Goal: Task Accomplishment & Management: Use online tool/utility

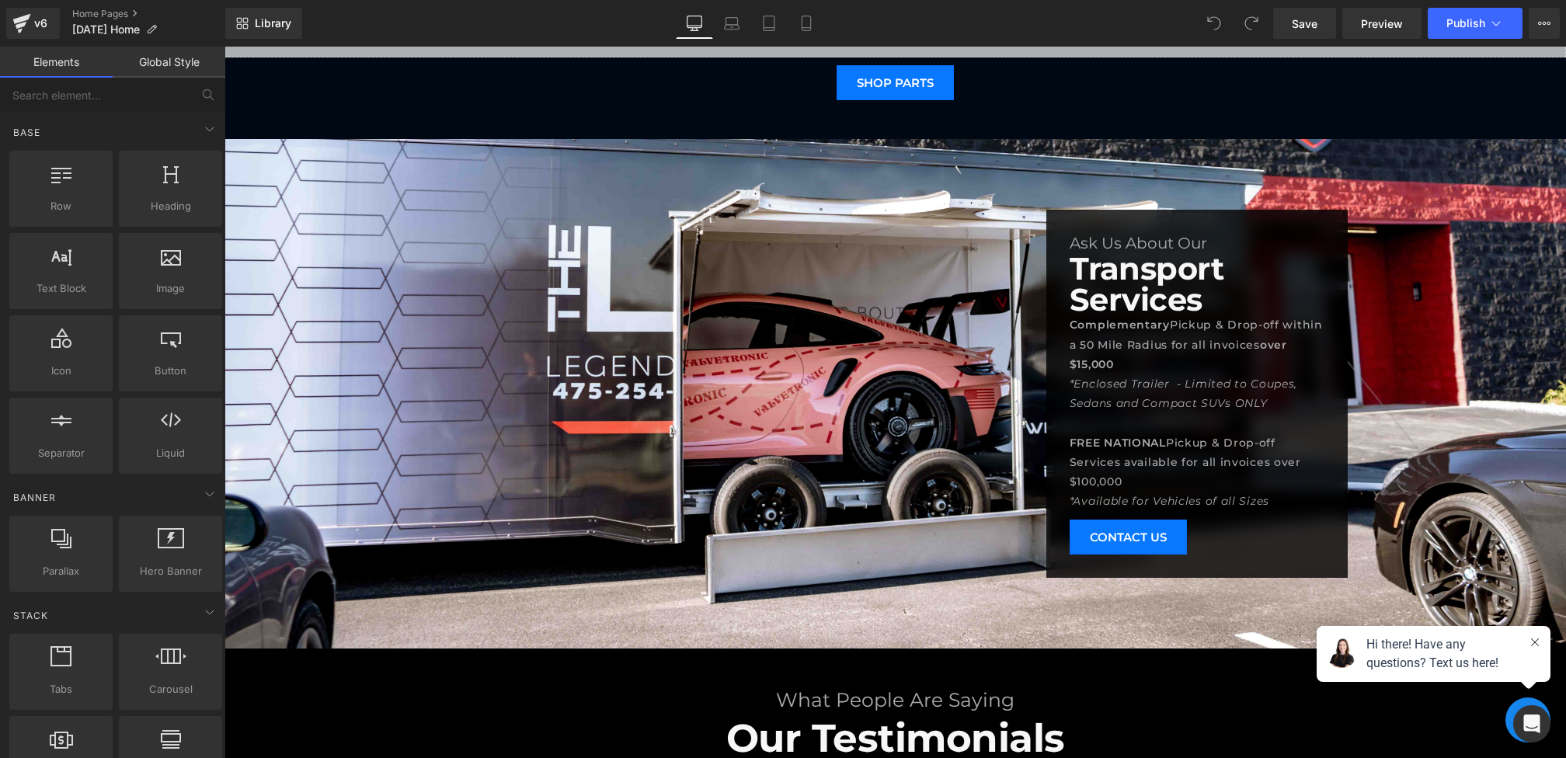
scroll to position [2651, 0]
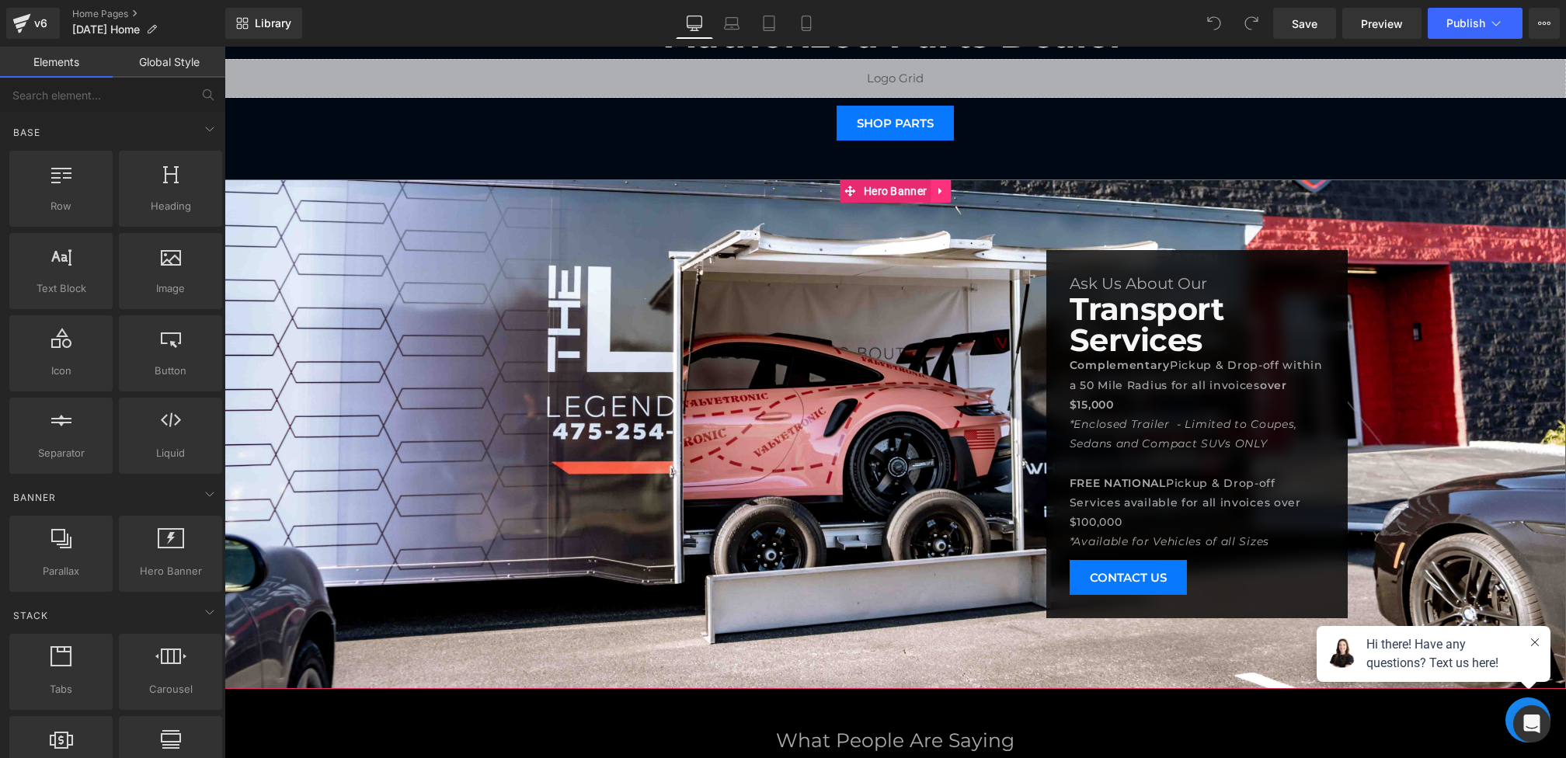
click at [944, 191] on icon at bounding box center [940, 191] width 11 height 12
click at [956, 191] on icon at bounding box center [950, 191] width 11 height 11
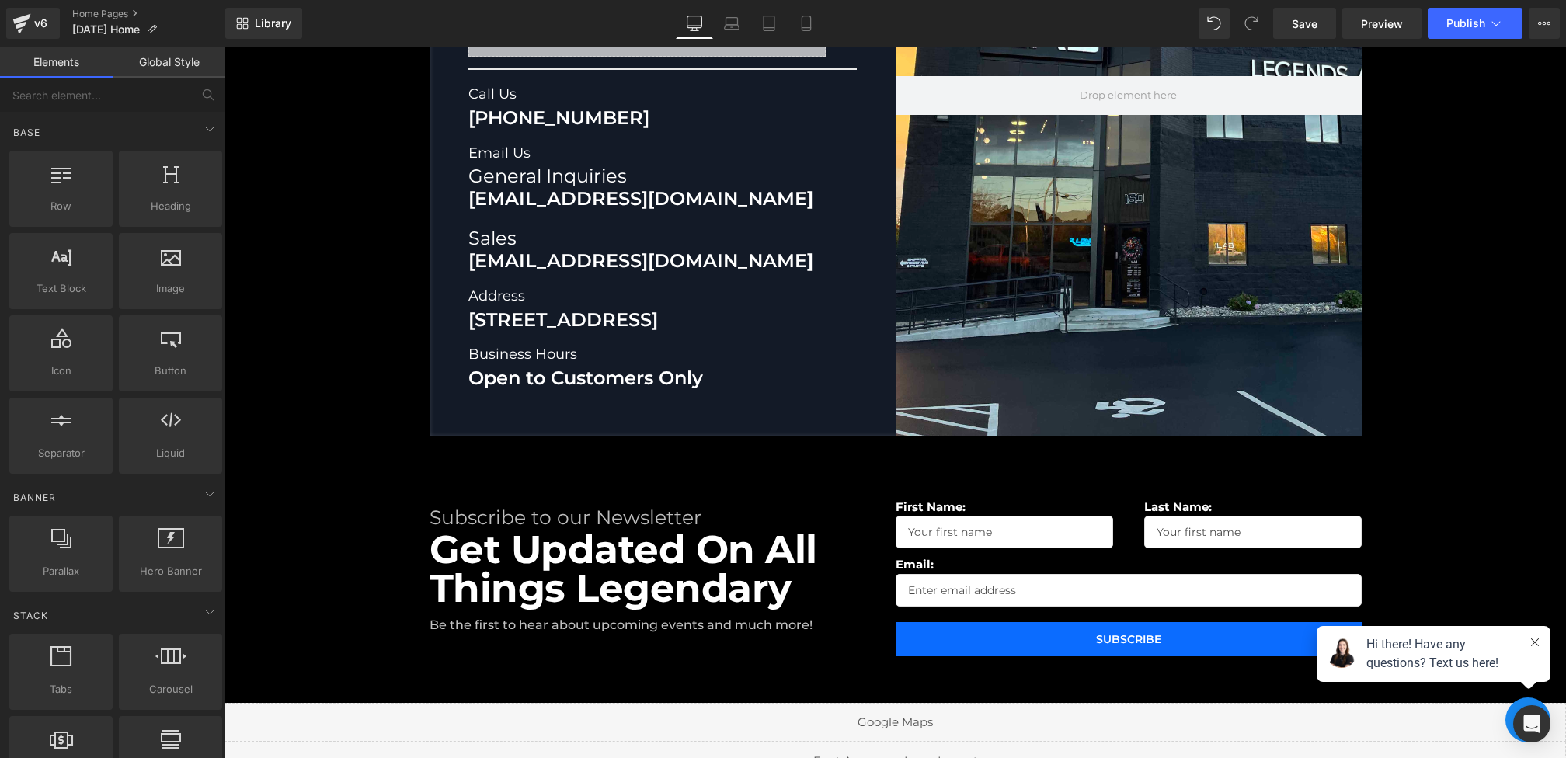
scroll to position [3103, 0]
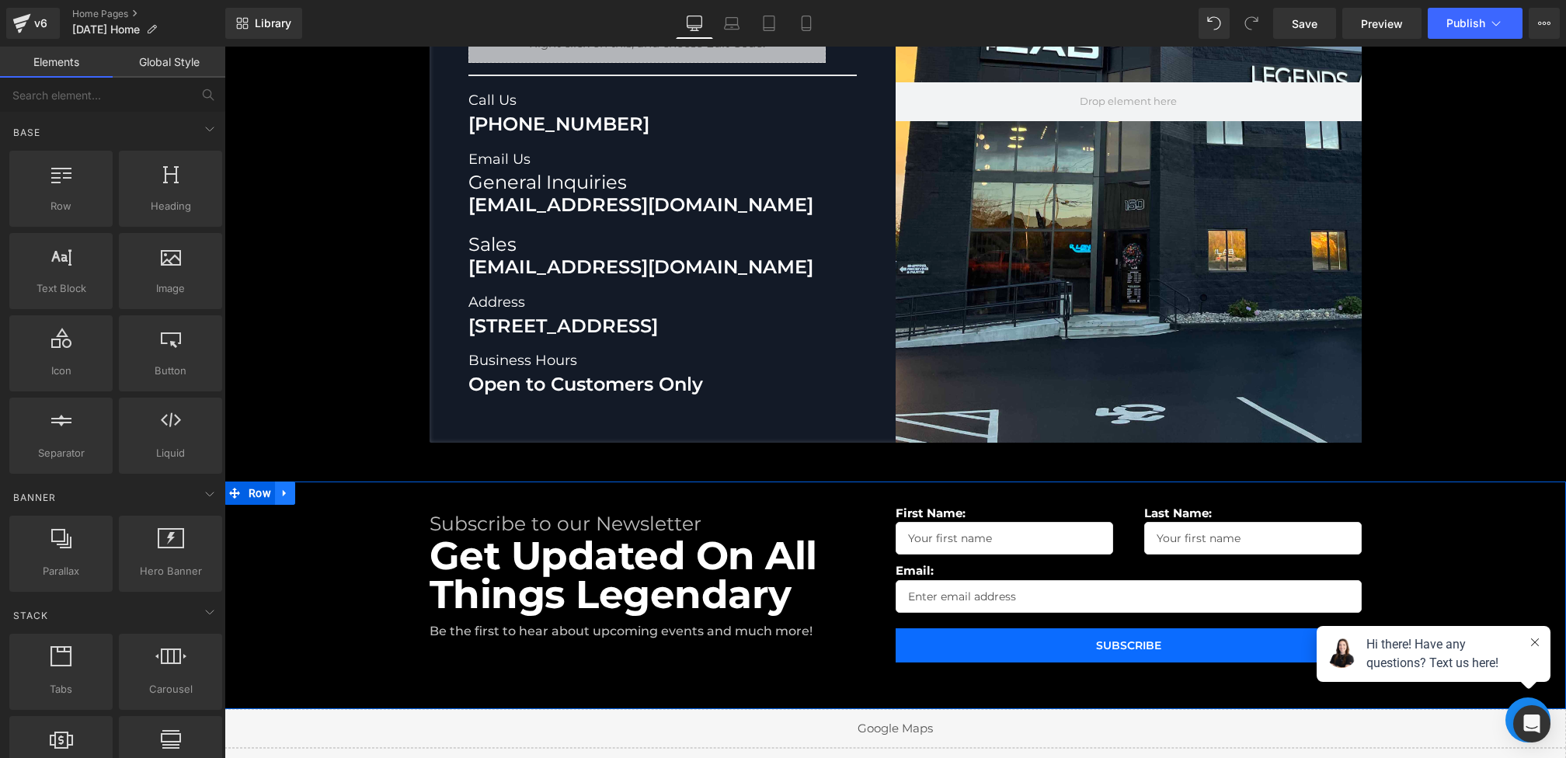
click at [284, 490] on icon at bounding box center [284, 493] width 3 height 7
click at [333, 494] on link at bounding box center [325, 493] width 20 height 23
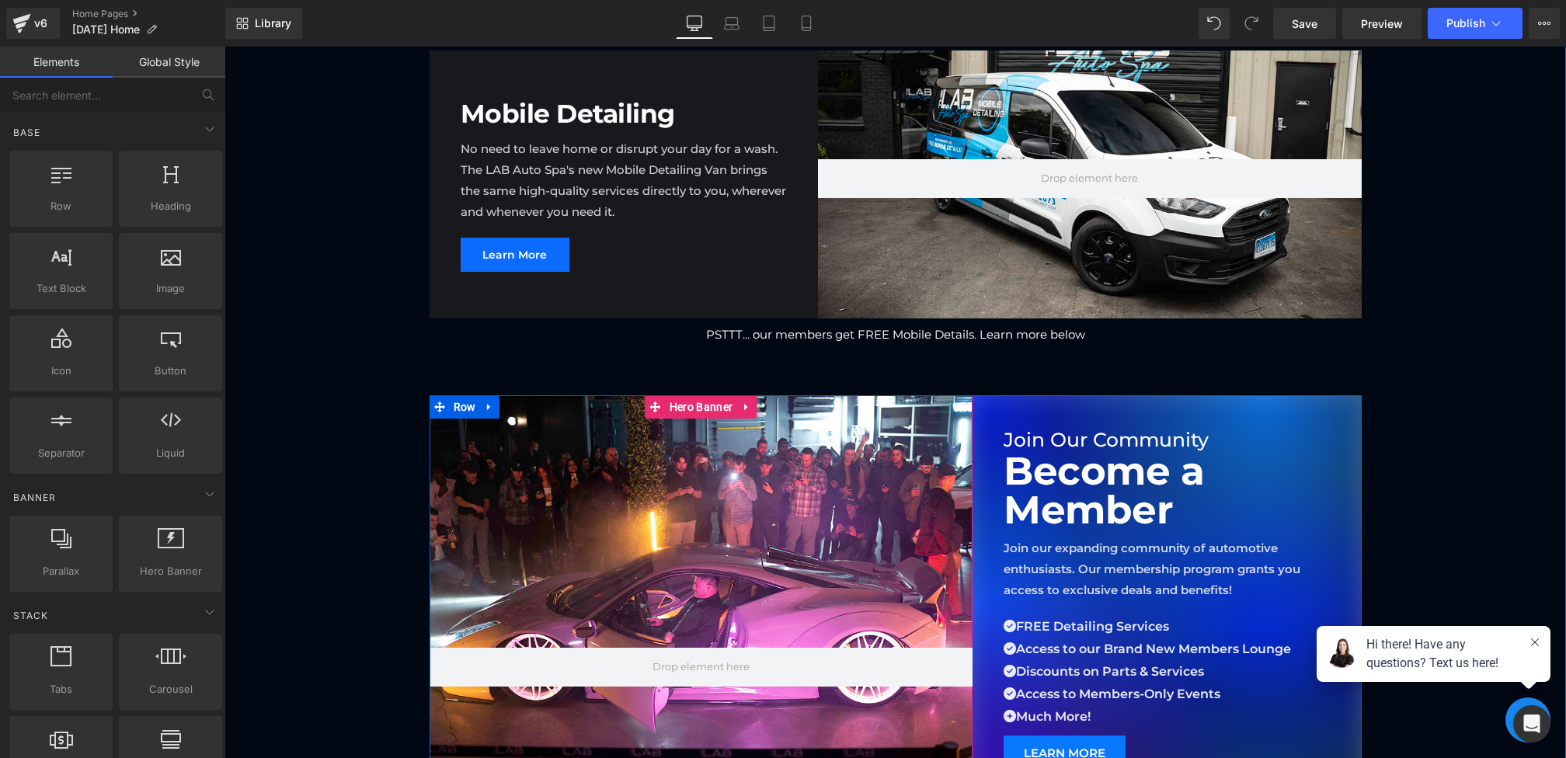
scroll to position [1242, 0]
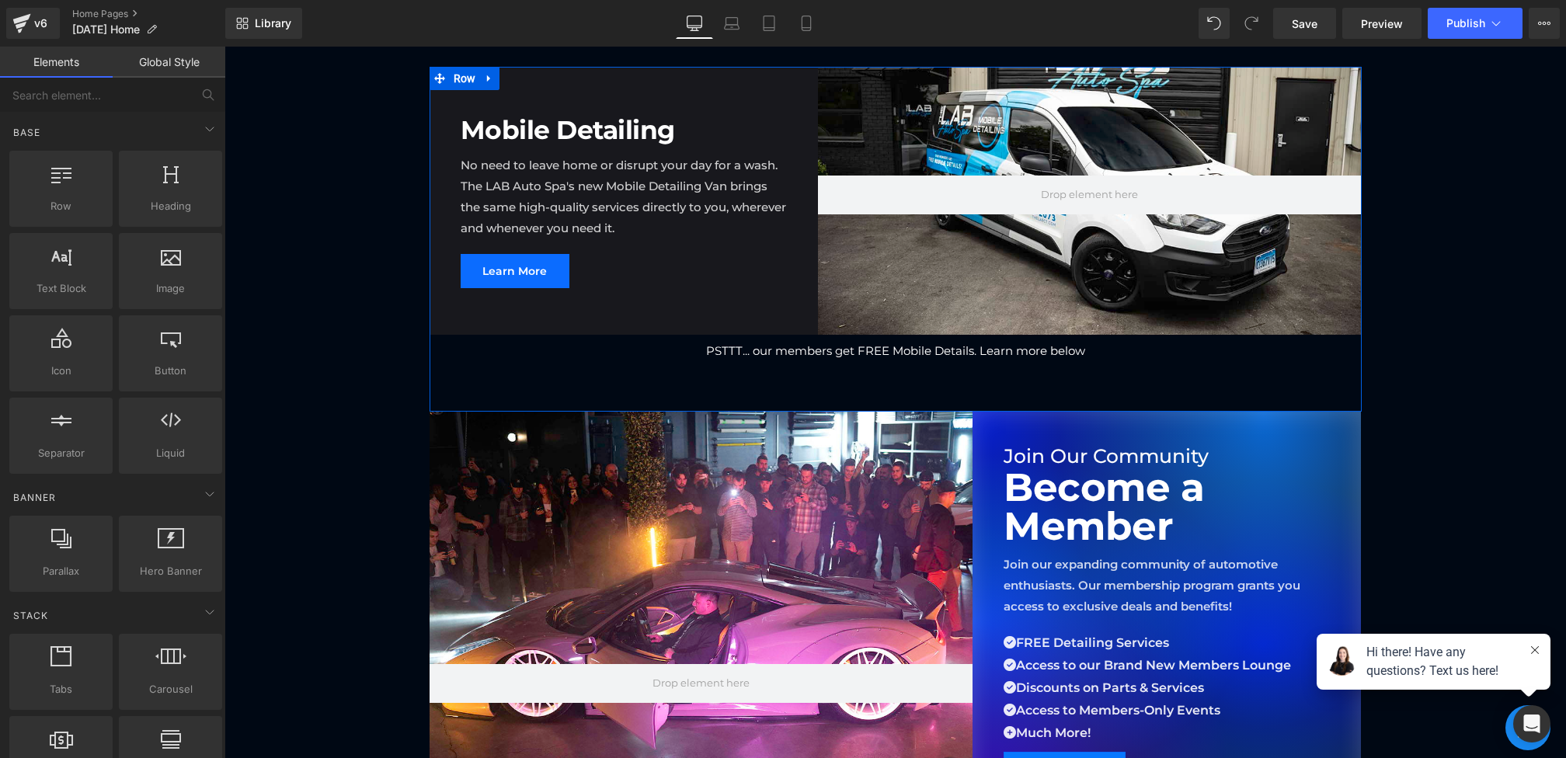
drag, startPoint x: 680, startPoint y: 594, endPoint x: 455, endPoint y: 547, distance: 230.1
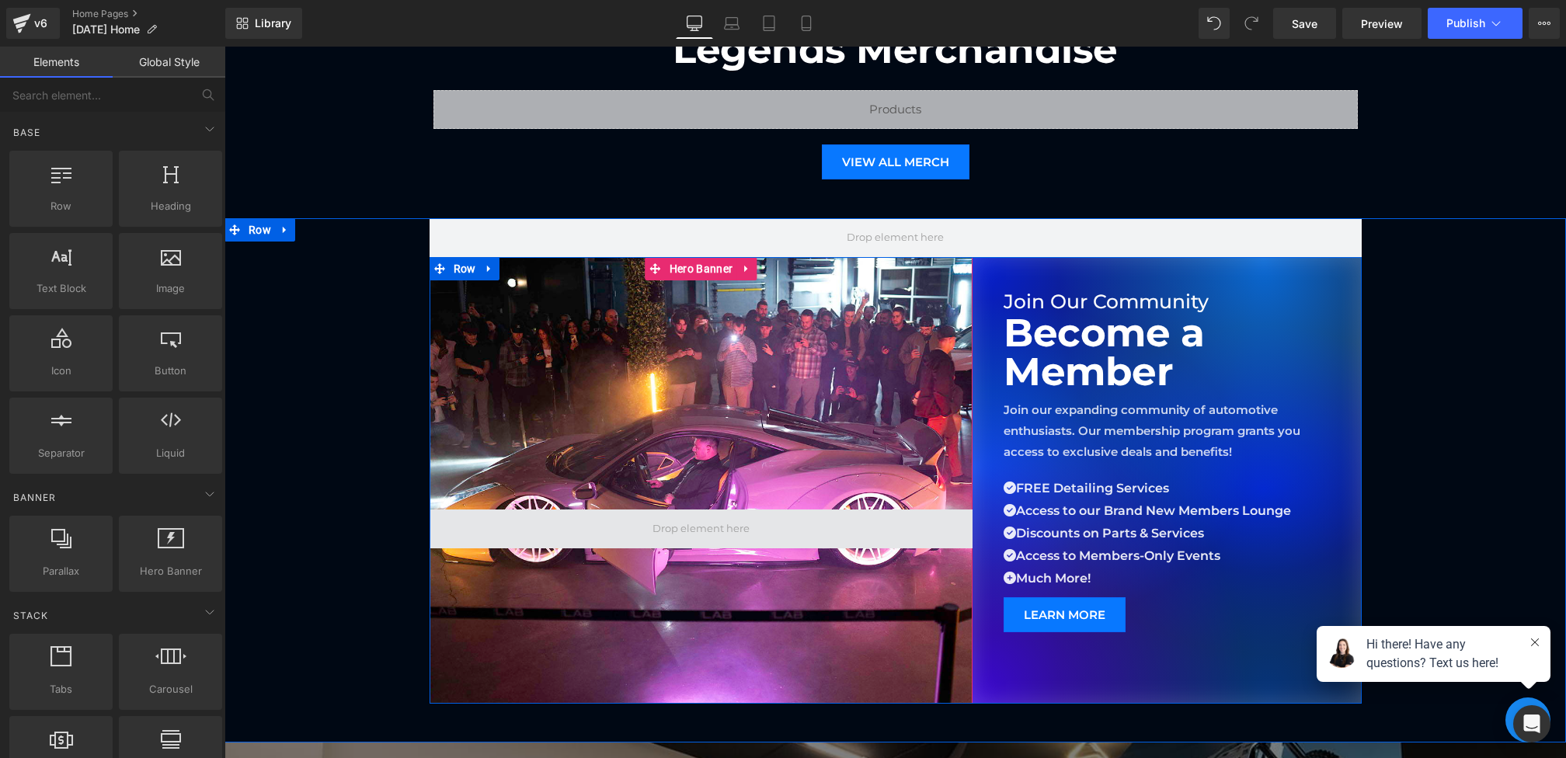
scroll to position [978, 0]
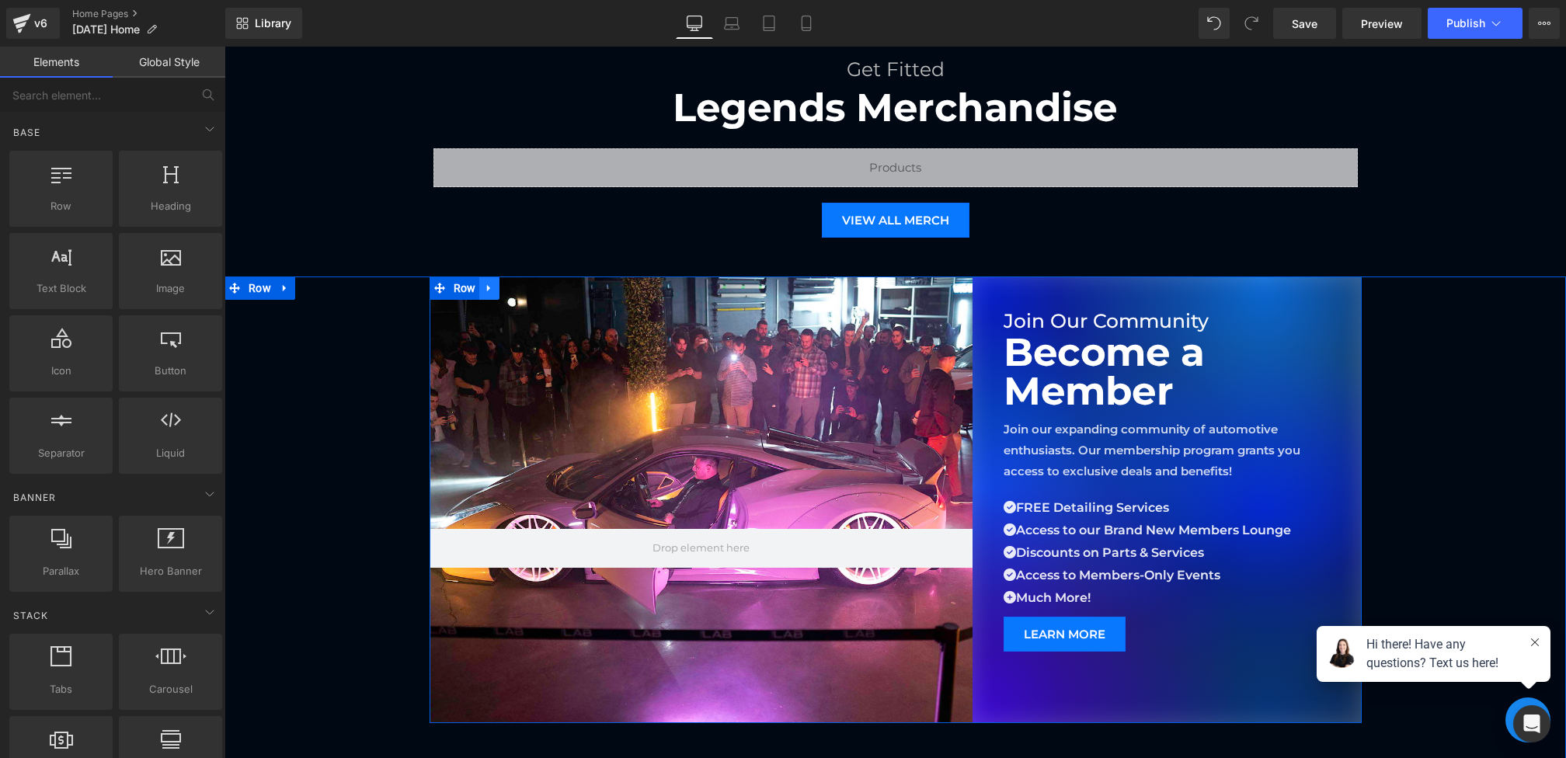
click at [498, 289] on link at bounding box center [489, 287] width 20 height 23
click at [534, 289] on icon at bounding box center [529, 288] width 11 height 11
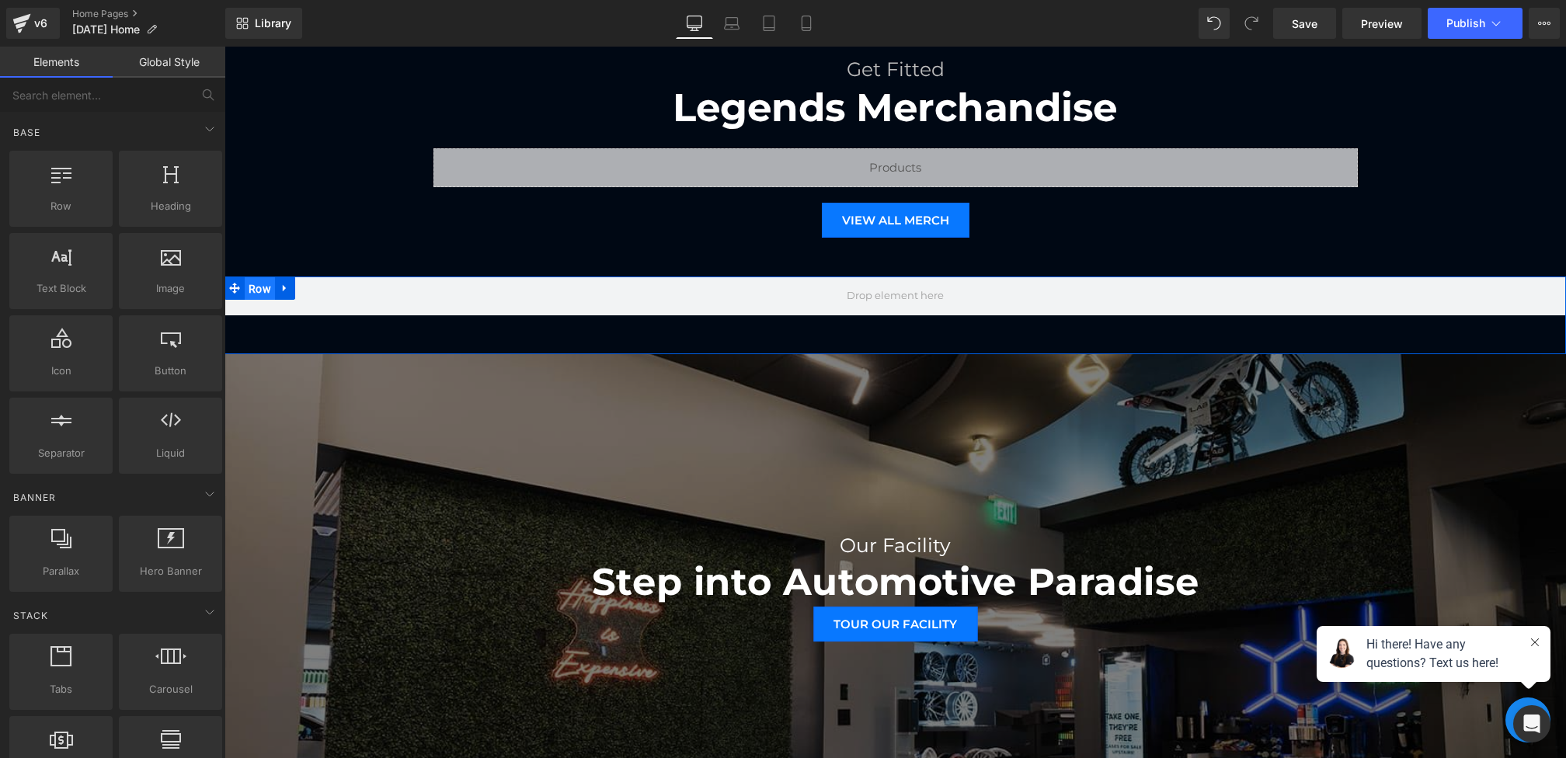
click at [266, 284] on span "Row" at bounding box center [260, 288] width 30 height 23
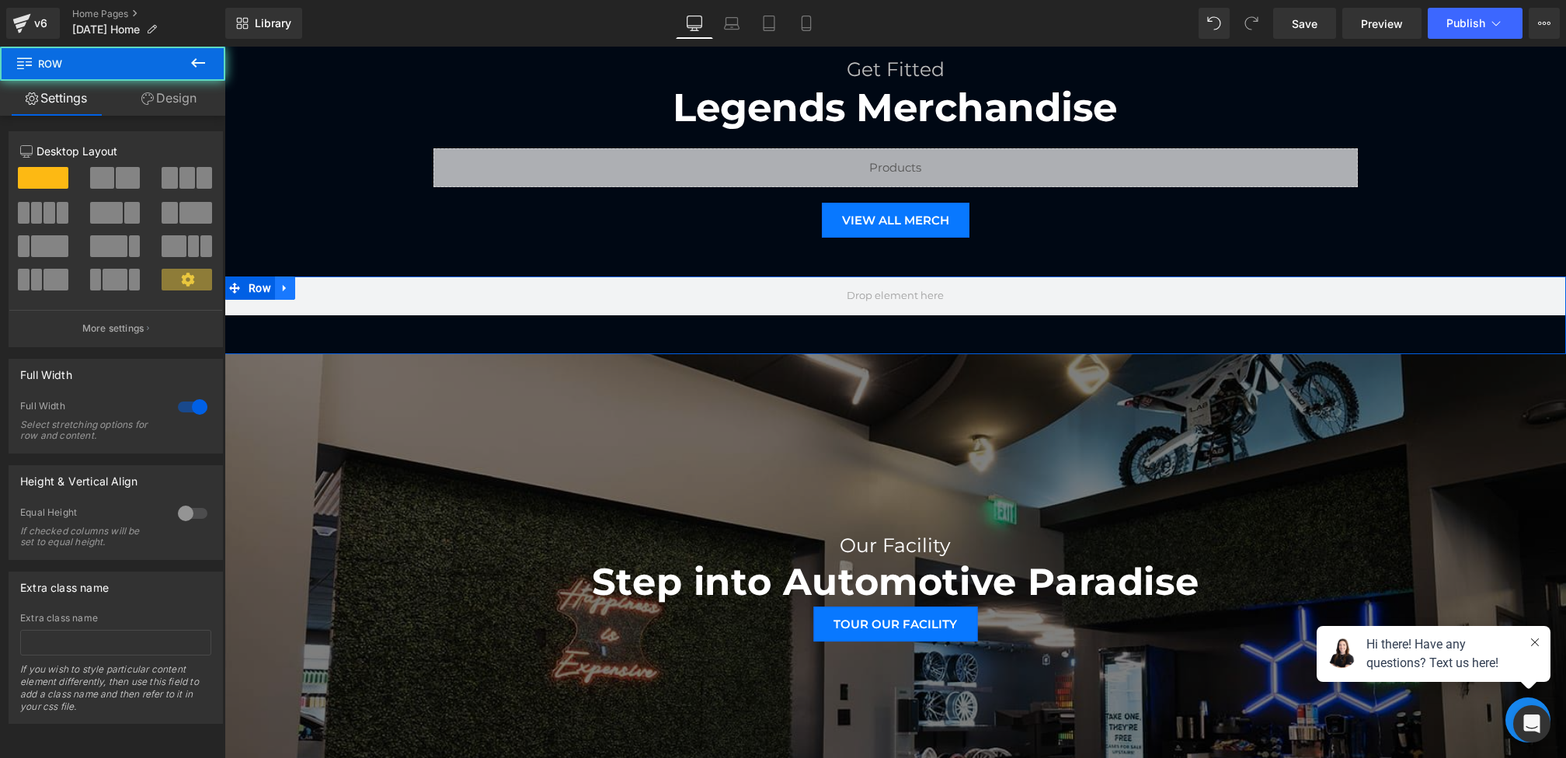
click at [279, 285] on link at bounding box center [285, 287] width 20 height 23
click at [321, 288] on icon at bounding box center [325, 288] width 11 height 12
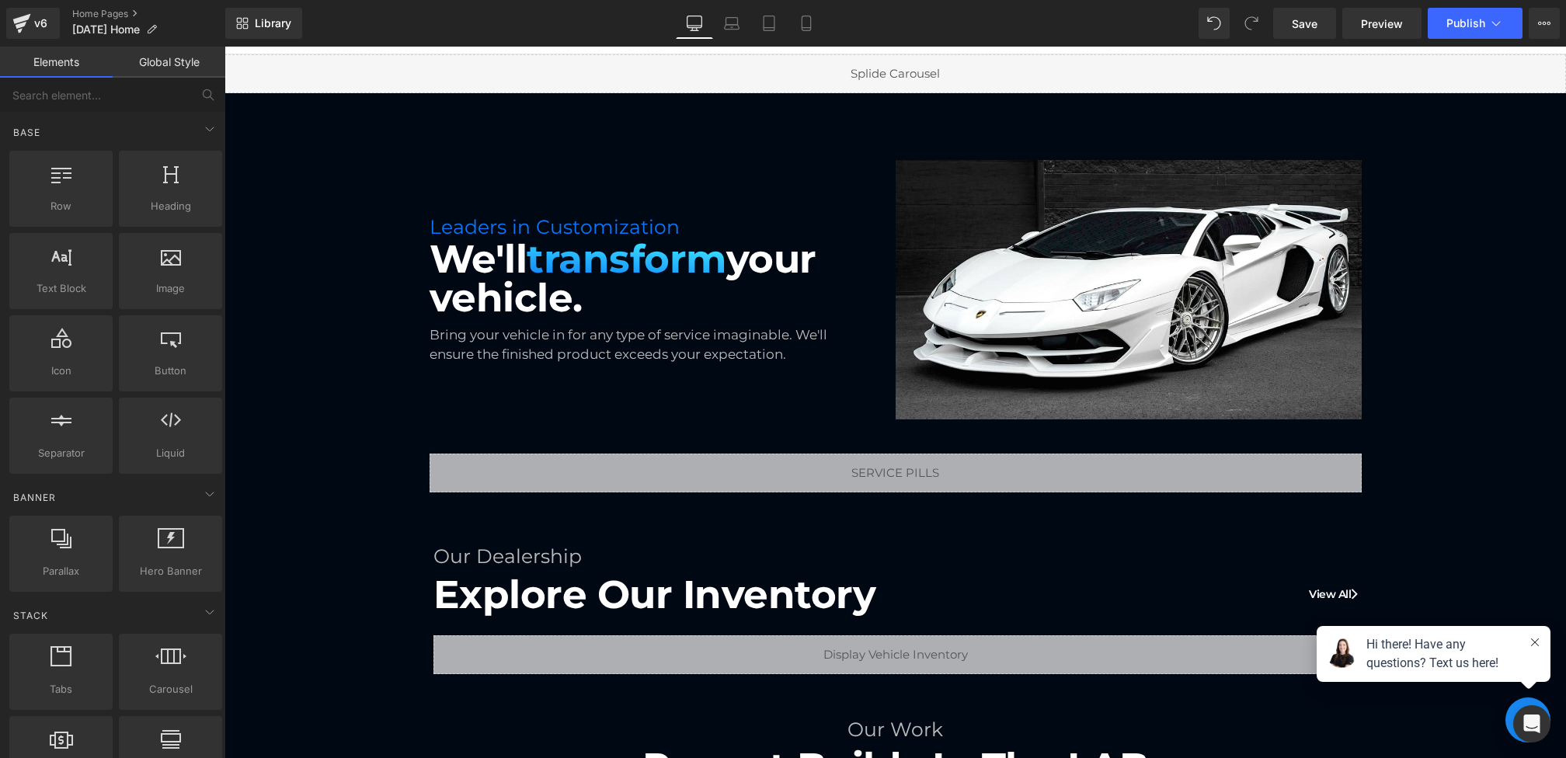
scroll to position [90, 0]
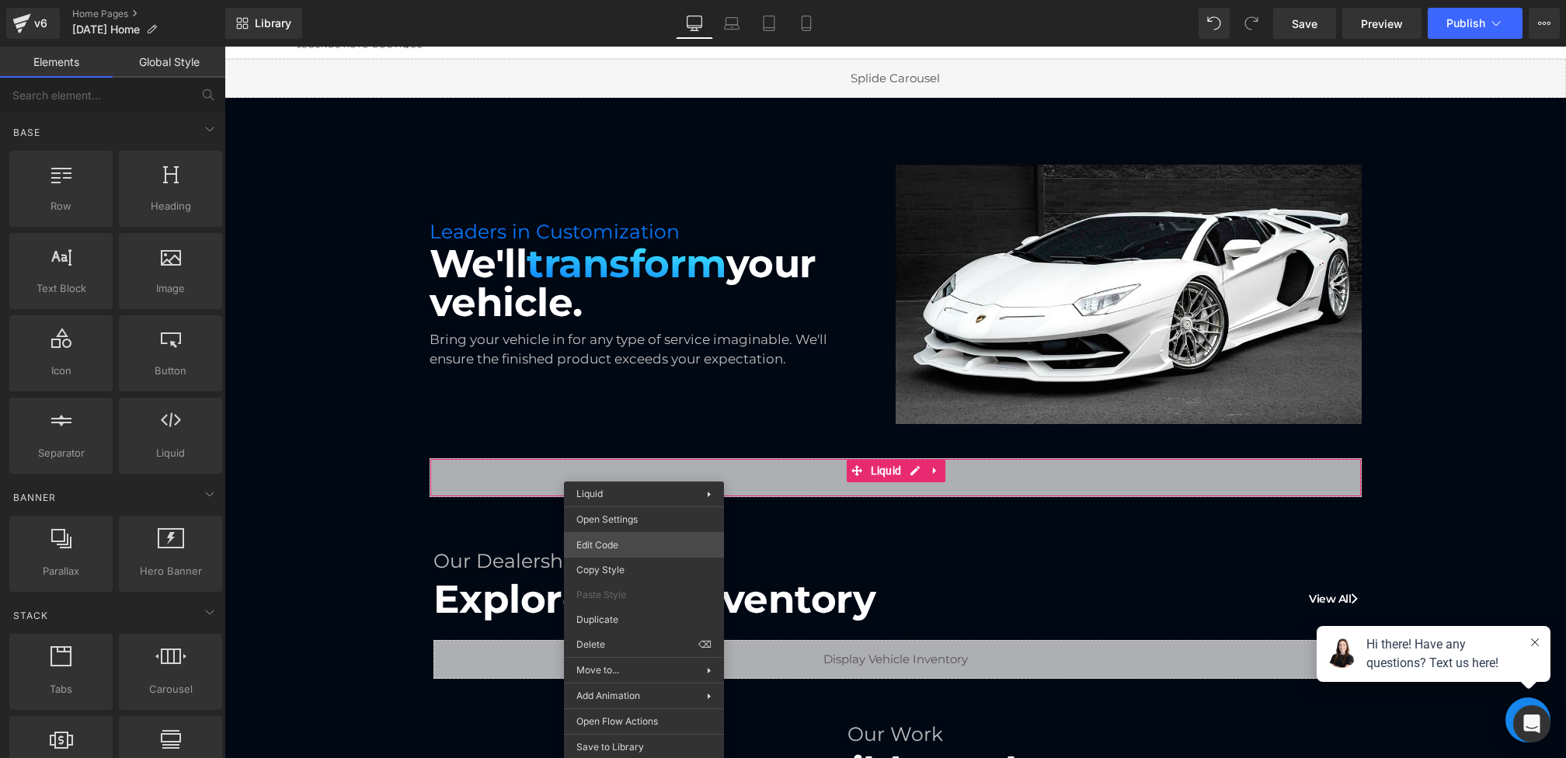
click at [606, 0] on div "Row You are previewing how the will restyle your page. You can not edit Element…" at bounding box center [783, 0] width 1566 height 0
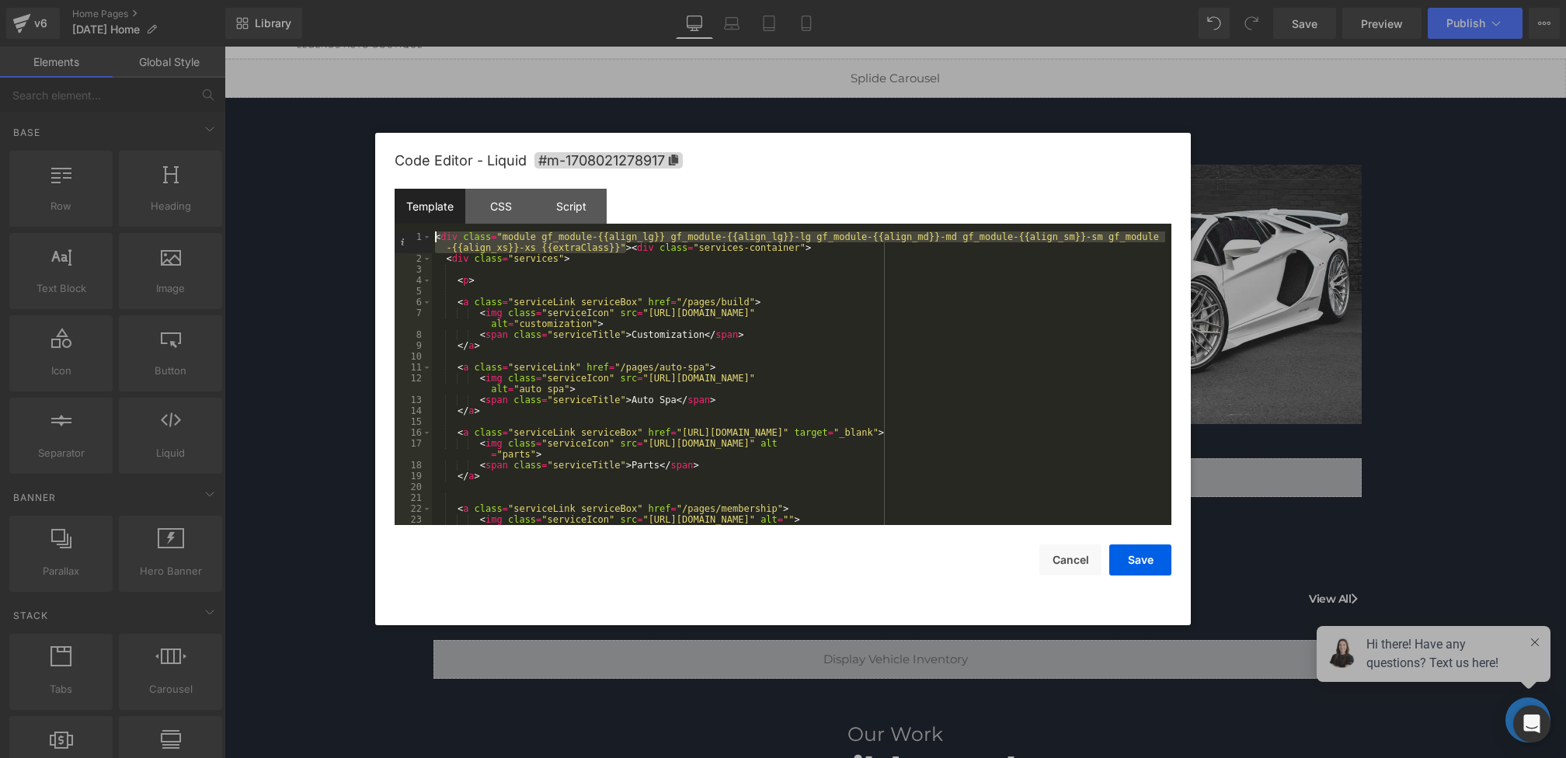
drag, startPoint x: 628, startPoint y: 249, endPoint x: 446, endPoint y: 220, distance: 184.1
click at [446, 221] on div "Template CSS Script Data 1 2 3 4 5 6 7 8 9 10 11 12 13 14 15 16 17 18 19 20 21 …" at bounding box center [783, 357] width 777 height 336
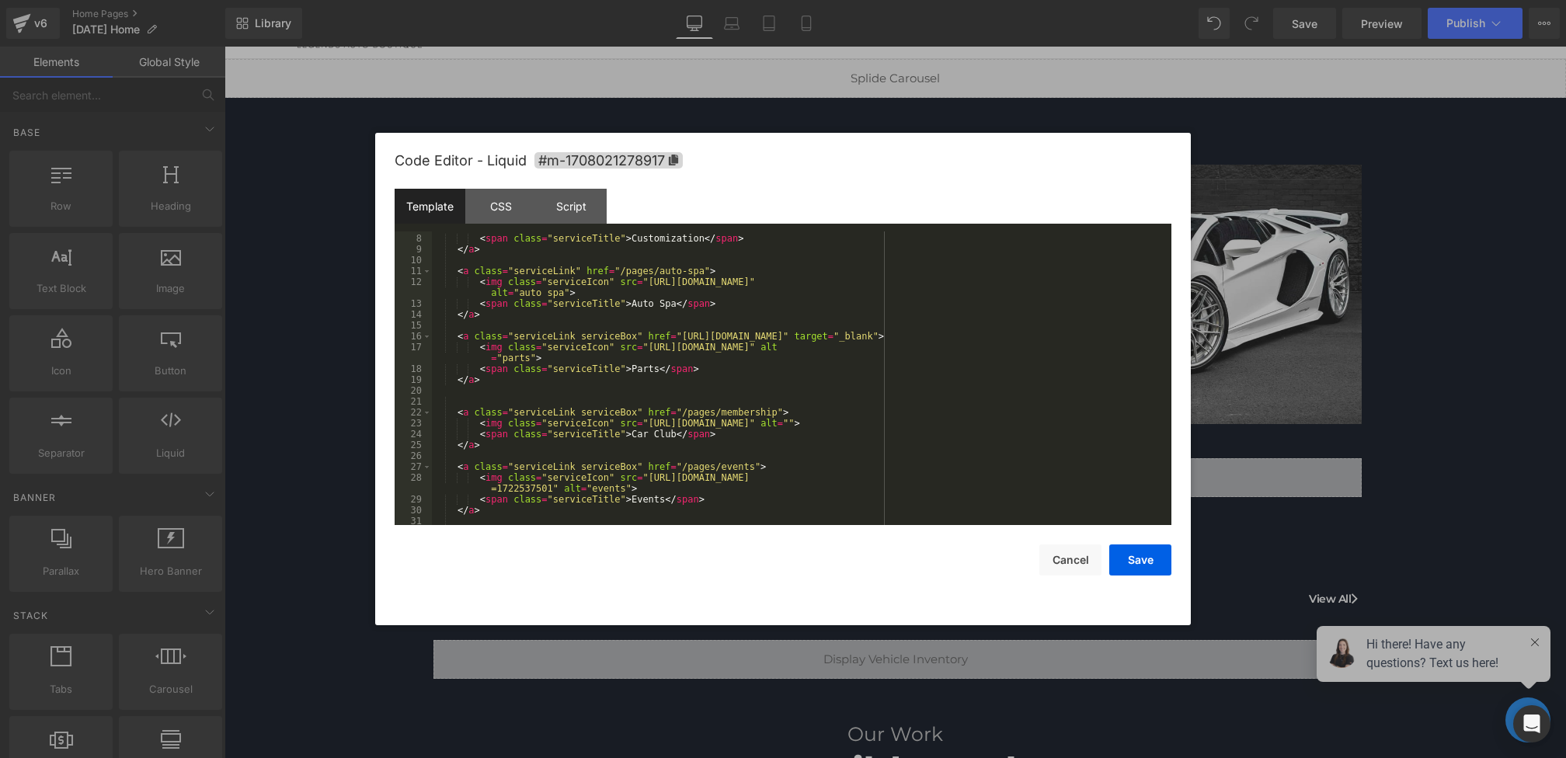
scroll to position [120, 0]
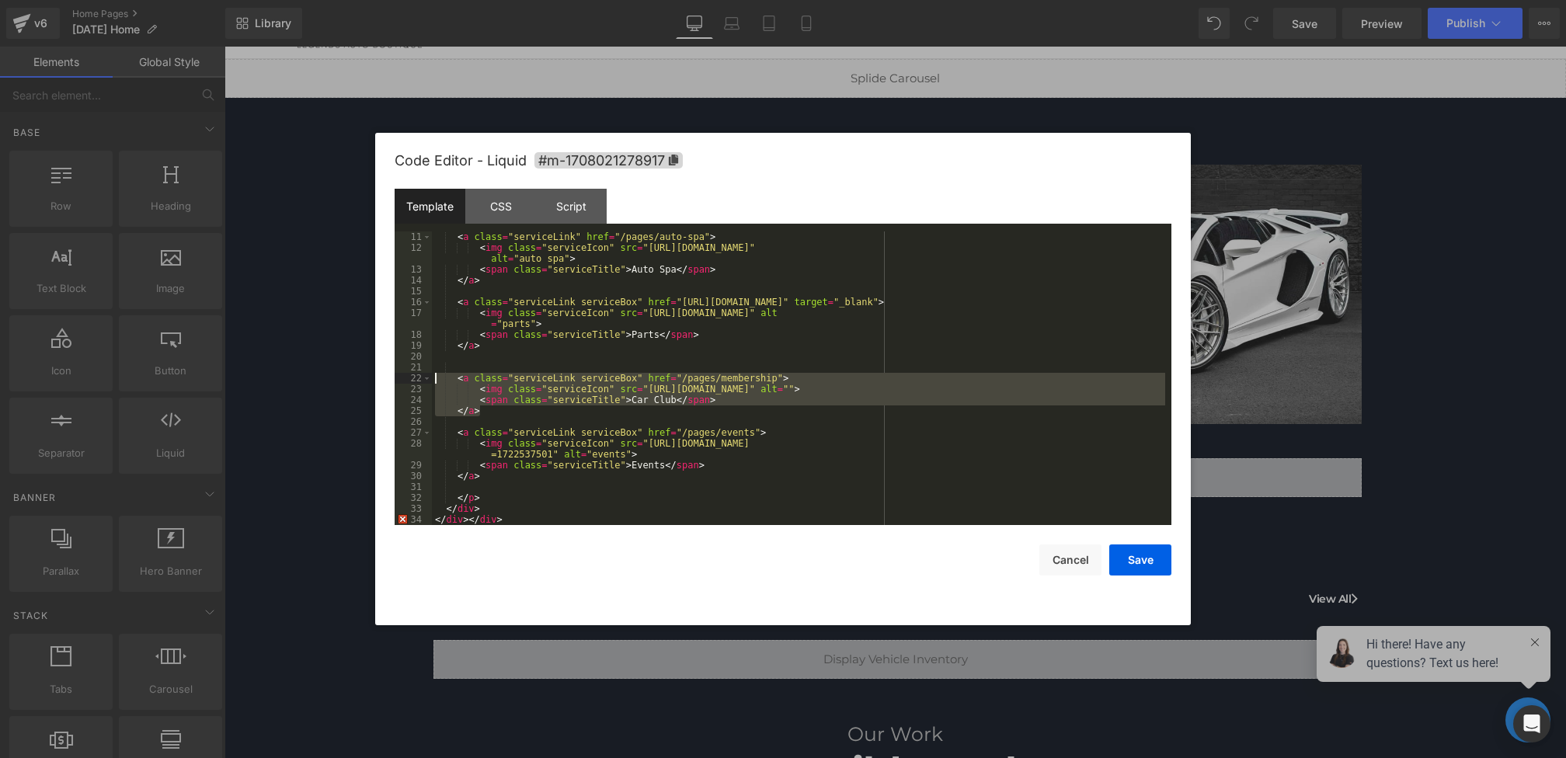
drag, startPoint x: 513, startPoint y: 412, endPoint x: 385, endPoint y: 379, distance: 131.7
click at [385, 379] on div "Code Editor - Liquid #m-1708021278917 Template CSS Script Data 11 12 13 14 15 1…" at bounding box center [782, 379] width 815 height 492
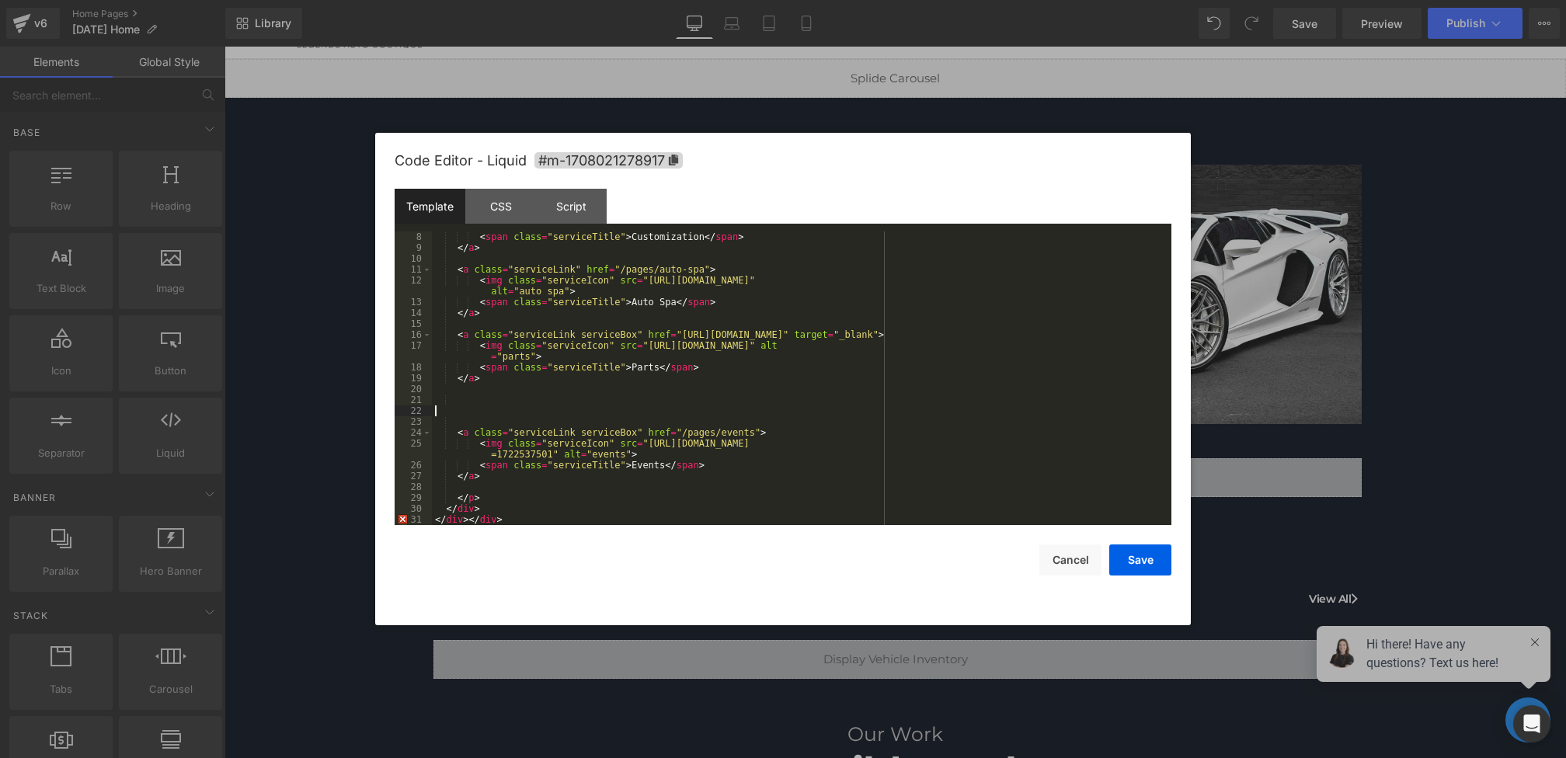
scroll to position [76, 0]
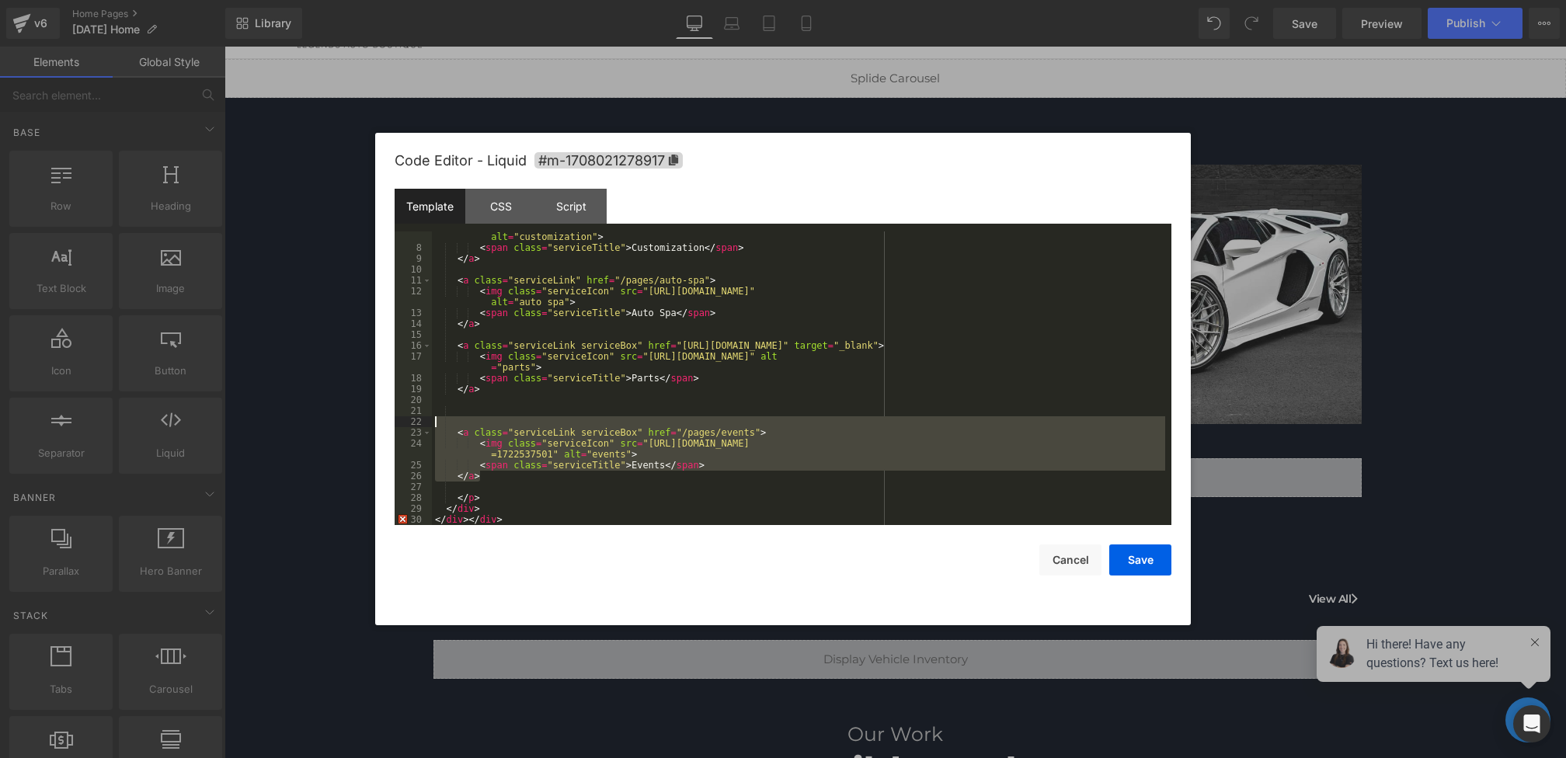
drag, startPoint x: 499, startPoint y: 478, endPoint x: 398, endPoint y: 426, distance: 114.3
click at [398, 426] on pre "7 8 9 10 11 12 13 14 15 16 17 18 19 20 21 22 23 24 25 26 27 28 29 30 < img clas…" at bounding box center [783, 378] width 777 height 294
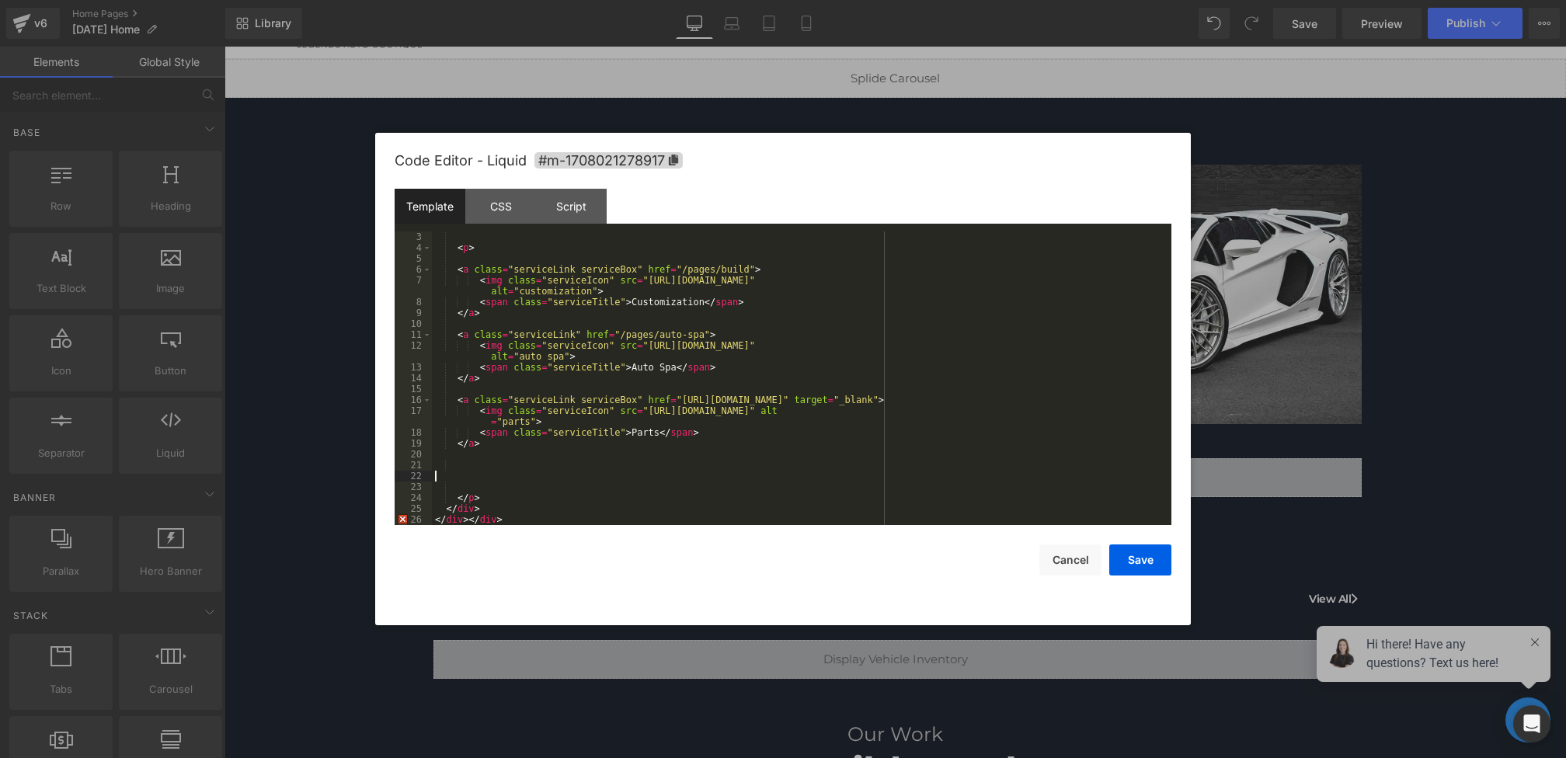
scroll to position [11, 0]
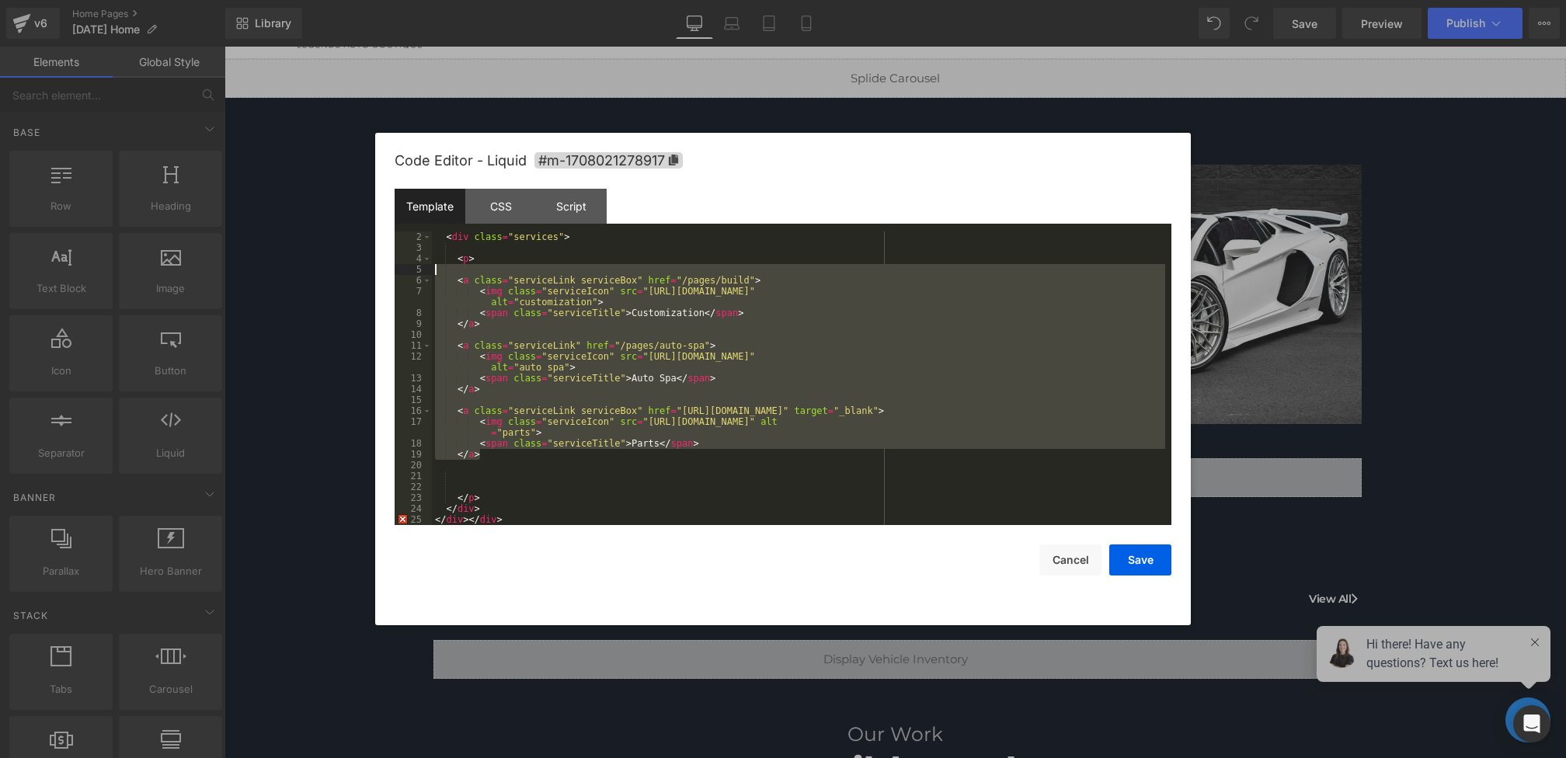
drag, startPoint x: 494, startPoint y: 458, endPoint x: 407, endPoint y: 278, distance: 200.1
click at [407, 278] on pre "2 3 4 5 6 7 8 9 10 11 12 13 14 15 16 17 18 19 20 21 22 23 24 25 < div class = "…" at bounding box center [783, 378] width 777 height 294
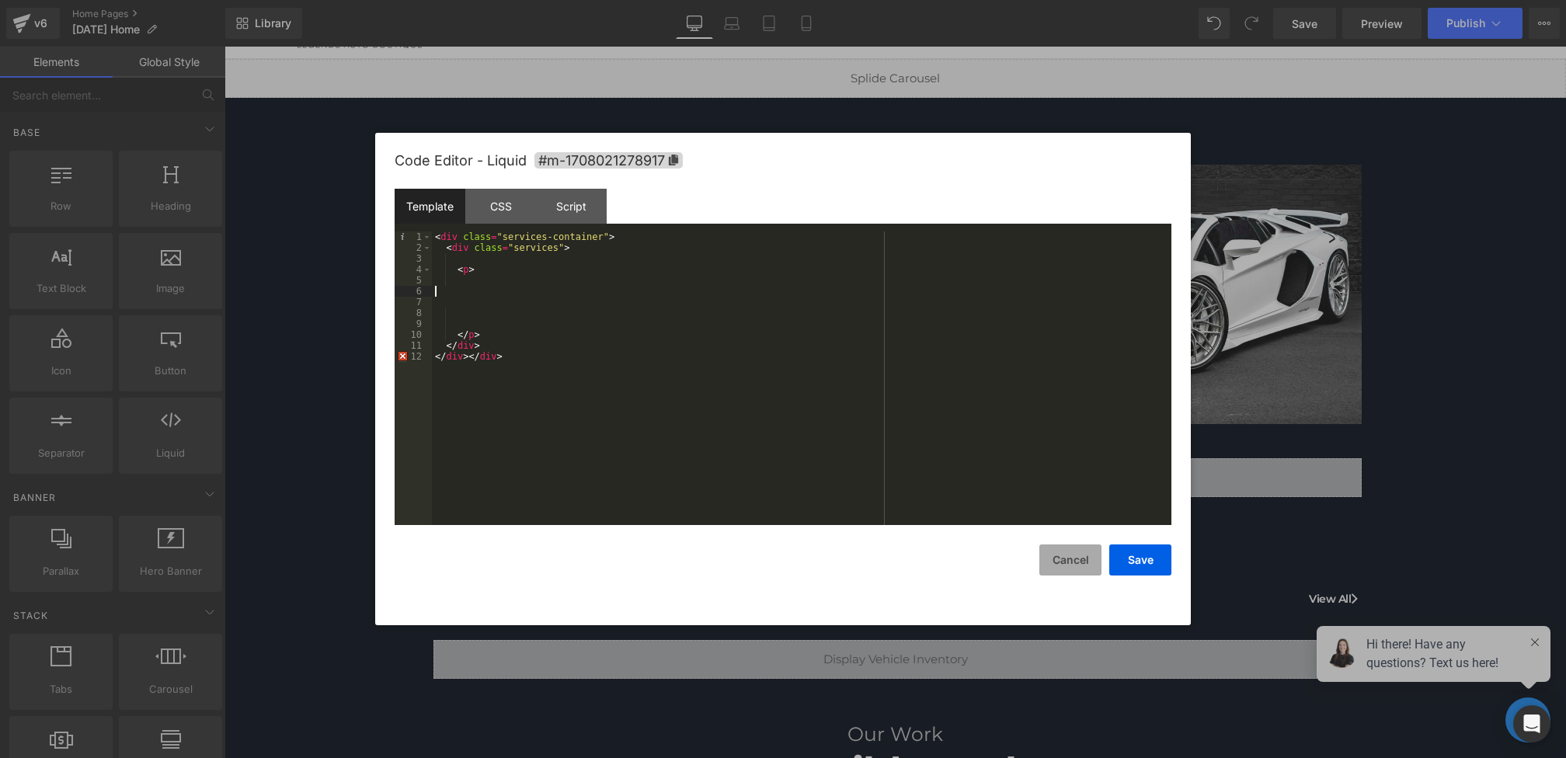
click at [1072, 552] on button "Cancel" at bounding box center [1070, 559] width 62 height 31
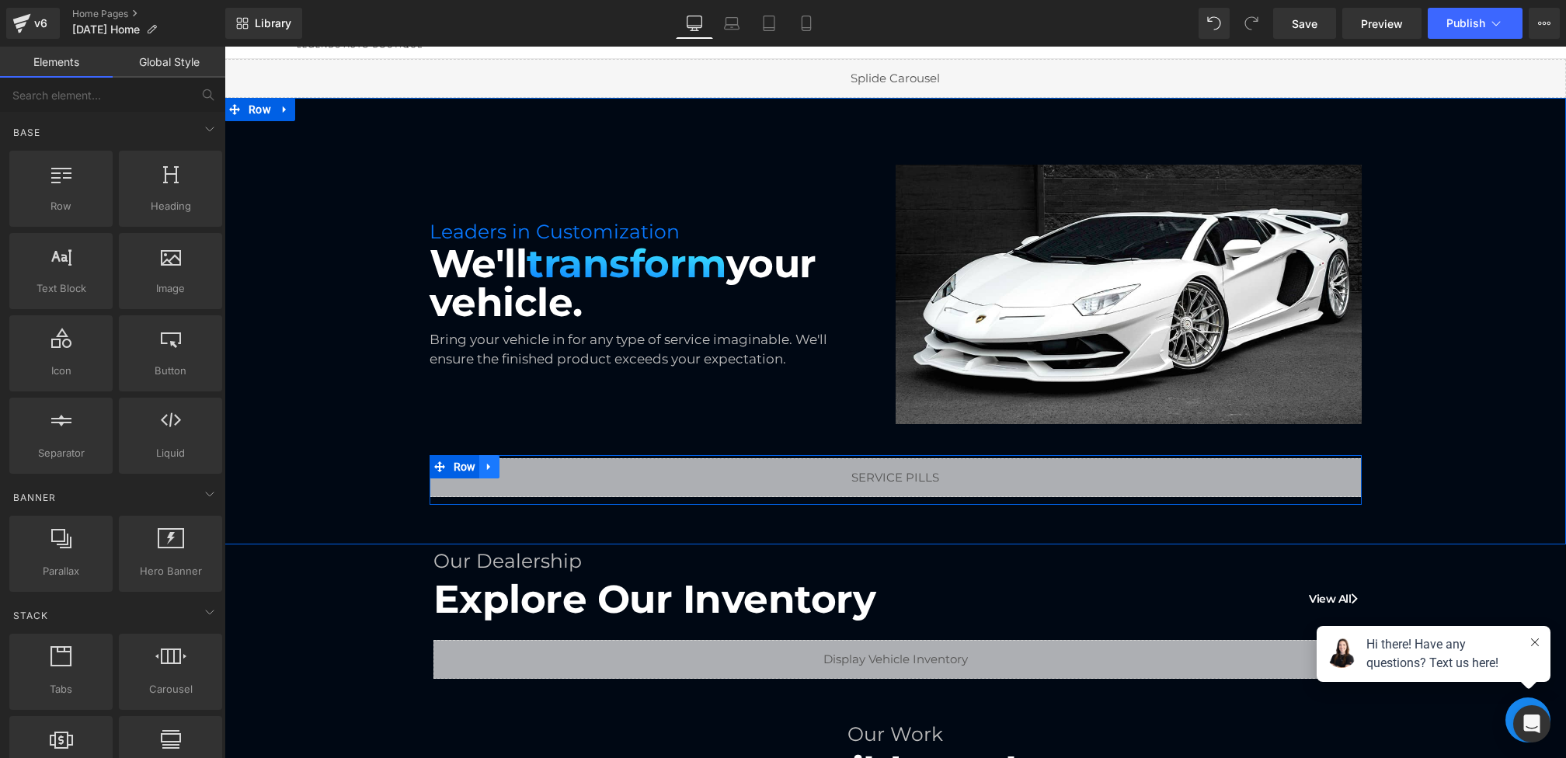
click at [492, 468] on icon at bounding box center [489, 467] width 11 height 12
click at [537, 468] on link at bounding box center [530, 466] width 20 height 23
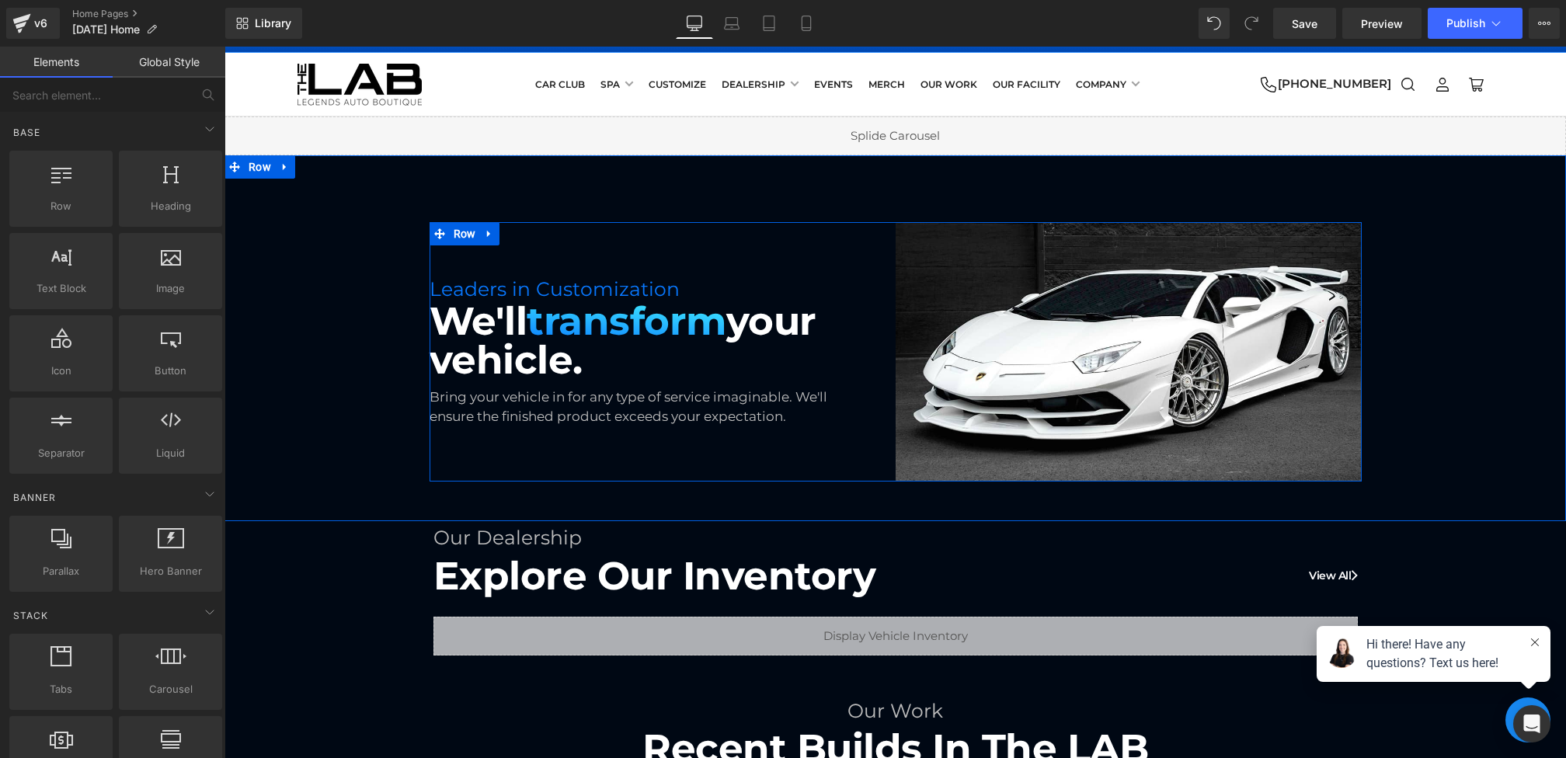
scroll to position [0, 0]
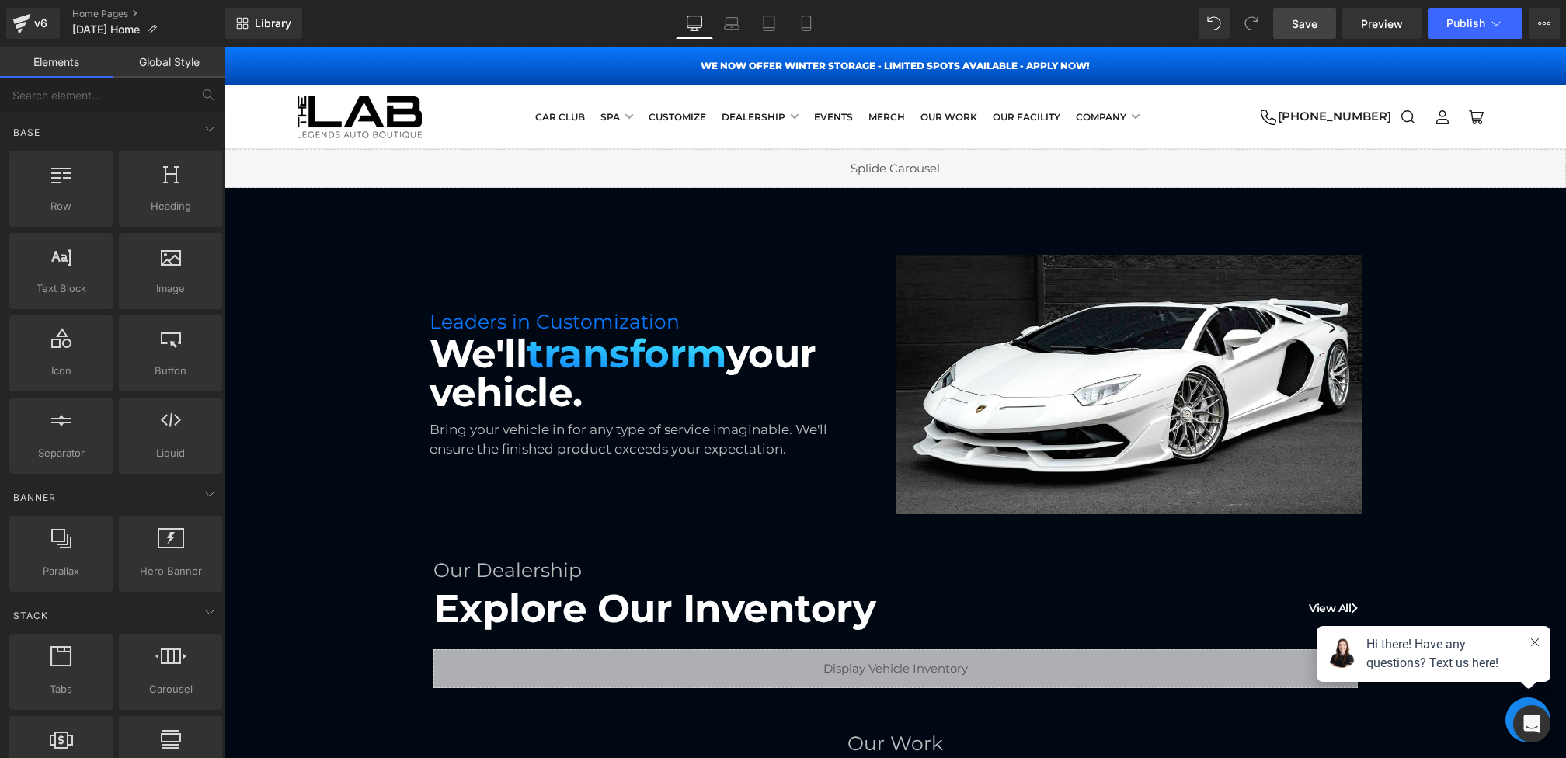
click at [1323, 13] on link "Save" at bounding box center [1304, 23] width 63 height 31
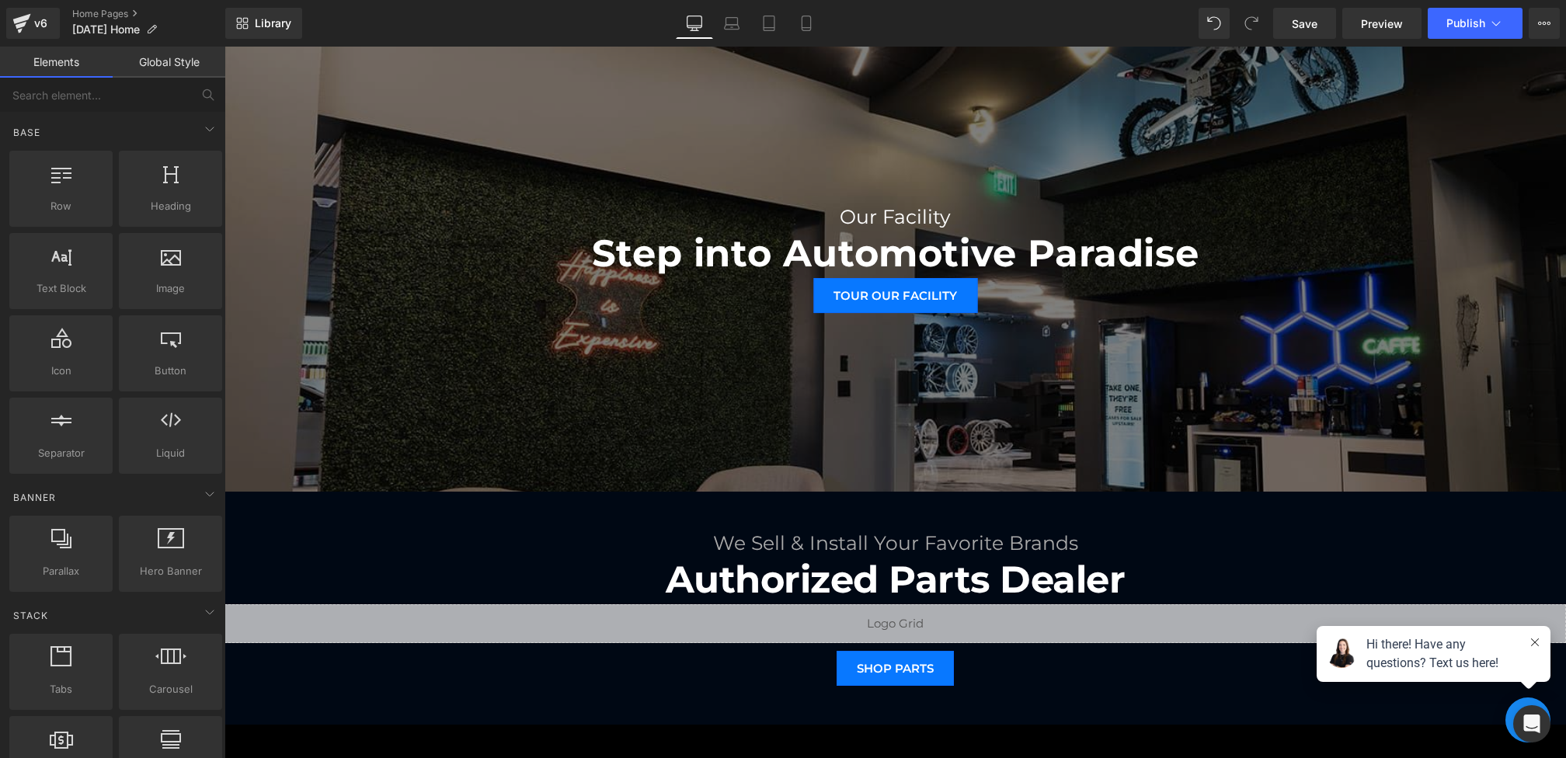
scroll to position [1104, 0]
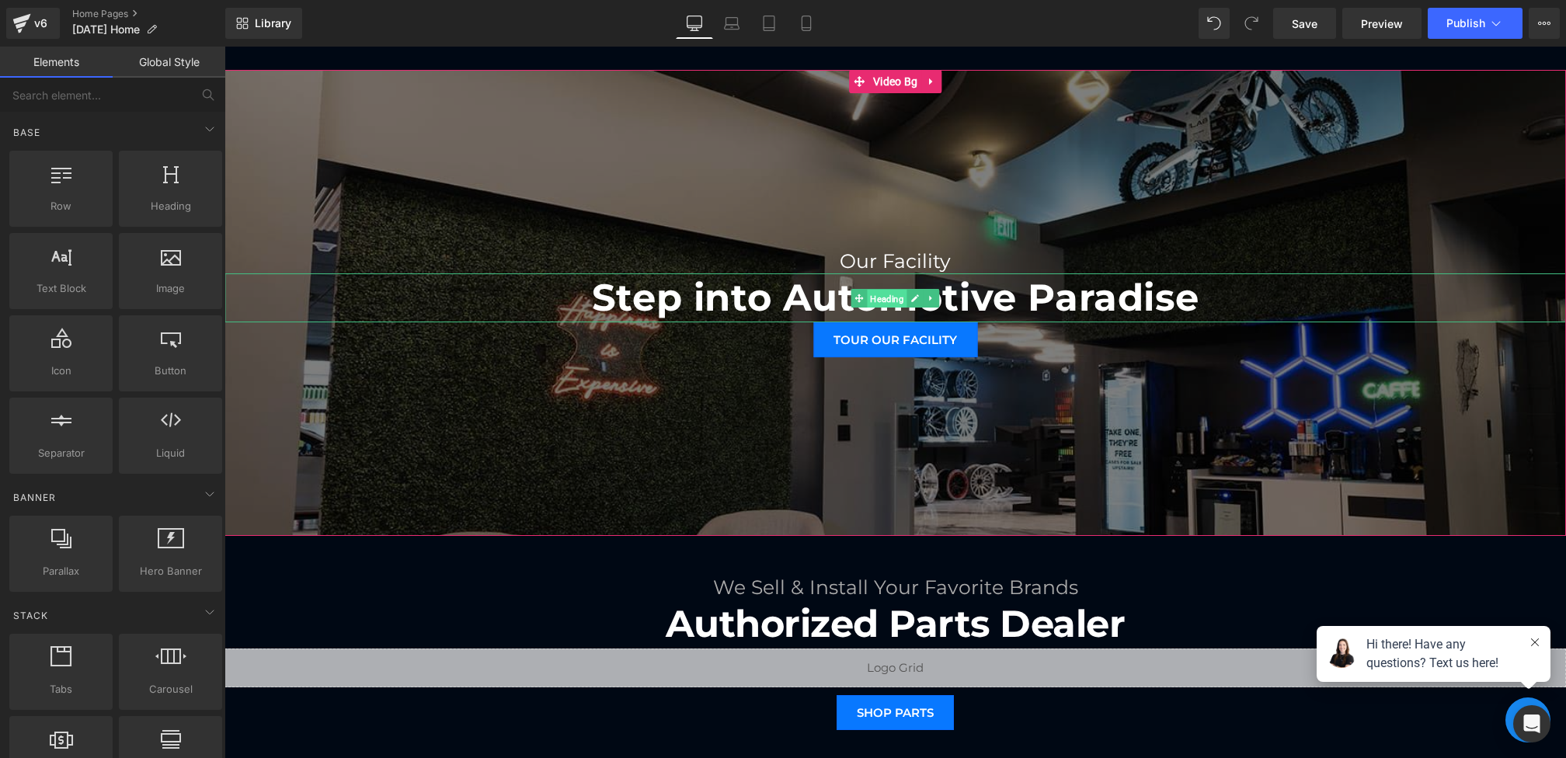
click at [873, 298] on span "Heading" at bounding box center [887, 299] width 40 height 19
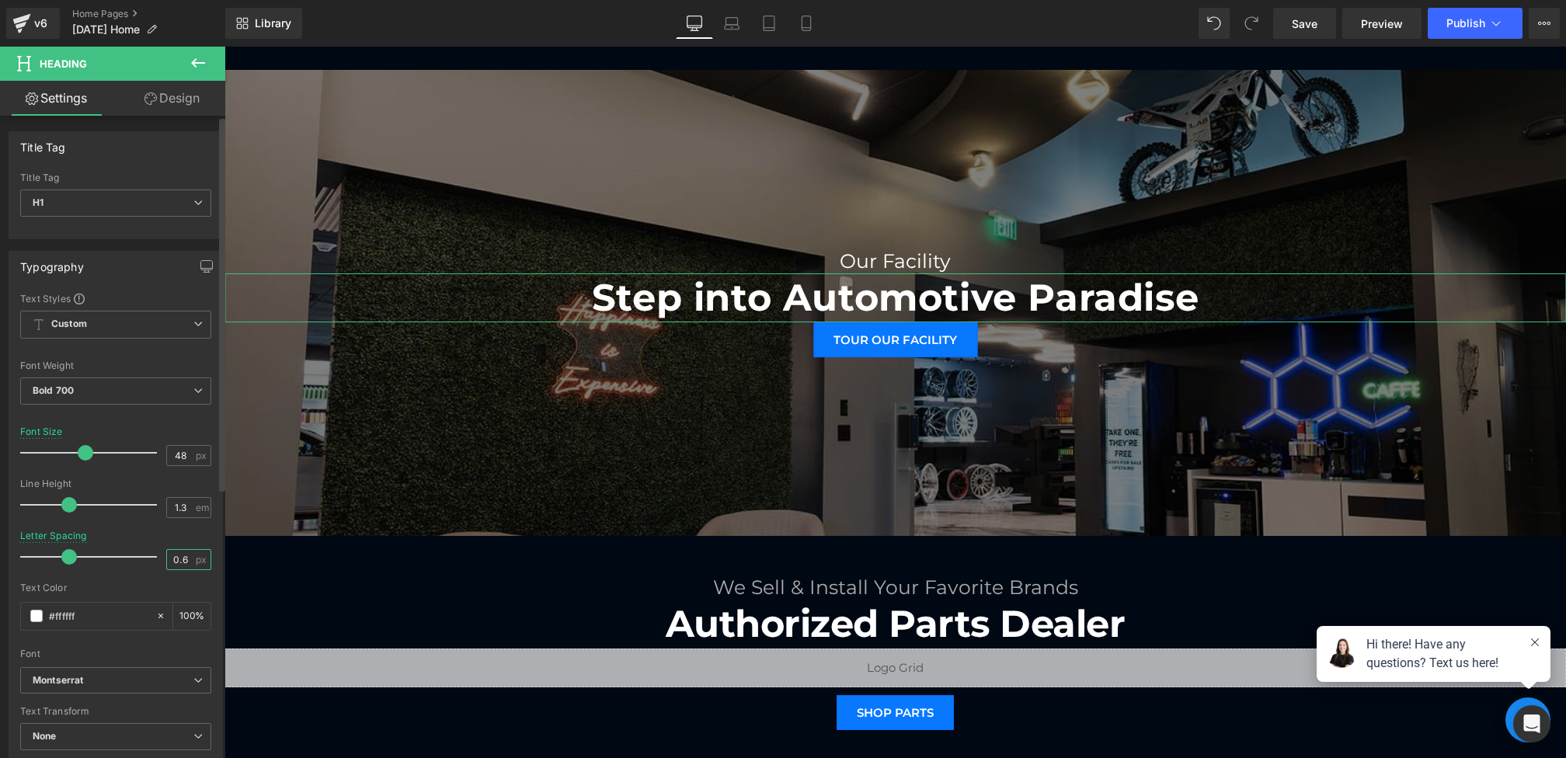
click at [186, 557] on input "0.6" at bounding box center [180, 559] width 27 height 19
type input "0"
click at [732, 32] on link "Laptop" at bounding box center [731, 23] width 37 height 31
type input "40"
type input "0.6"
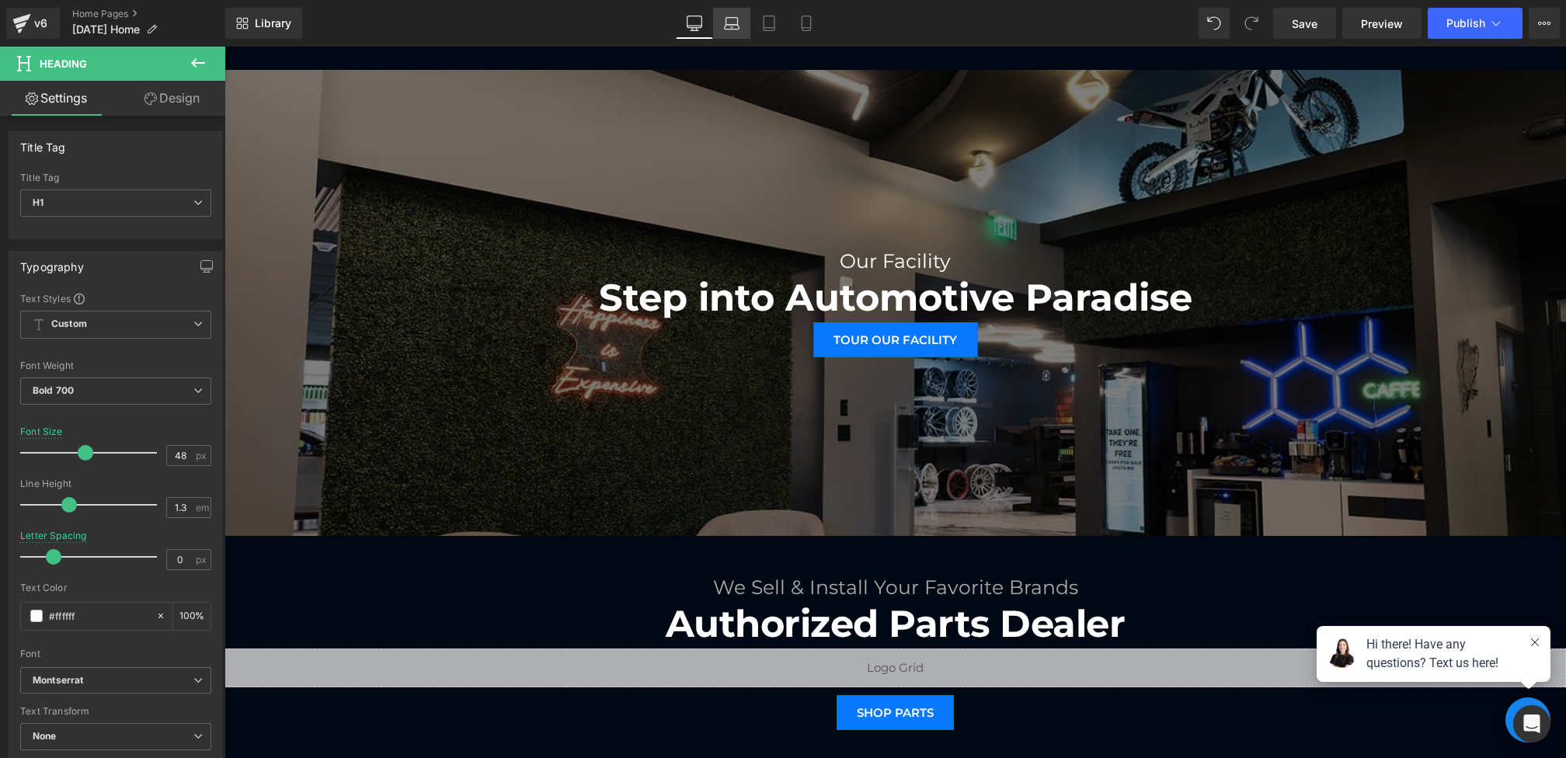
type input "100"
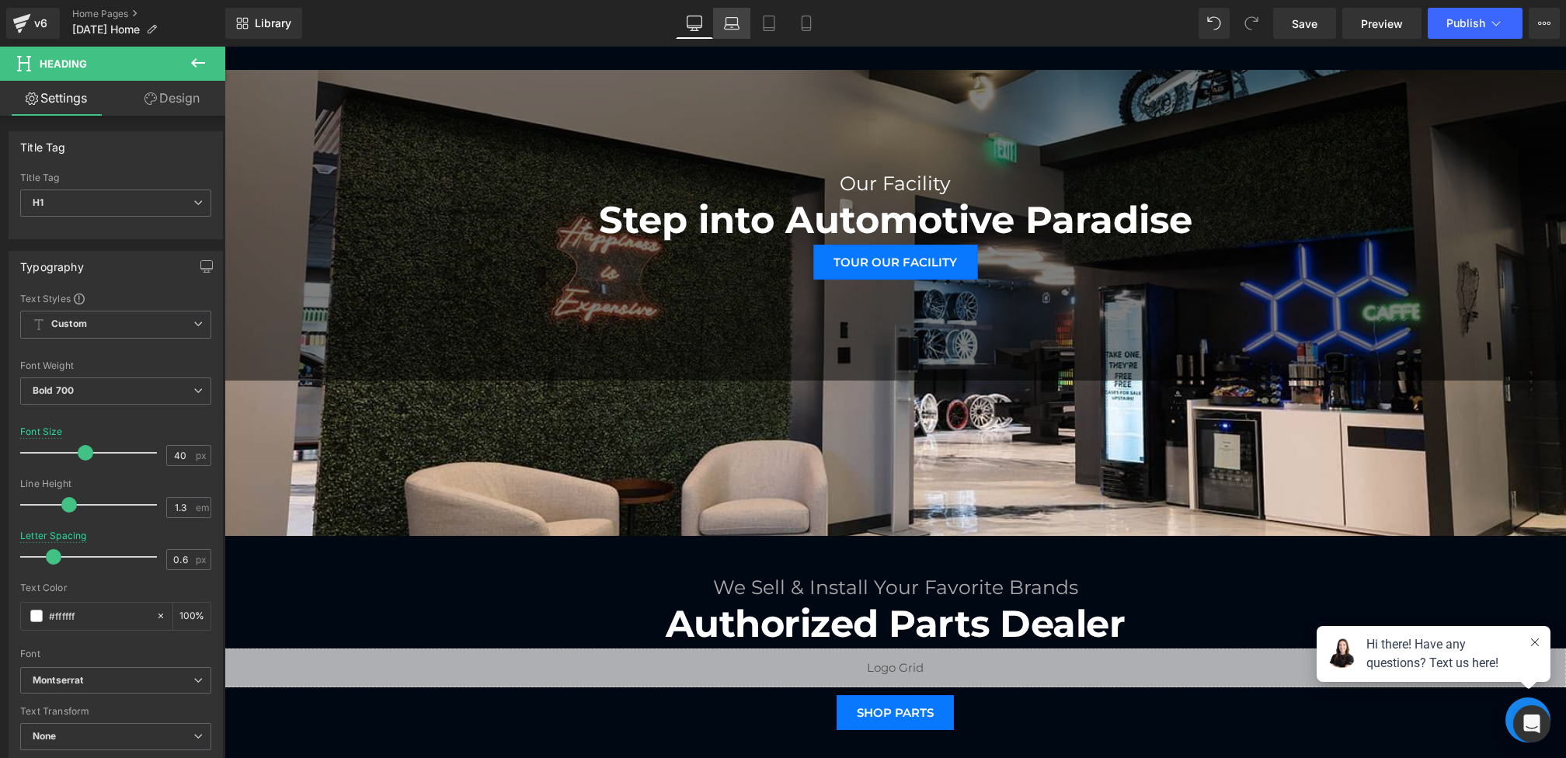
scroll to position [1086, 0]
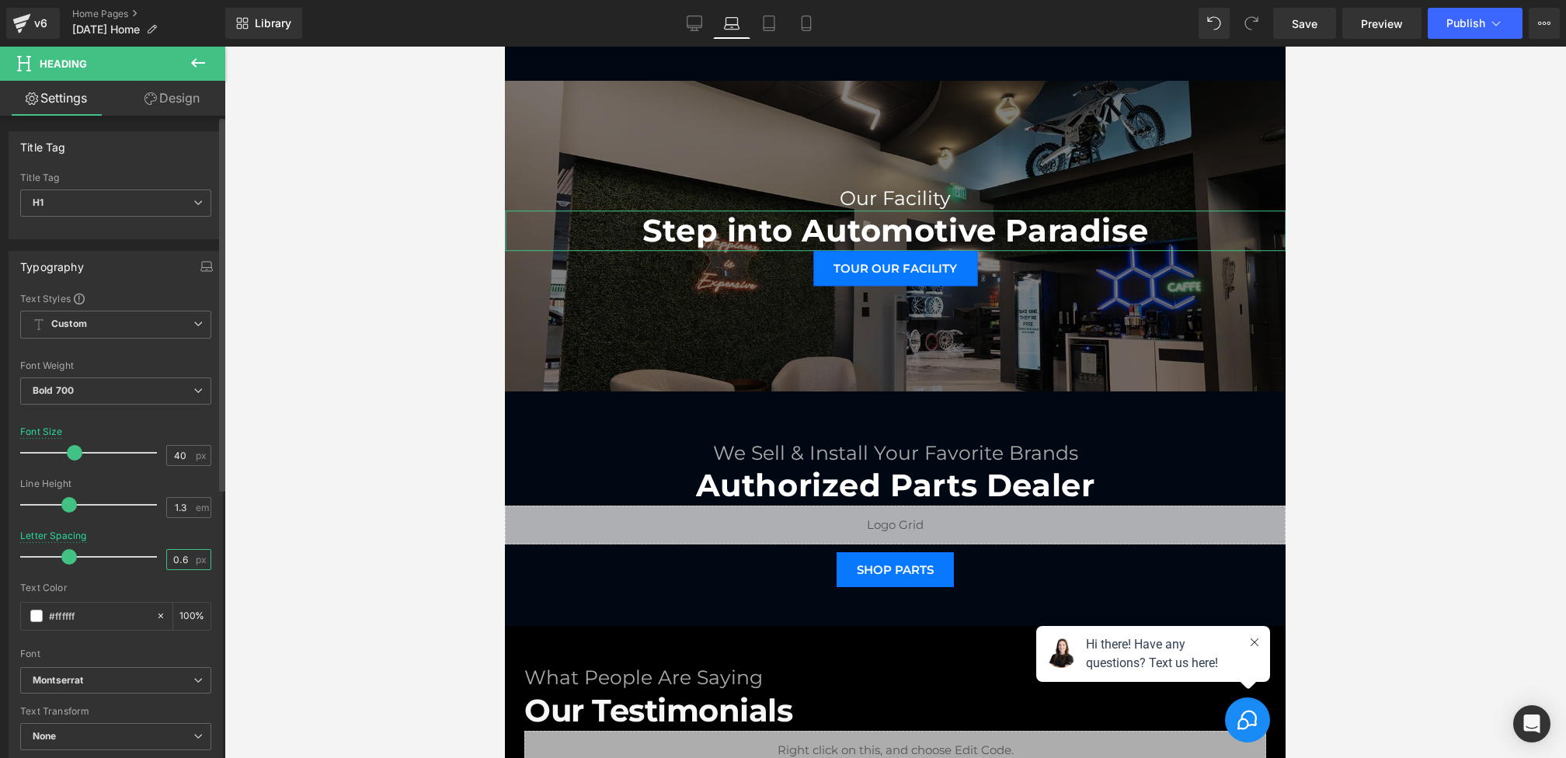
click at [182, 551] on input "0.6" at bounding box center [180, 559] width 27 height 19
type input "0"
click at [774, 36] on link "Tablet" at bounding box center [768, 23] width 37 height 31
type input "30"
type input "0.6"
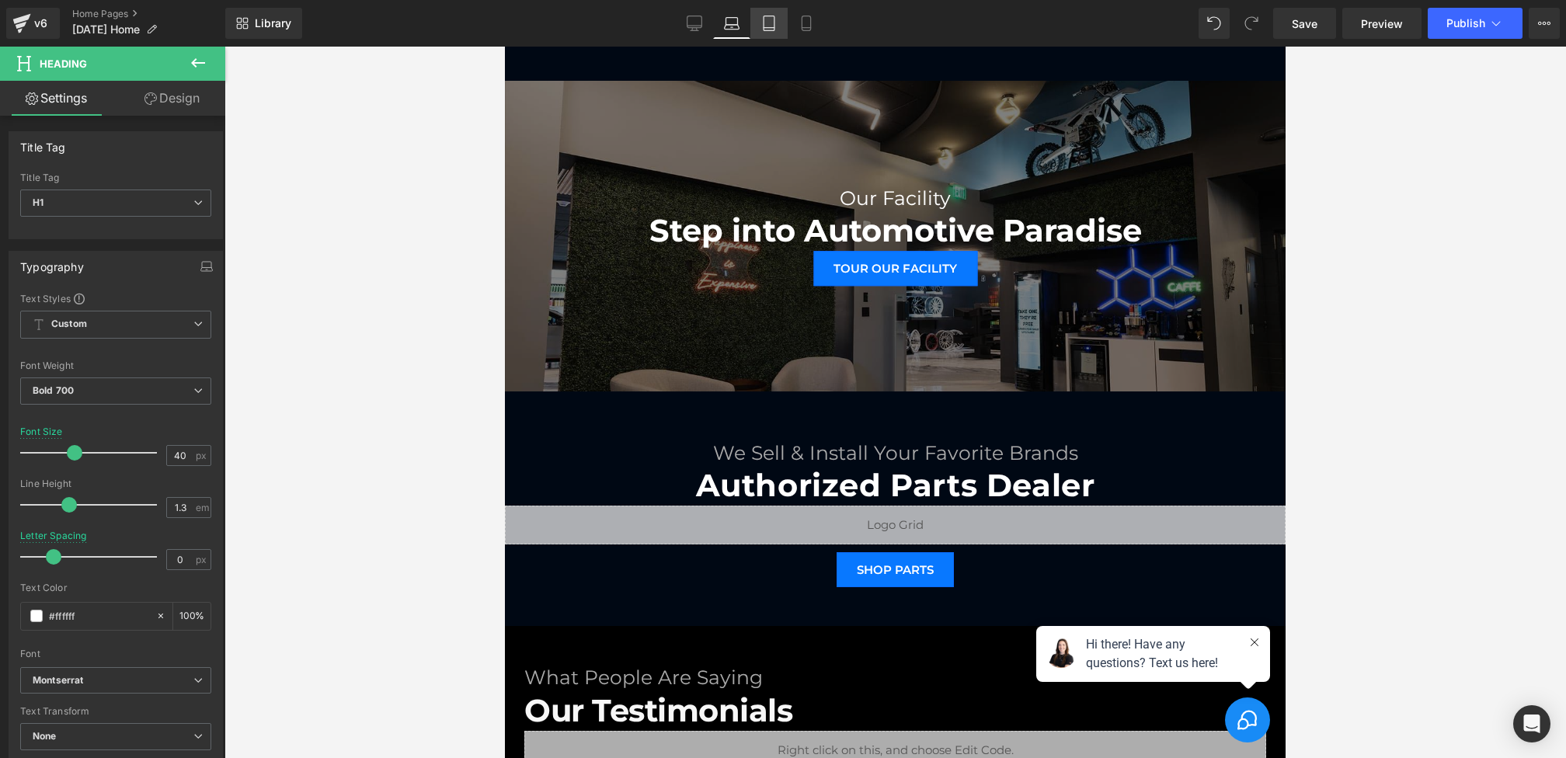
type input "100"
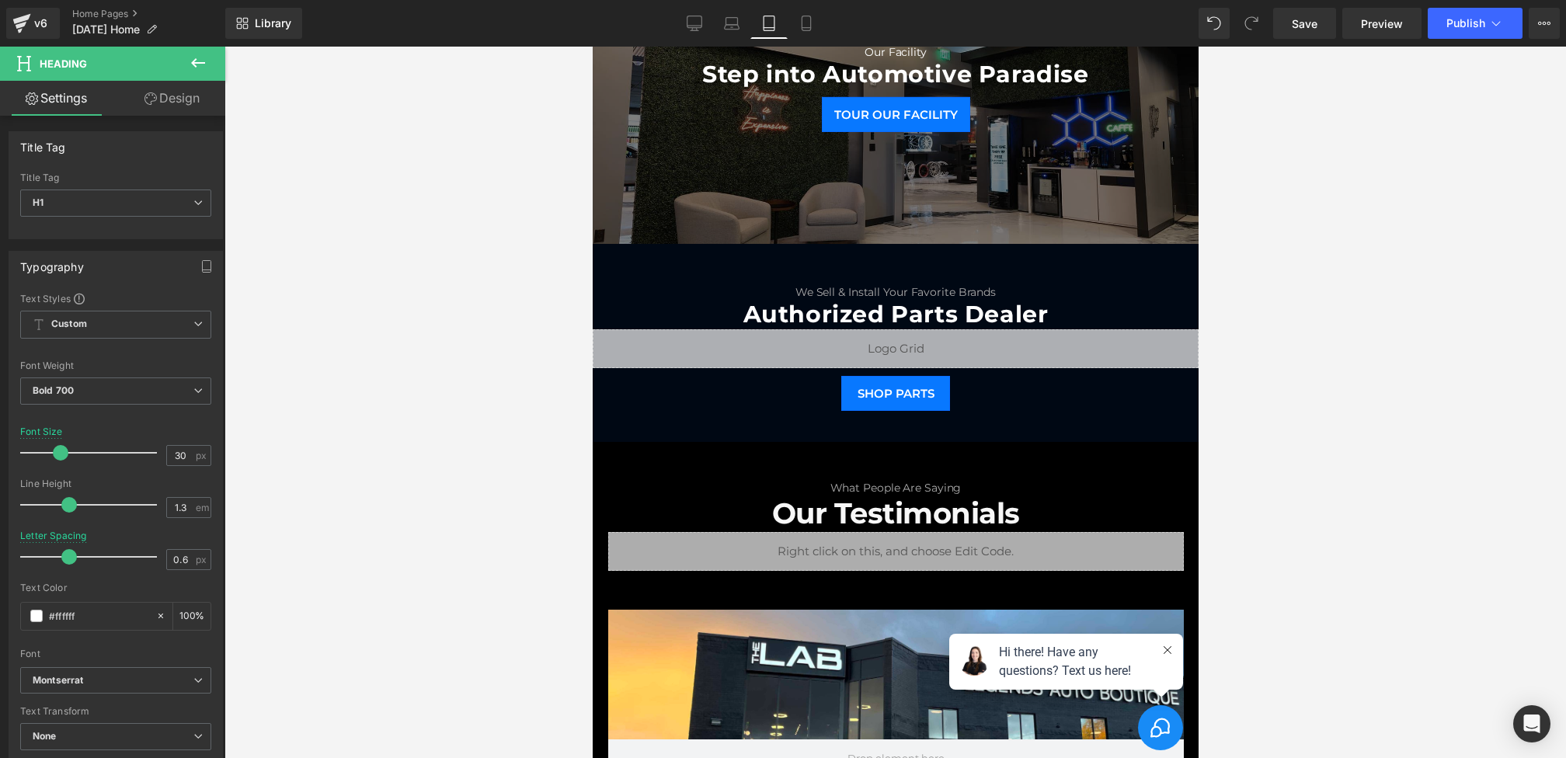
scroll to position [933, 0]
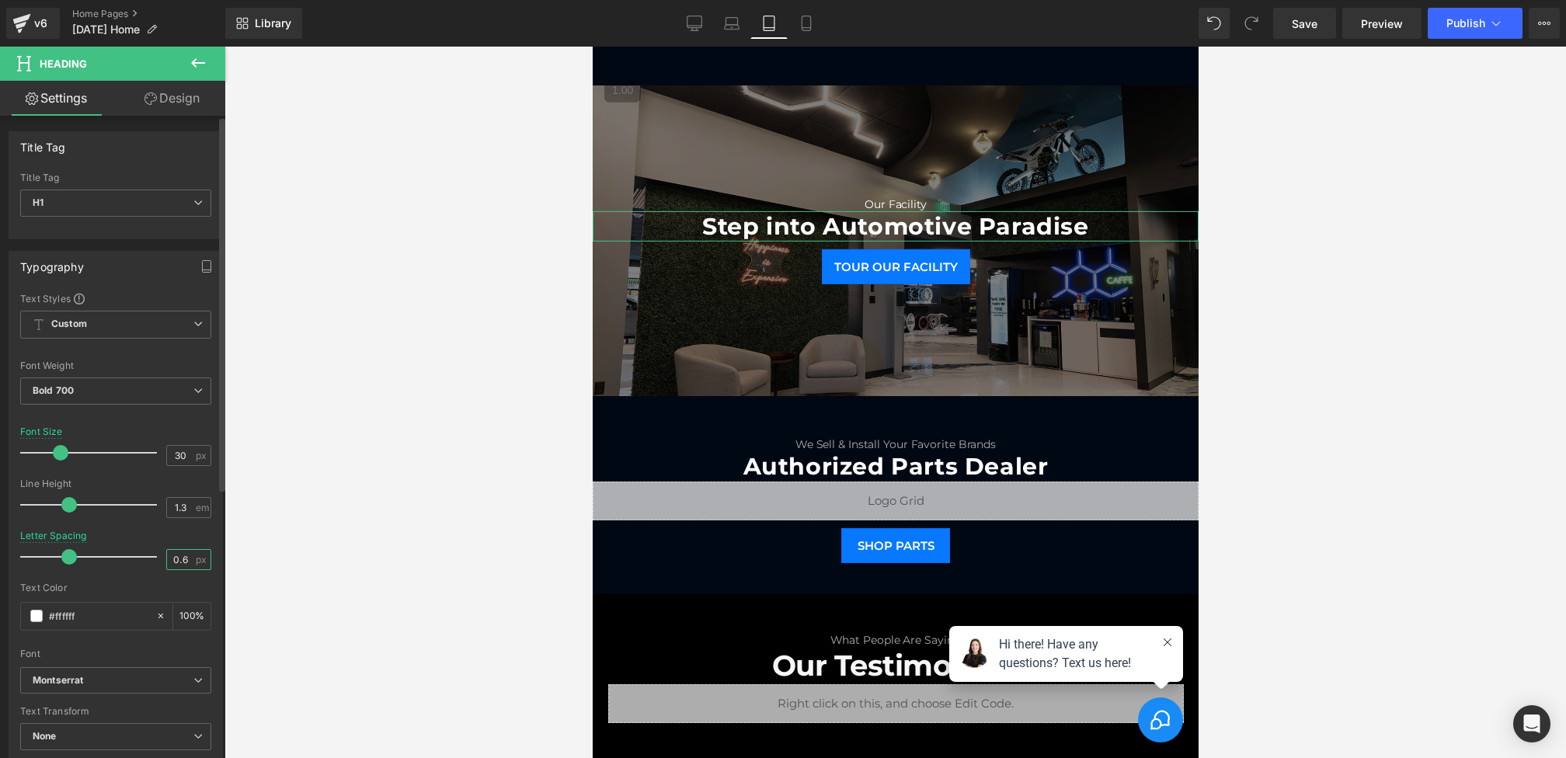
click at [185, 556] on input "0.6" at bounding box center [180, 559] width 27 height 19
type input "0"
click at [797, 17] on link "Mobile" at bounding box center [805, 23] width 37 height 31
type input "28"
type input "-1"
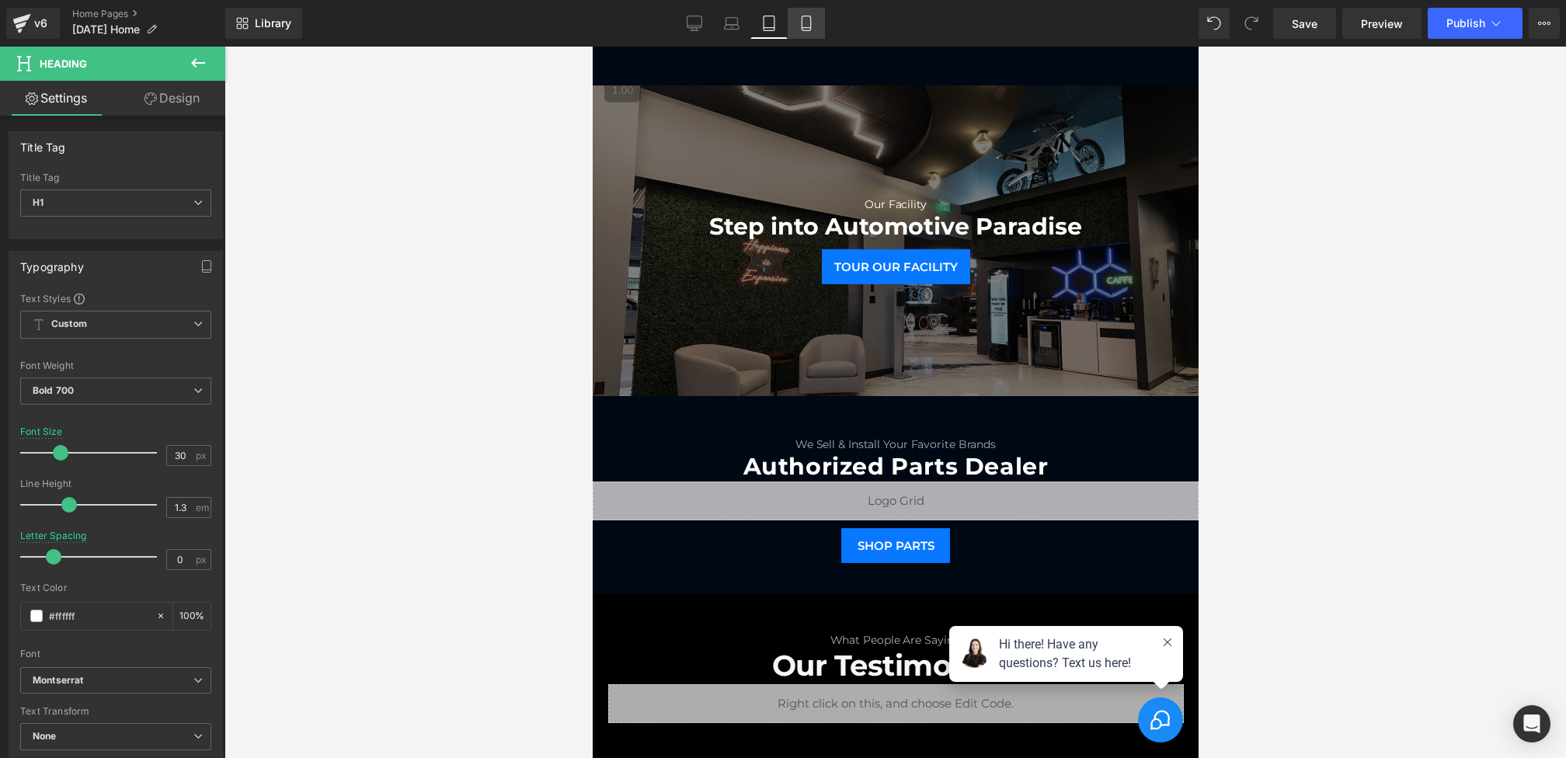
type input "100"
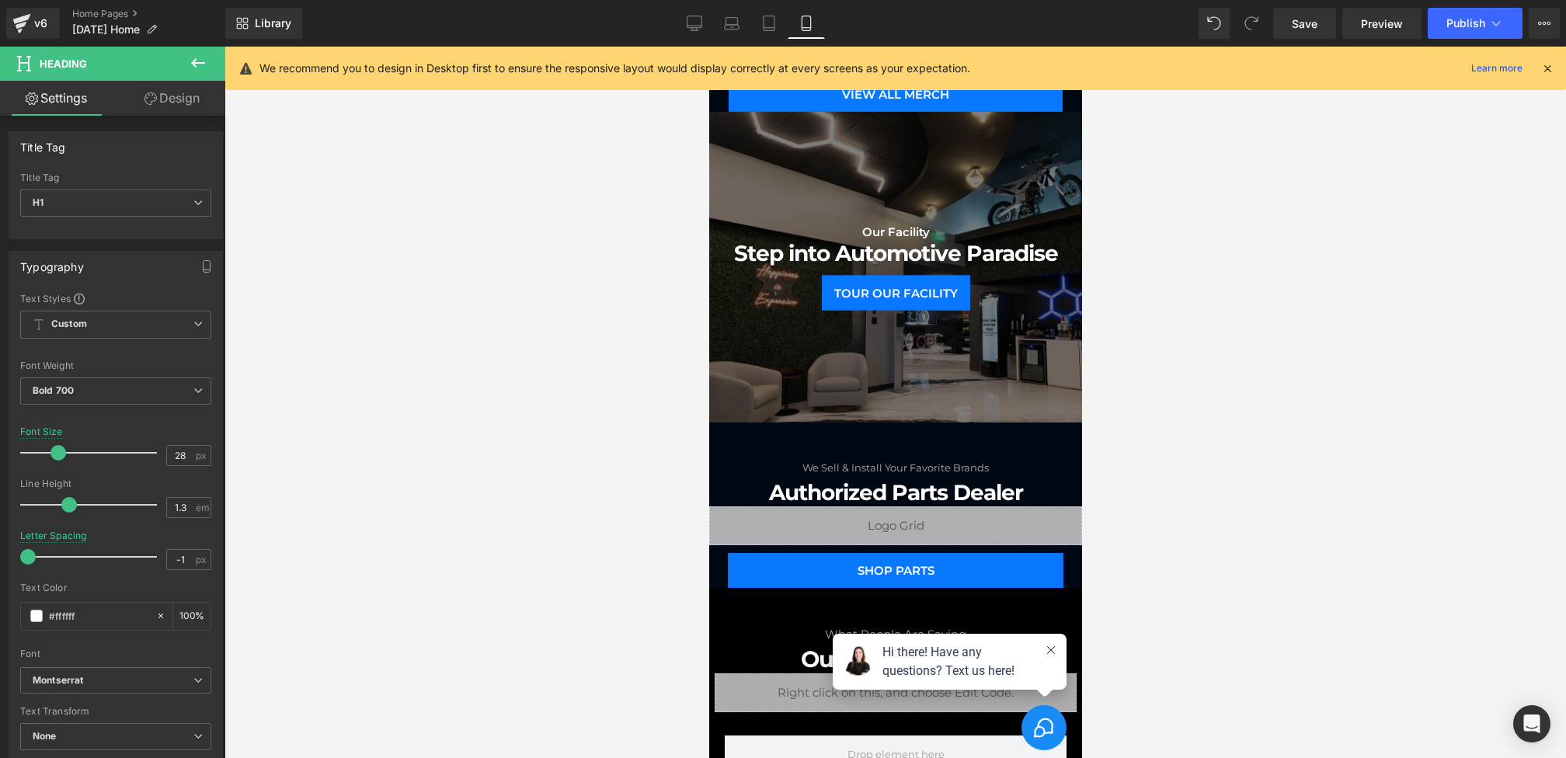
scroll to position [961, 0]
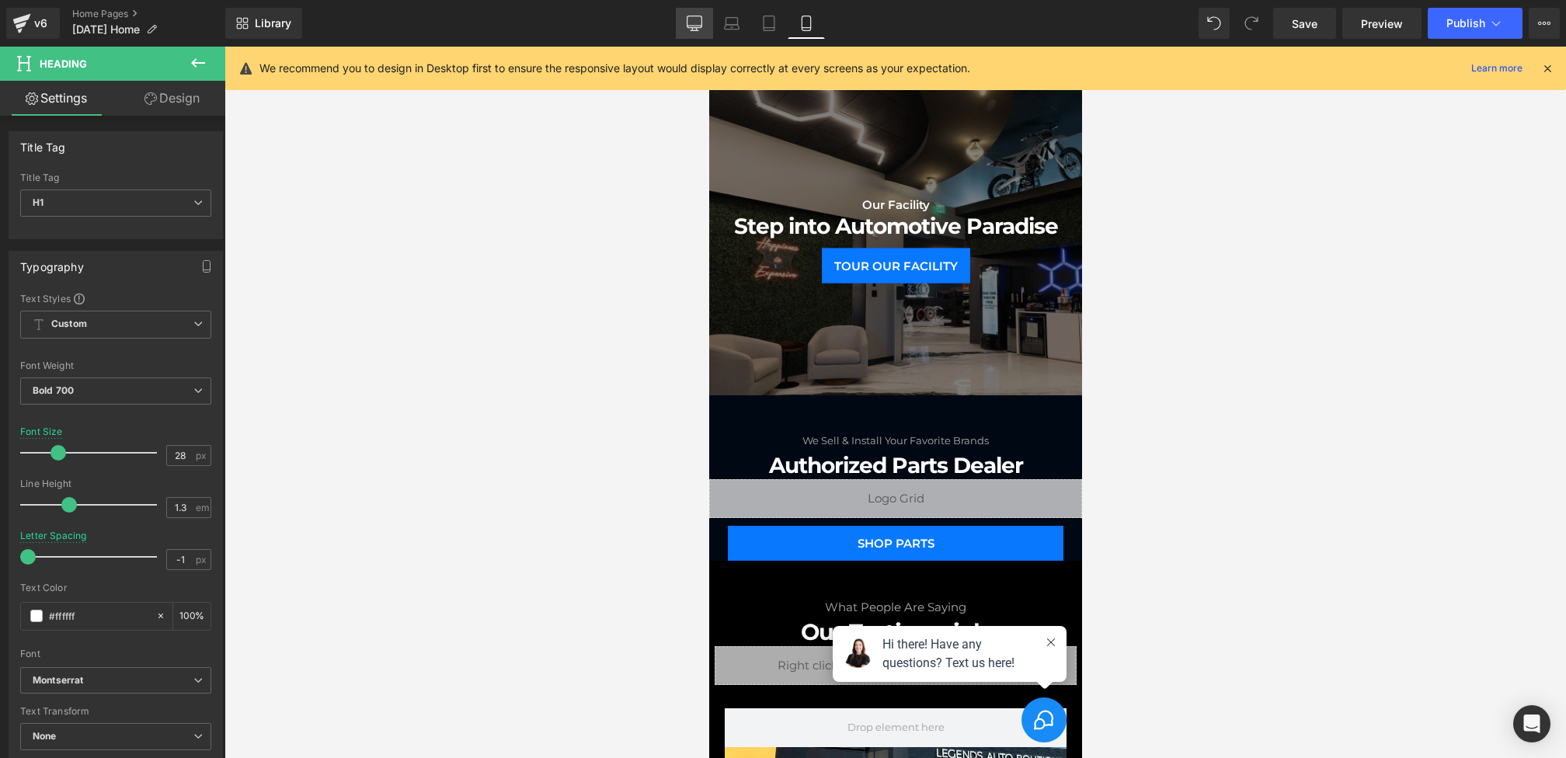
click at [686, 7] on div "Library Mobile Desktop Laptop Tablet Mobile Save Preview Publish Scheduled View…" at bounding box center [895, 23] width 1340 height 47
click at [692, 23] on icon at bounding box center [695, 24] width 16 height 16
type input "48"
type input "0"
type input "100"
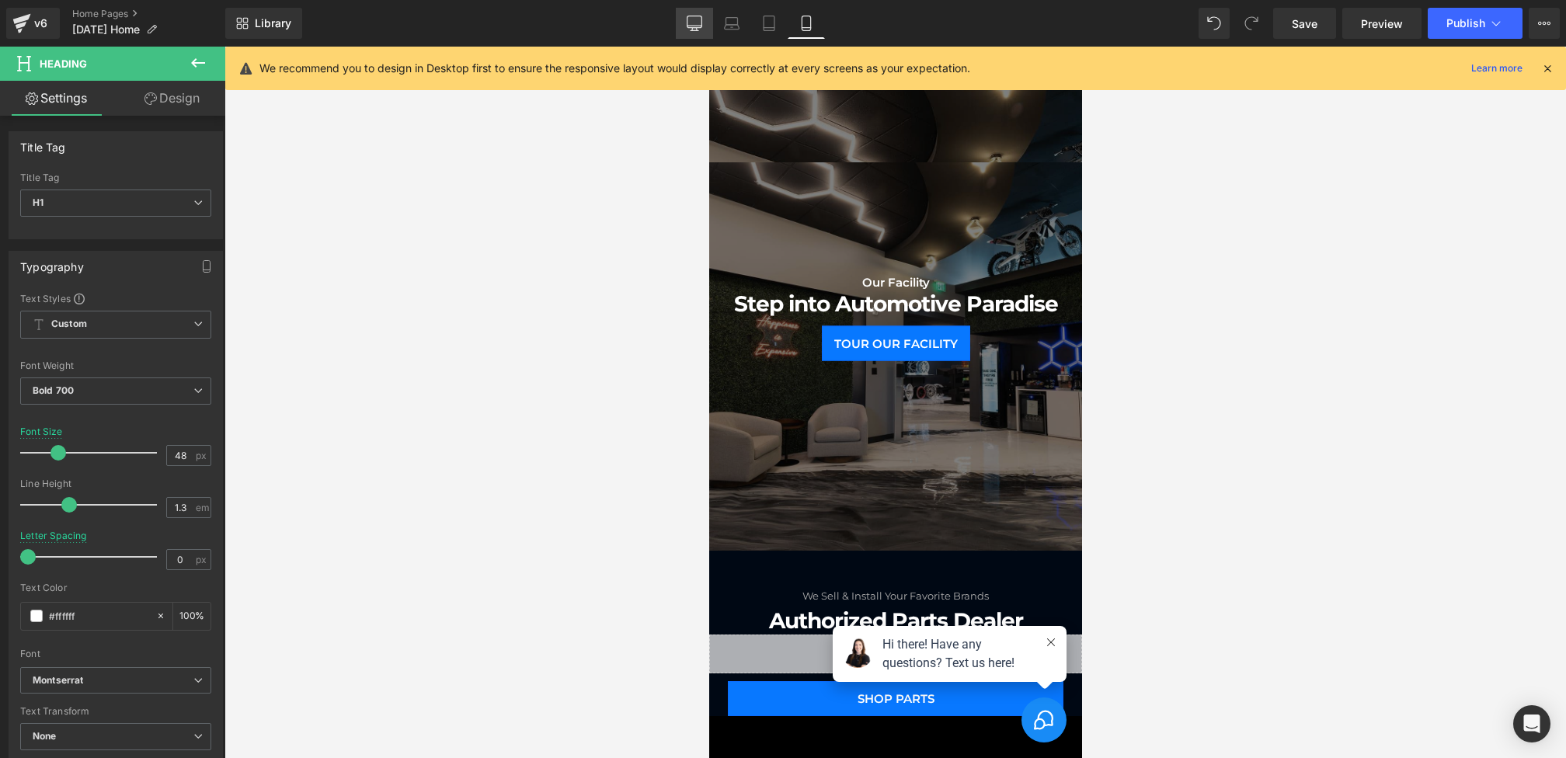
scroll to position [1089, 0]
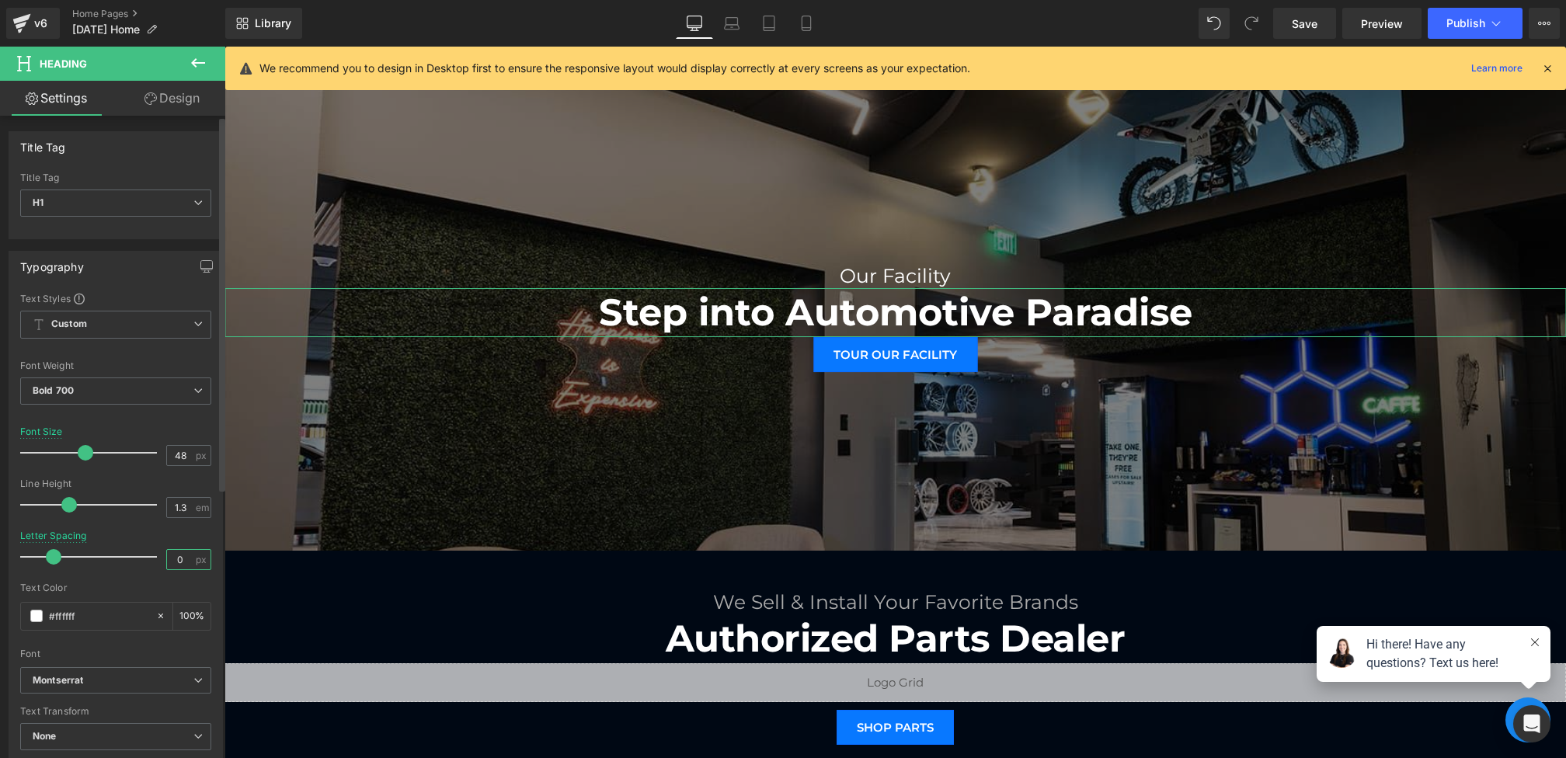
click at [181, 554] on input "0" at bounding box center [180, 559] width 27 height 19
type input "-1"
click at [189, 541] on div "Letter Spacing -1 px" at bounding box center [115, 556] width 191 height 52
click at [200, 276] on button "button" at bounding box center [206, 267] width 25 height 30
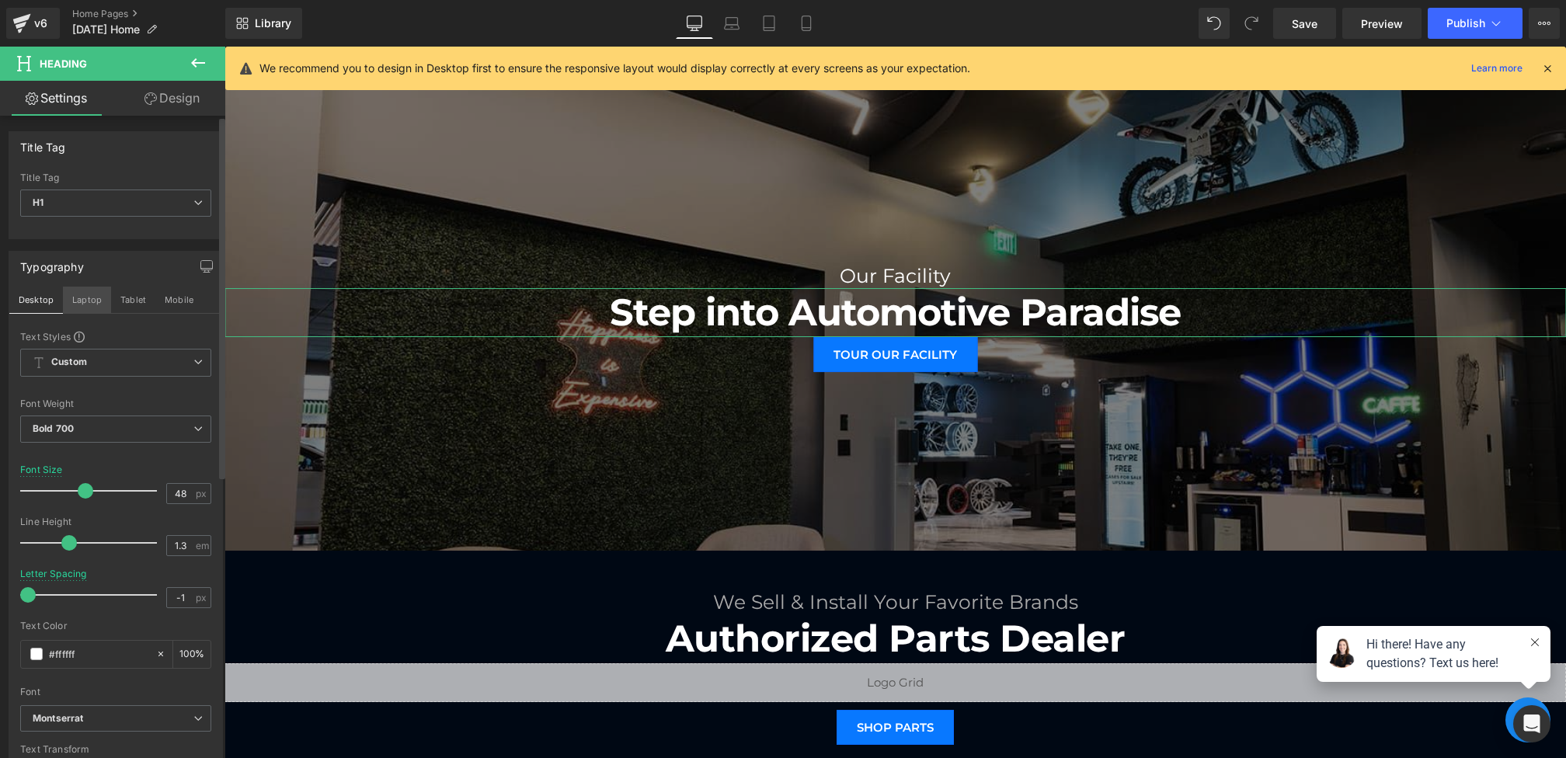
click at [86, 301] on button "Laptop" at bounding box center [87, 300] width 48 height 26
type input "40"
type input "0"
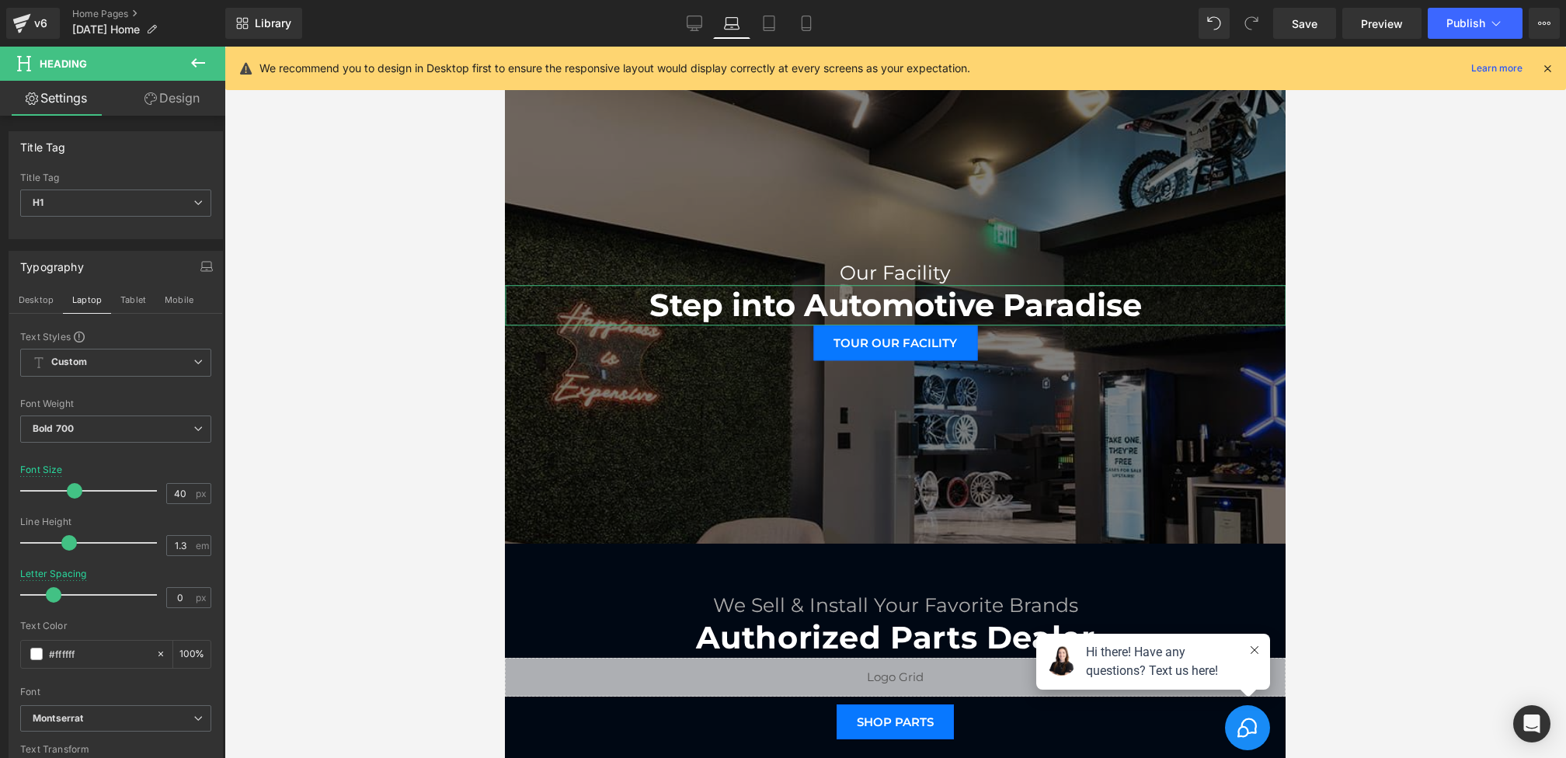
scroll to position [1085, 0]
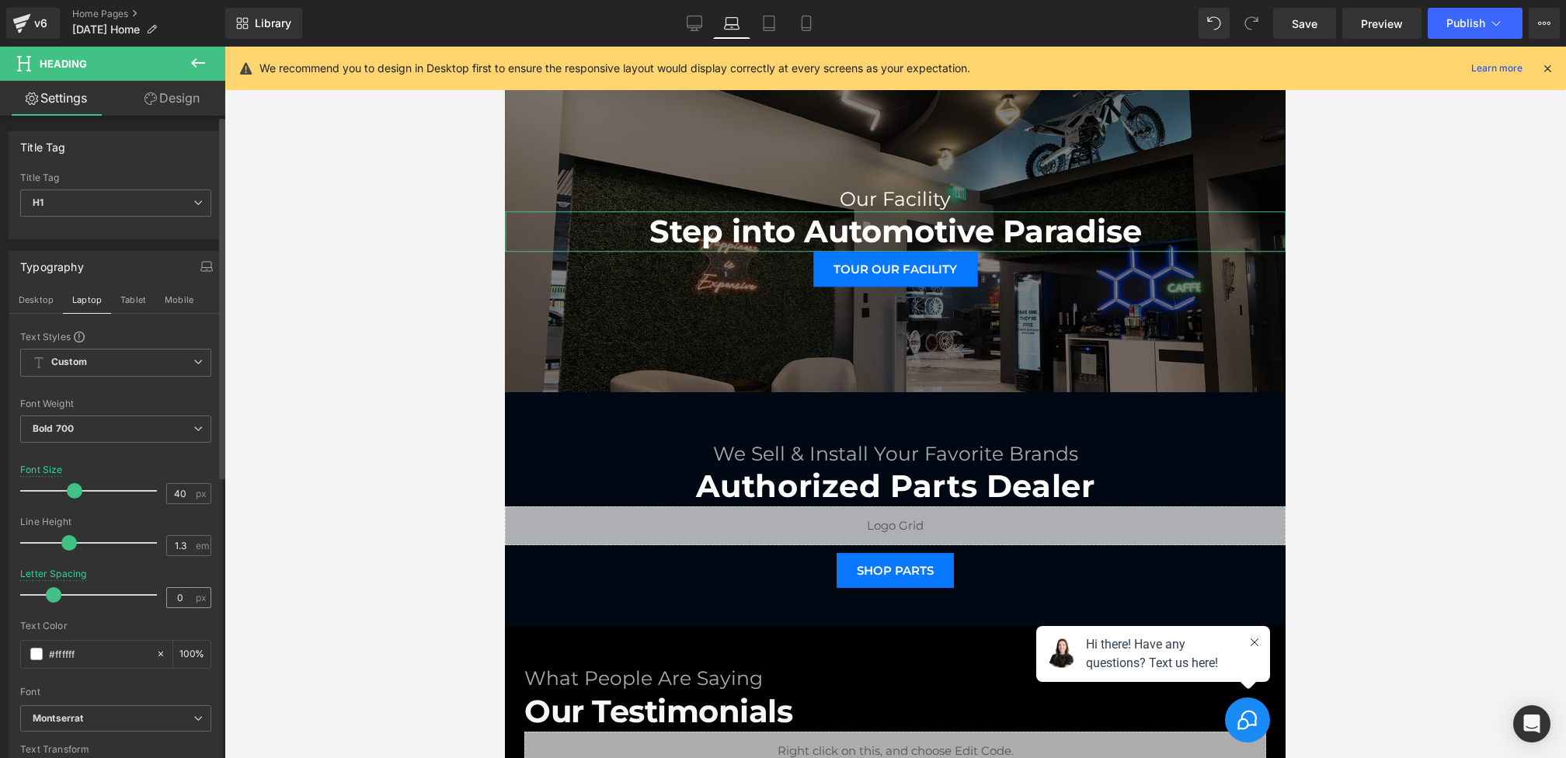
click at [196, 596] on span "px" at bounding box center [202, 598] width 13 height 10
click at [183, 593] on input "0" at bounding box center [180, 597] width 27 height 19
click at [71, 575] on div "Letter Spacing" at bounding box center [53, 573] width 67 height 11
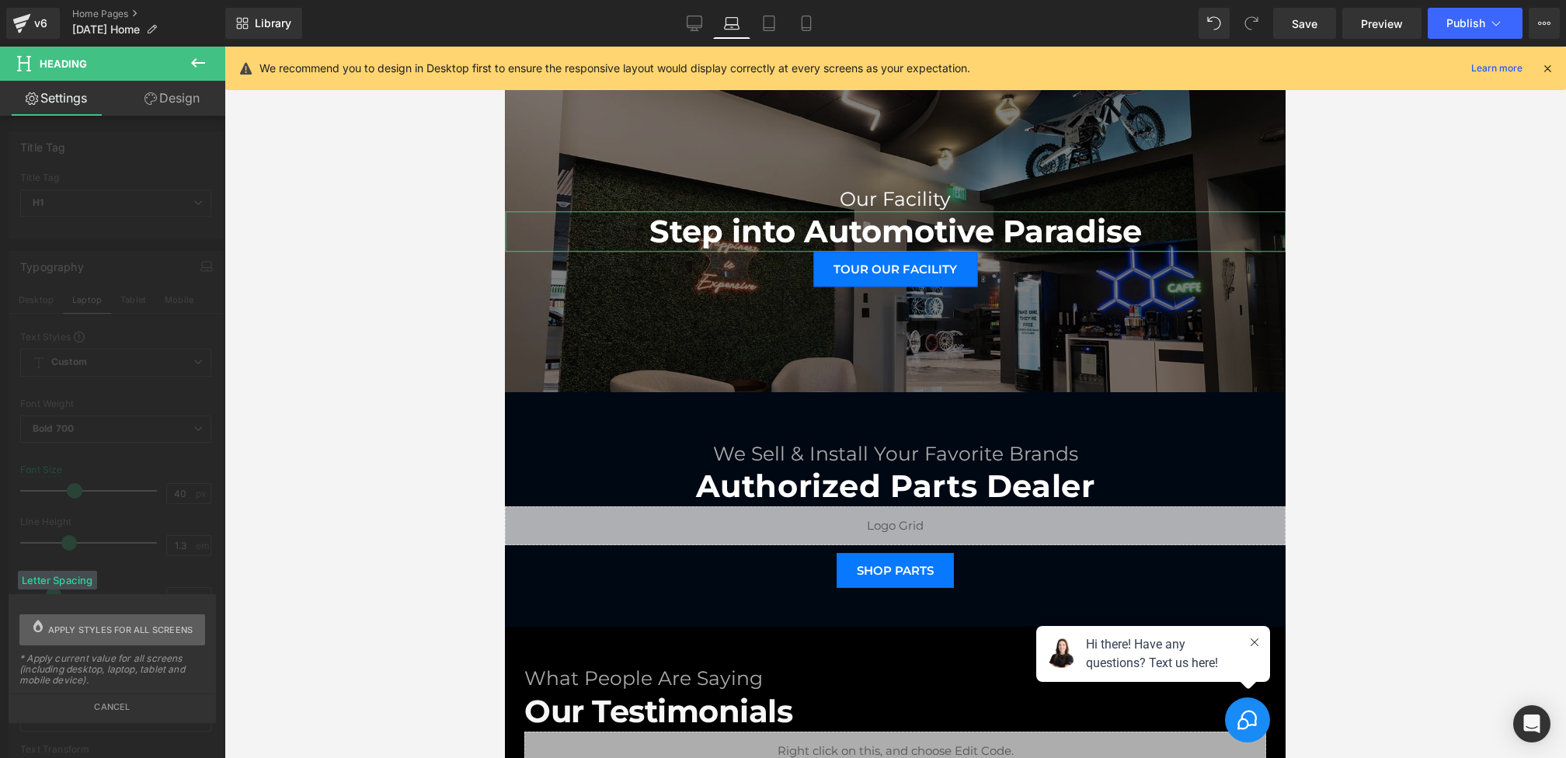
click at [71, 633] on span "Apply styles for all screens" at bounding box center [120, 629] width 145 height 31
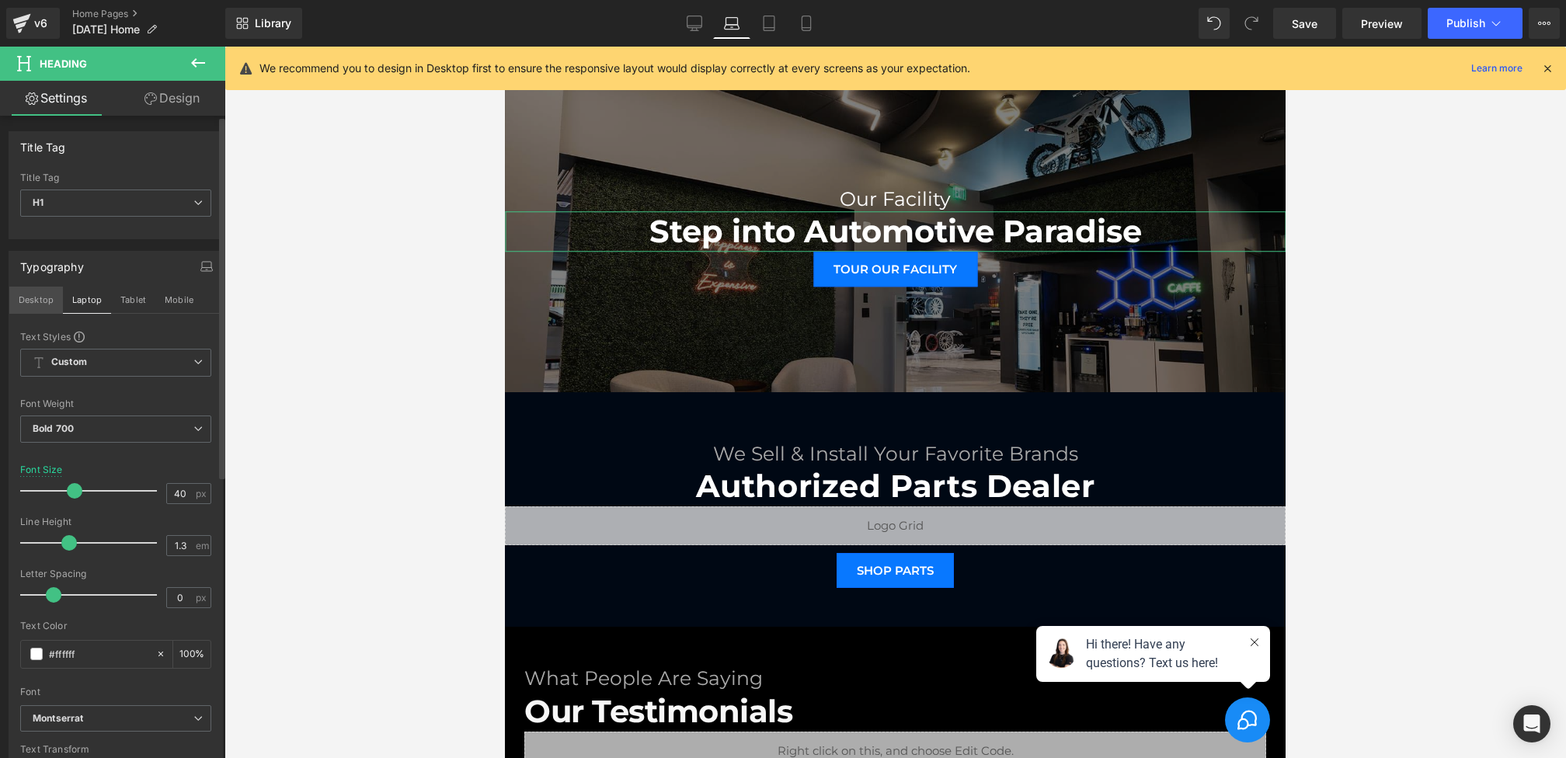
click at [50, 298] on button "Desktop" at bounding box center [36, 300] width 54 height 26
type input "100"
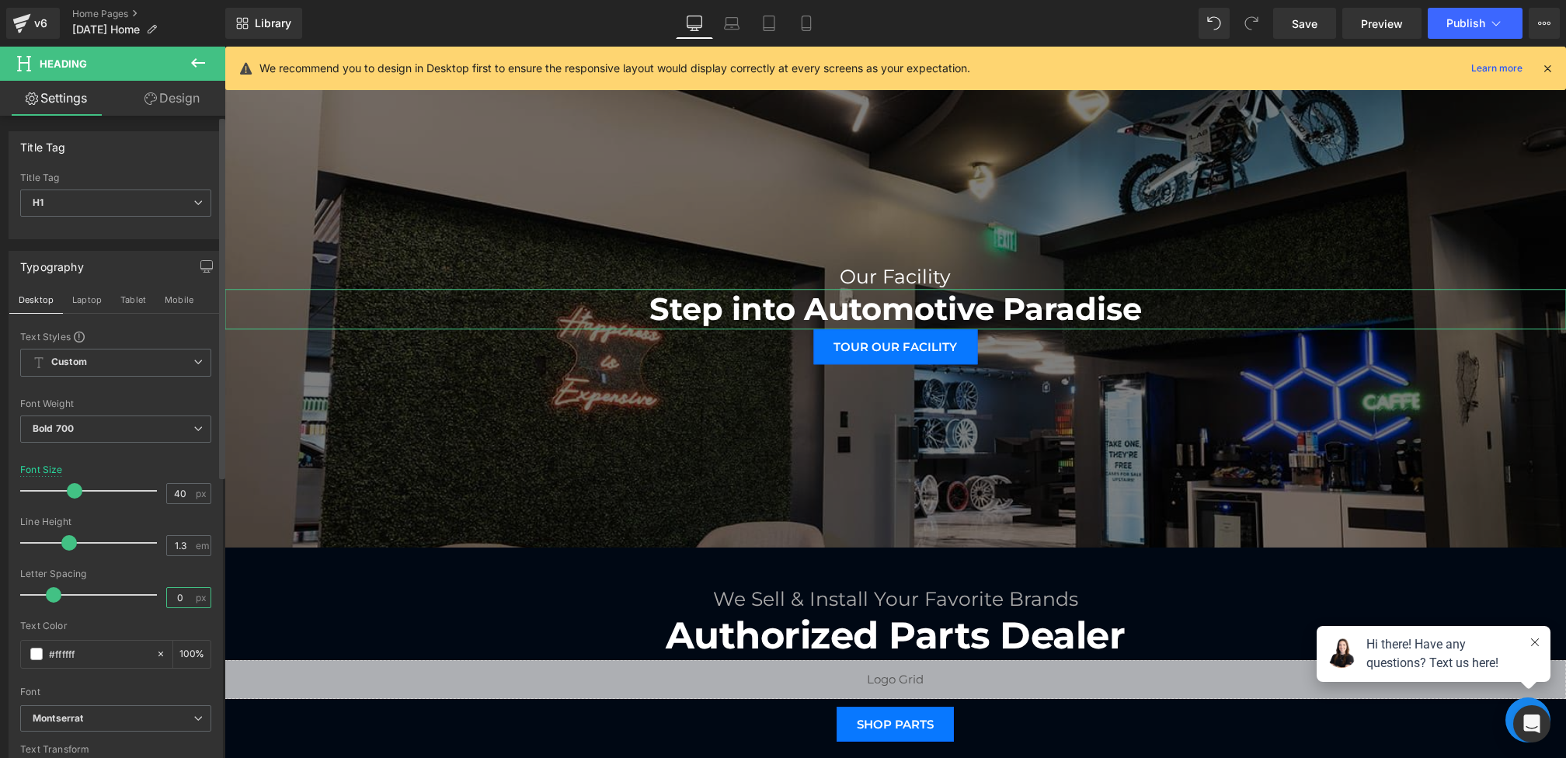
click at [184, 593] on input "0" at bounding box center [180, 597] width 27 height 19
type input "-1"
click at [139, 569] on div "Letter Spacing" at bounding box center [115, 573] width 191 height 11
click at [90, 298] on button "Laptop" at bounding box center [87, 300] width 48 height 26
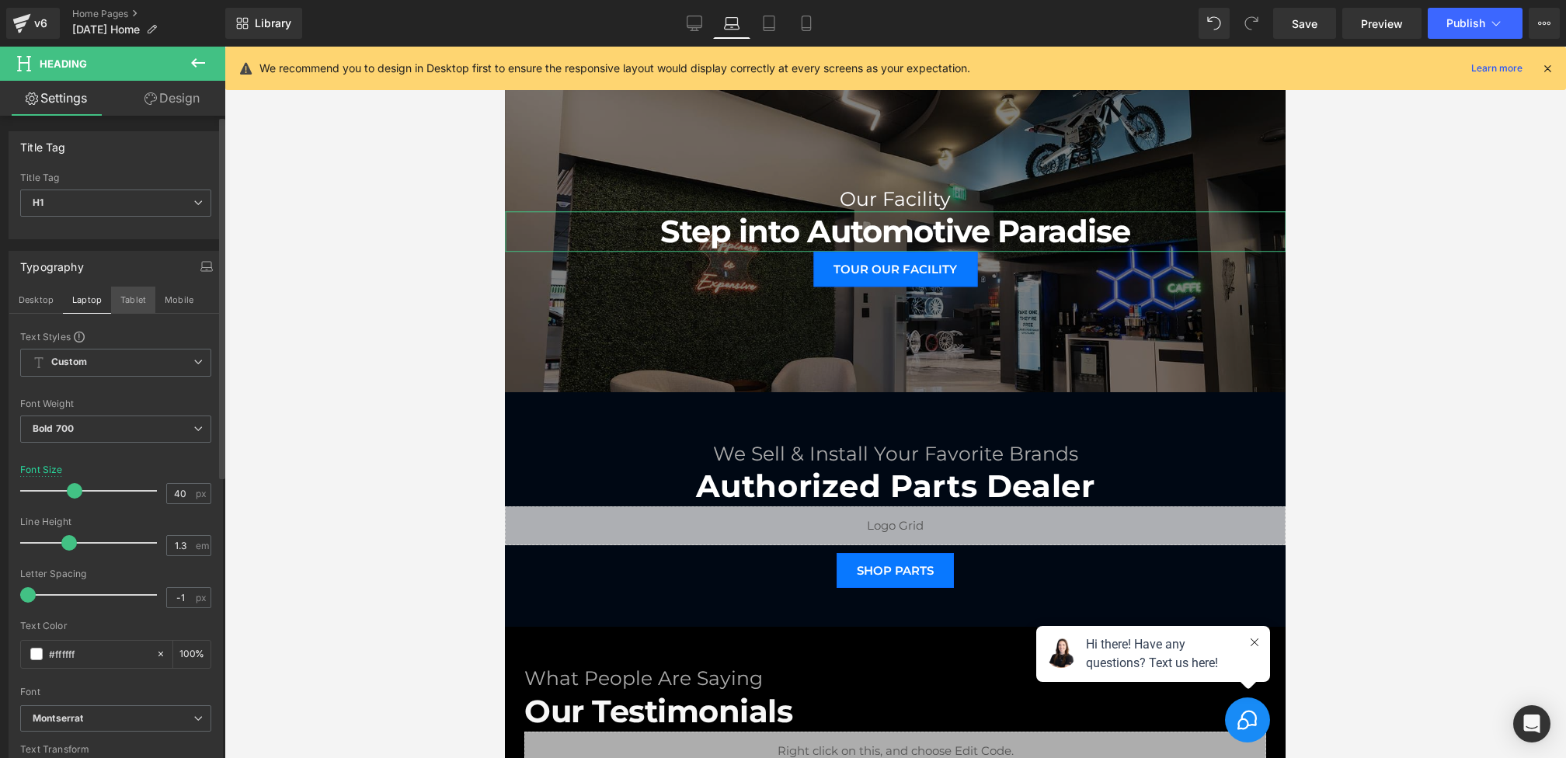
click at [127, 298] on button "Tablet" at bounding box center [133, 300] width 44 height 26
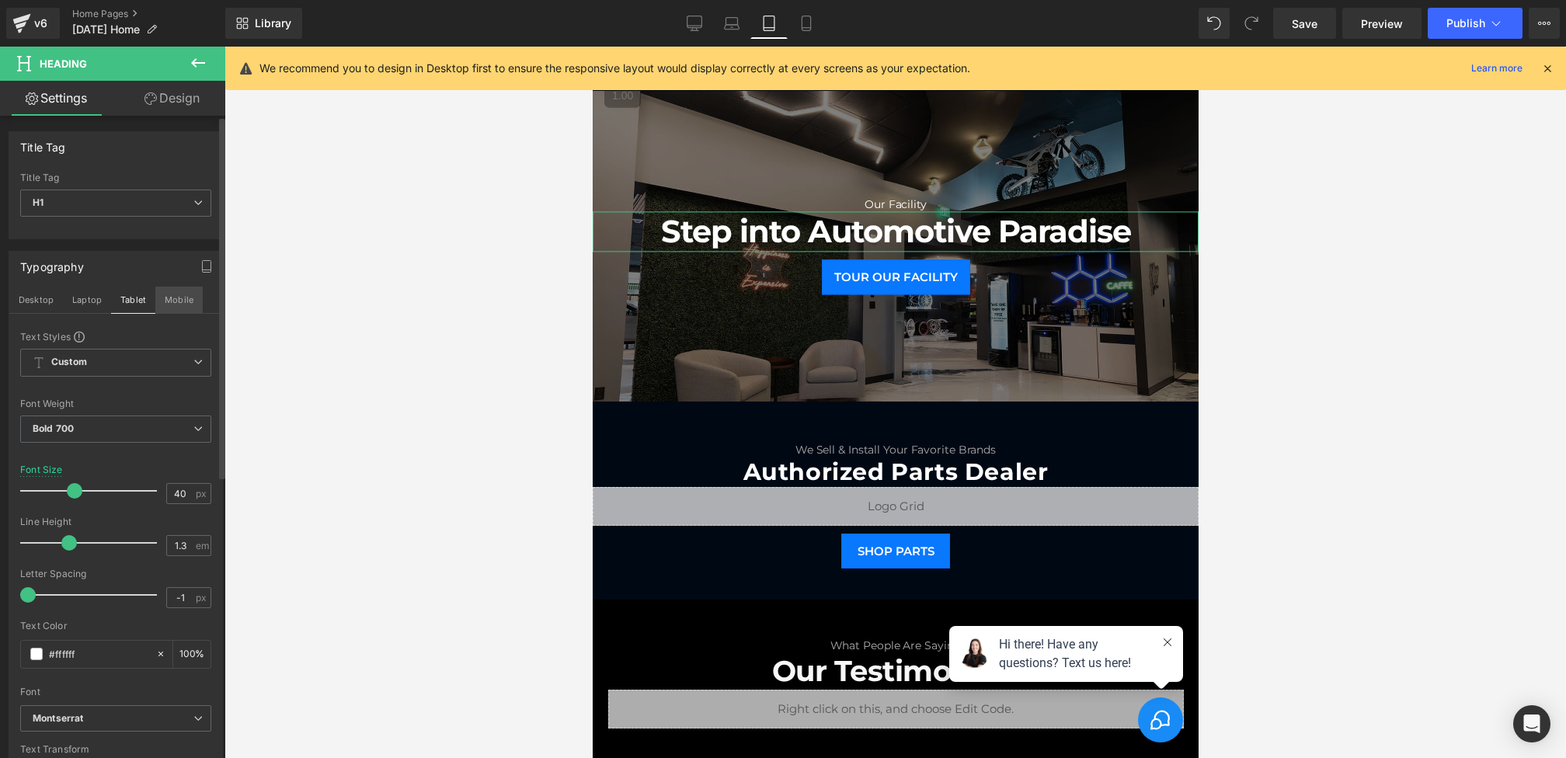
click at [186, 298] on button "Mobile" at bounding box center [178, 300] width 47 height 26
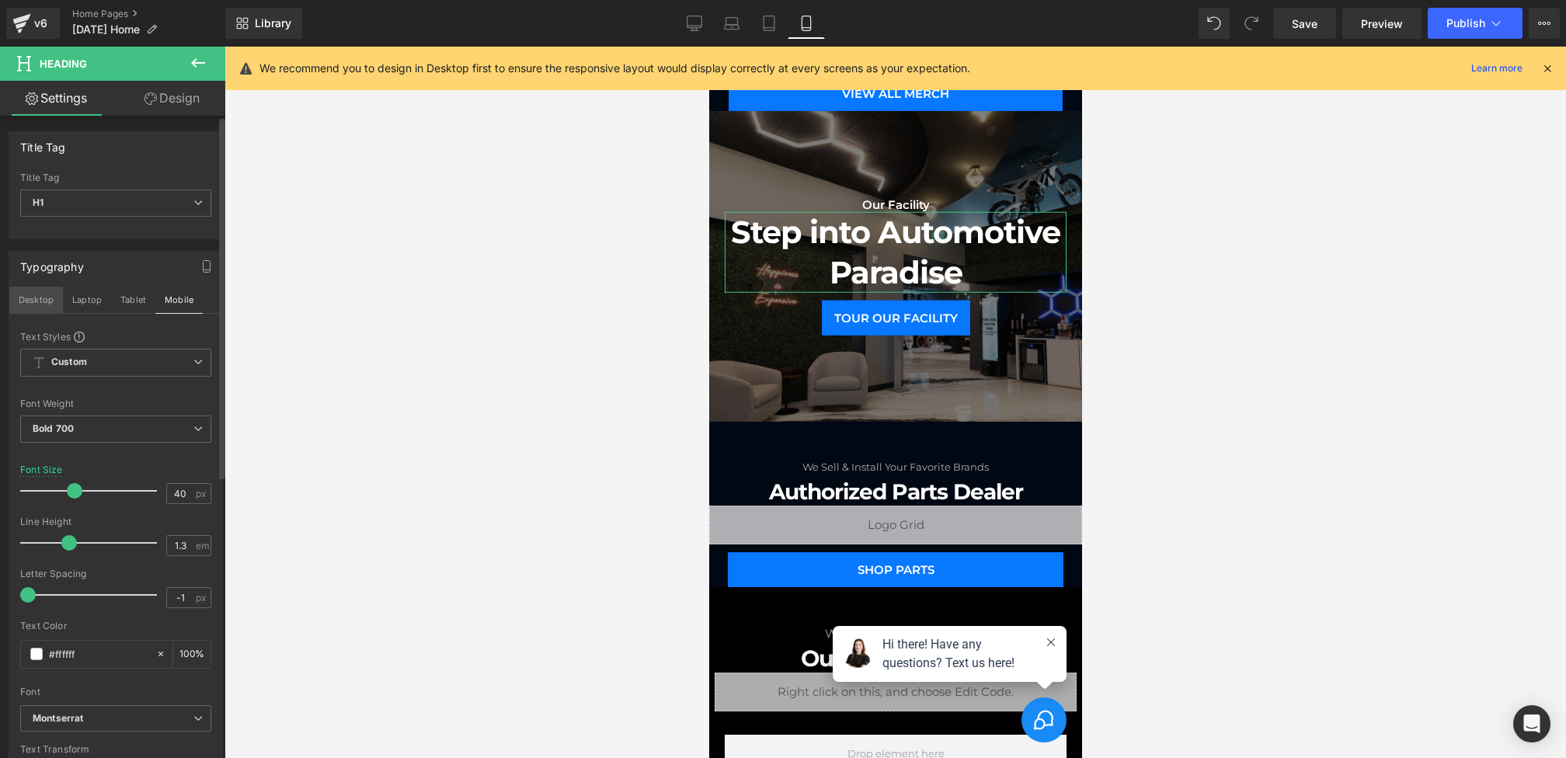
click at [28, 301] on button "Desktop" at bounding box center [36, 300] width 54 height 26
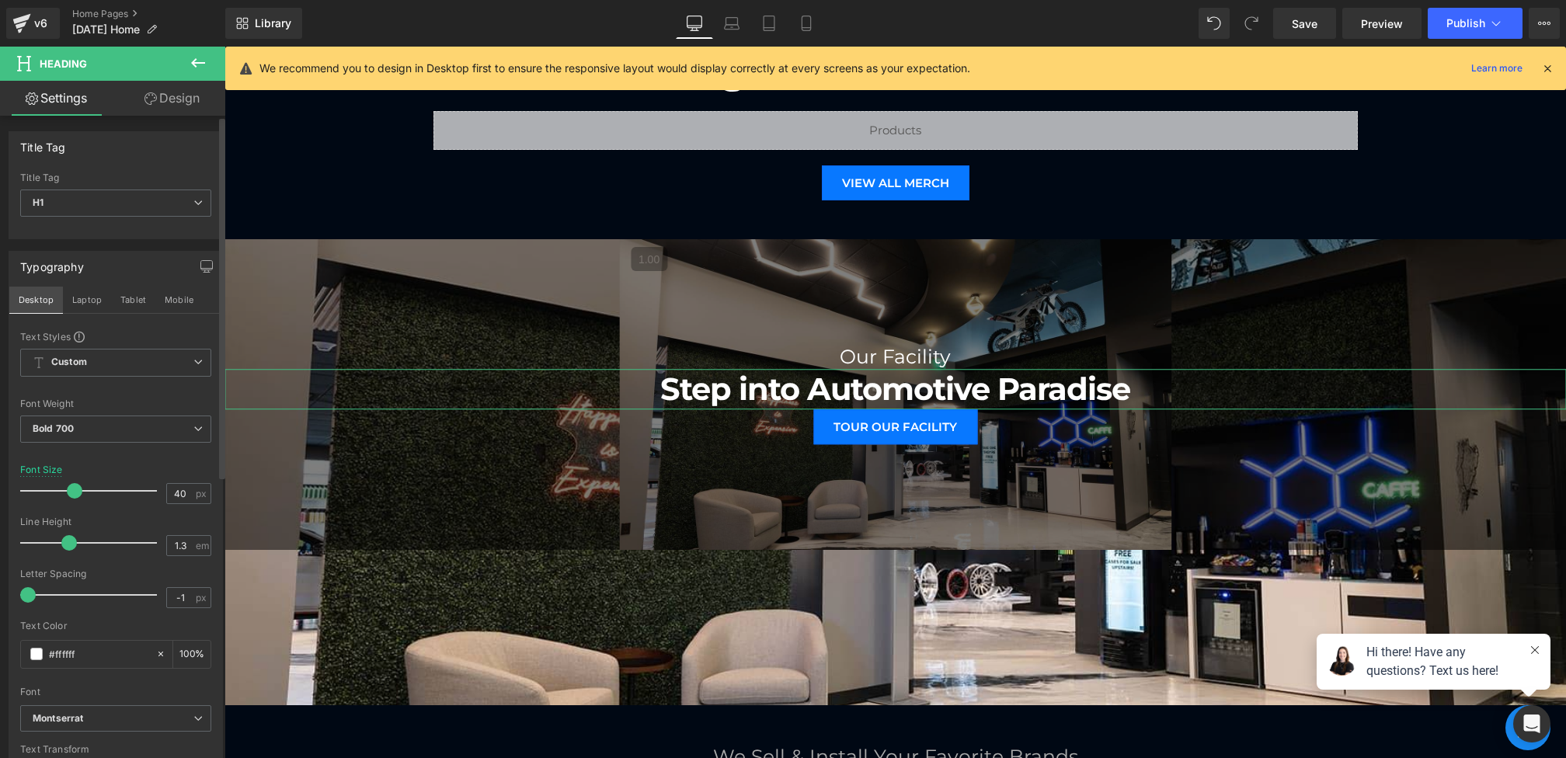
scroll to position [1093, 0]
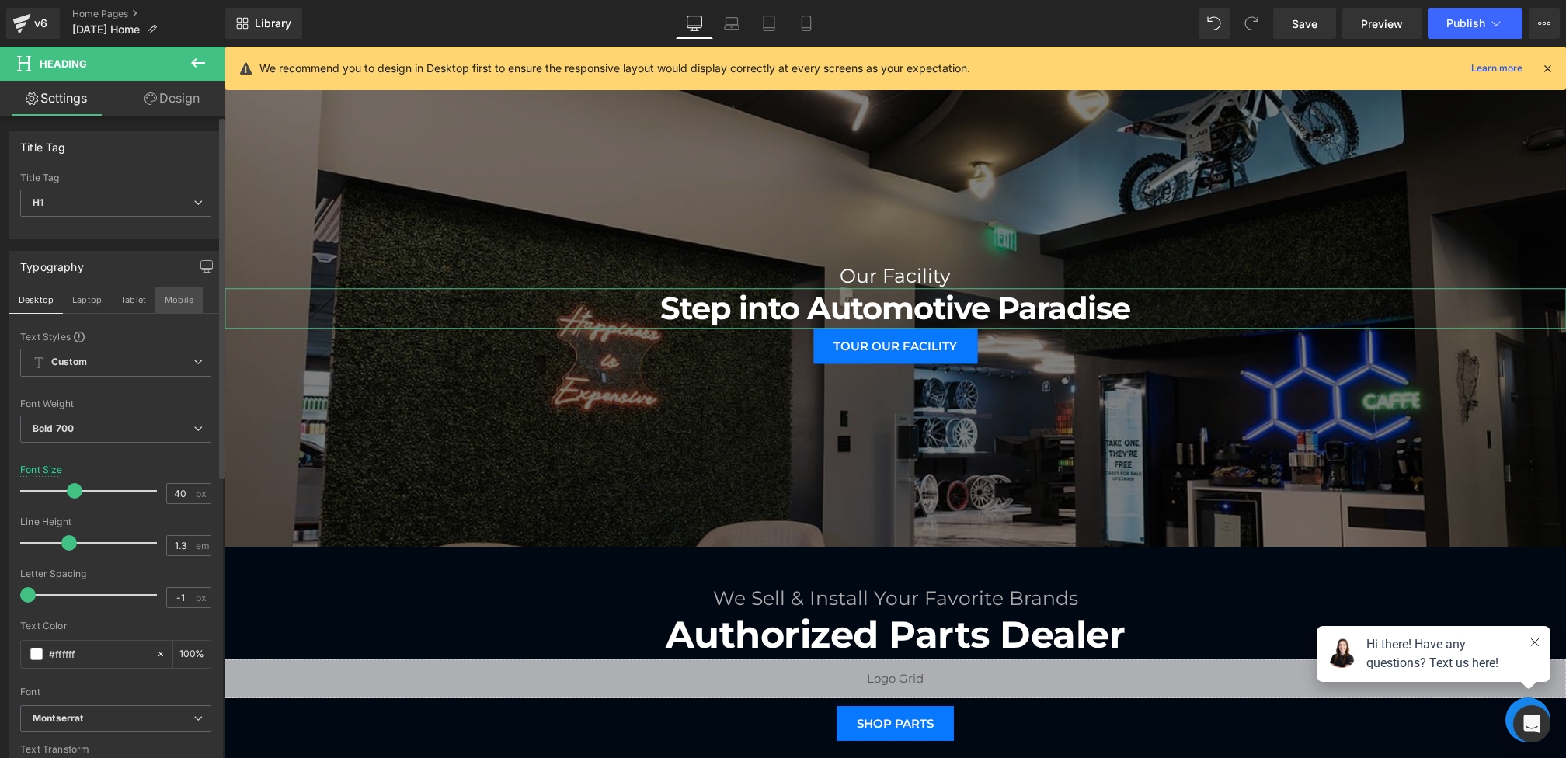
click at [165, 306] on button "Mobile" at bounding box center [178, 300] width 47 height 26
type input "100"
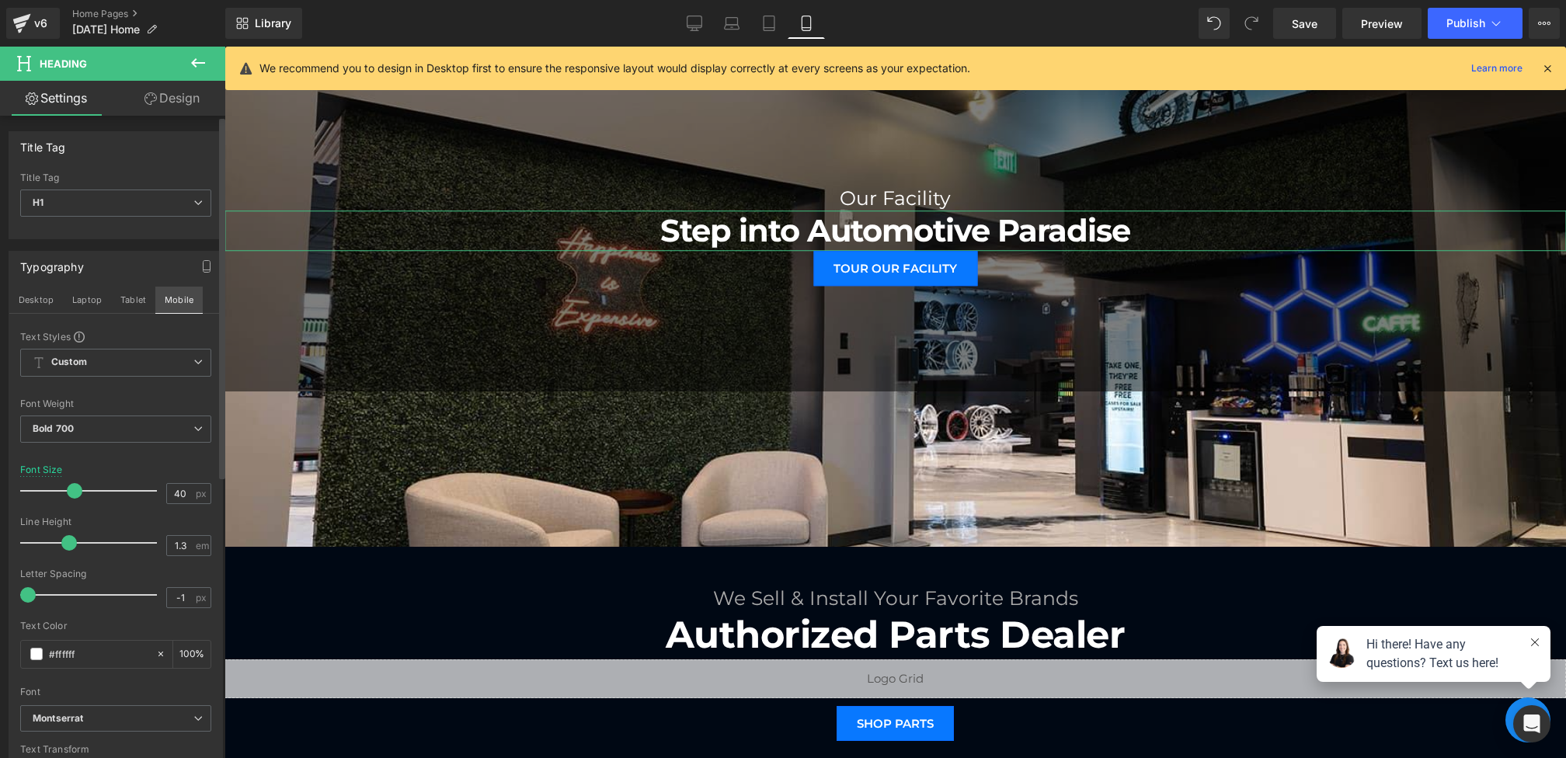
scroll to position [934, 0]
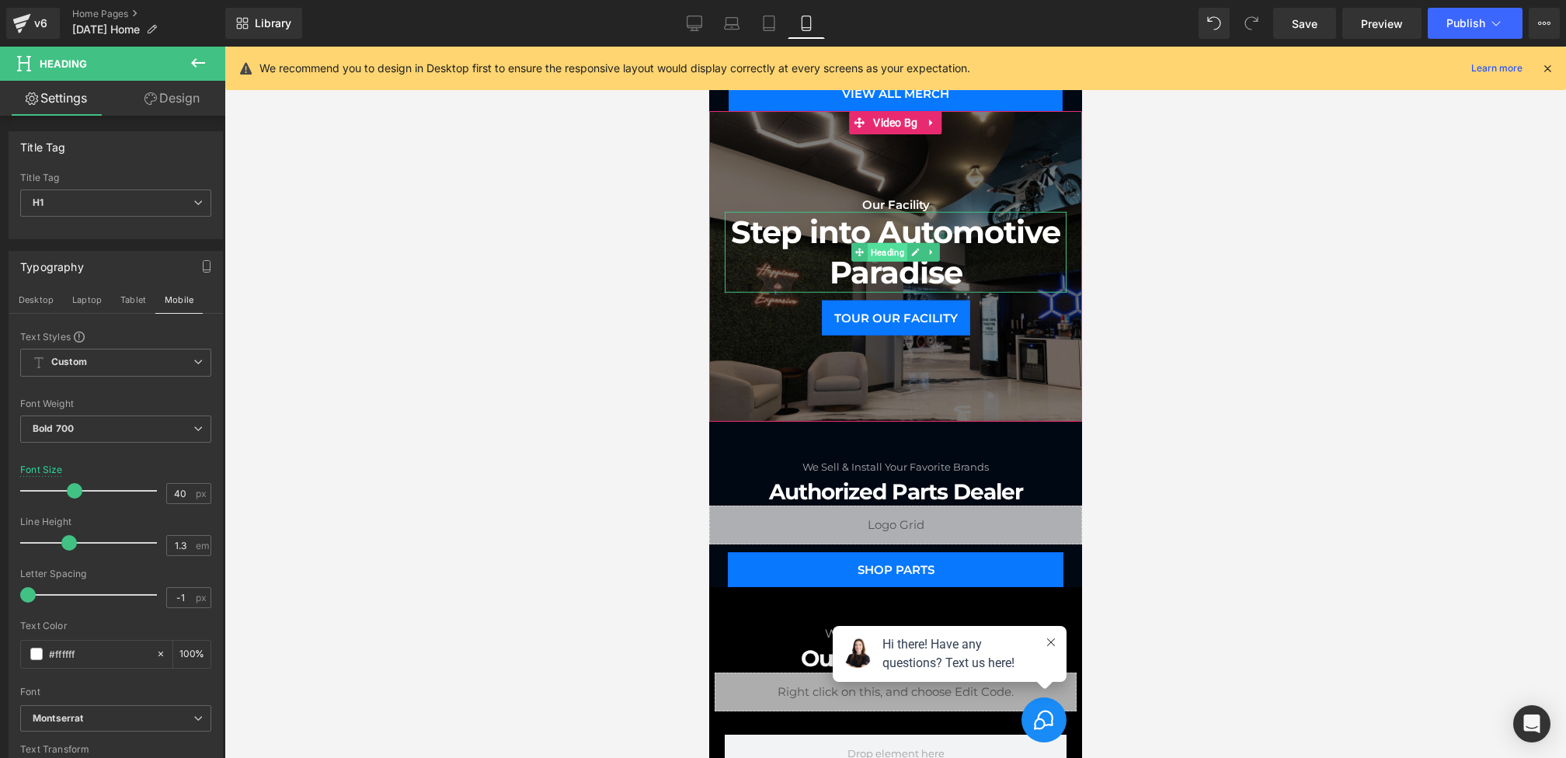
click at [878, 252] on span "Heading" at bounding box center [887, 252] width 40 height 19
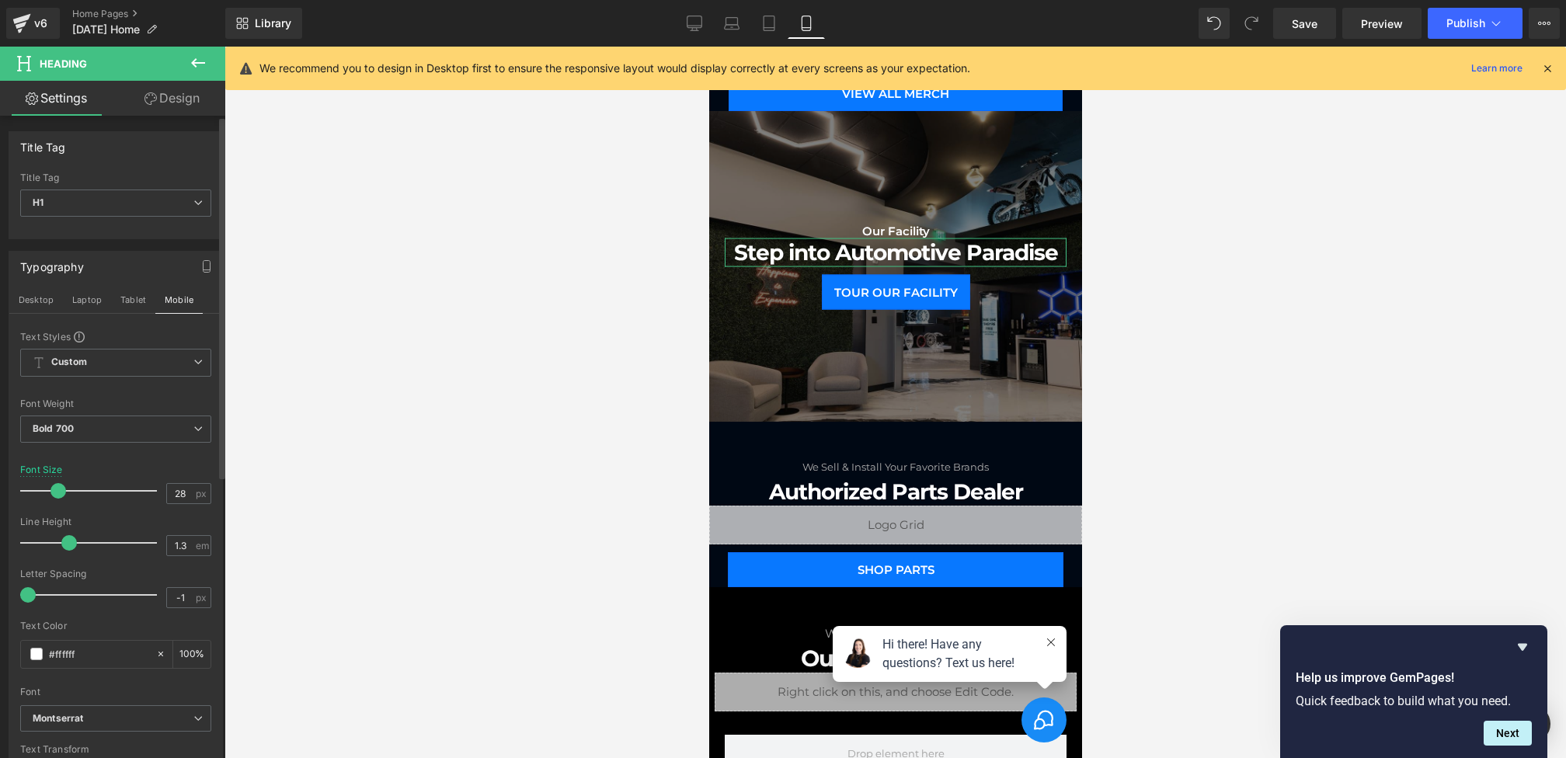
drag, startPoint x: 68, startPoint y: 485, endPoint x: 53, endPoint y: 485, distance: 15.6
click at [53, 485] on span at bounding box center [58, 491] width 16 height 16
click at [669, 47] on div "We recommend you to design in Desktop first to ensure the responsive layout wou…" at bounding box center [895, 68] width 1340 height 43
click at [690, 30] on icon at bounding box center [695, 24] width 16 height 16
type input "40"
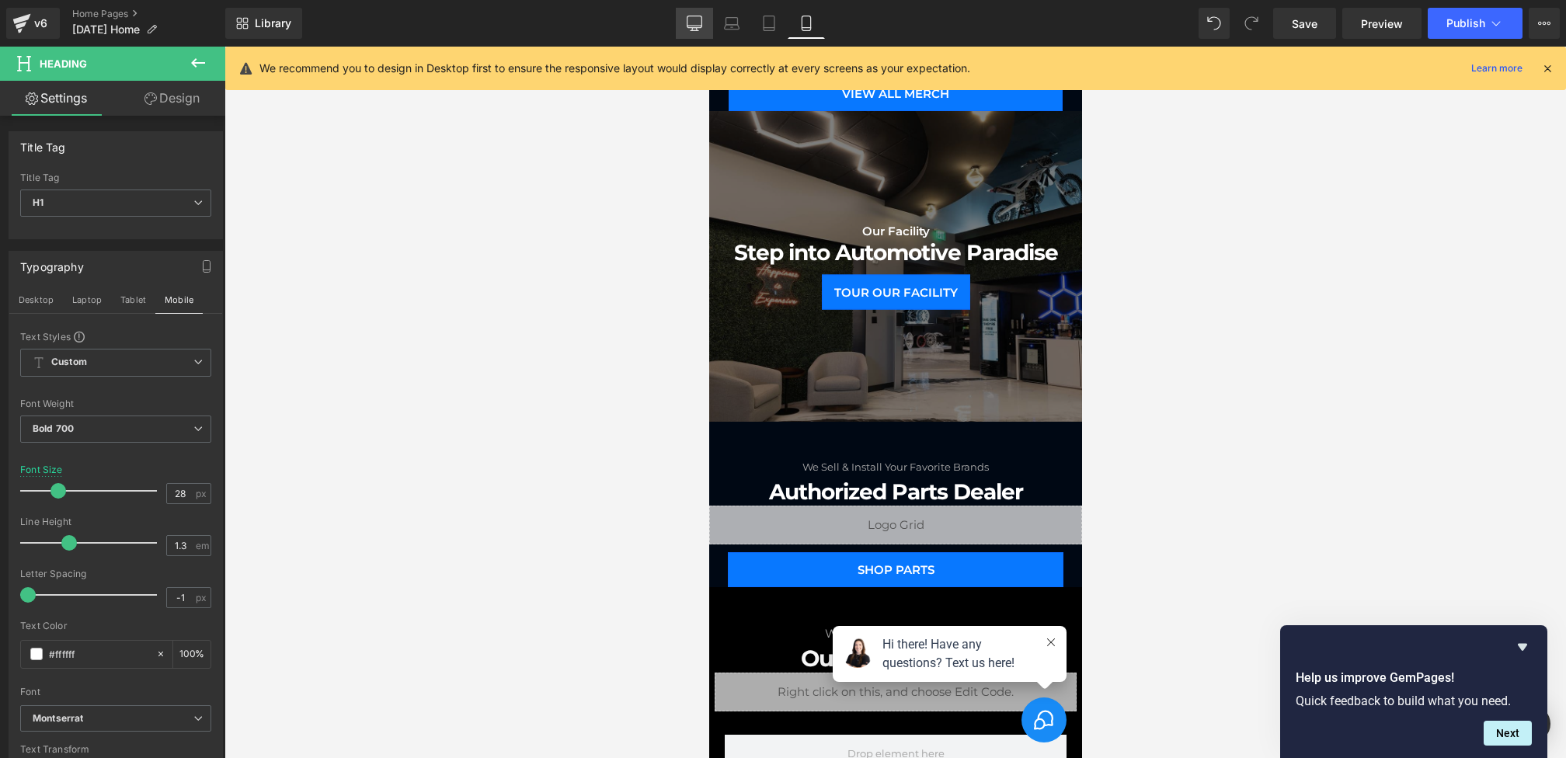
type input "100"
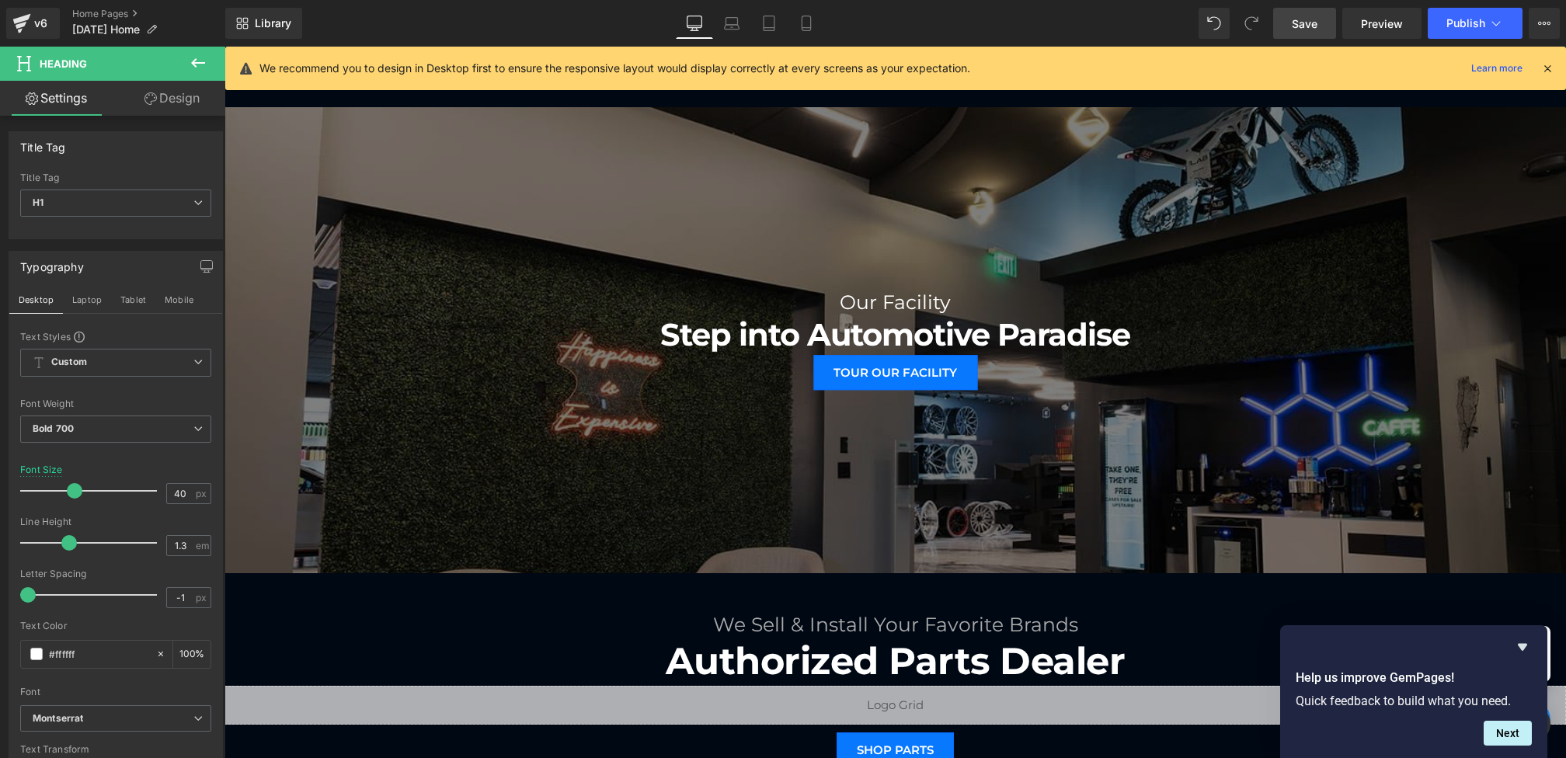
click at [1316, 27] on span "Save" at bounding box center [1305, 24] width 26 height 16
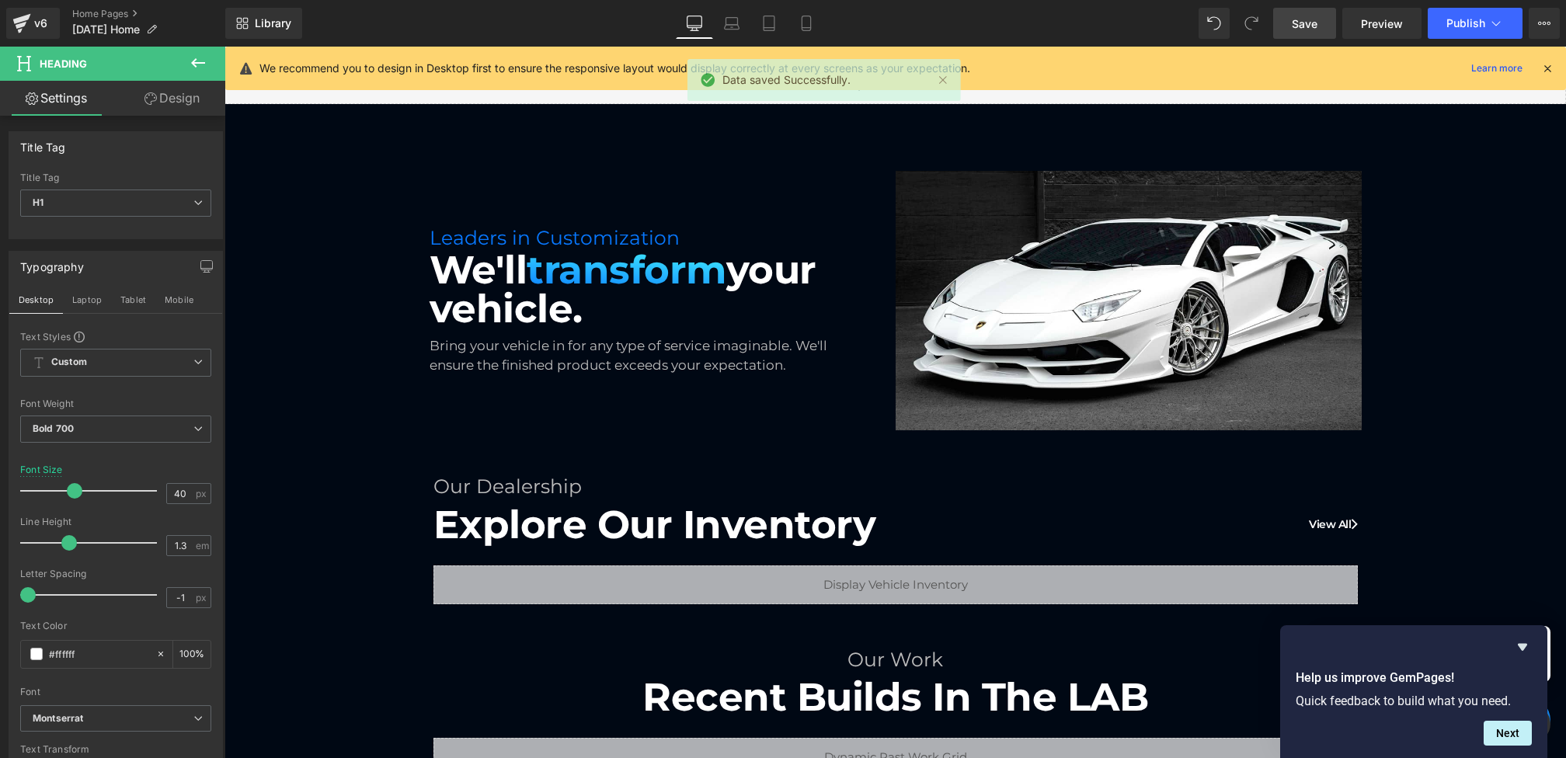
scroll to position [54, 0]
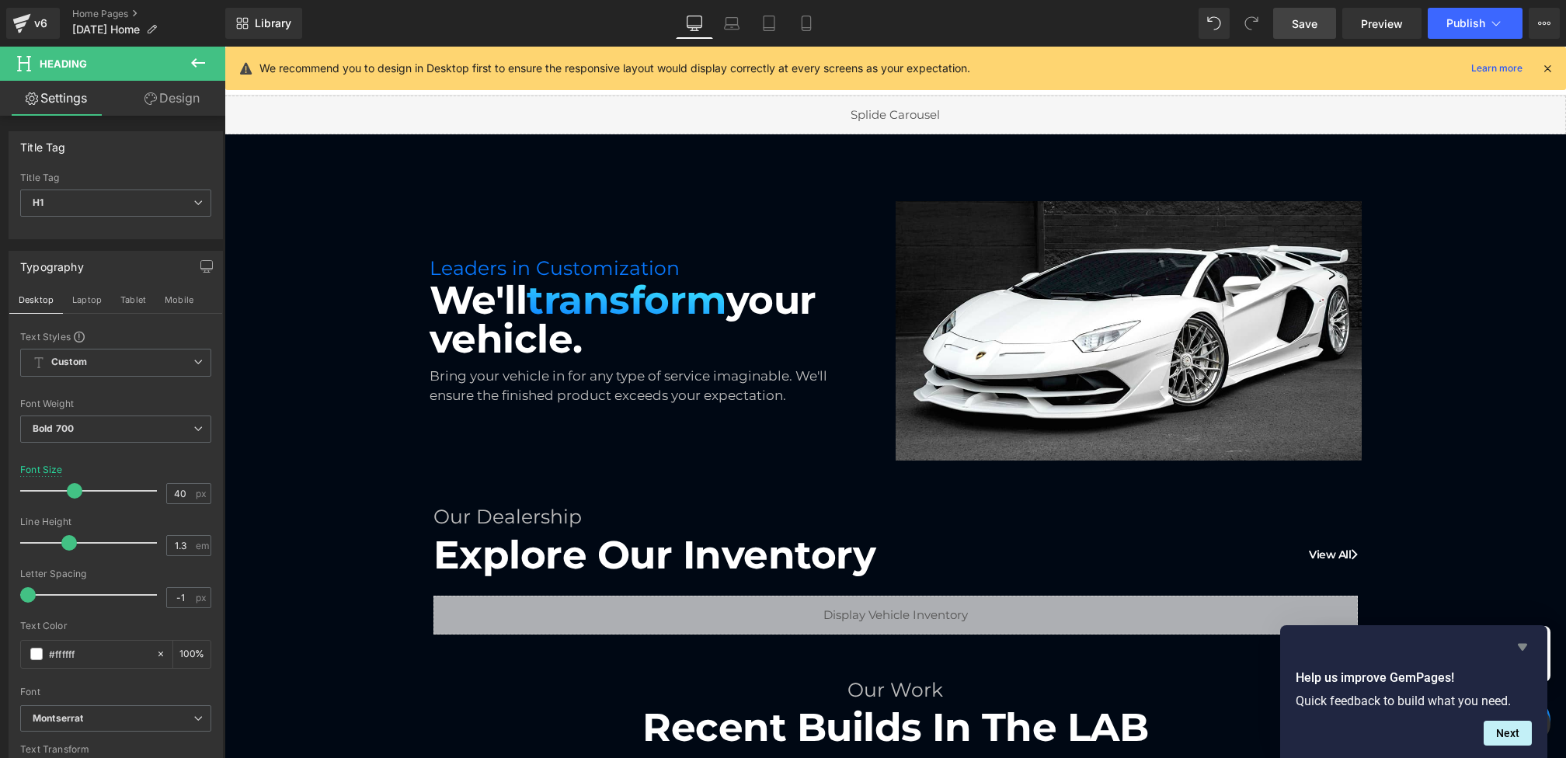
click at [1525, 646] on icon "Hide survey" at bounding box center [1522, 647] width 9 height 7
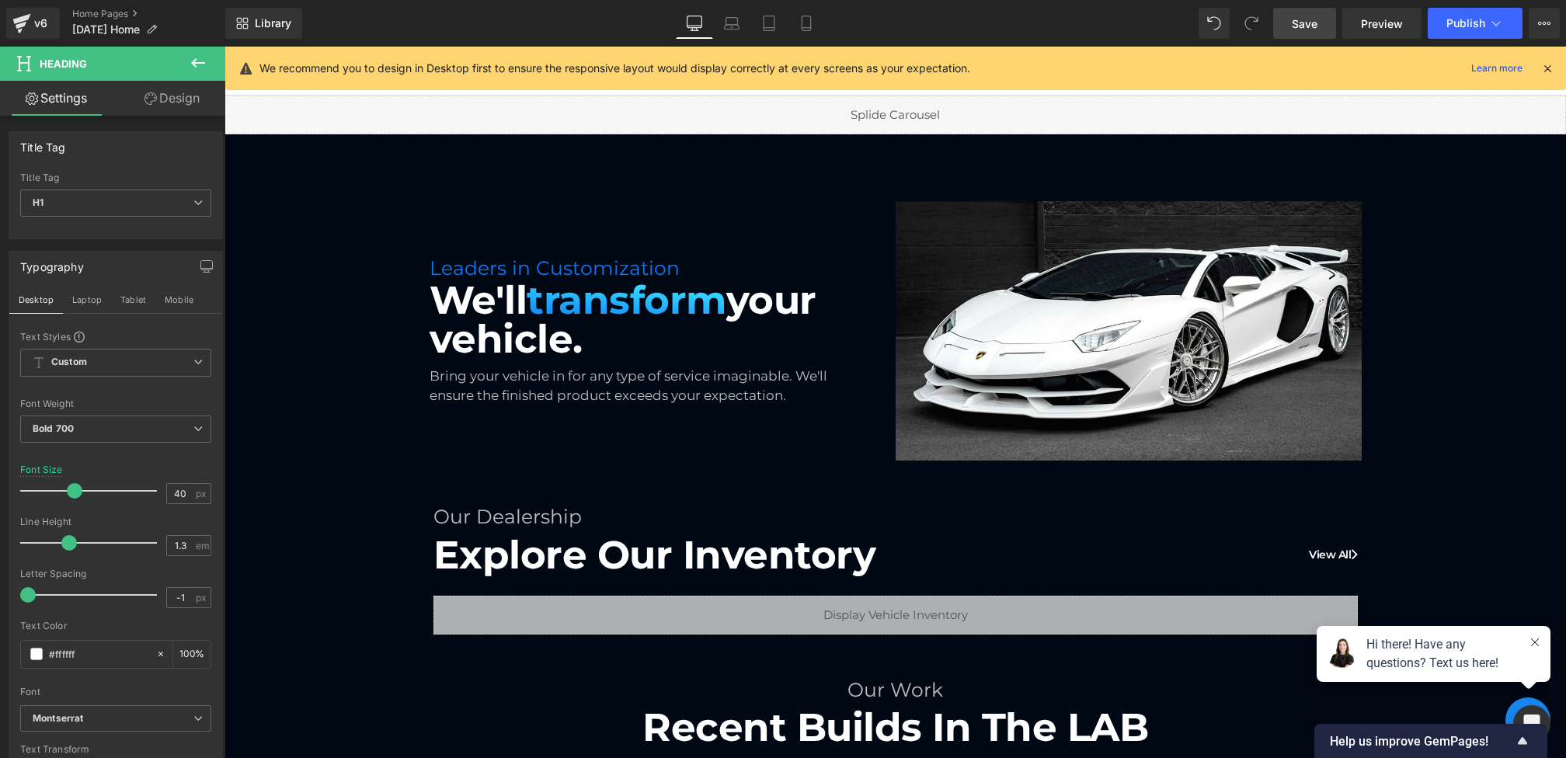
click at [1534, 642] on icon at bounding box center [1535, 642] width 8 height 8
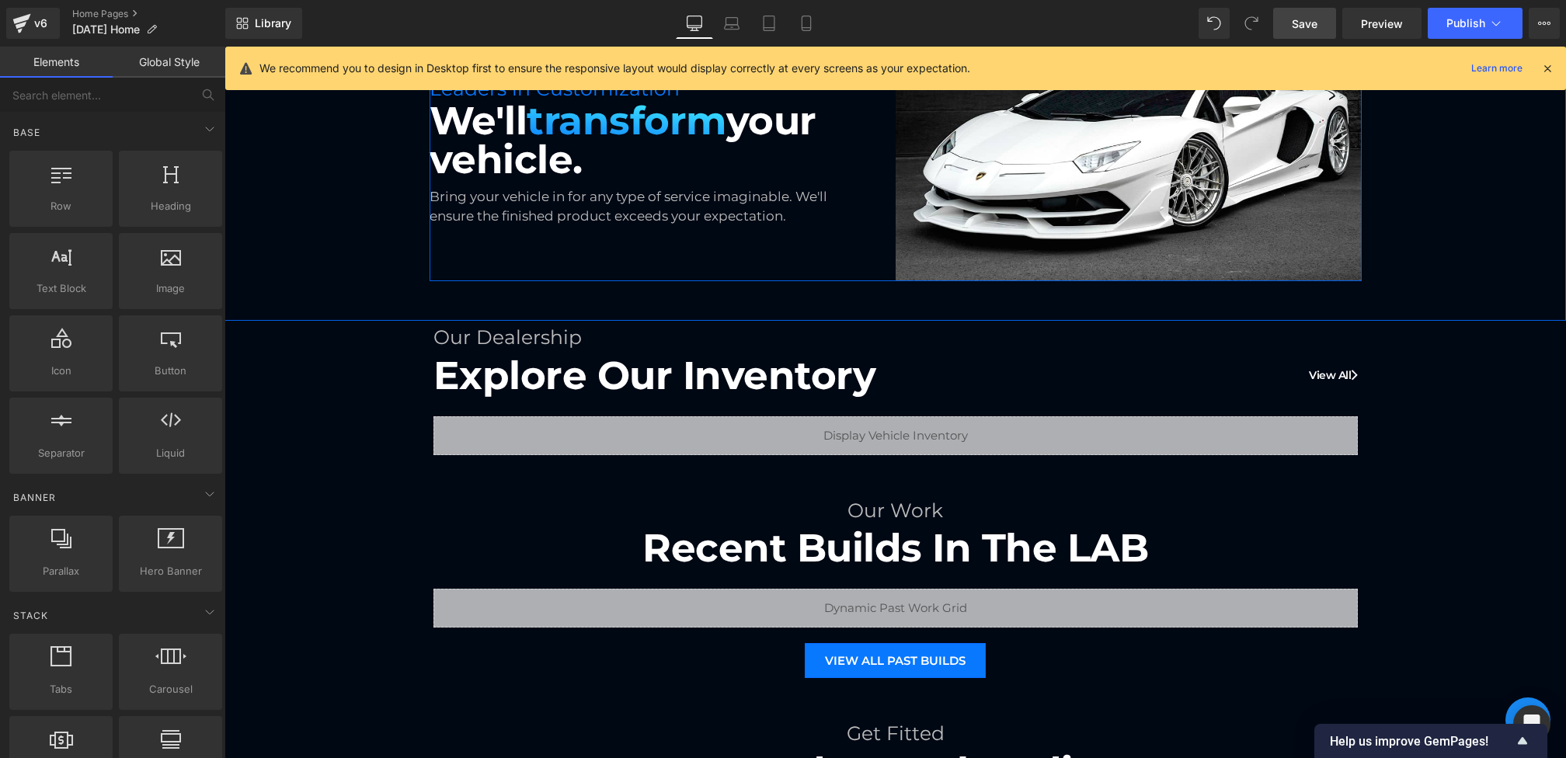
scroll to position [0, 0]
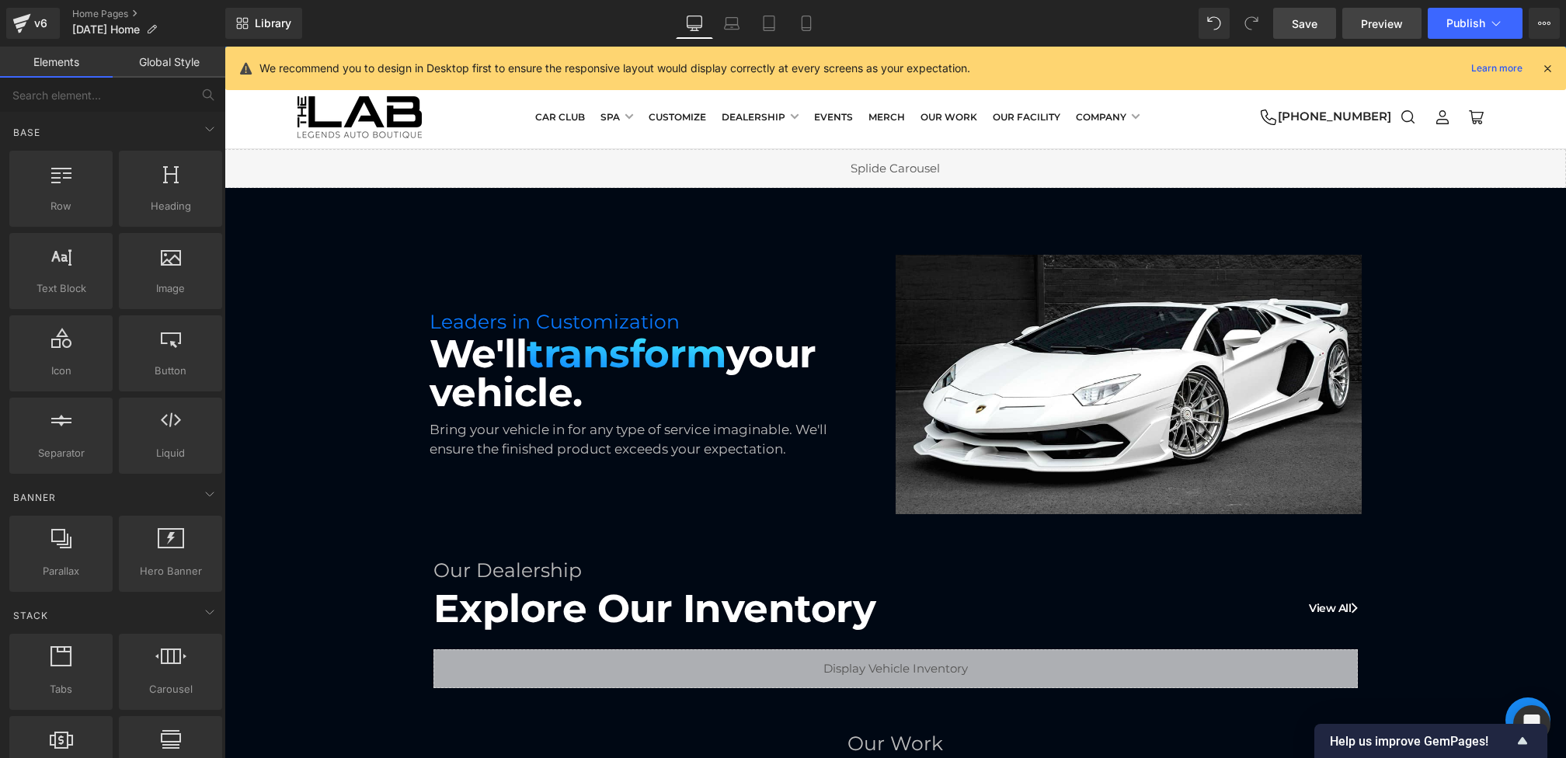
click at [1375, 16] on span "Preview" at bounding box center [1382, 24] width 42 height 16
click at [1299, 27] on span "Save" at bounding box center [1305, 24] width 26 height 16
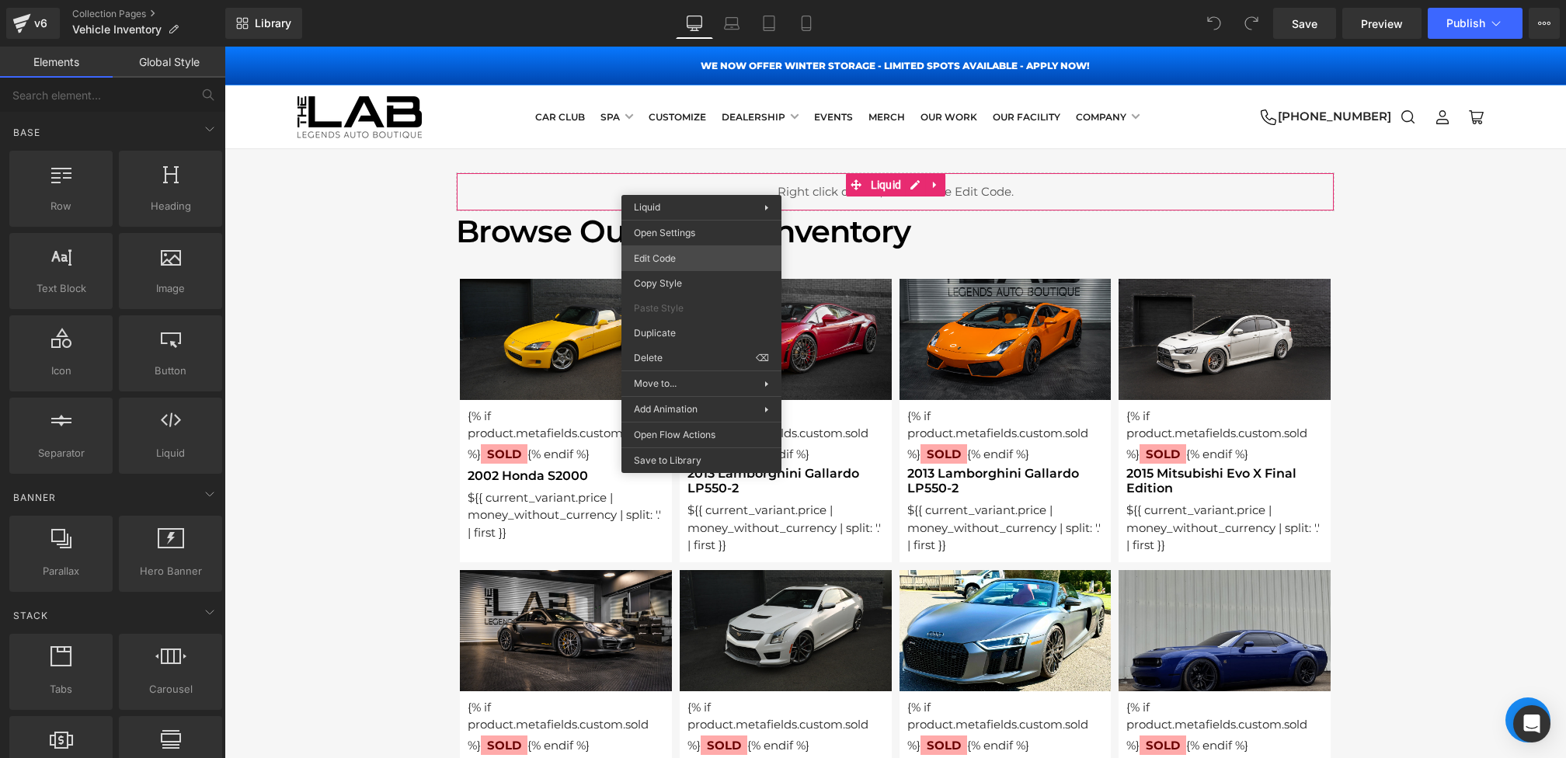
click at [683, 0] on div "You are previewing how the will restyle your page. You can not edit Elements in…" at bounding box center [783, 0] width 1566 height 0
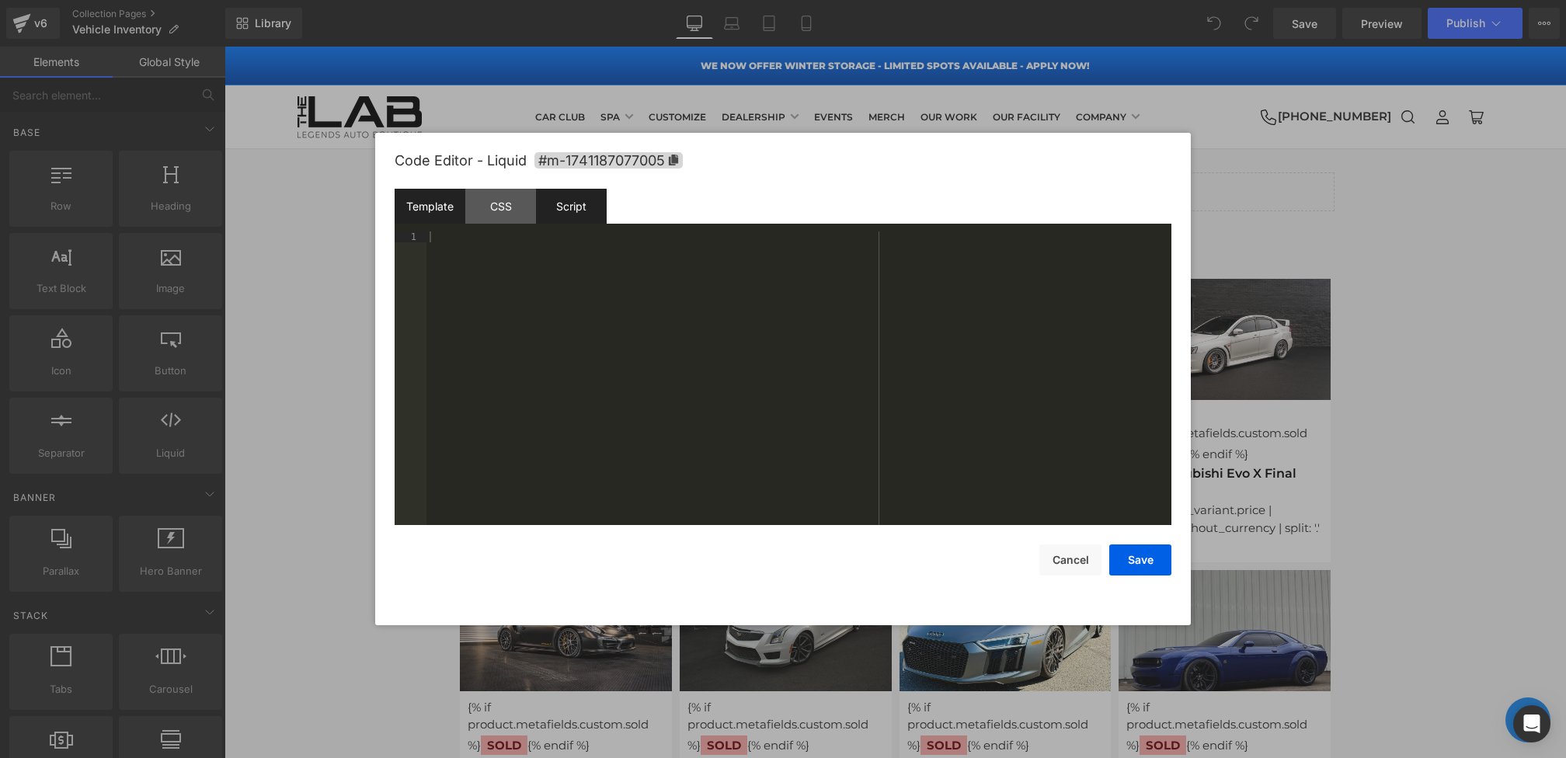
click at [537, 218] on div "Script" at bounding box center [571, 206] width 71 height 35
click at [509, 213] on div "CSS" at bounding box center [500, 206] width 71 height 35
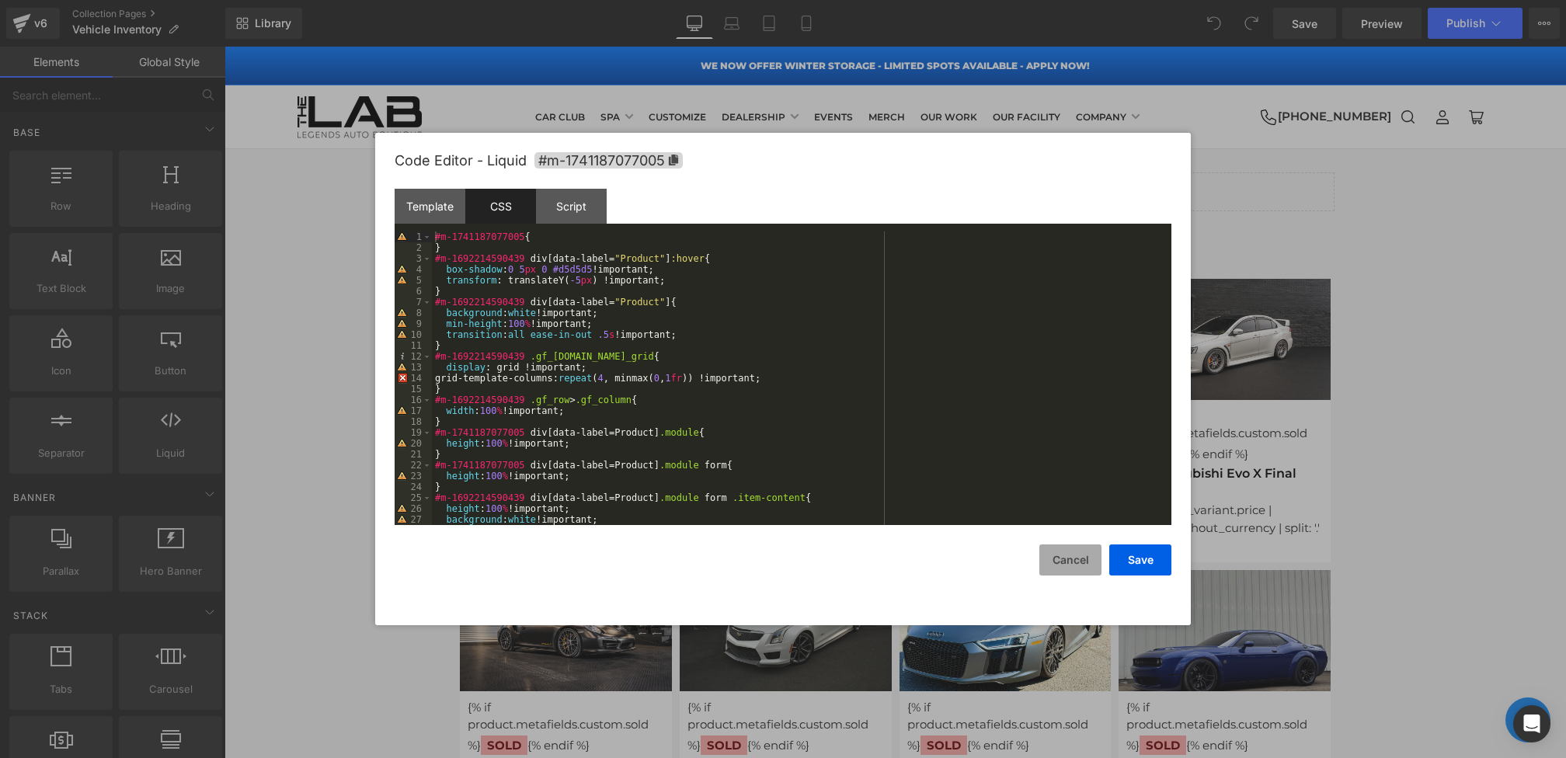
click at [1072, 554] on button "Cancel" at bounding box center [1070, 559] width 62 height 31
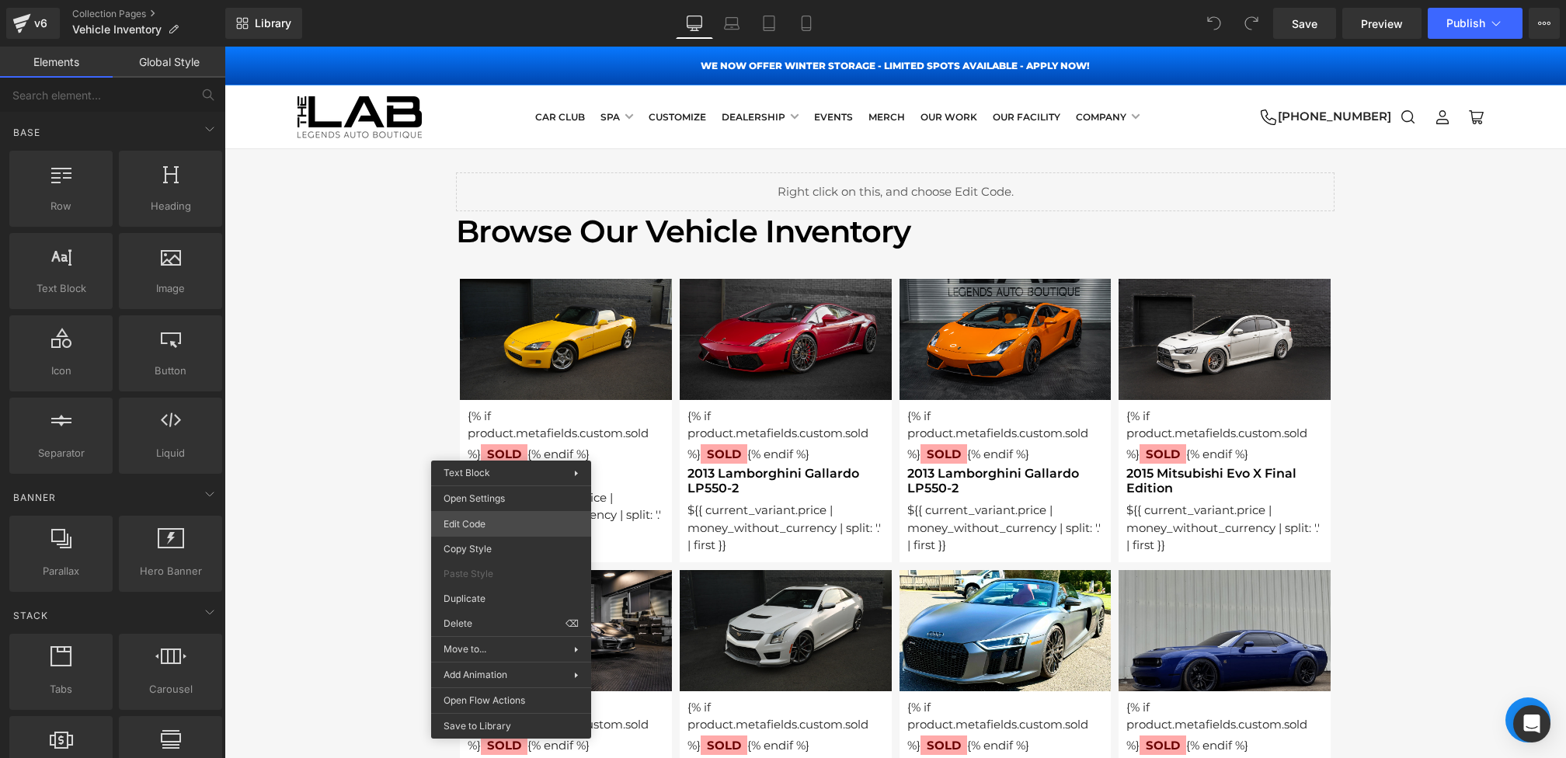
click at [474, 0] on div "You are previewing how the will restyle your page. You can not edit Elements in…" at bounding box center [783, 0] width 1566 height 0
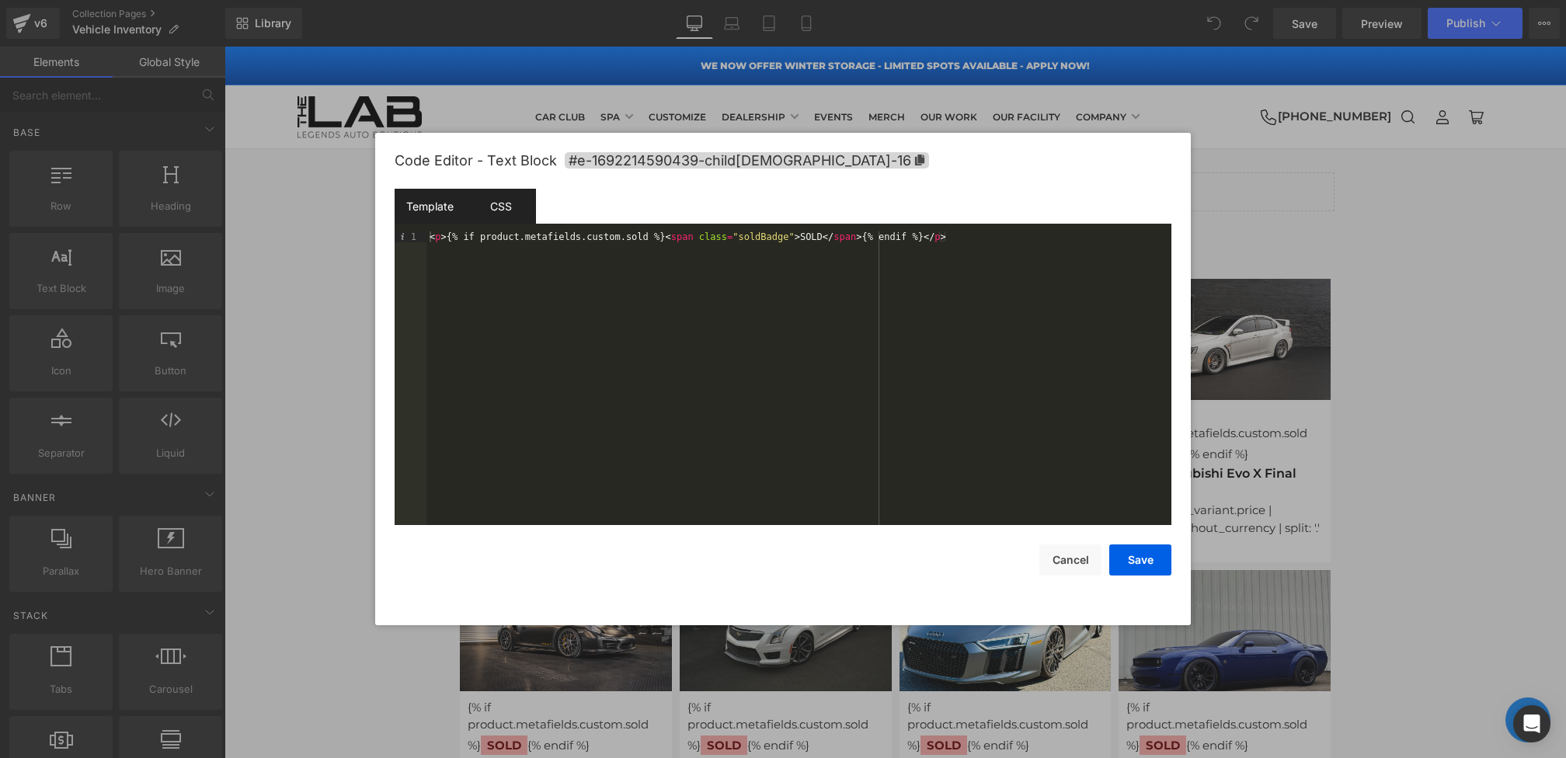
click at [500, 223] on div "CSS" at bounding box center [500, 206] width 71 height 35
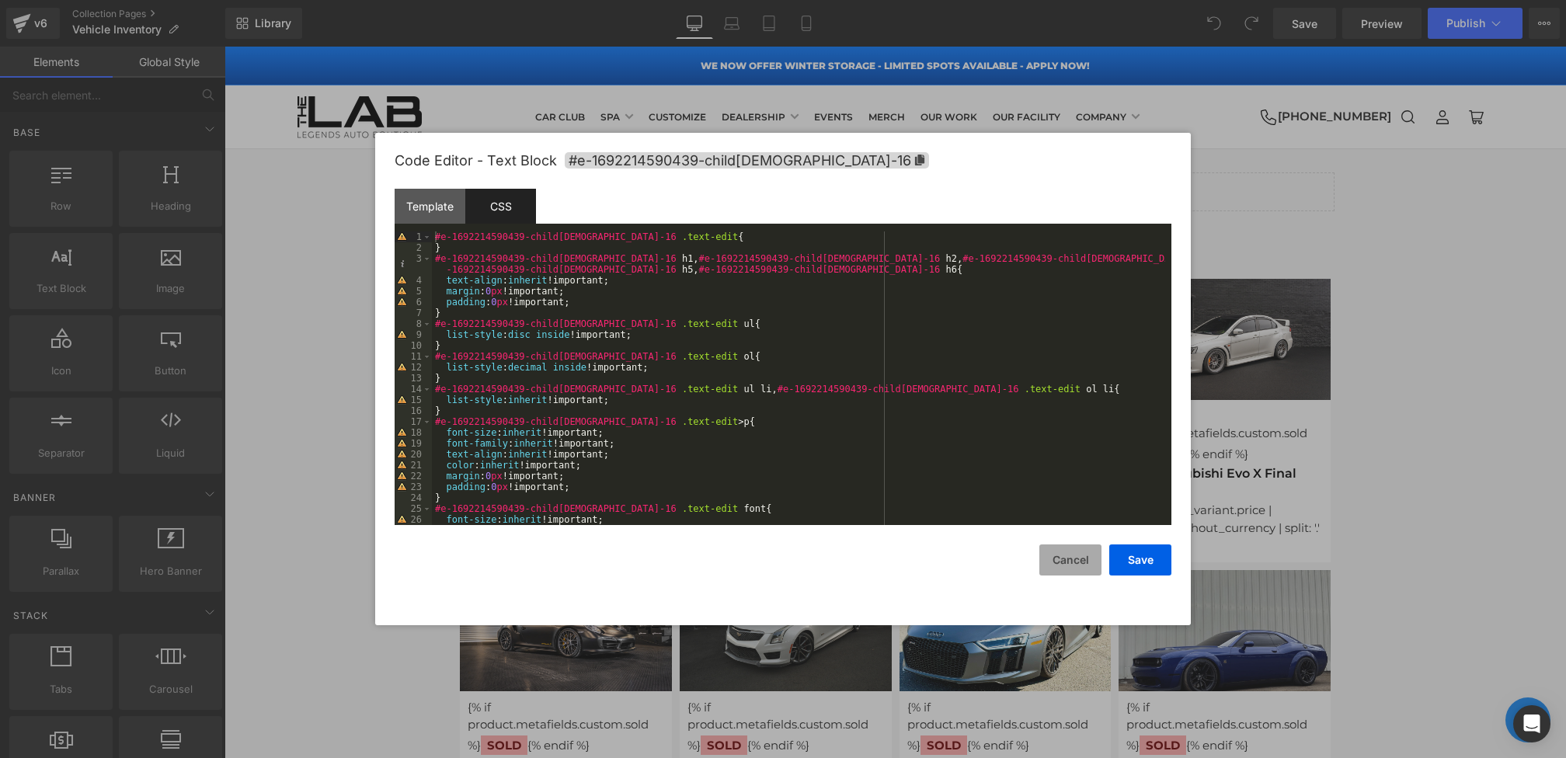
click at [1052, 562] on button "Cancel" at bounding box center [1070, 559] width 62 height 31
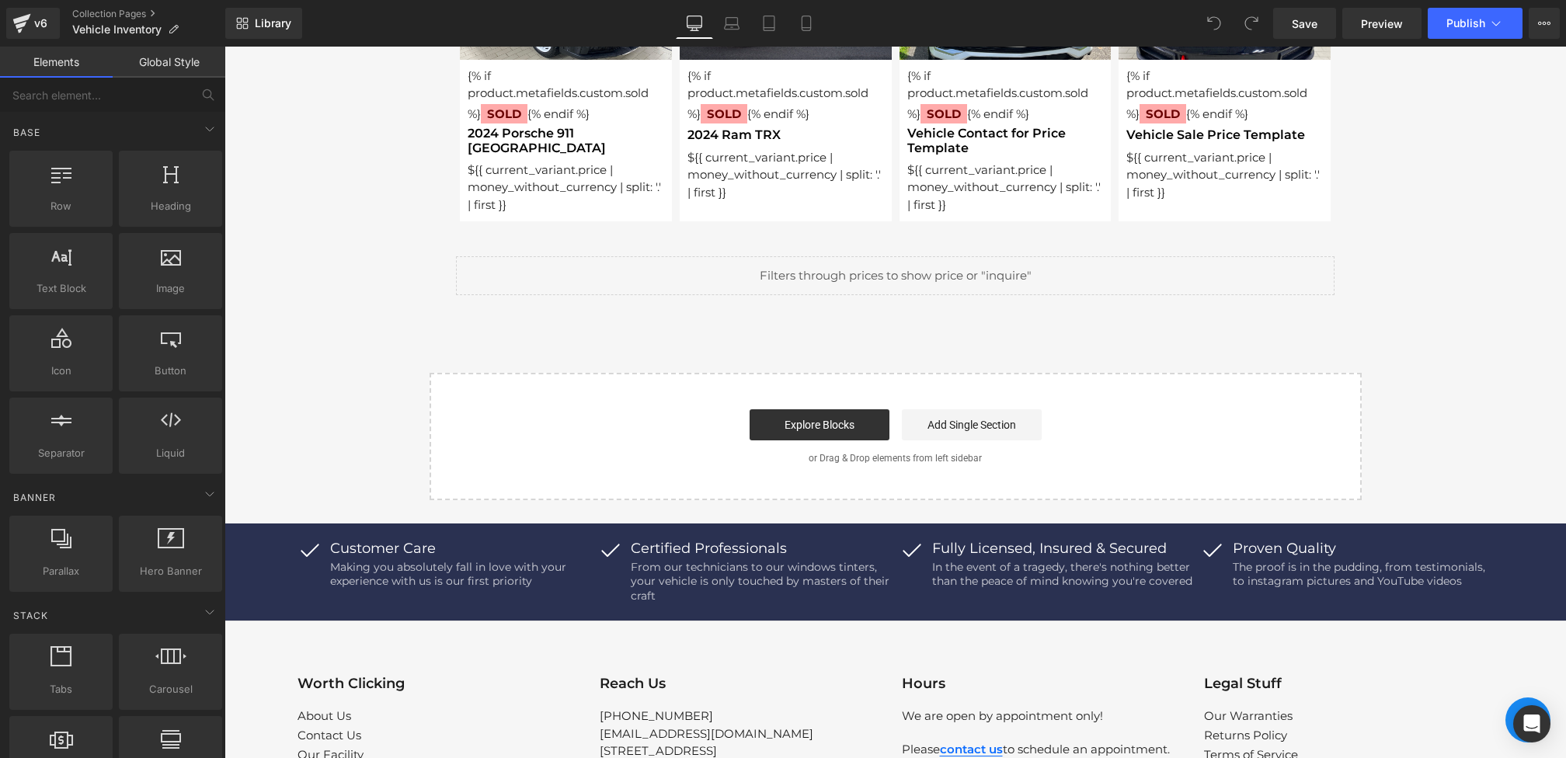
scroll to position [2073, 0]
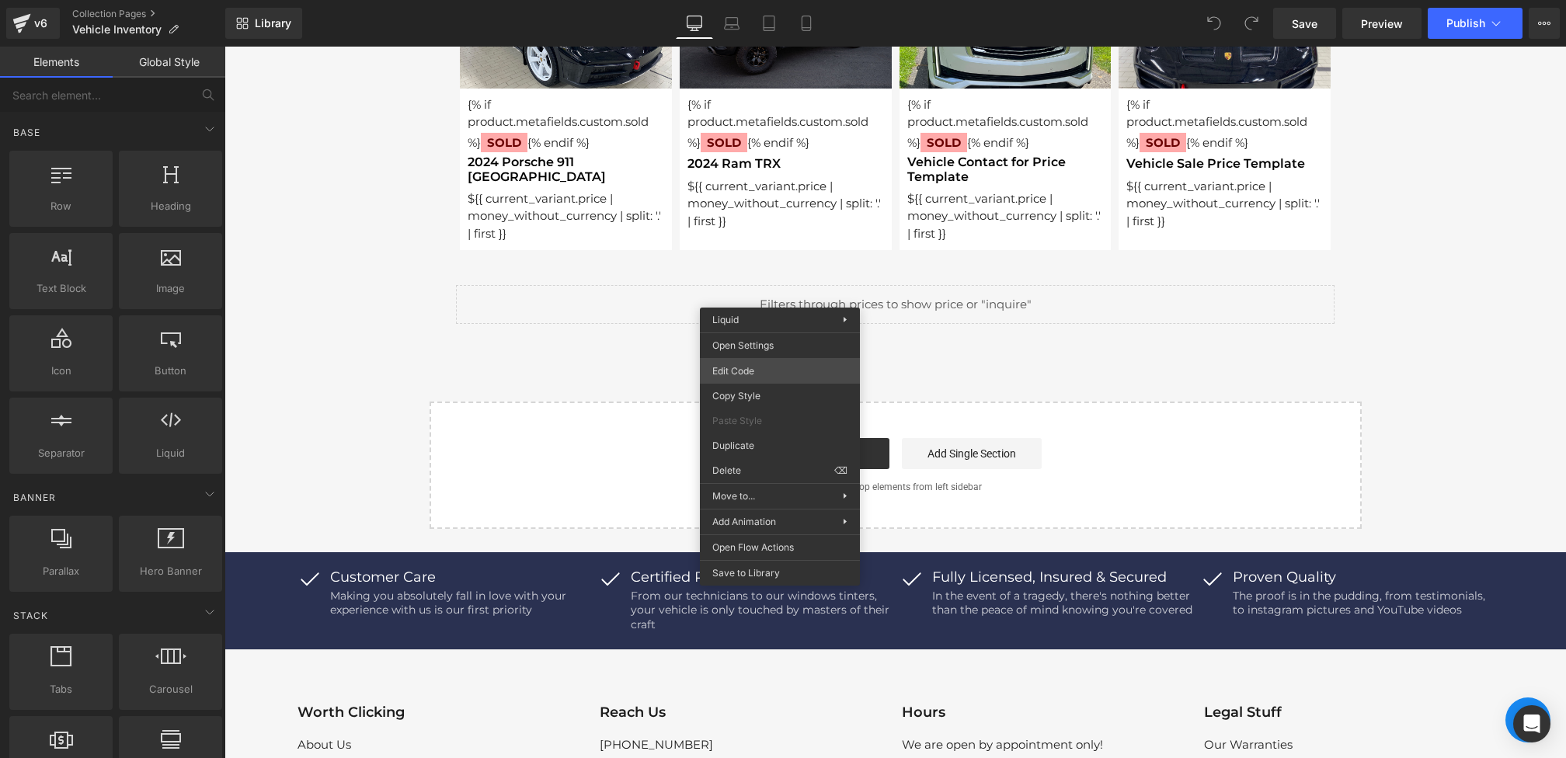
click at [754, 0] on div "You are previewing how the will restyle your page. You can not edit Elements in…" at bounding box center [783, 0] width 1566 height 0
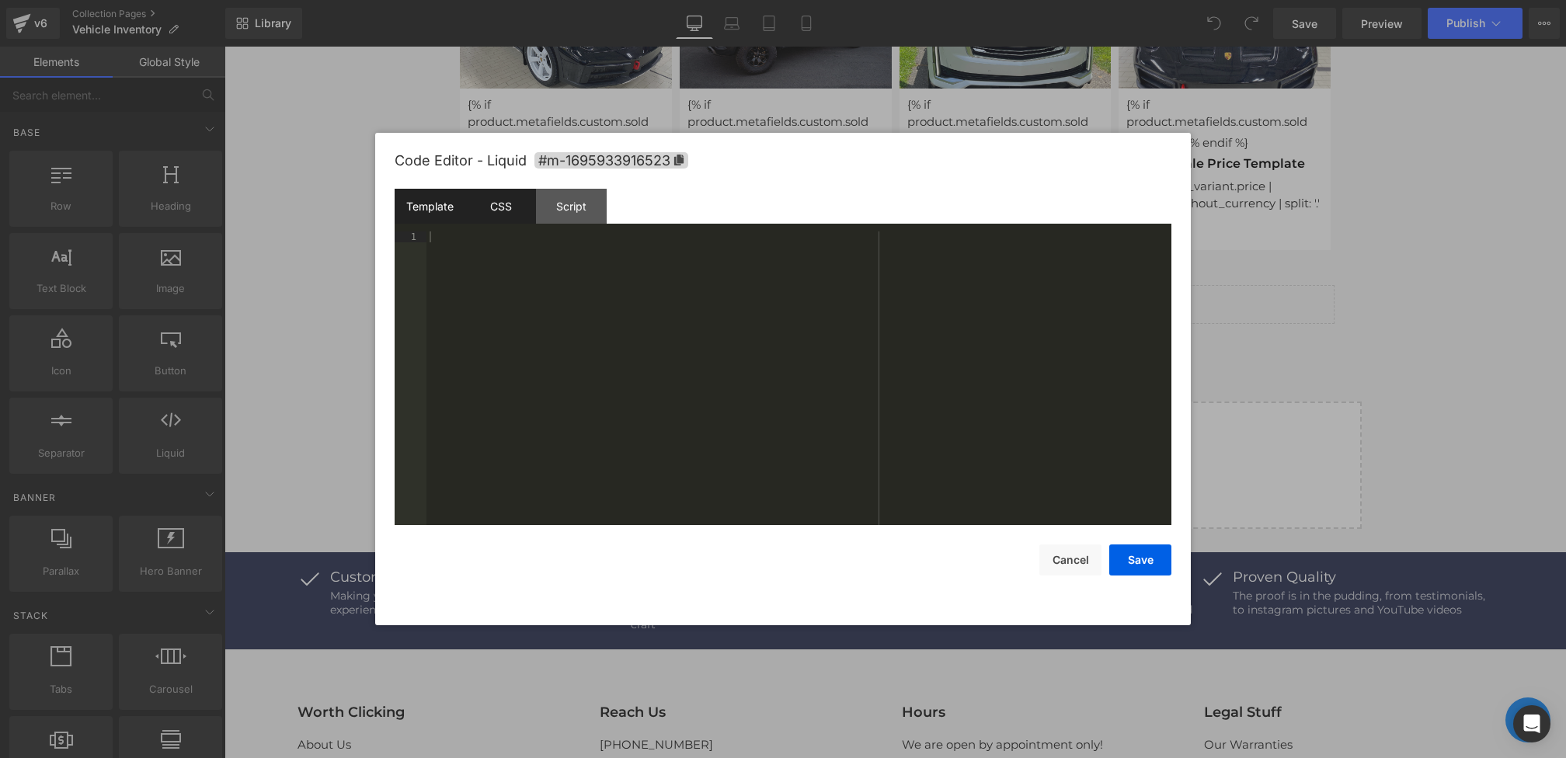
click at [513, 208] on div "CSS" at bounding box center [500, 206] width 71 height 35
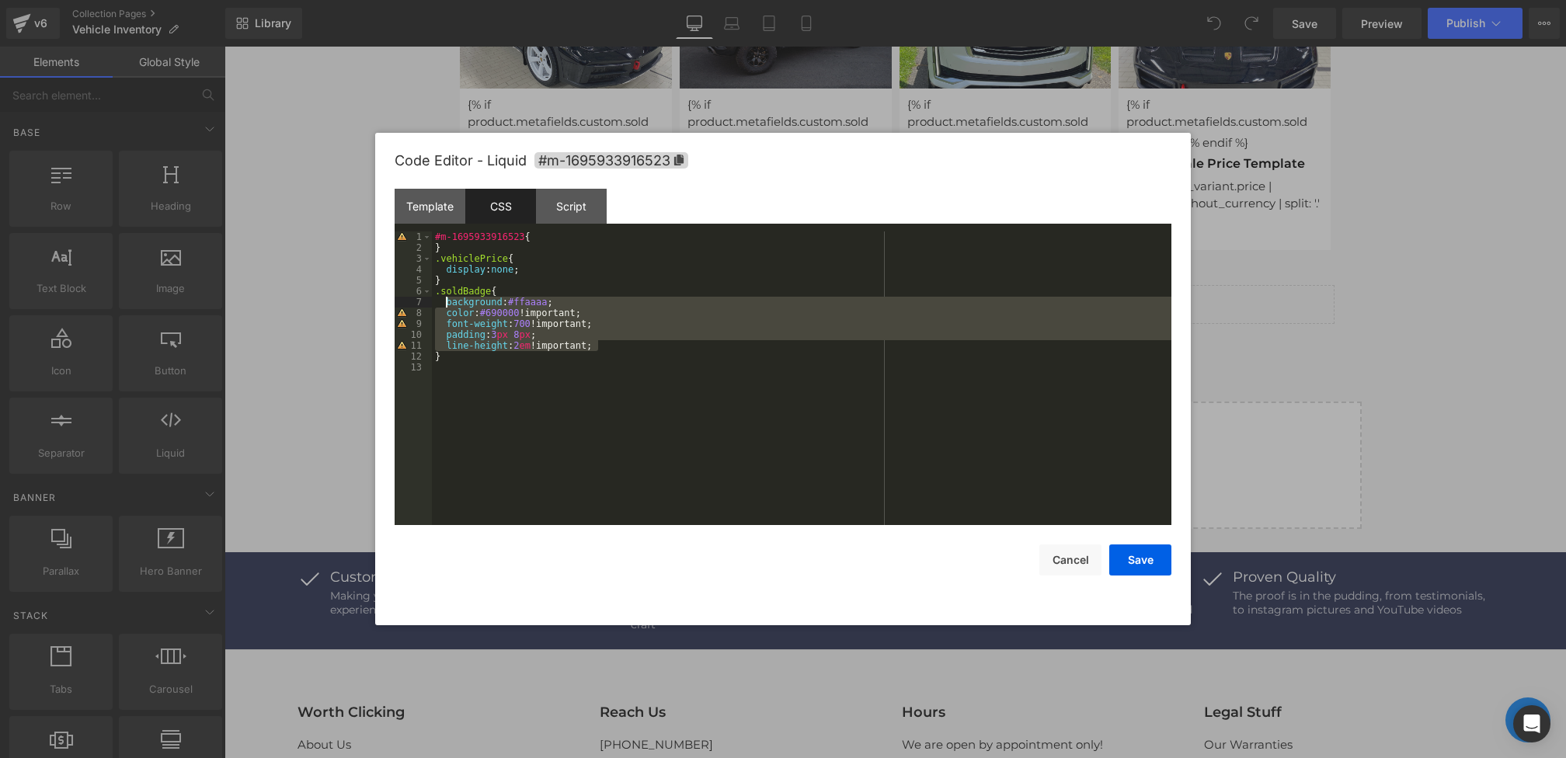
drag, startPoint x: 610, startPoint y: 349, endPoint x: 446, endPoint y: 302, distance: 170.6
click at [446, 302] on div "#m-1695933916523 { } .vehiclePrice { display : none ; } .soldBadge { background…" at bounding box center [801, 388] width 739 height 315
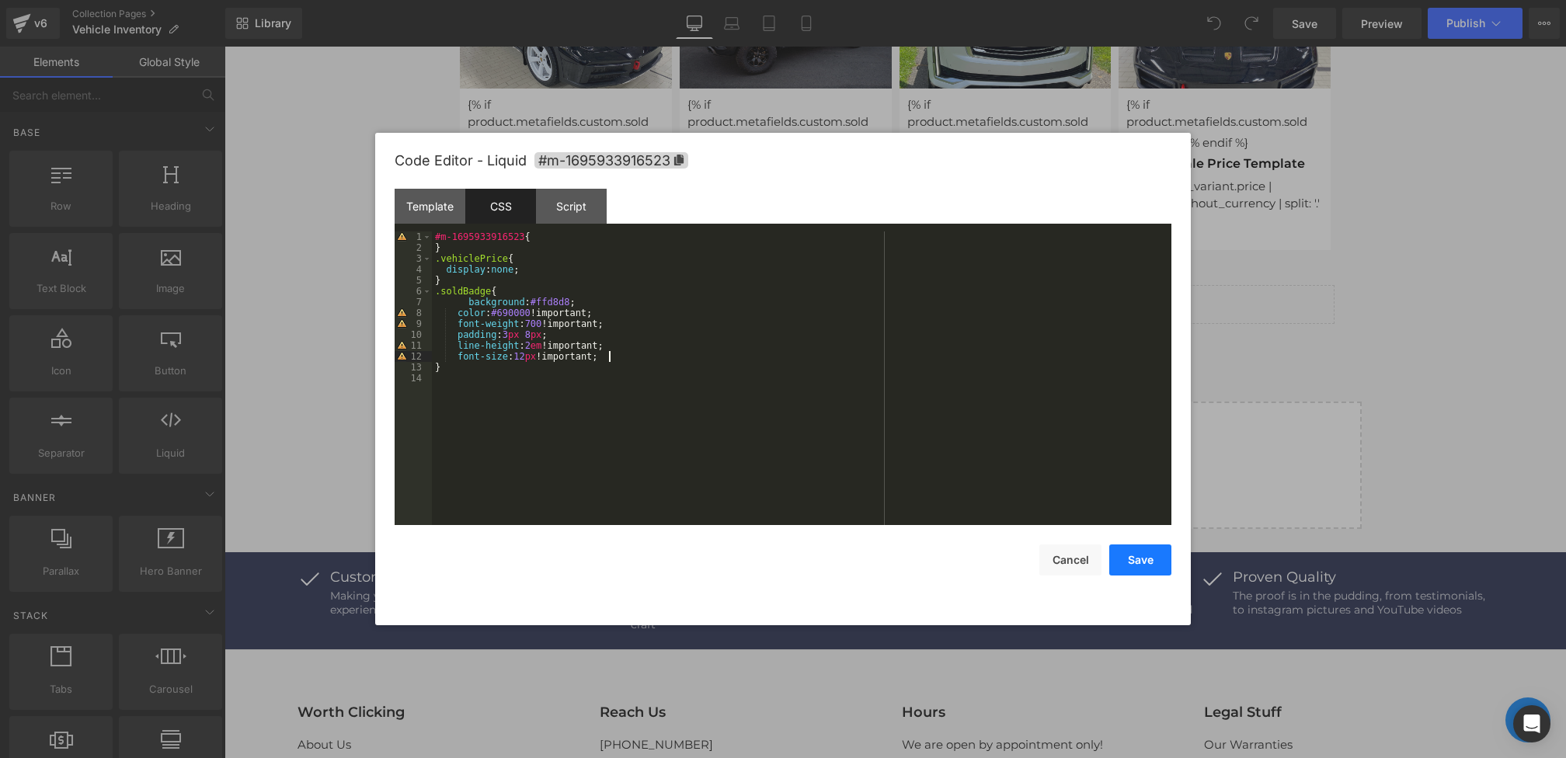
click at [1139, 553] on button "Save" at bounding box center [1140, 559] width 62 height 31
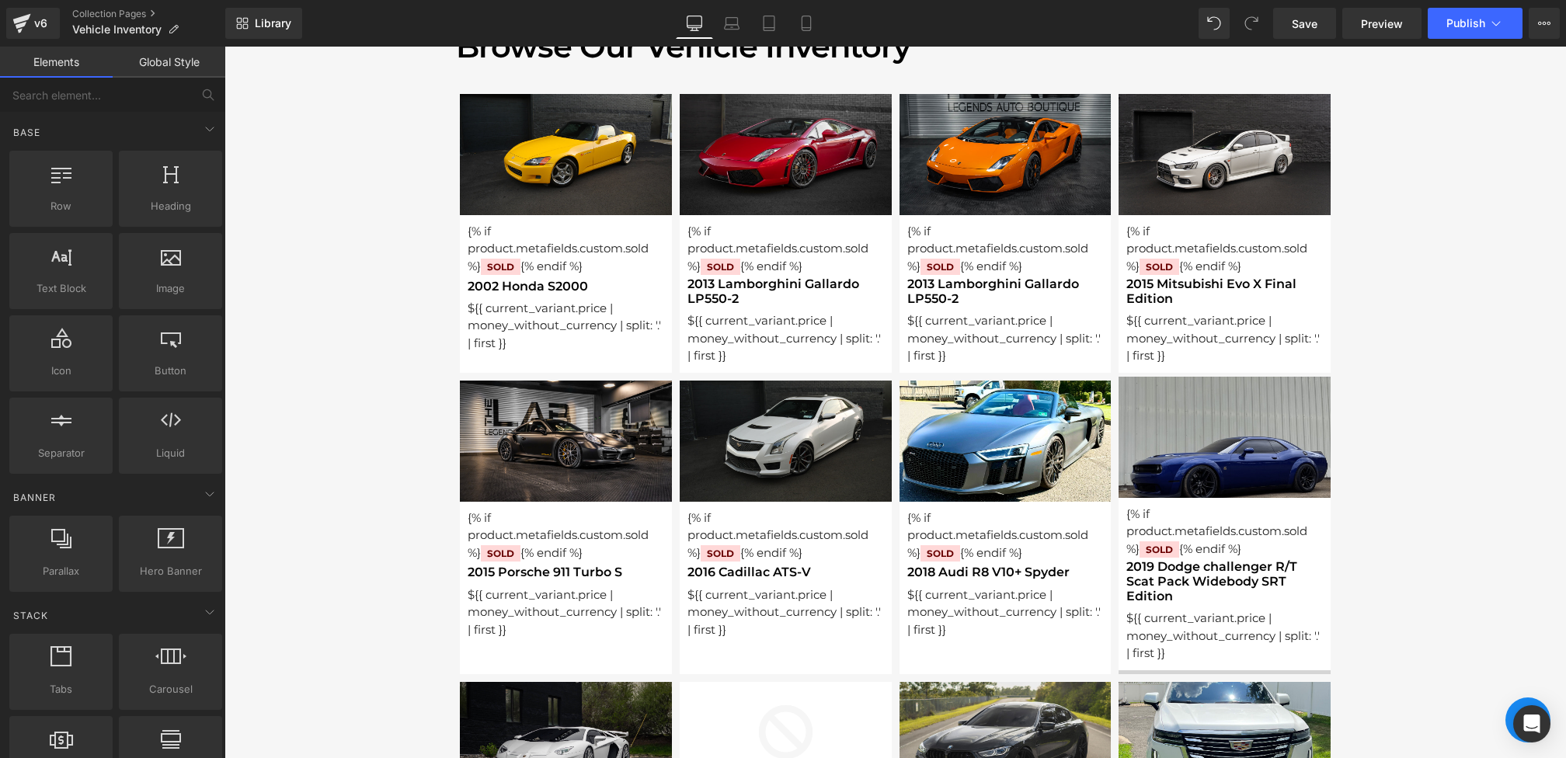
scroll to position [134, 0]
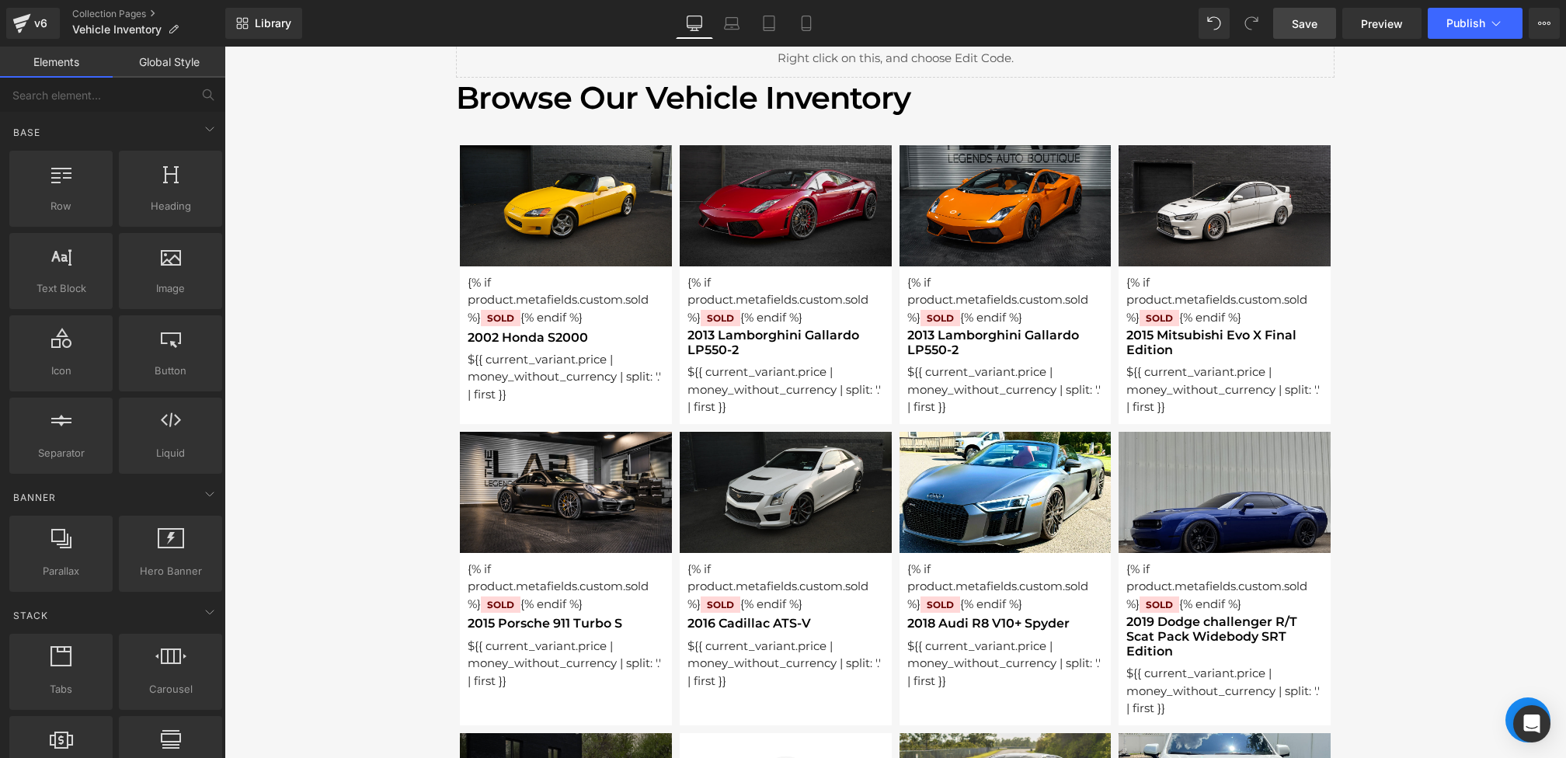
click at [1321, 23] on link "Save" at bounding box center [1304, 23] width 63 height 31
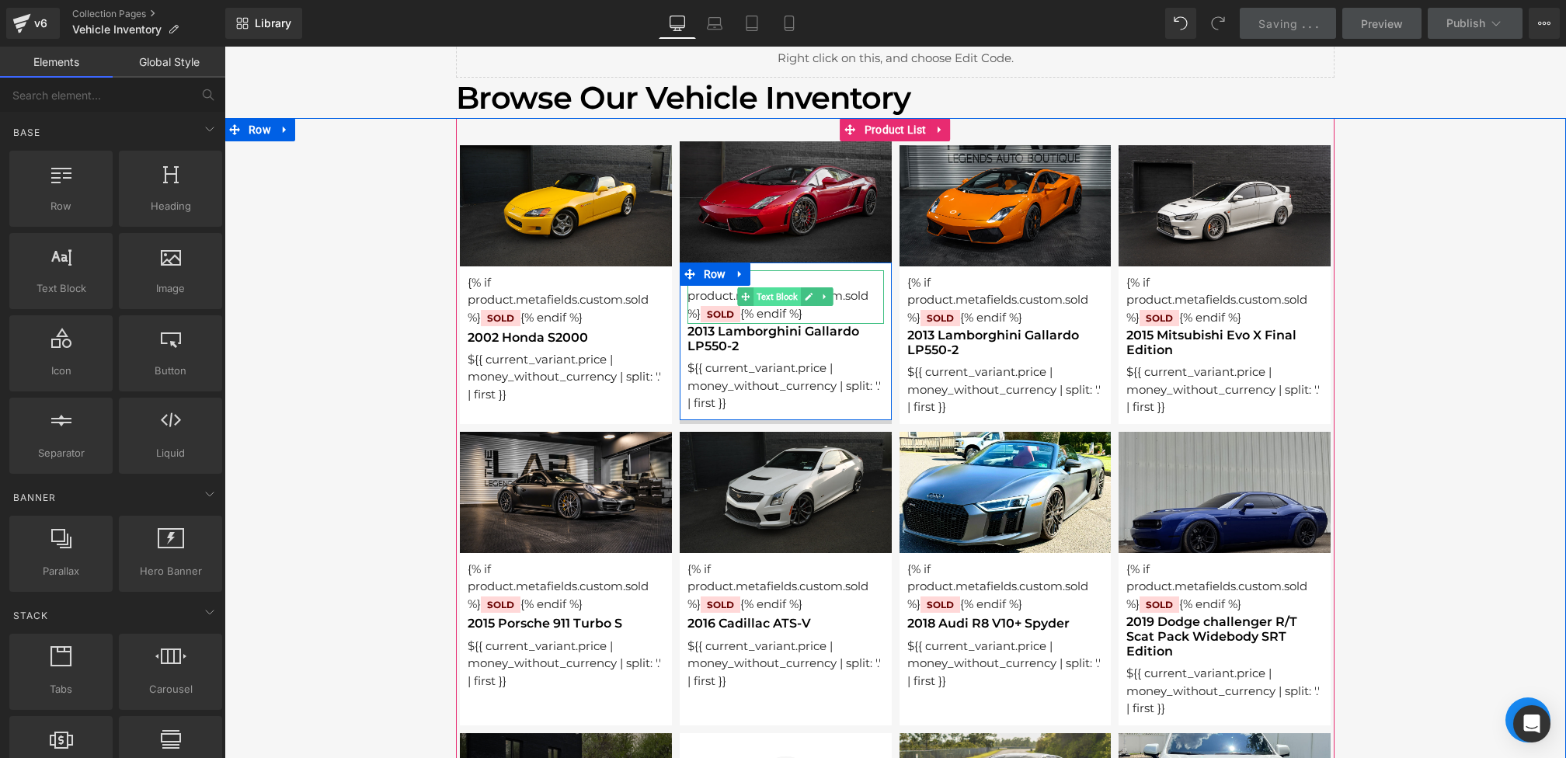
click at [767, 290] on span "Text Block" at bounding box center [776, 296] width 47 height 19
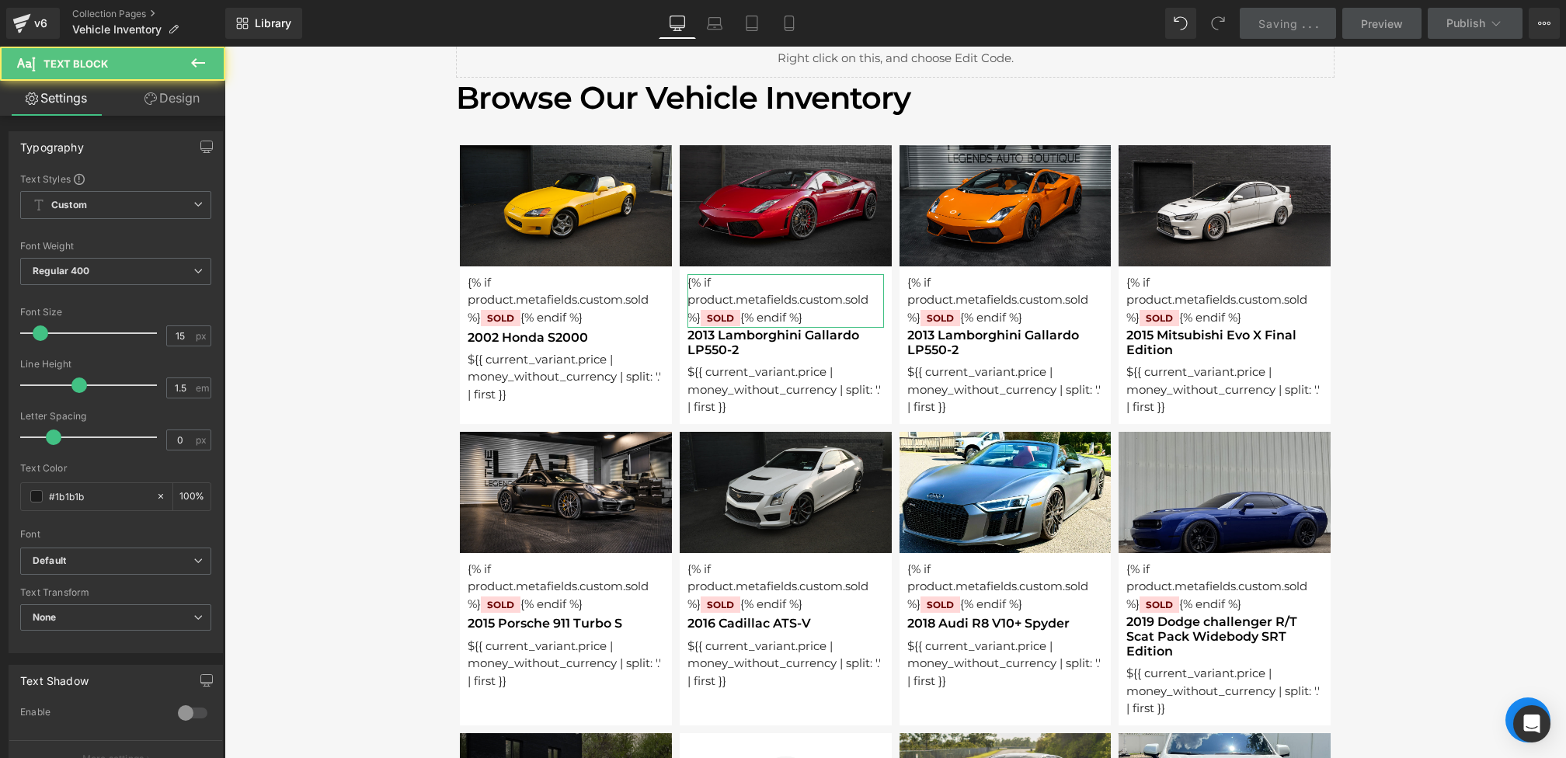
click at [144, 96] on icon at bounding box center [150, 98] width 12 height 12
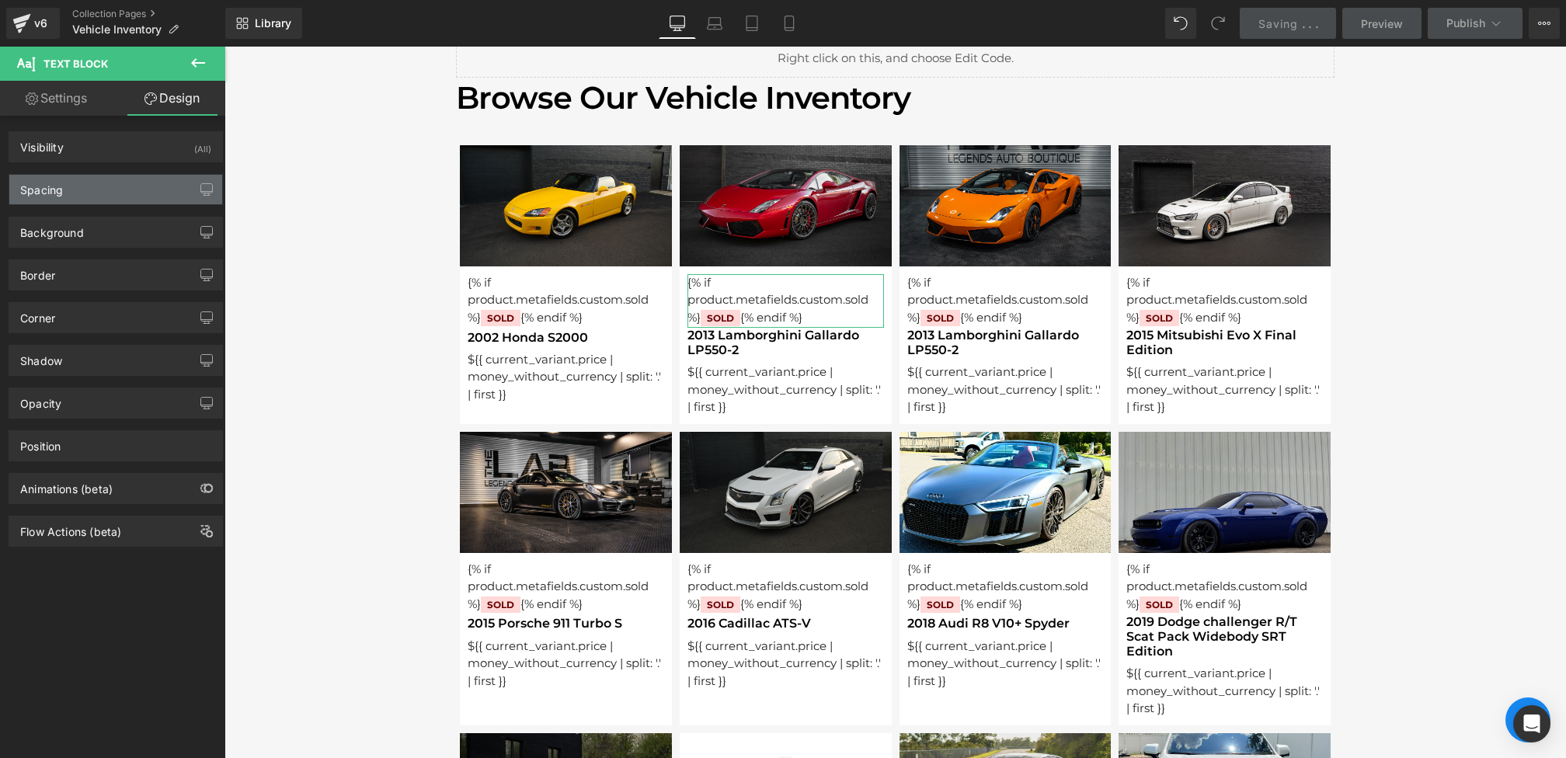
click at [101, 190] on div "Spacing" at bounding box center [115, 190] width 213 height 30
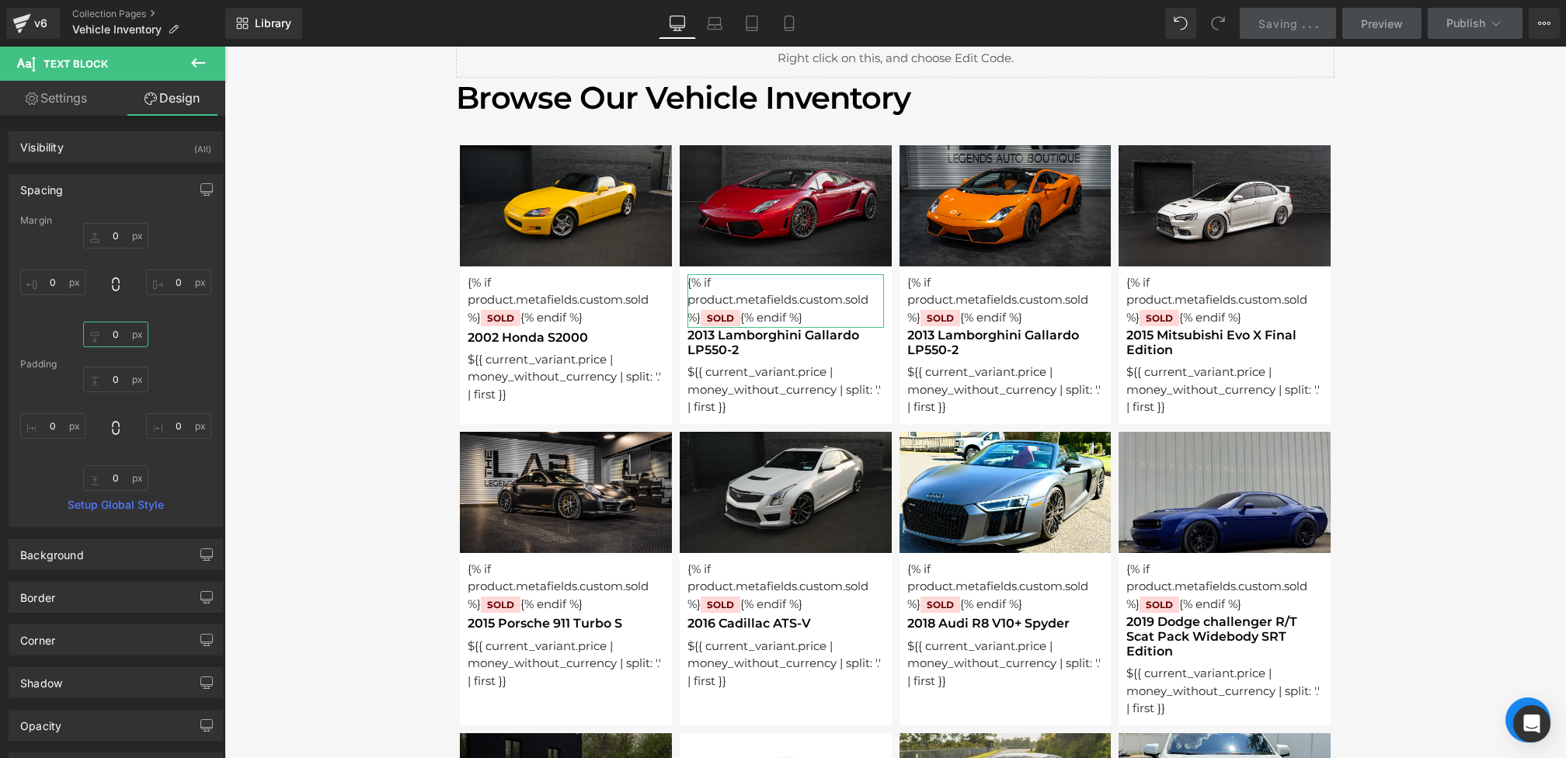
click at [91, 325] on input "0" at bounding box center [115, 335] width 65 height 26
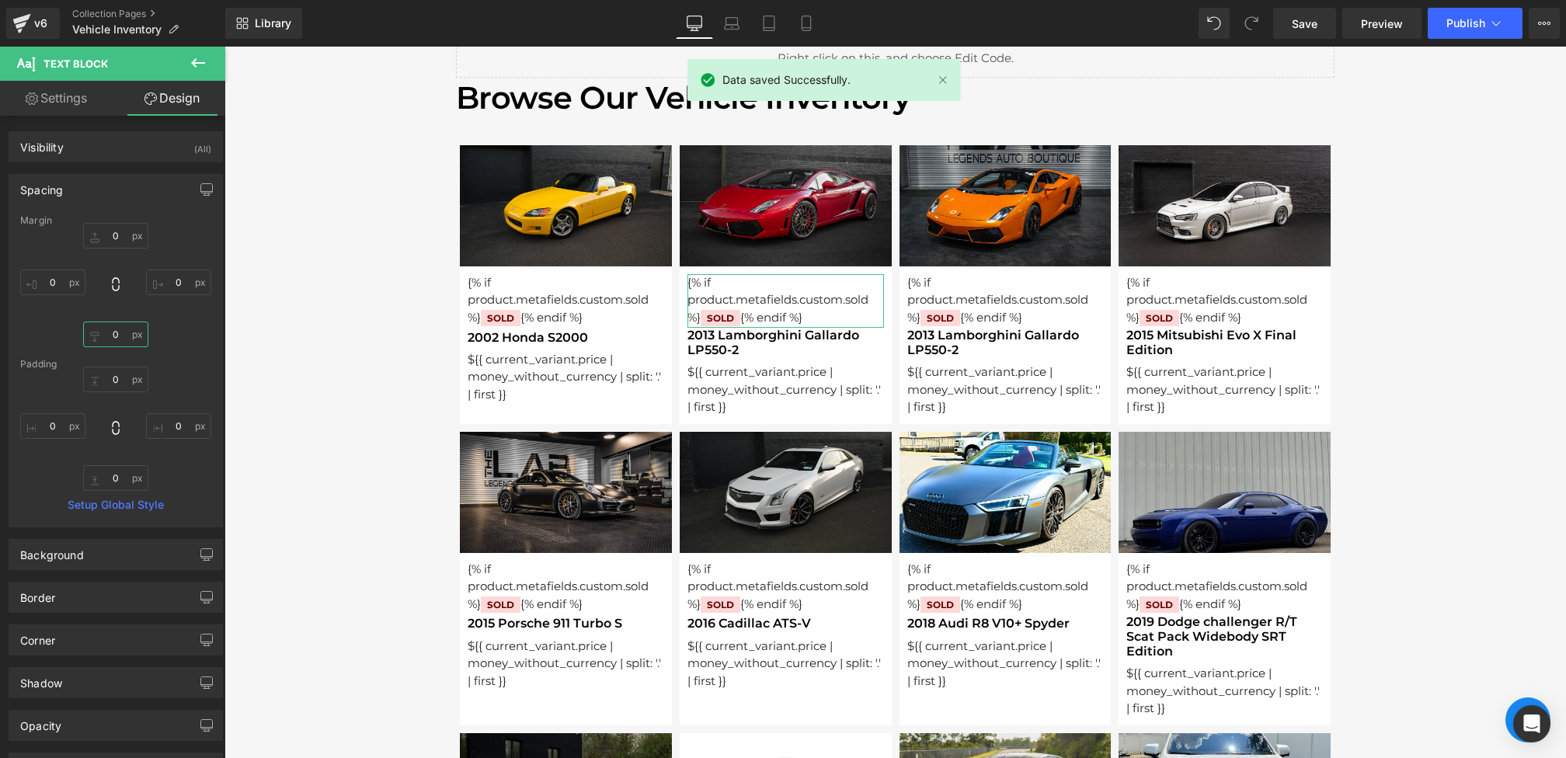
click at [97, 339] on input "0" at bounding box center [115, 335] width 65 height 26
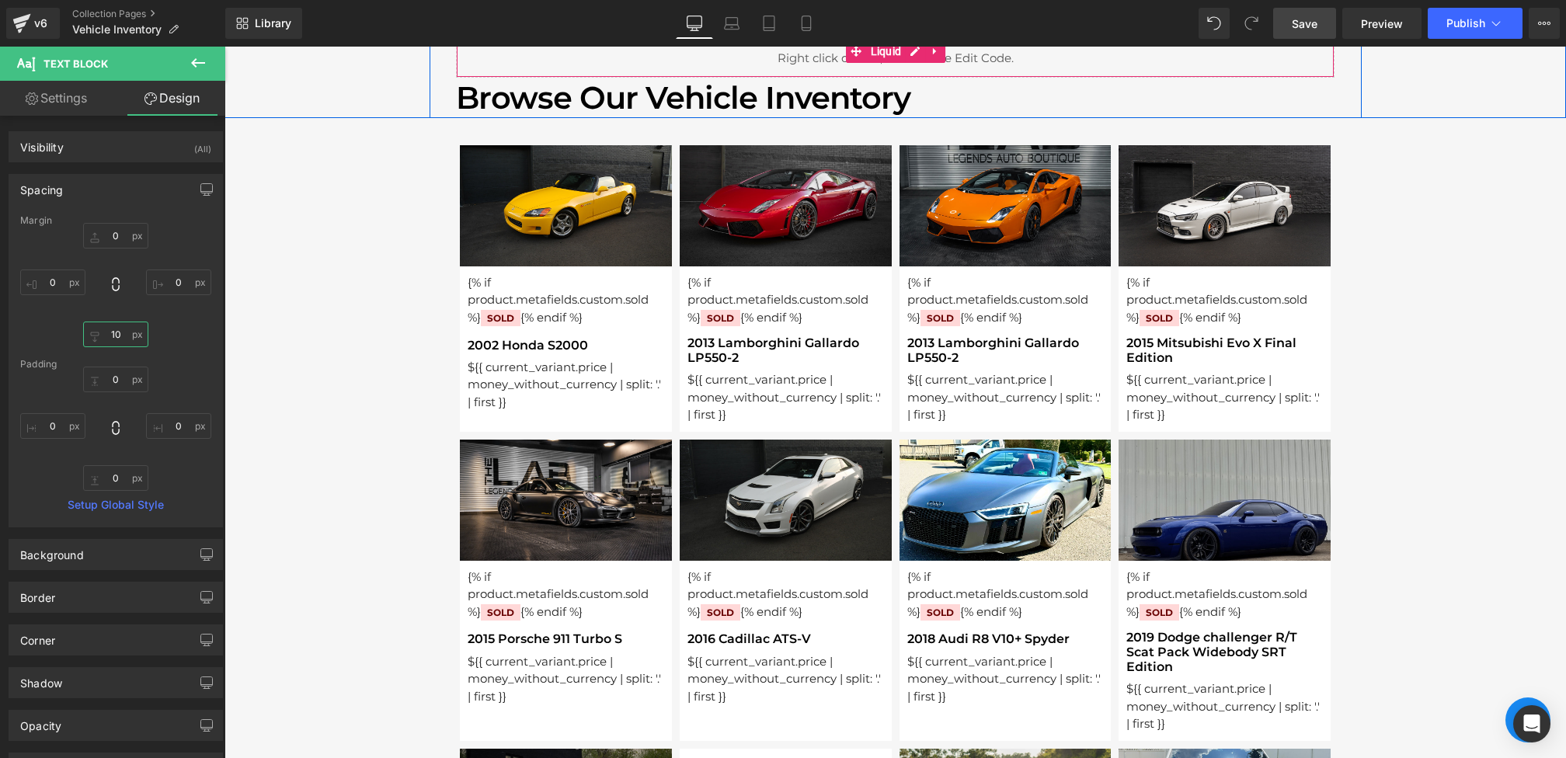
type input "10"
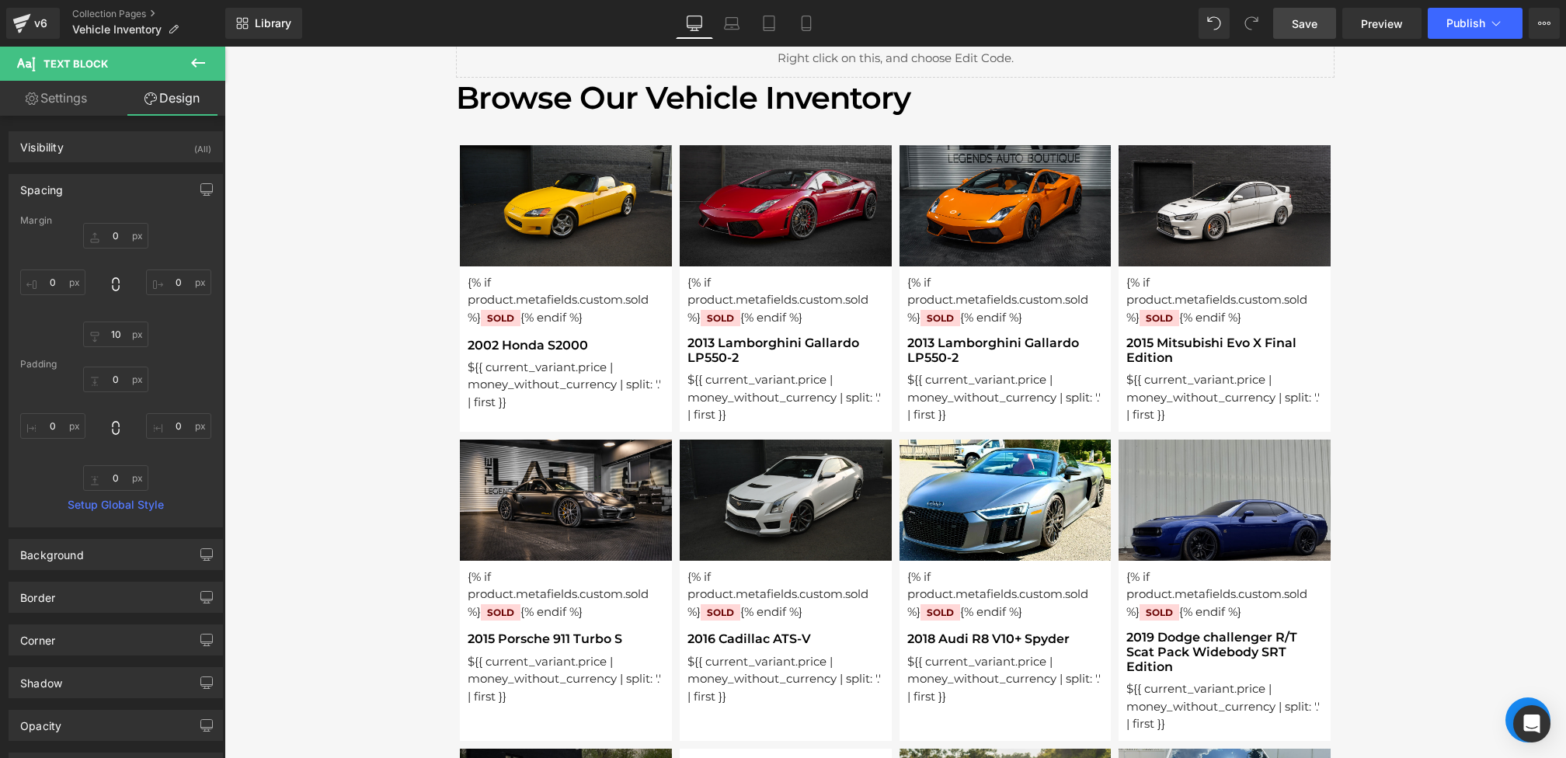
click at [1312, 20] on span "Save" at bounding box center [1305, 24] width 26 height 16
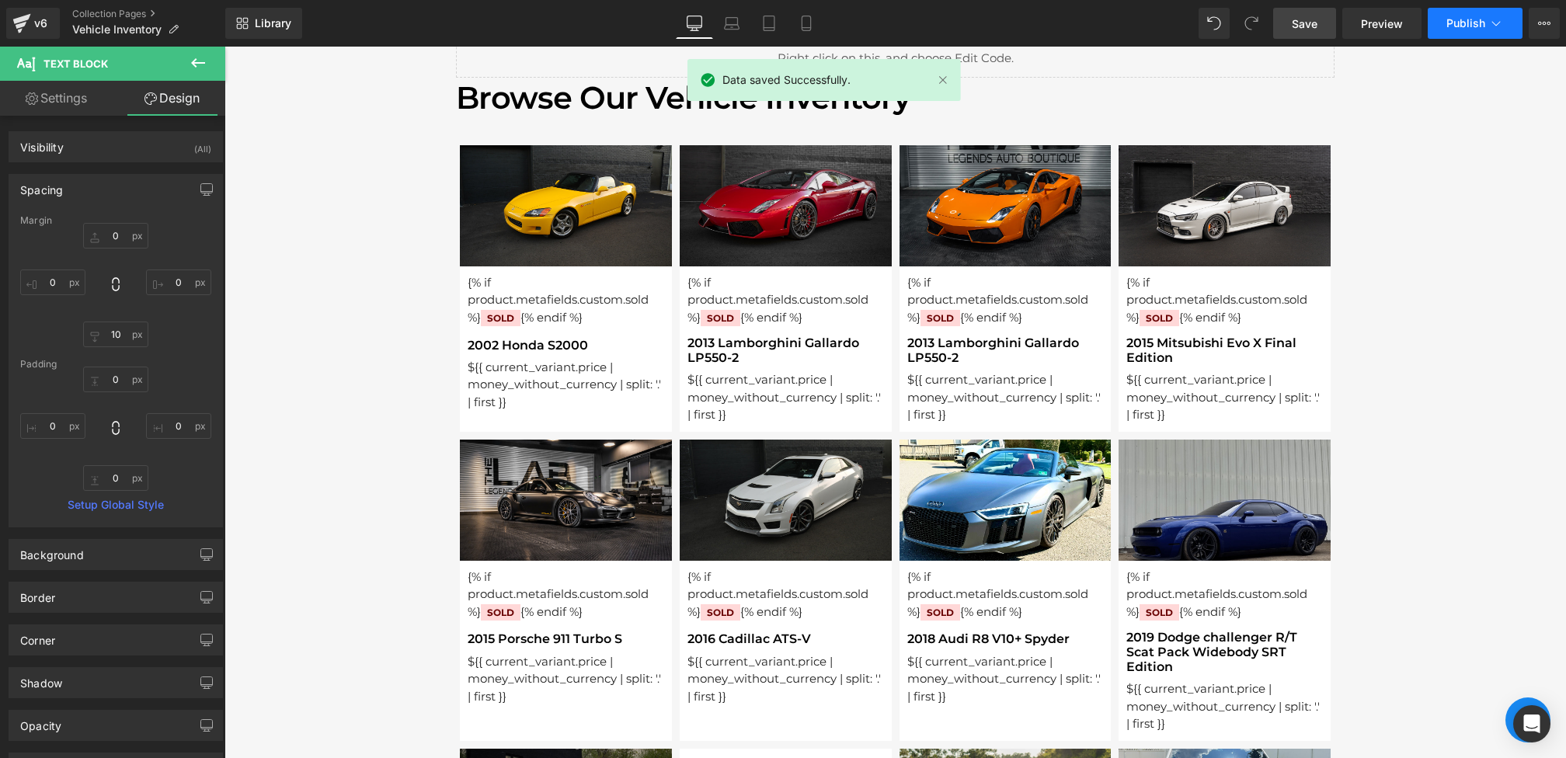
click at [1476, 22] on span "Publish" at bounding box center [1465, 23] width 39 height 12
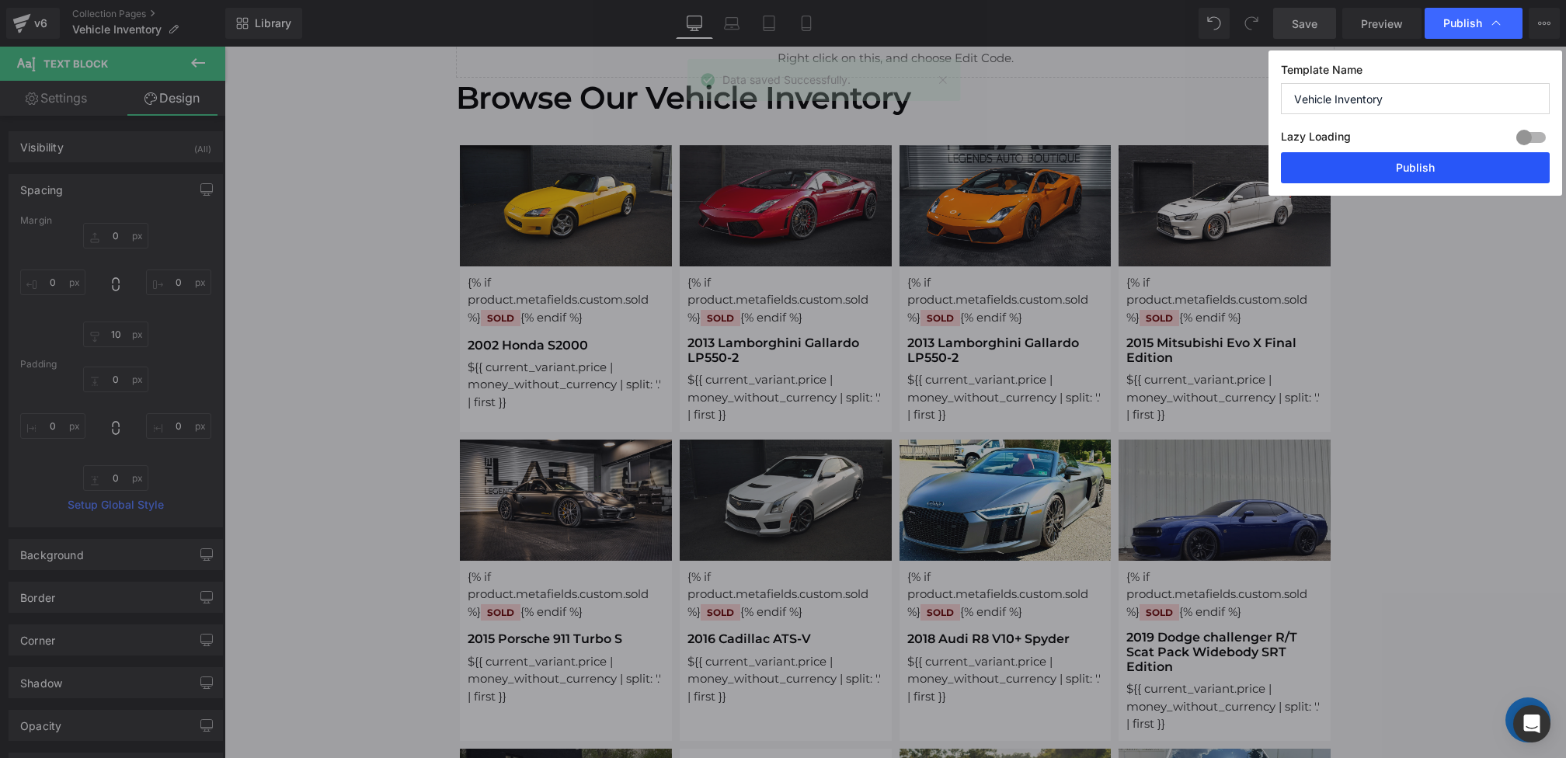
click at [1455, 172] on button "Publish" at bounding box center [1415, 167] width 269 height 31
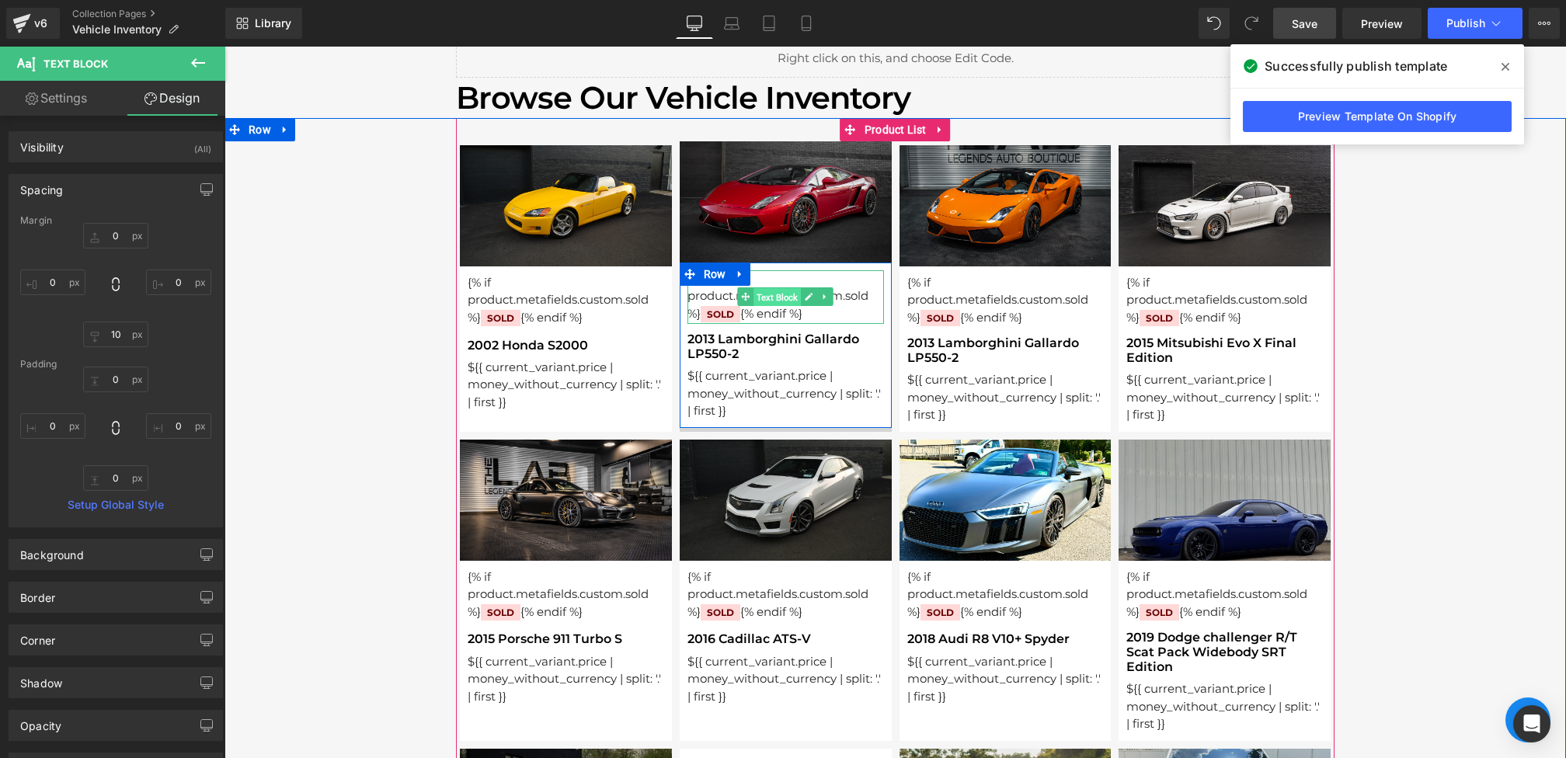
click at [772, 299] on span "Text Block" at bounding box center [776, 297] width 47 height 19
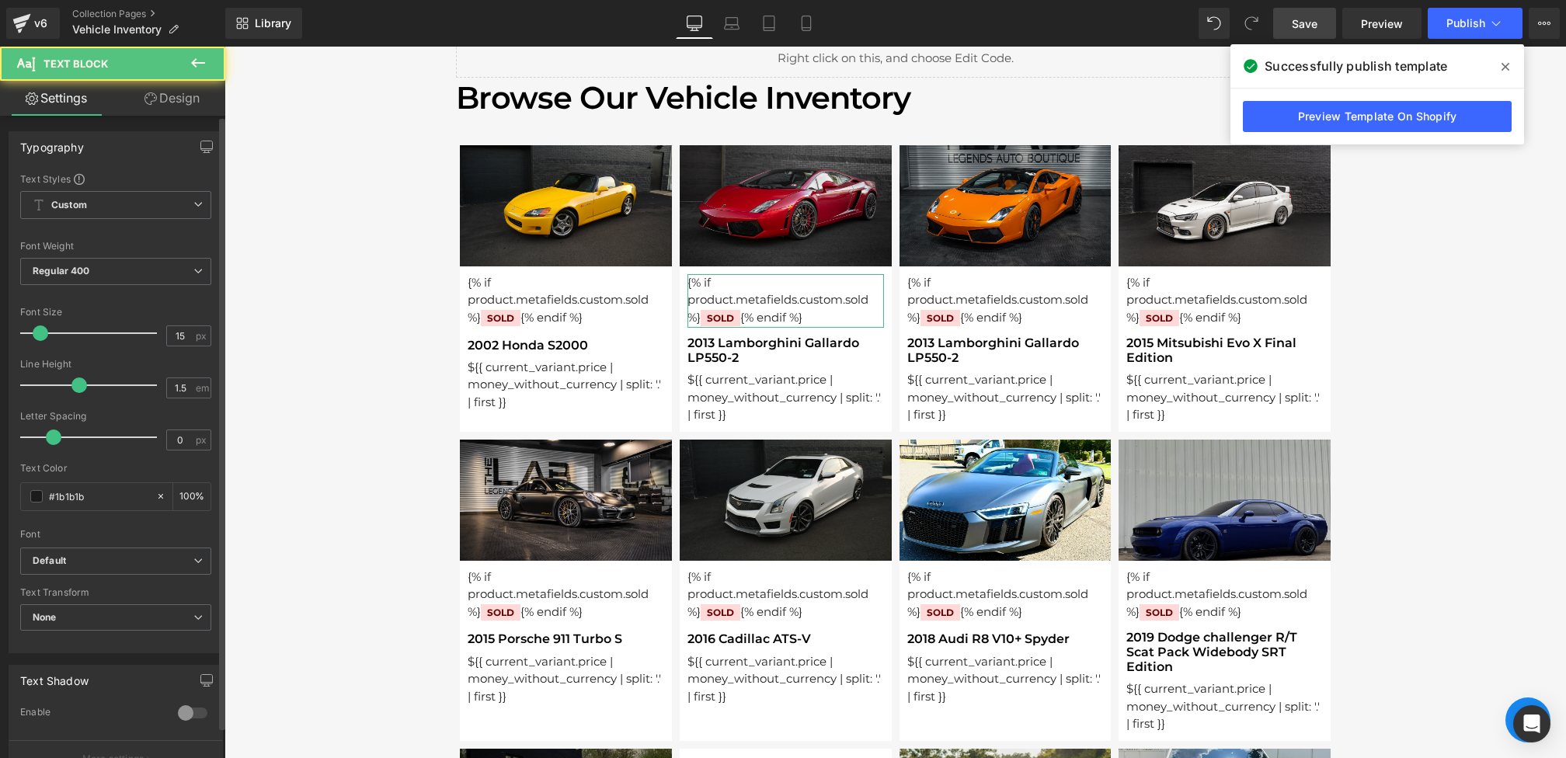
click at [180, 123] on div "Typography Text Styles Custom Custom Setup Global Style Custom Setup Global Sty…" at bounding box center [116, 387] width 232 height 534
click at [178, 110] on link "Design" at bounding box center [172, 98] width 113 height 35
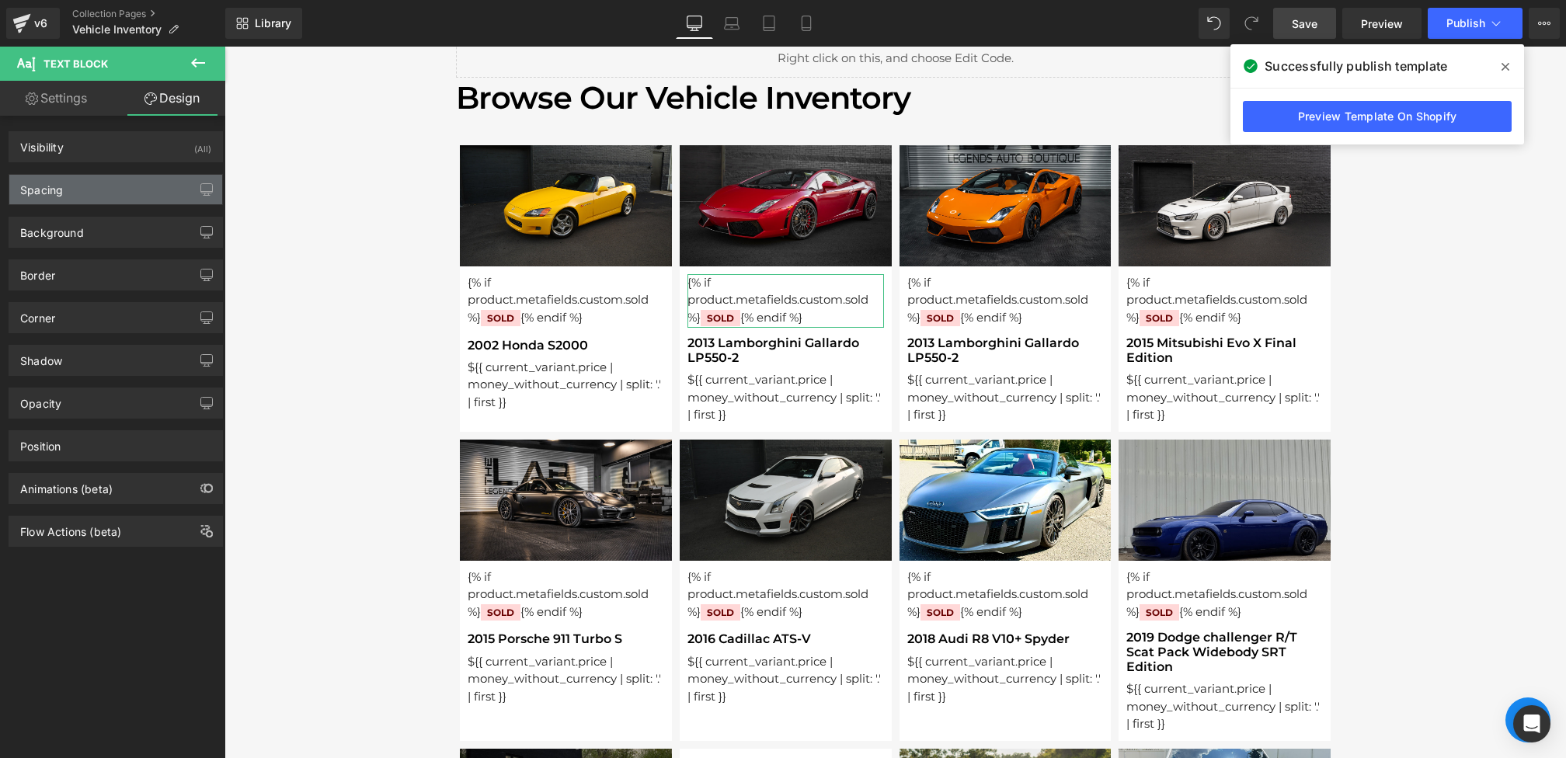
click at [101, 191] on div "Spacing" at bounding box center [115, 190] width 213 height 30
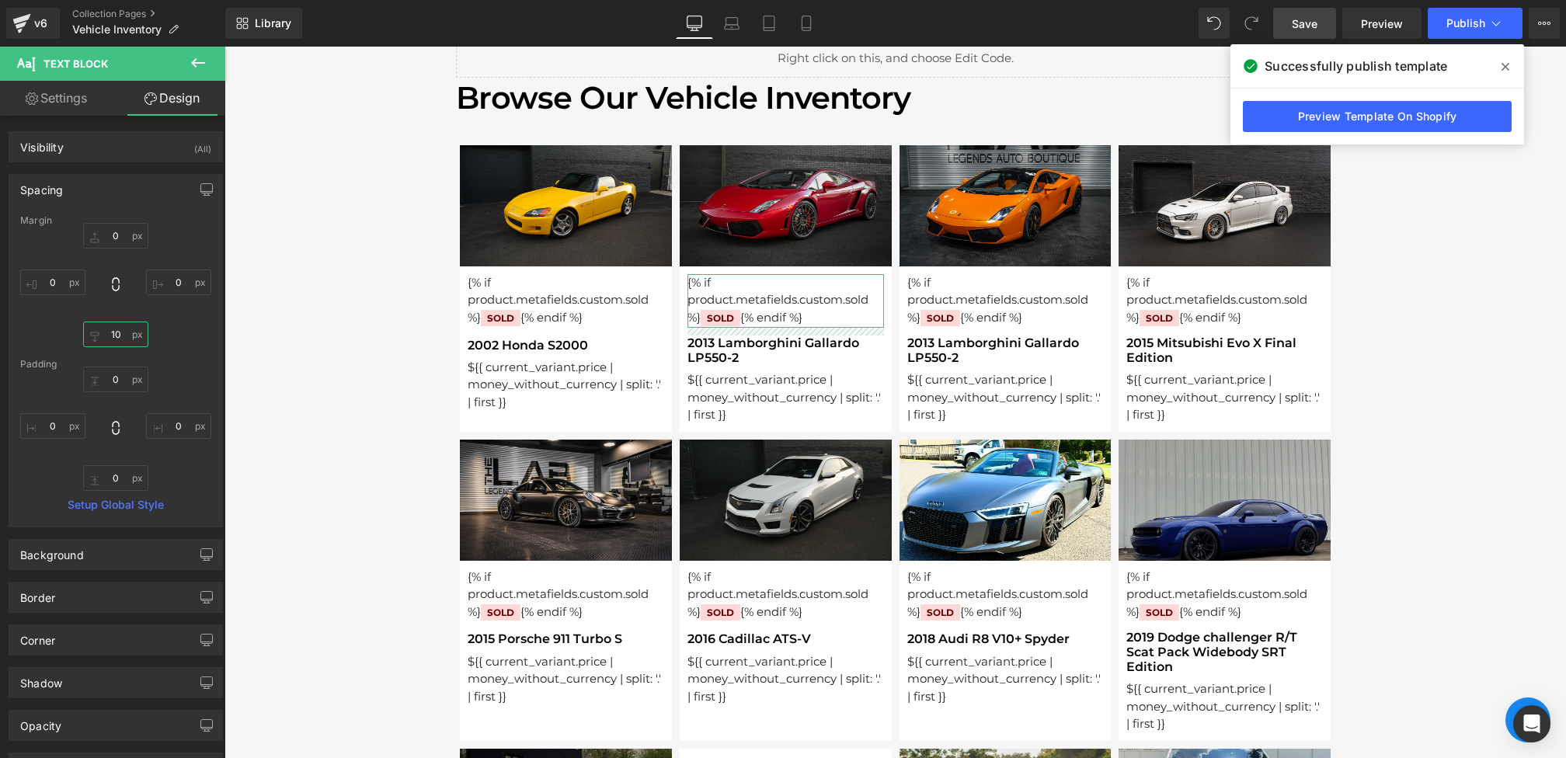
click at [124, 332] on input "10" at bounding box center [115, 335] width 65 height 26
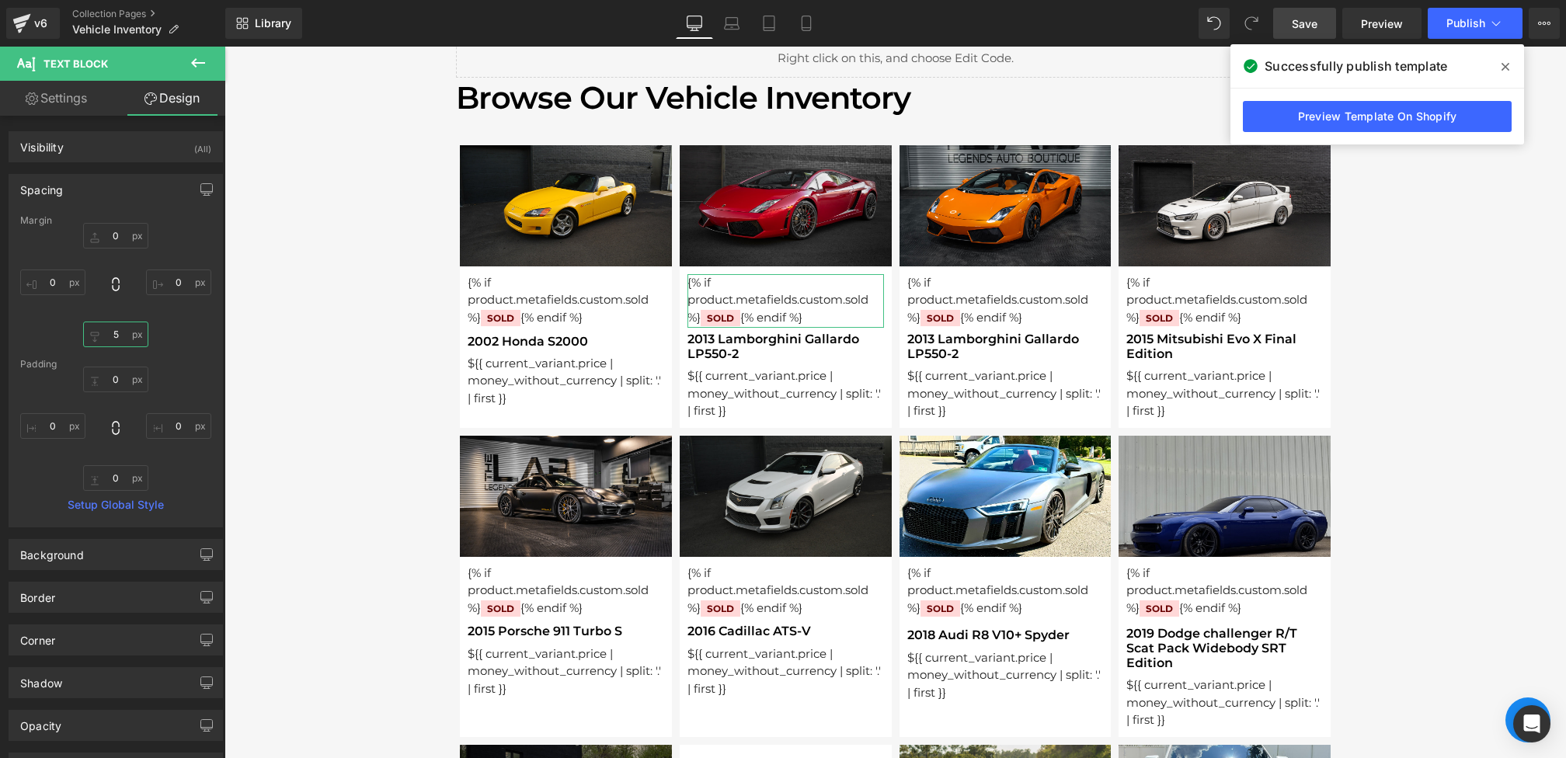
type input "5"
click at [197, 307] on div "0px 0 0px 0 5 5 0px 0" at bounding box center [115, 285] width 191 height 124
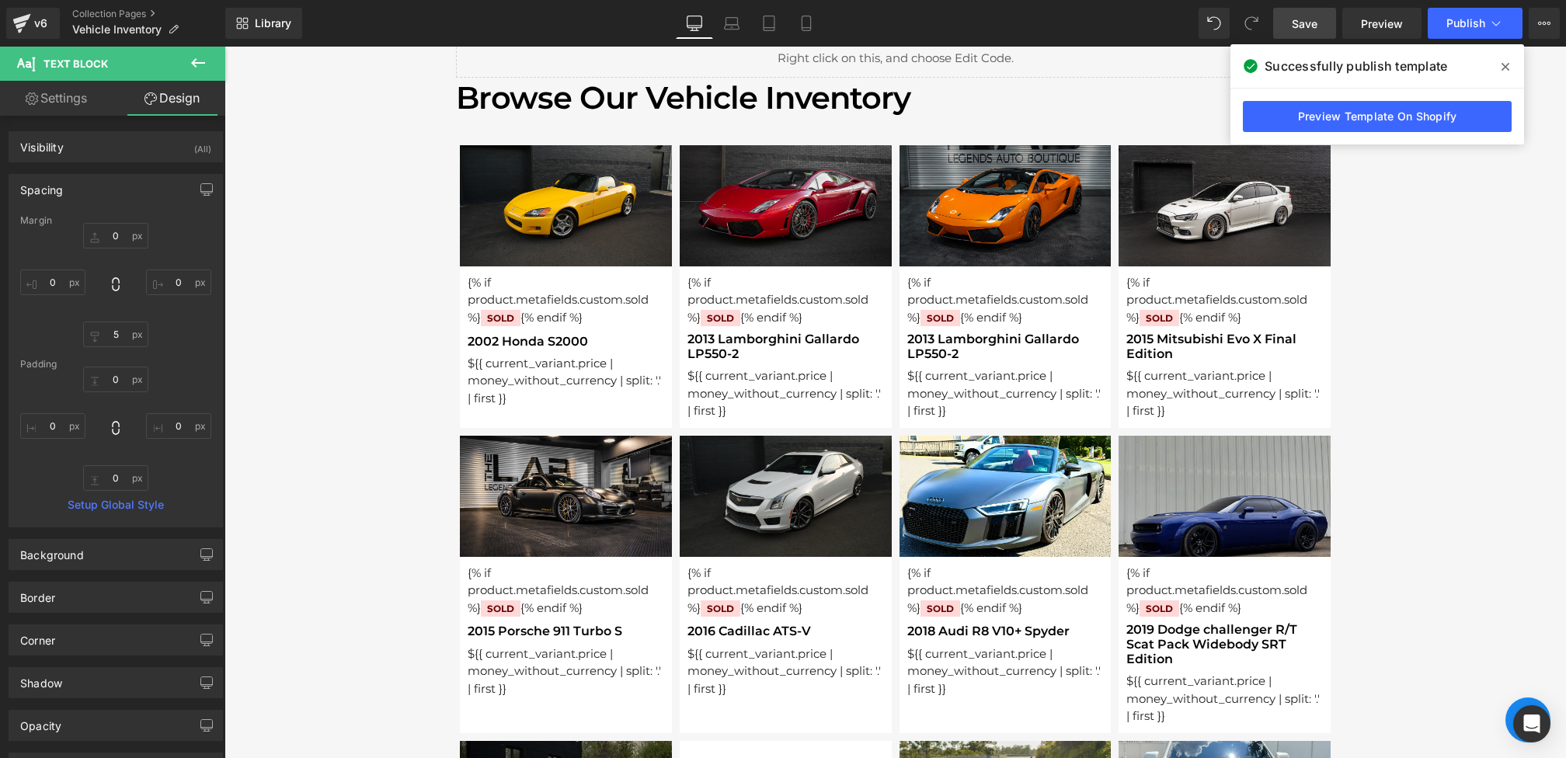
click at [1305, 16] on span "Save" at bounding box center [1305, 24] width 26 height 16
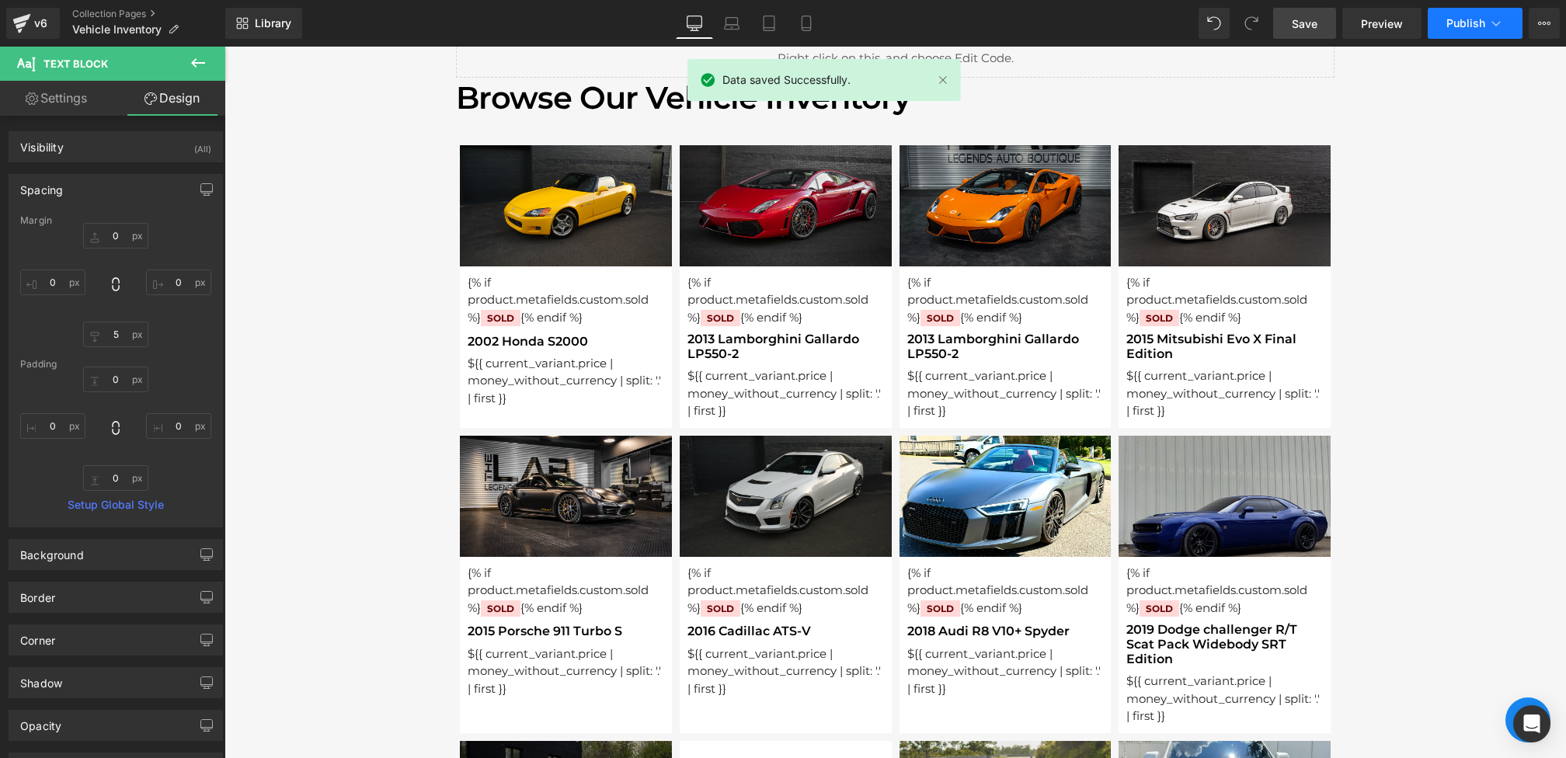
click at [1466, 19] on span "Publish" at bounding box center [1465, 23] width 39 height 12
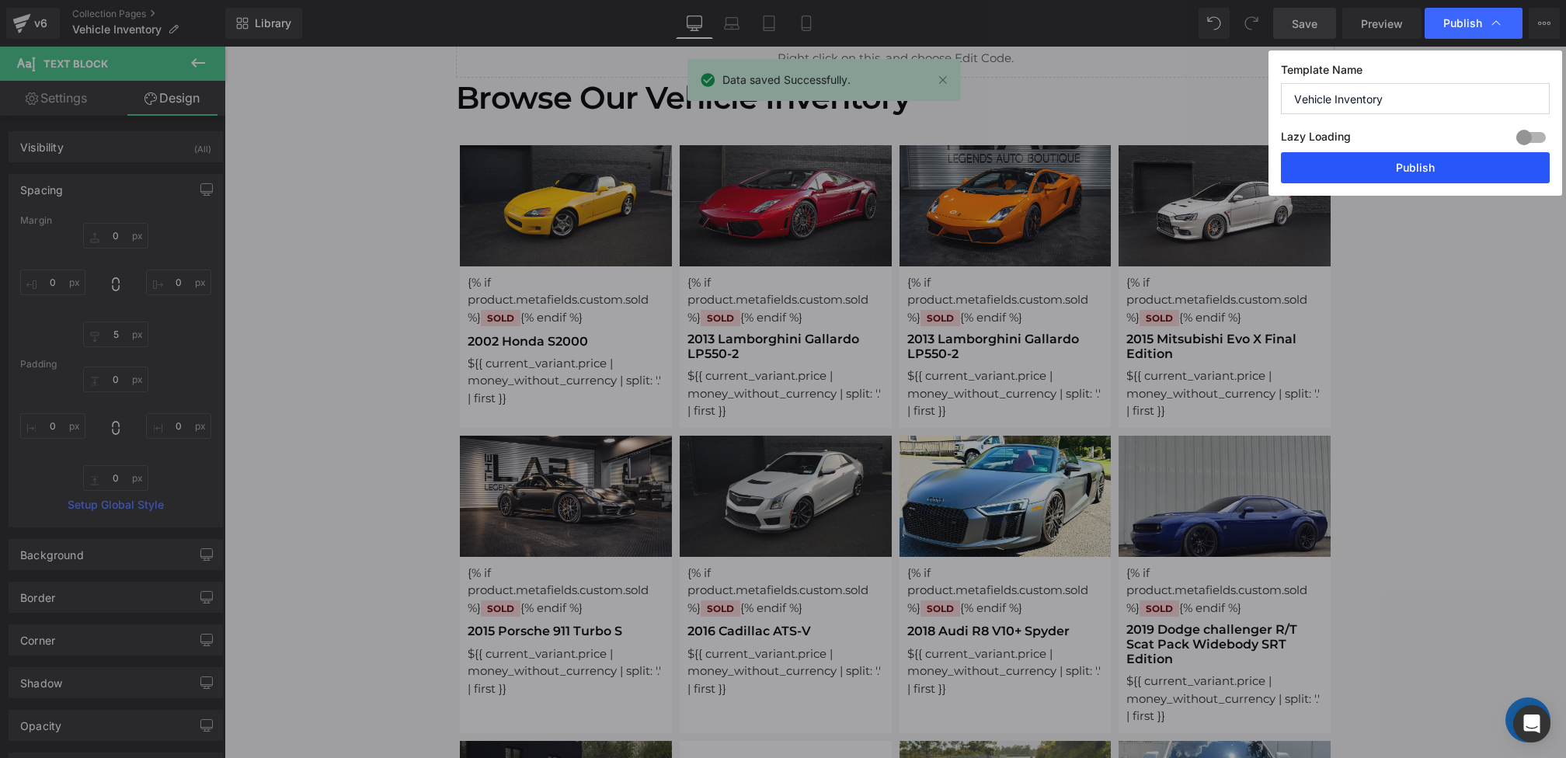
click at [1405, 167] on button "Publish" at bounding box center [1415, 167] width 269 height 31
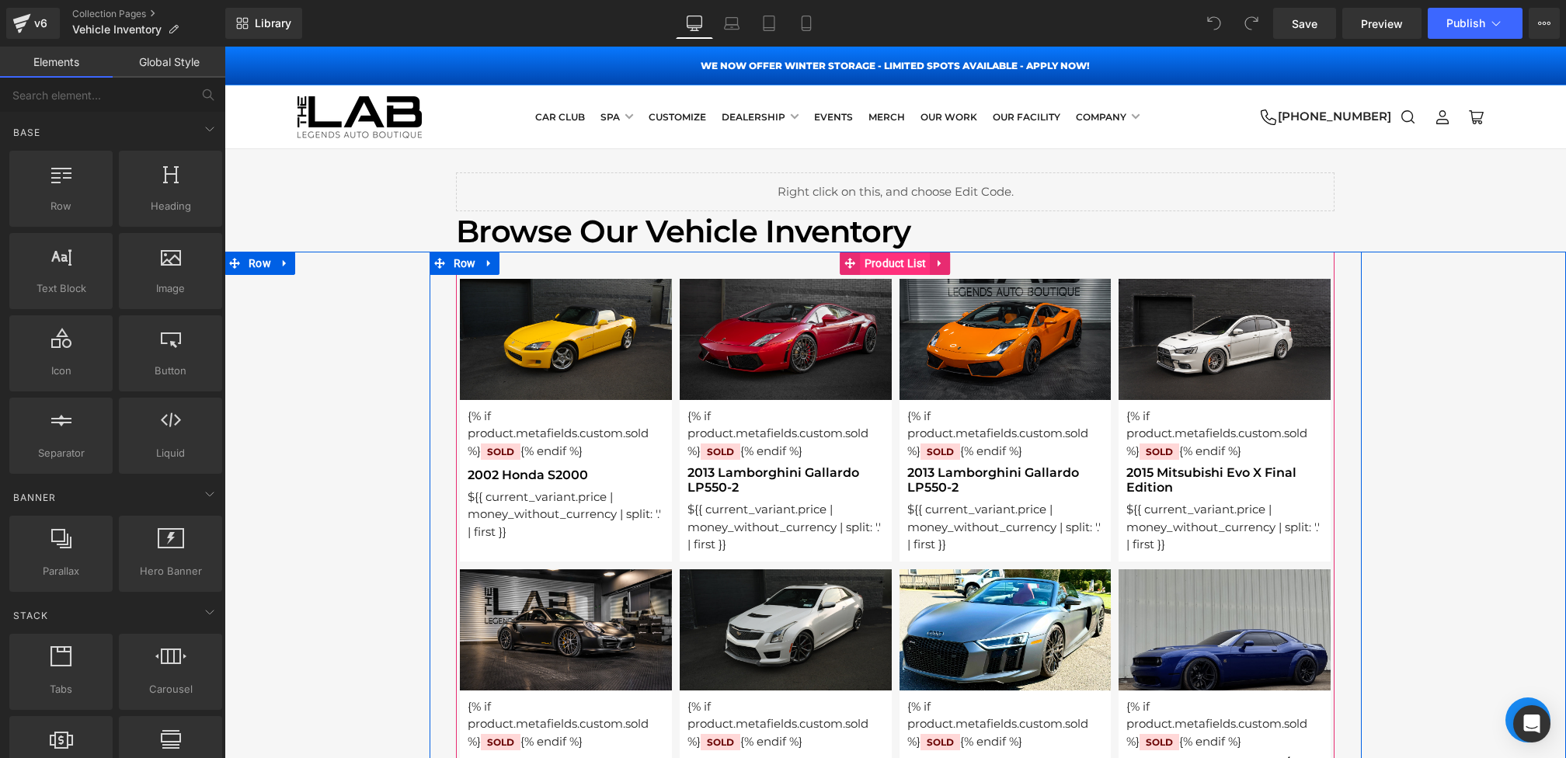
click at [899, 263] on span "Product List" at bounding box center [895, 263] width 70 height 23
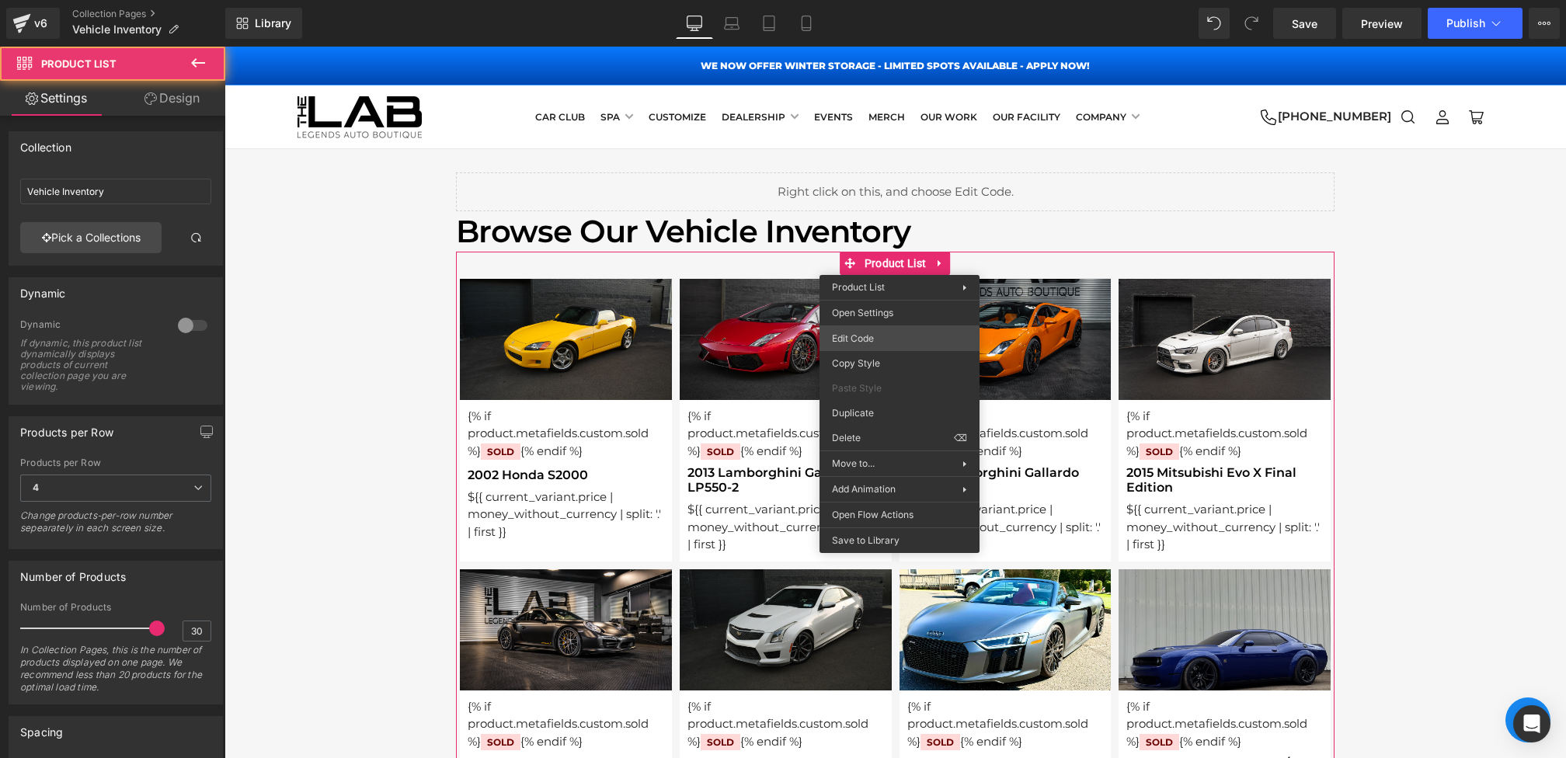
click at [860, 0] on div "Product List You are previewing how the will restyle your page. You can not edi…" at bounding box center [783, 0] width 1566 height 0
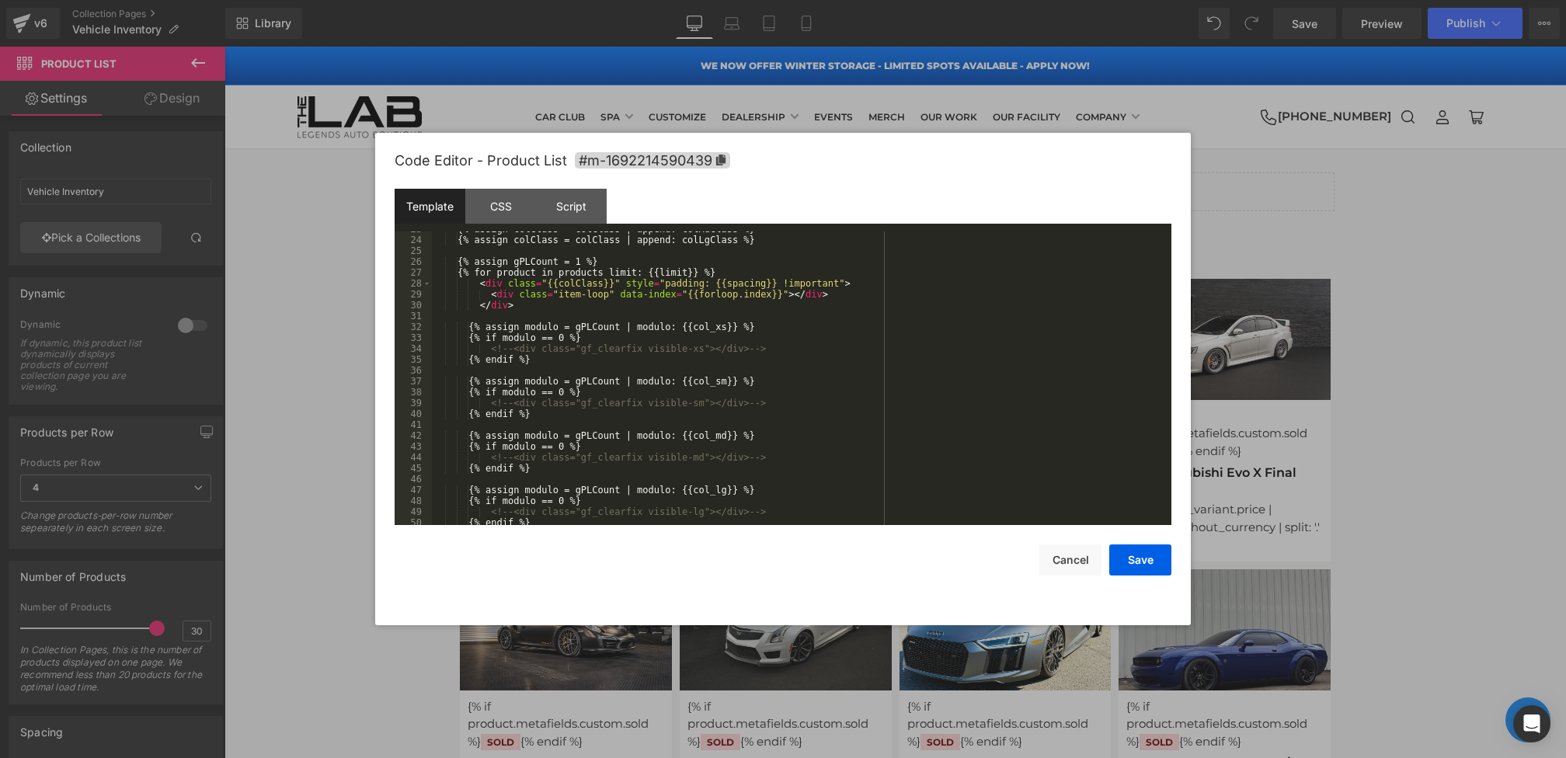
scroll to position [326, 0]
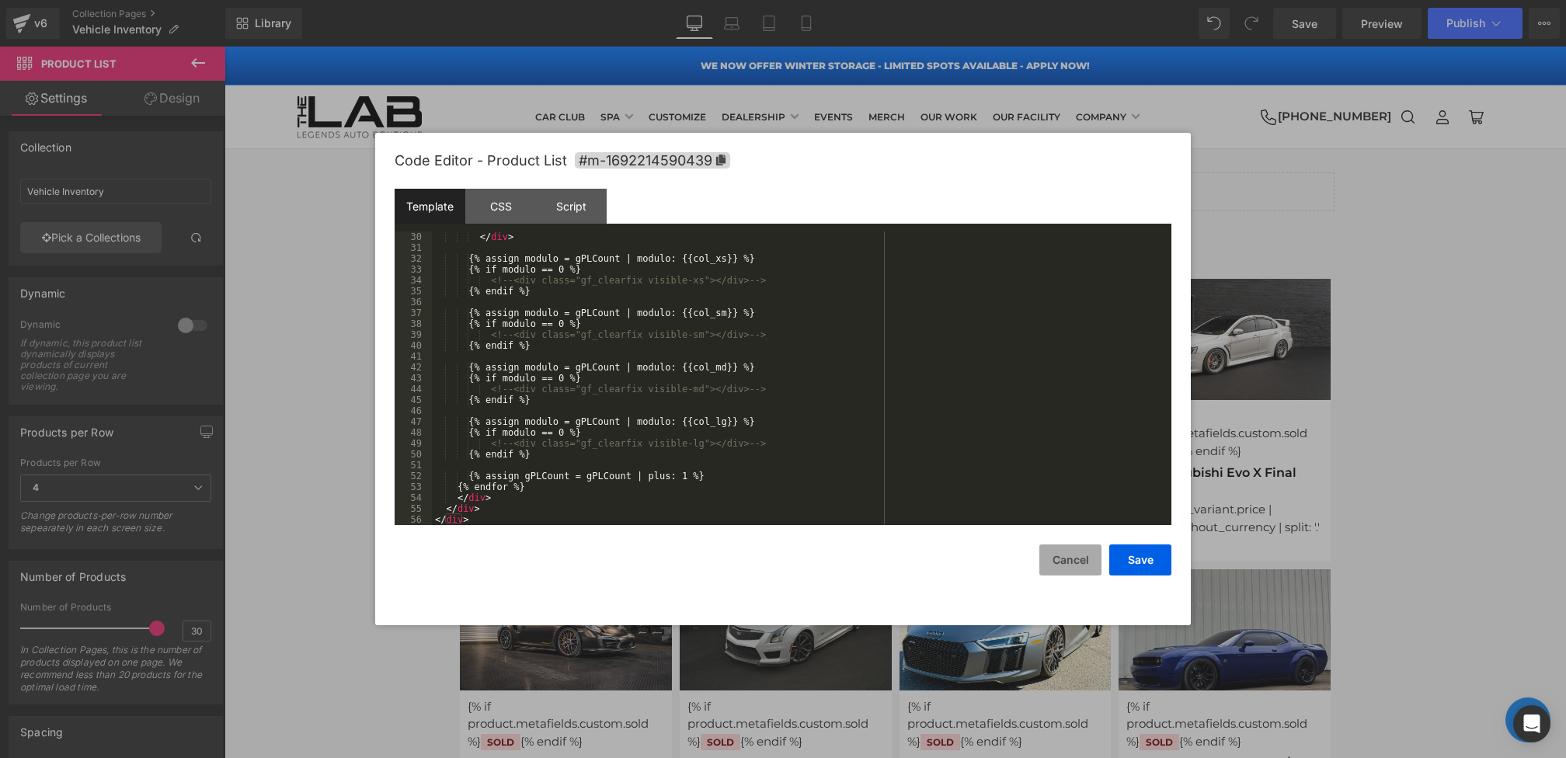
click at [1045, 567] on button "Cancel" at bounding box center [1070, 559] width 62 height 31
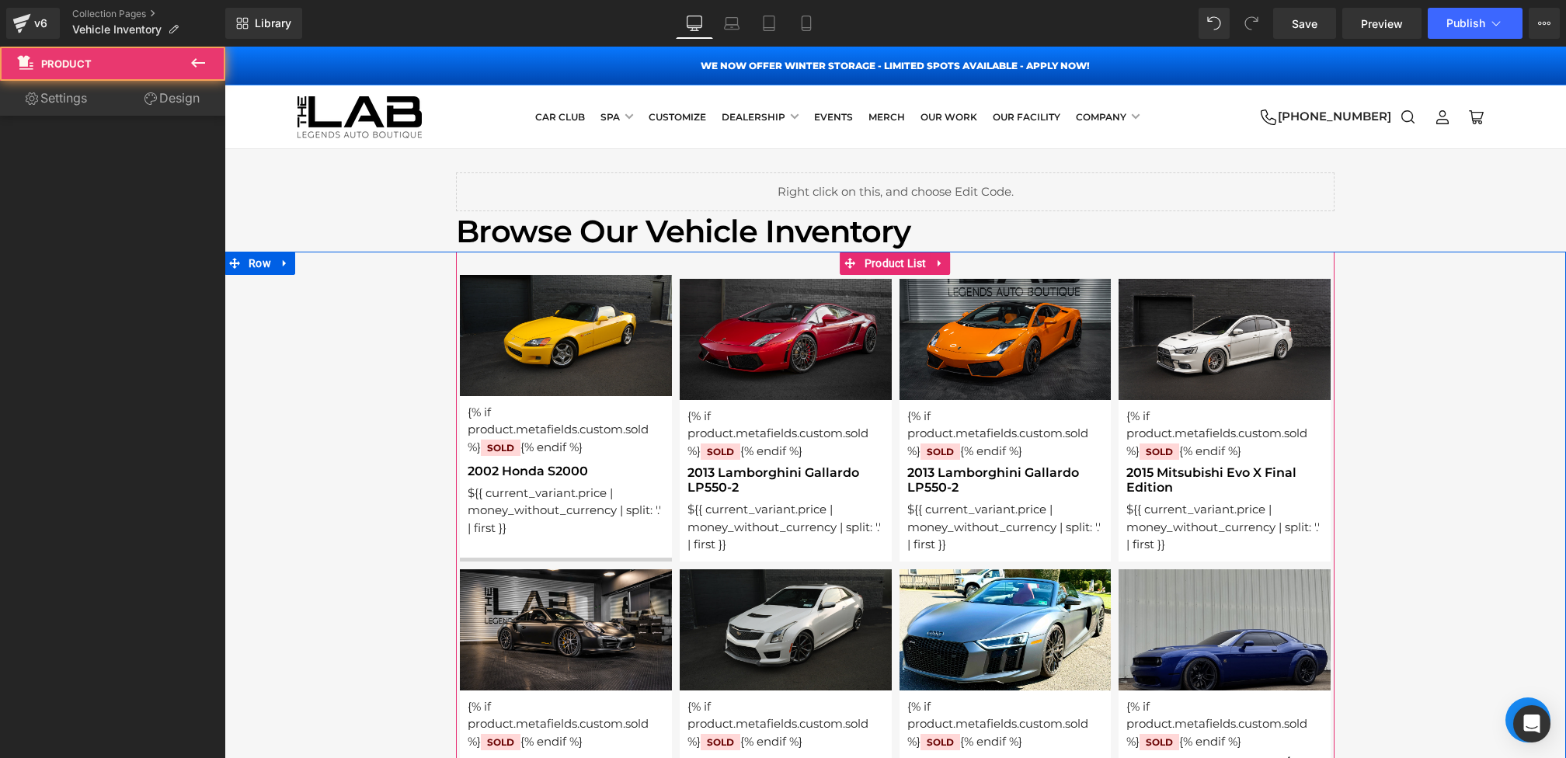
click at [491, 548] on div "SOLD! (P) Image {% if product.metafields.custom.sold %} SOLD {% endif %} Text B…" at bounding box center [566, 416] width 212 height 283
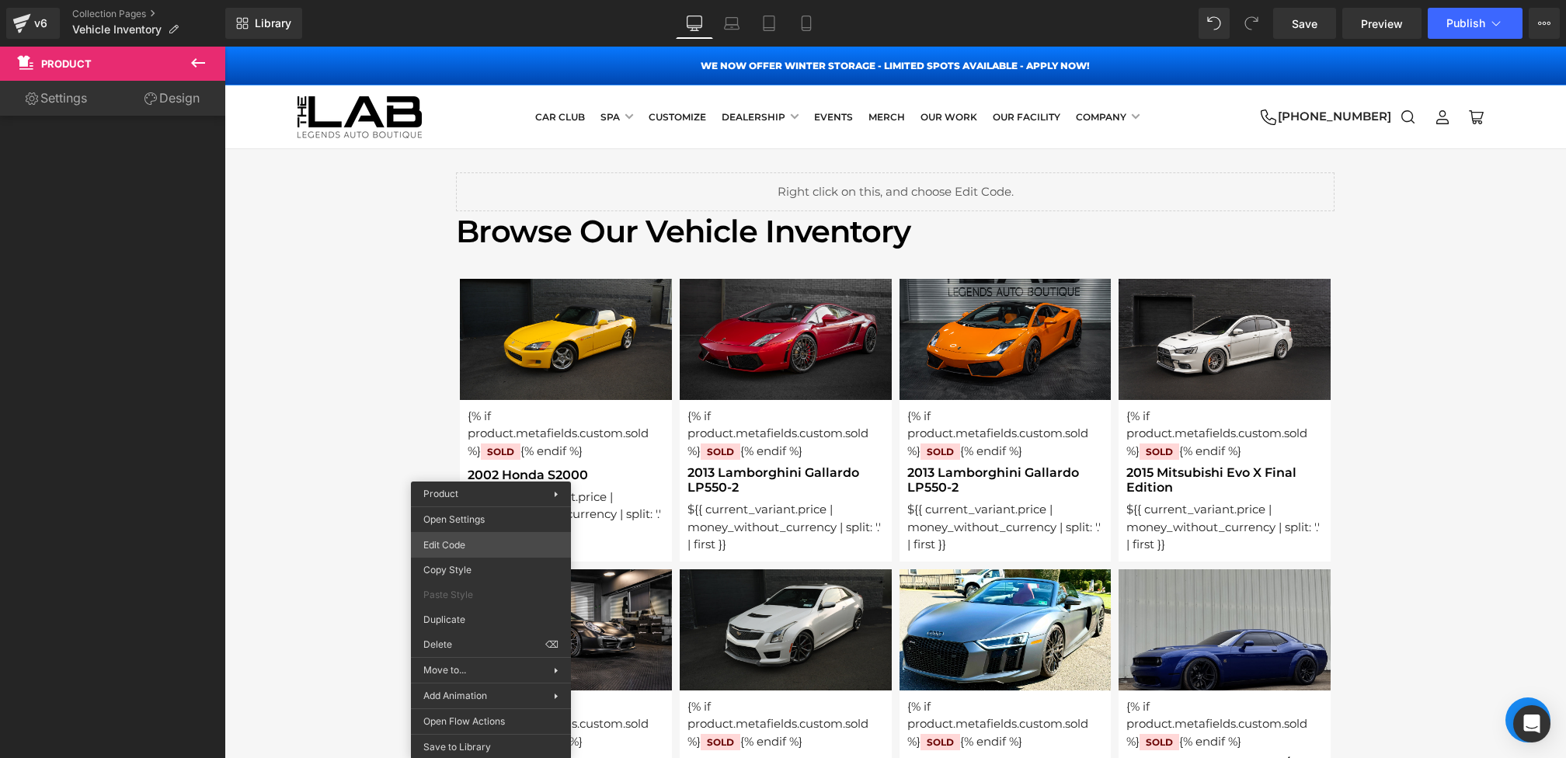
click at [463, 0] on div "Product List You are previewing how the will restyle your page. You can not edi…" at bounding box center [783, 0] width 1566 height 0
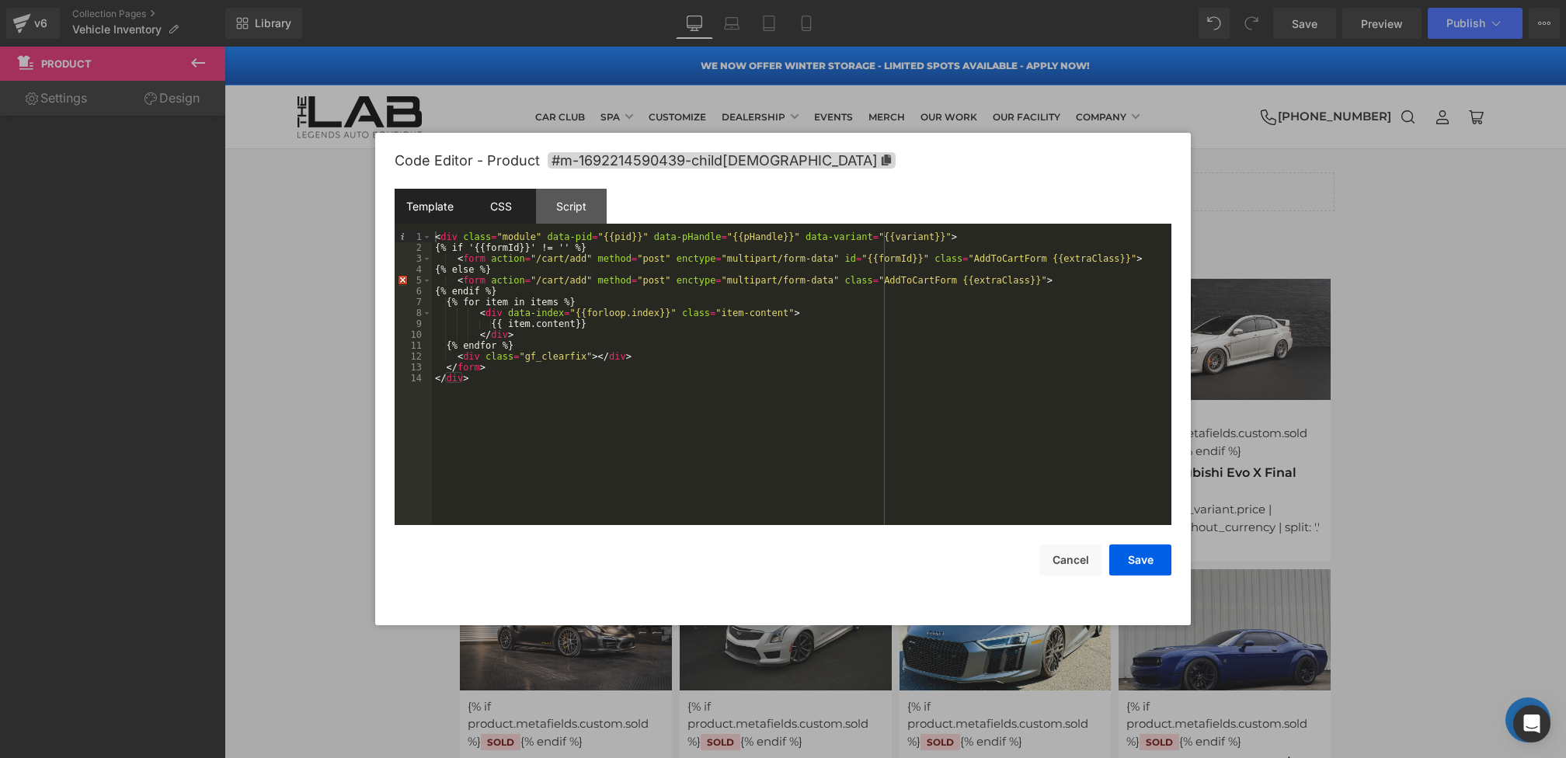
click at [509, 215] on div "CSS" at bounding box center [500, 206] width 71 height 35
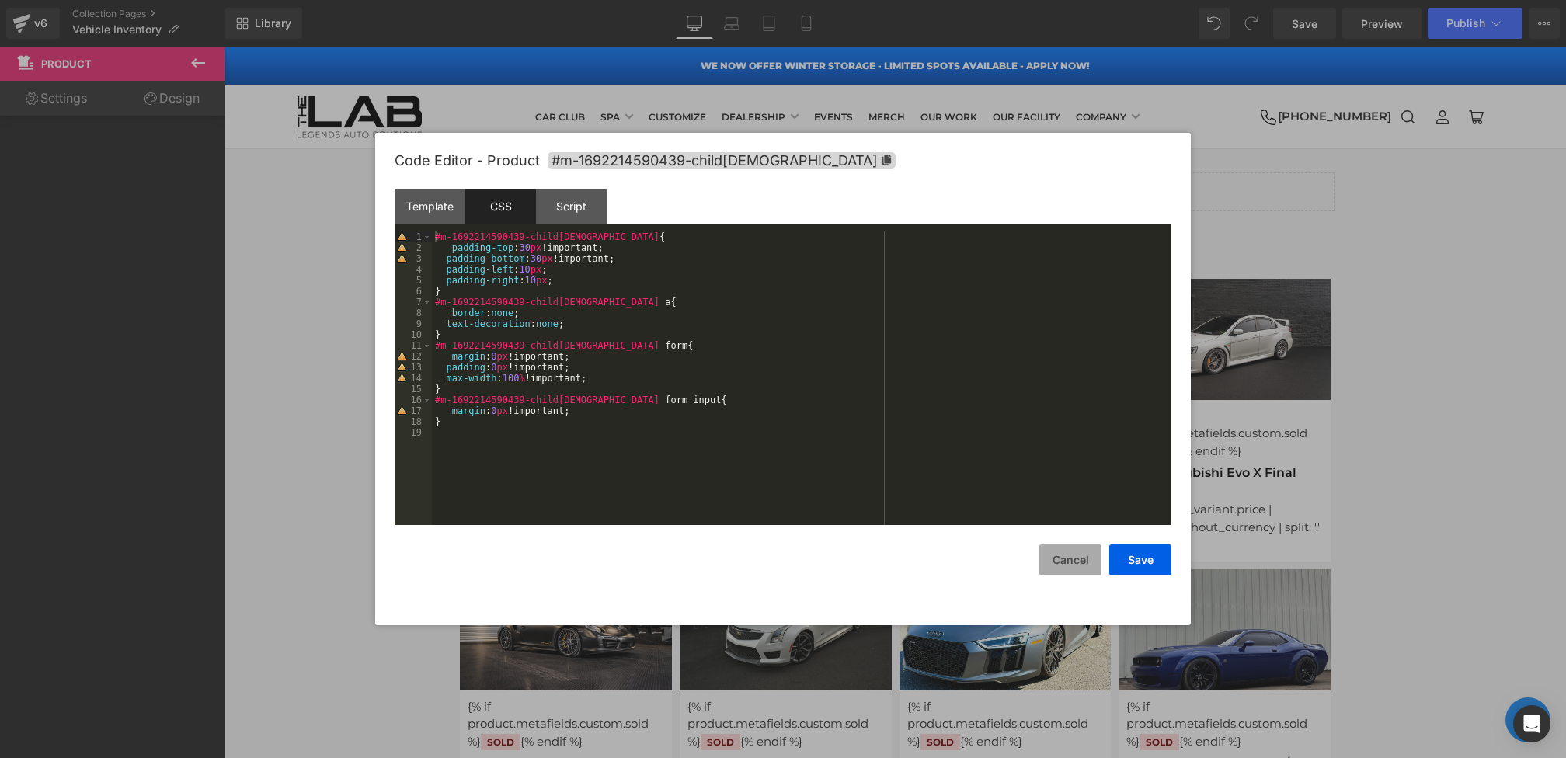
click at [1093, 545] on button "Cancel" at bounding box center [1070, 559] width 62 height 31
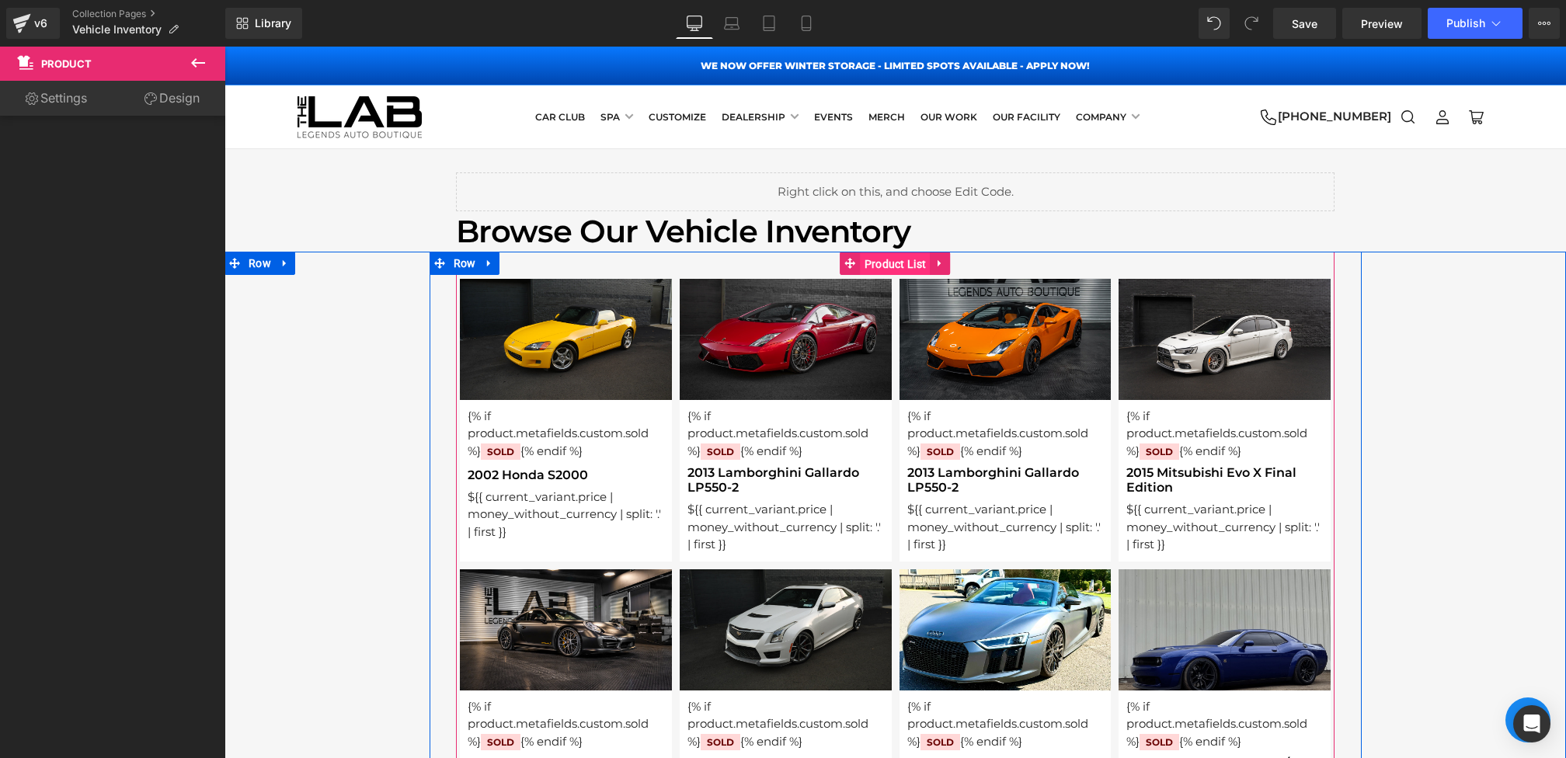
click at [874, 265] on span "Product List" at bounding box center [895, 263] width 70 height 23
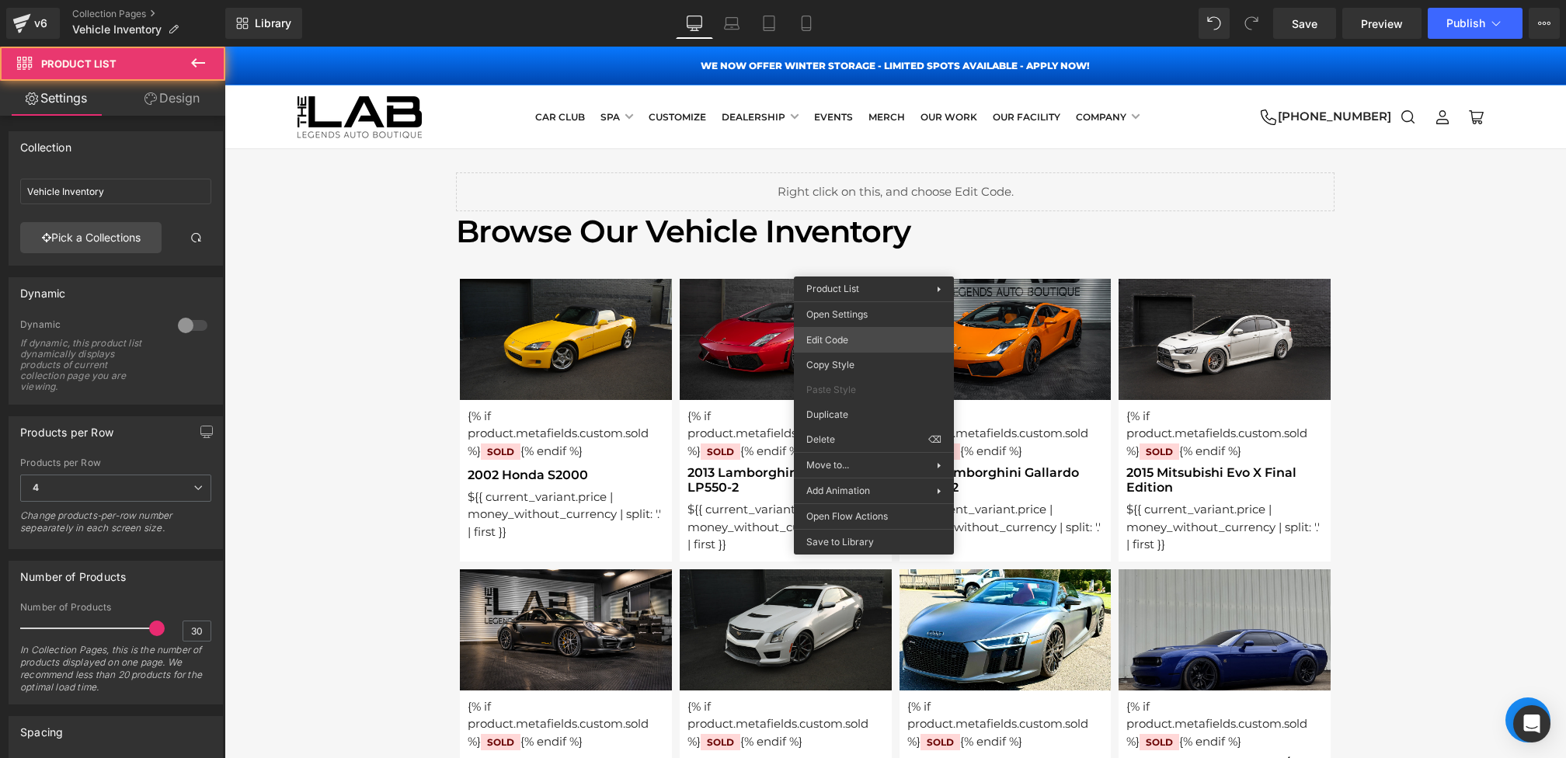
click at [822, 0] on div "Product List You are previewing how the will restyle your page. You can not edi…" at bounding box center [783, 0] width 1566 height 0
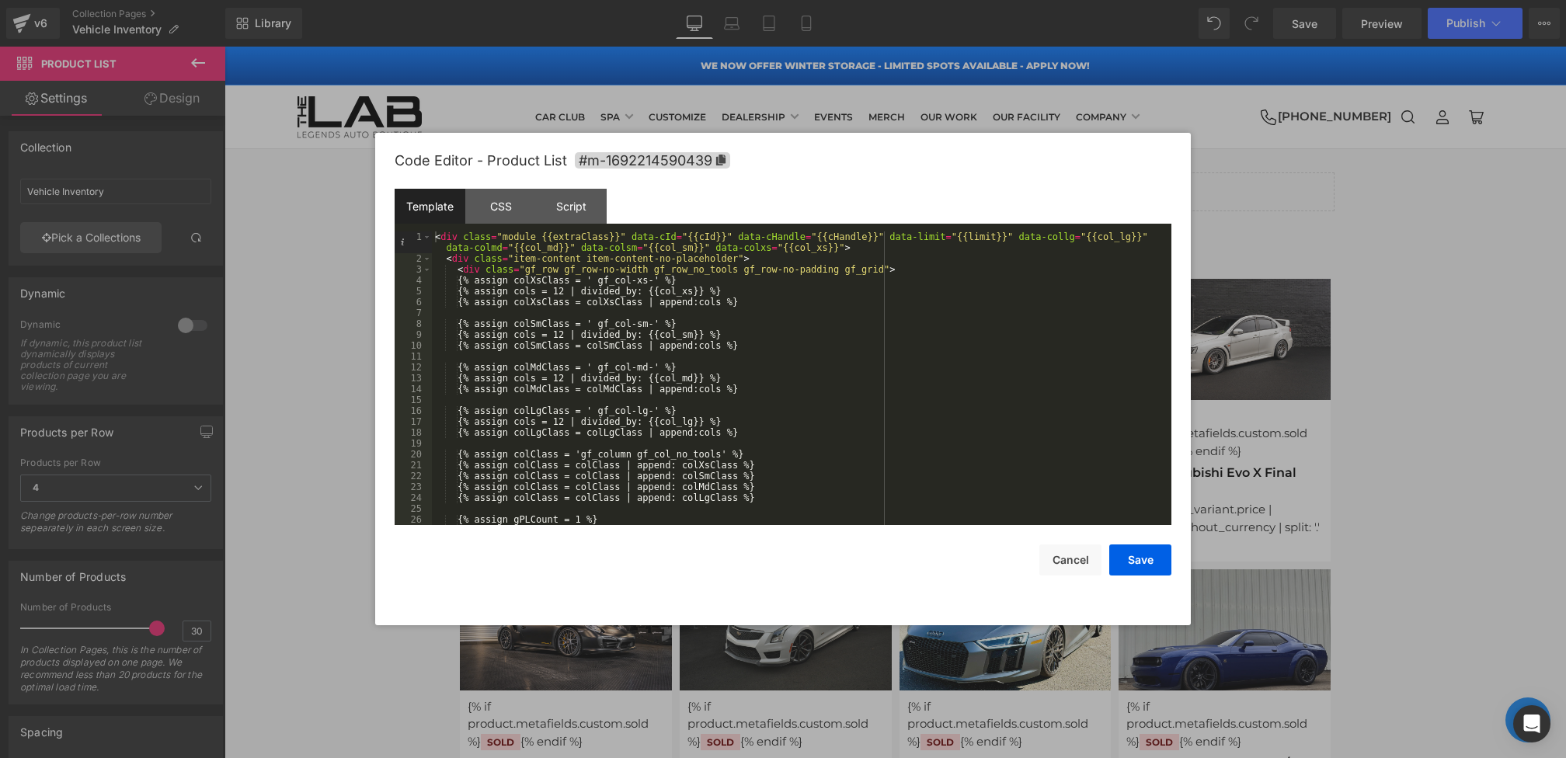
scroll to position [0, 0]
click at [1077, 569] on button "Cancel" at bounding box center [1070, 559] width 62 height 31
click at [823, 0] on div "Product List You are previewing how the will restyle your page. You can not edi…" at bounding box center [783, 0] width 1566 height 0
click at [479, 198] on div "CSS" at bounding box center [500, 206] width 71 height 35
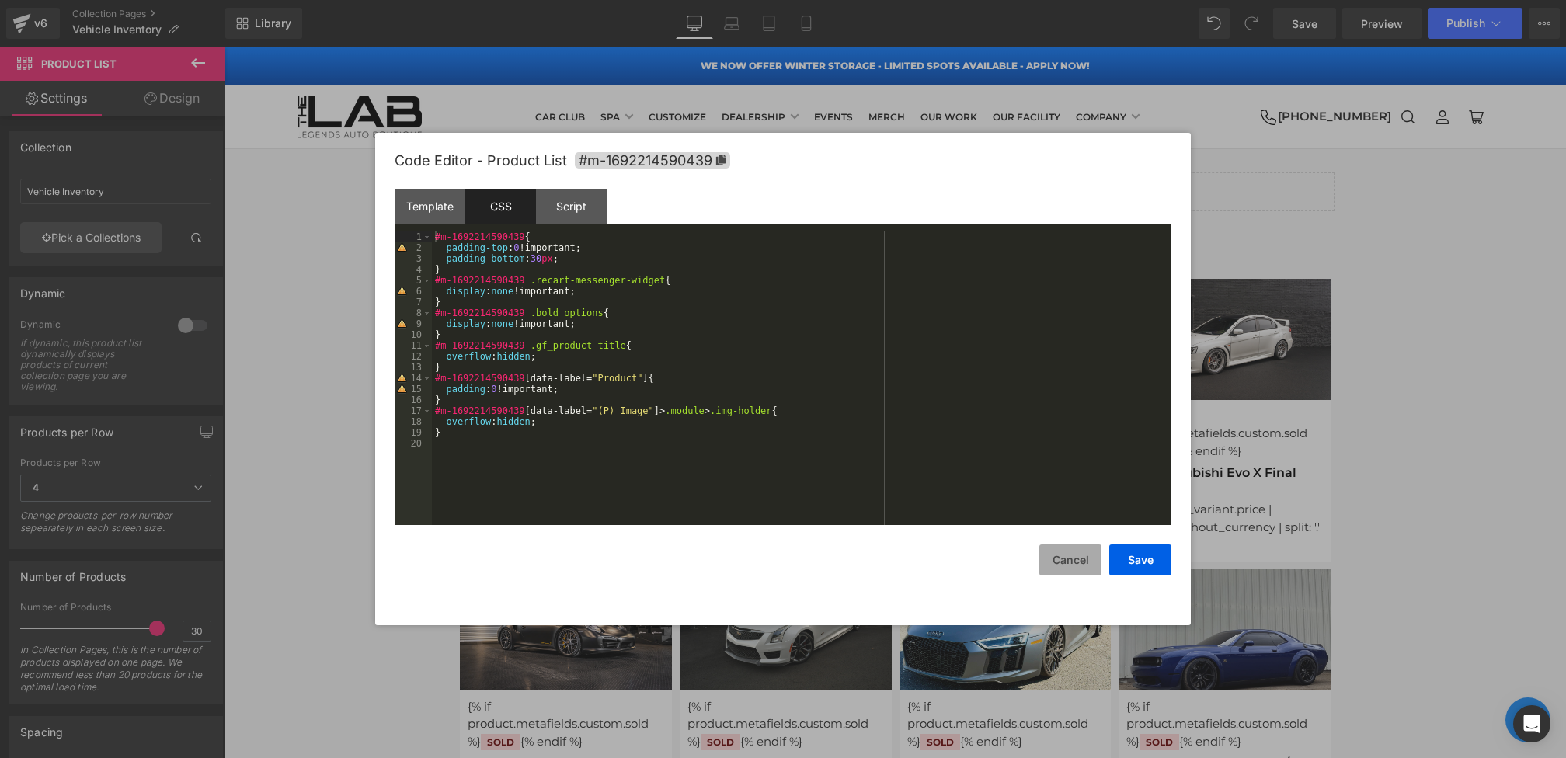
click at [1052, 551] on button "Cancel" at bounding box center [1070, 559] width 62 height 31
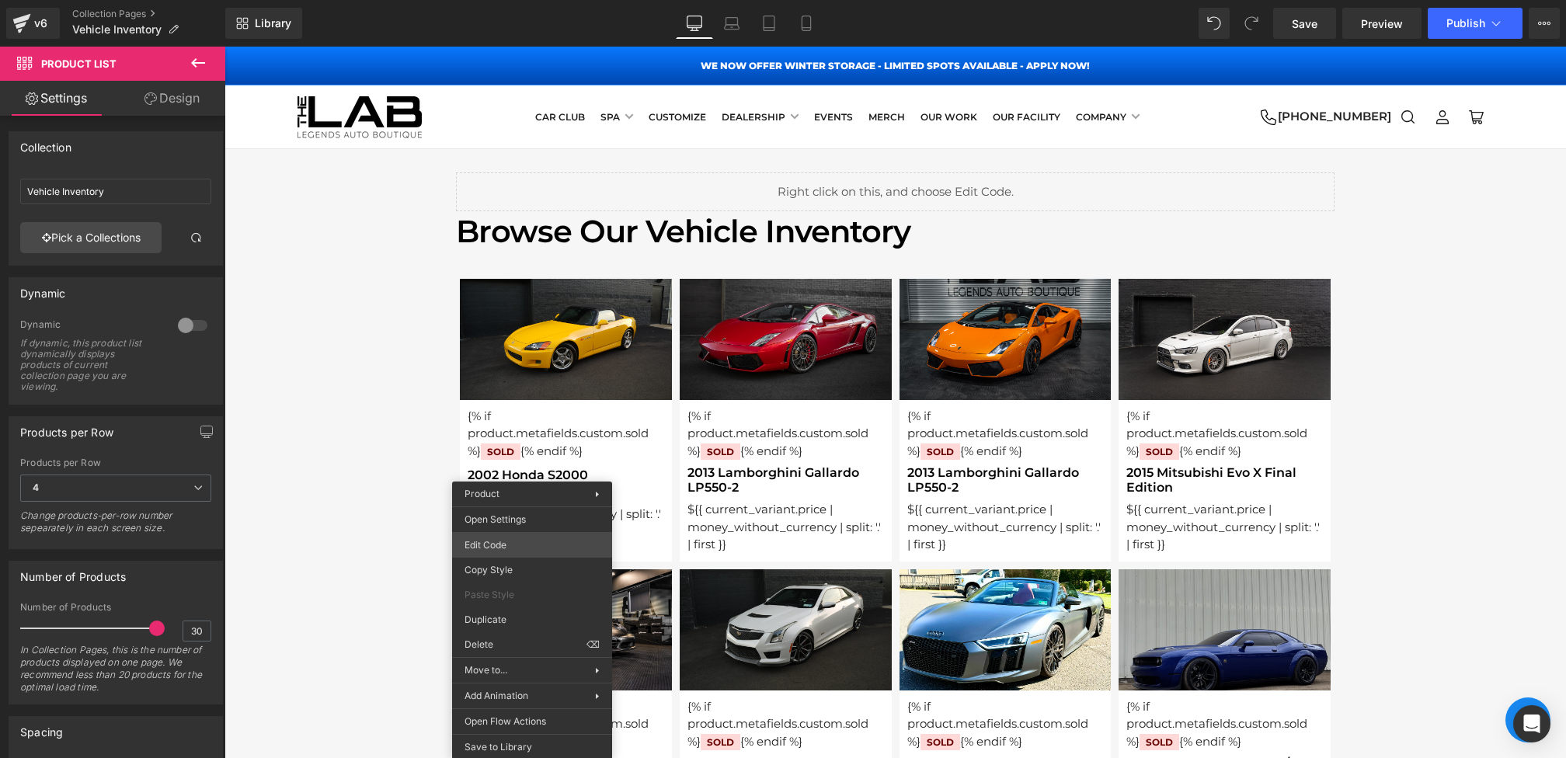
click at [497, 0] on div "Product List You are previewing how the will restyle your page. You can not edi…" at bounding box center [783, 0] width 1566 height 0
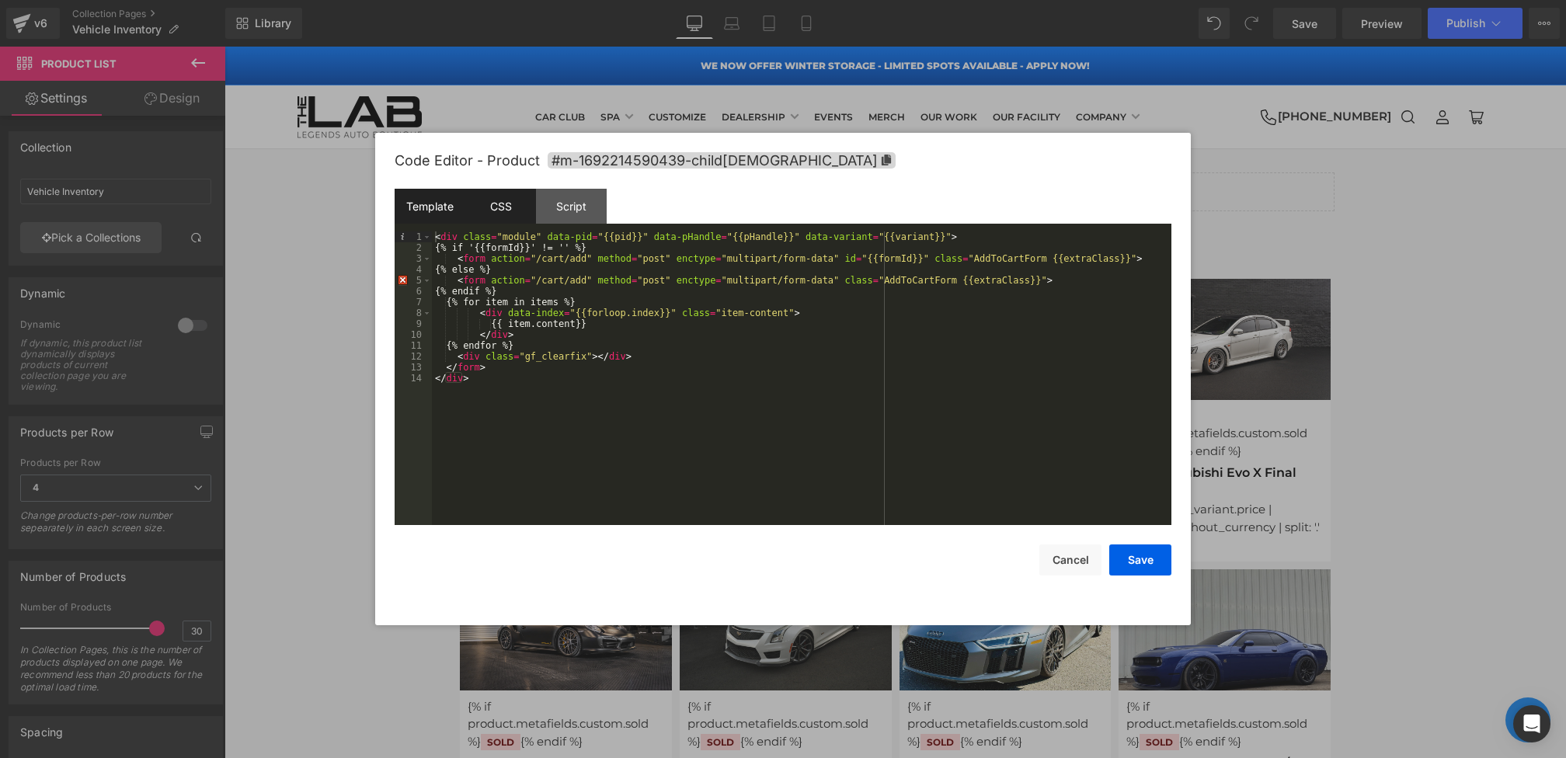
click at [497, 208] on div "CSS" at bounding box center [500, 206] width 71 height 35
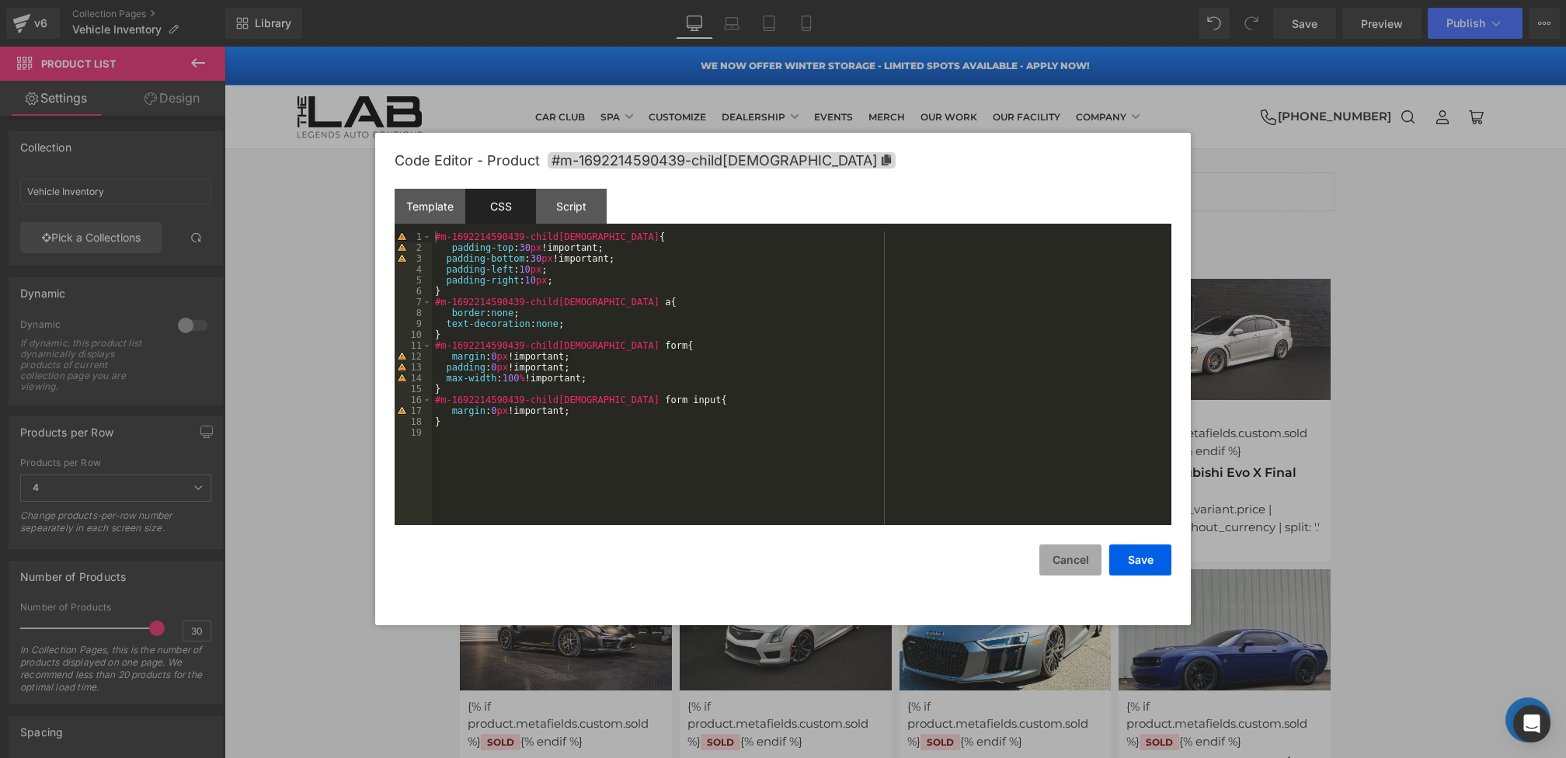
click at [1071, 555] on button "Cancel" at bounding box center [1070, 559] width 62 height 31
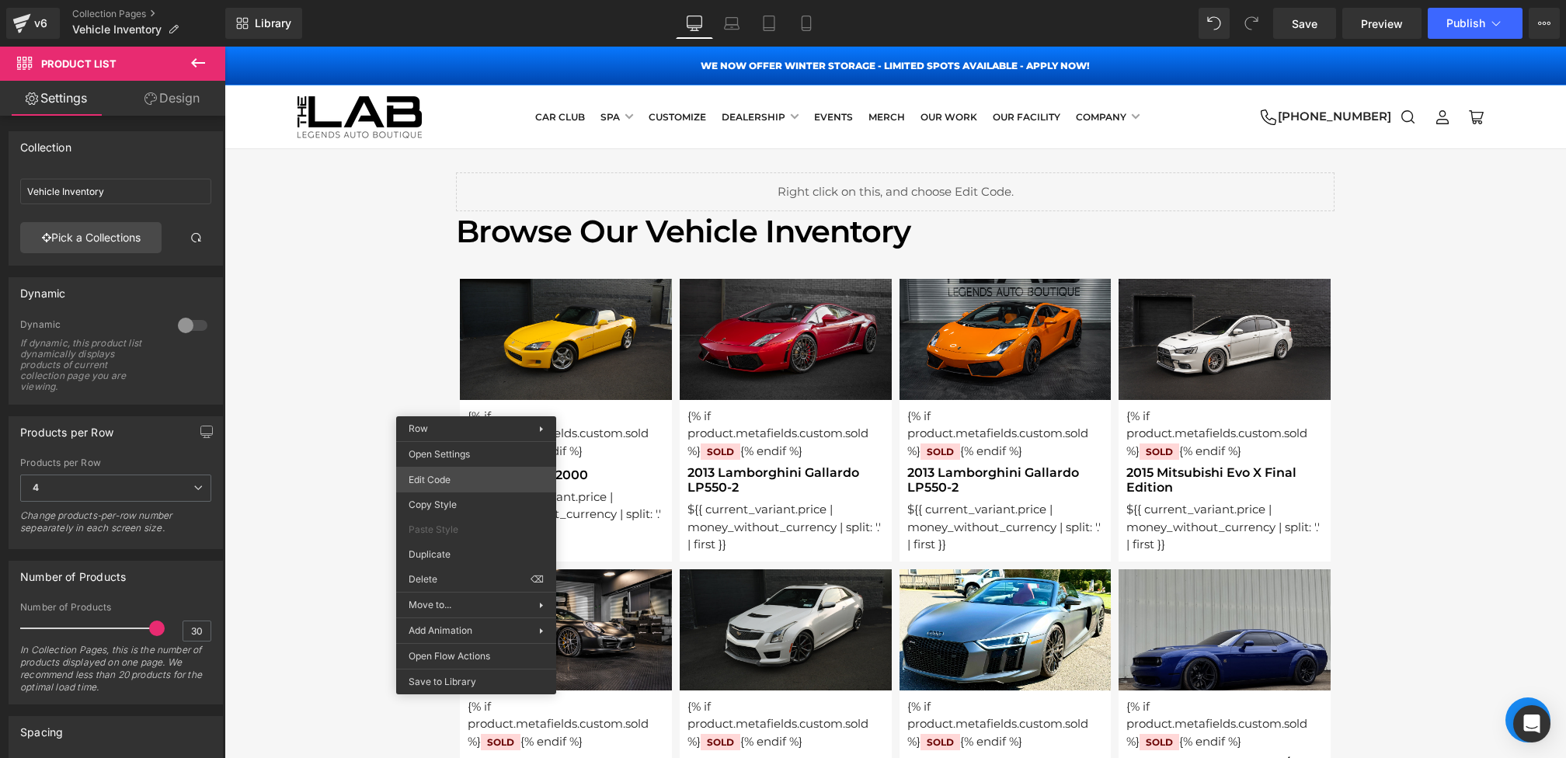
click at [446, 0] on div "Product List You are previewing how the will restyle your page. You can not edi…" at bounding box center [783, 0] width 1566 height 0
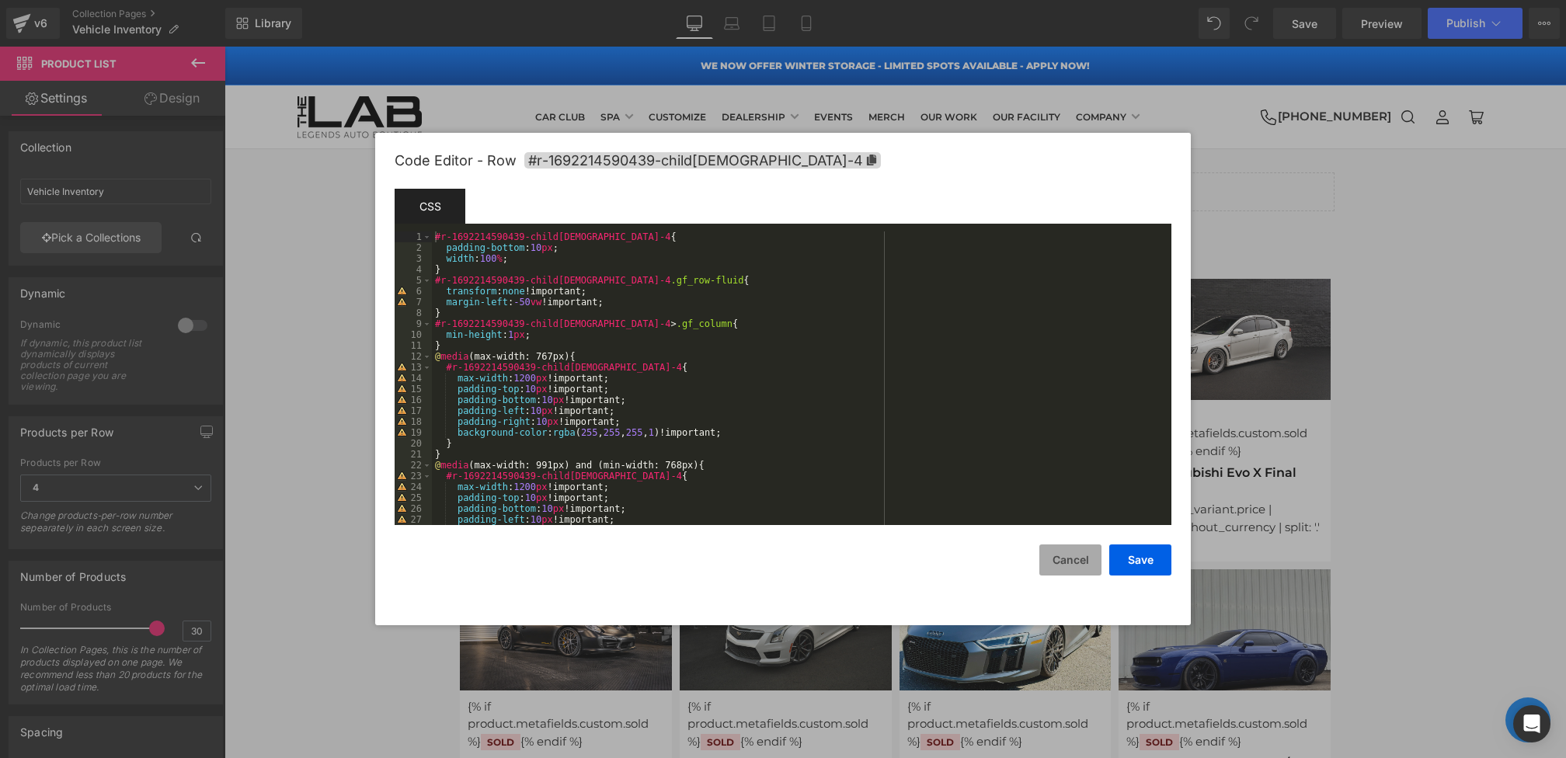
click at [1068, 564] on button "Cancel" at bounding box center [1070, 559] width 62 height 31
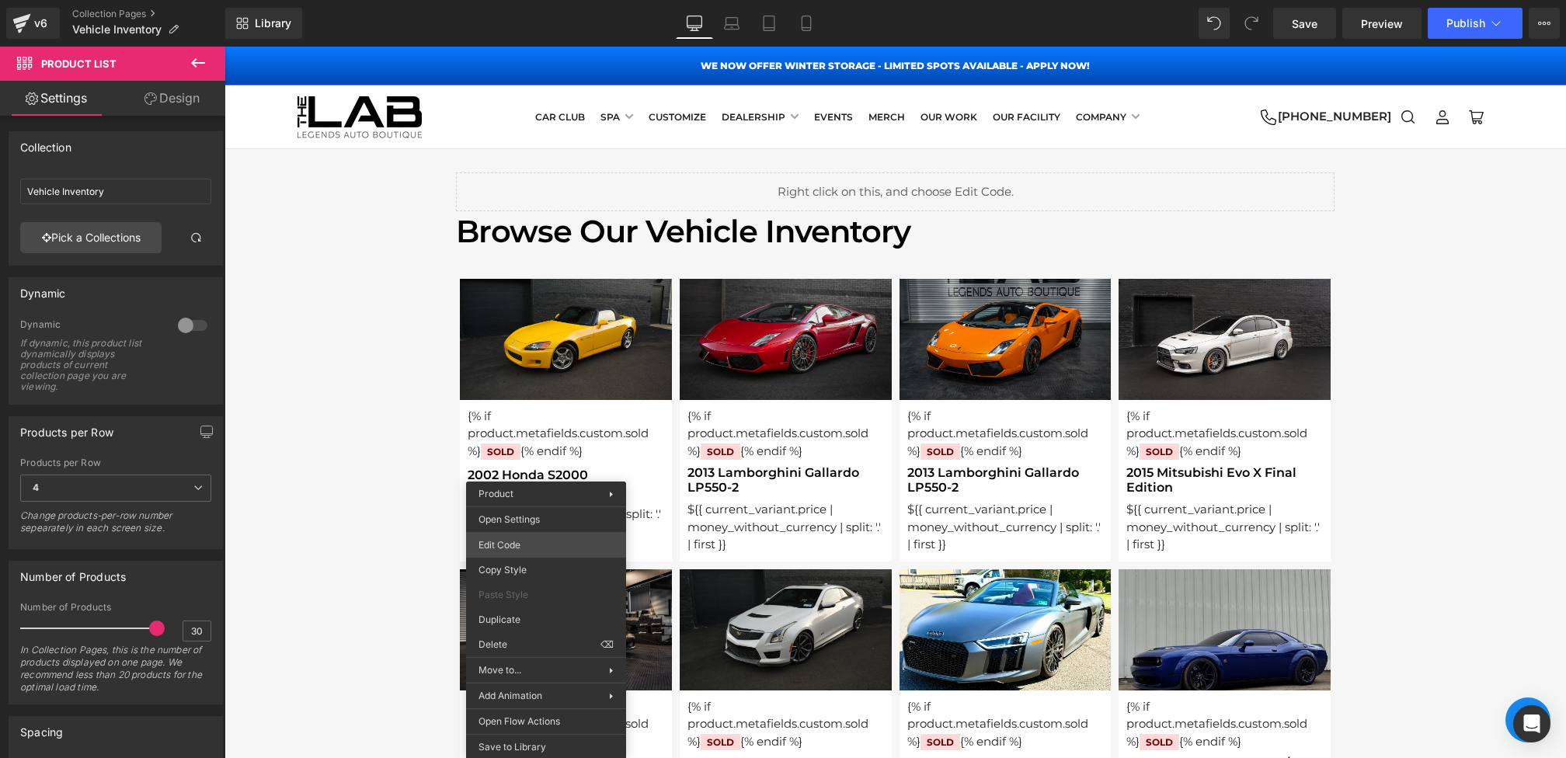
click at [523, 0] on div "Product List You are previewing how the will restyle your page. You can not edi…" at bounding box center [783, 0] width 1566 height 0
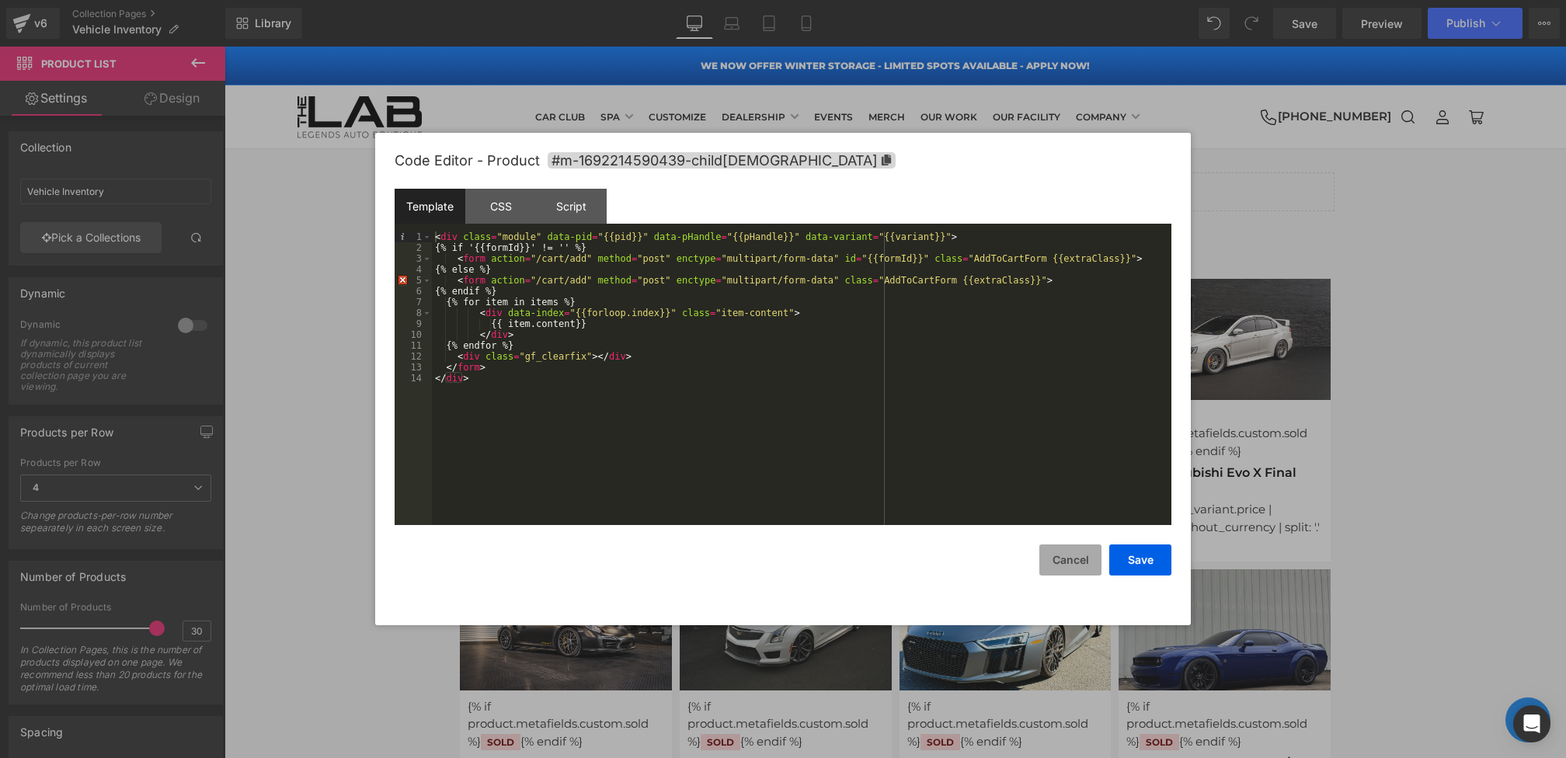
click at [1077, 562] on button "Cancel" at bounding box center [1070, 559] width 62 height 31
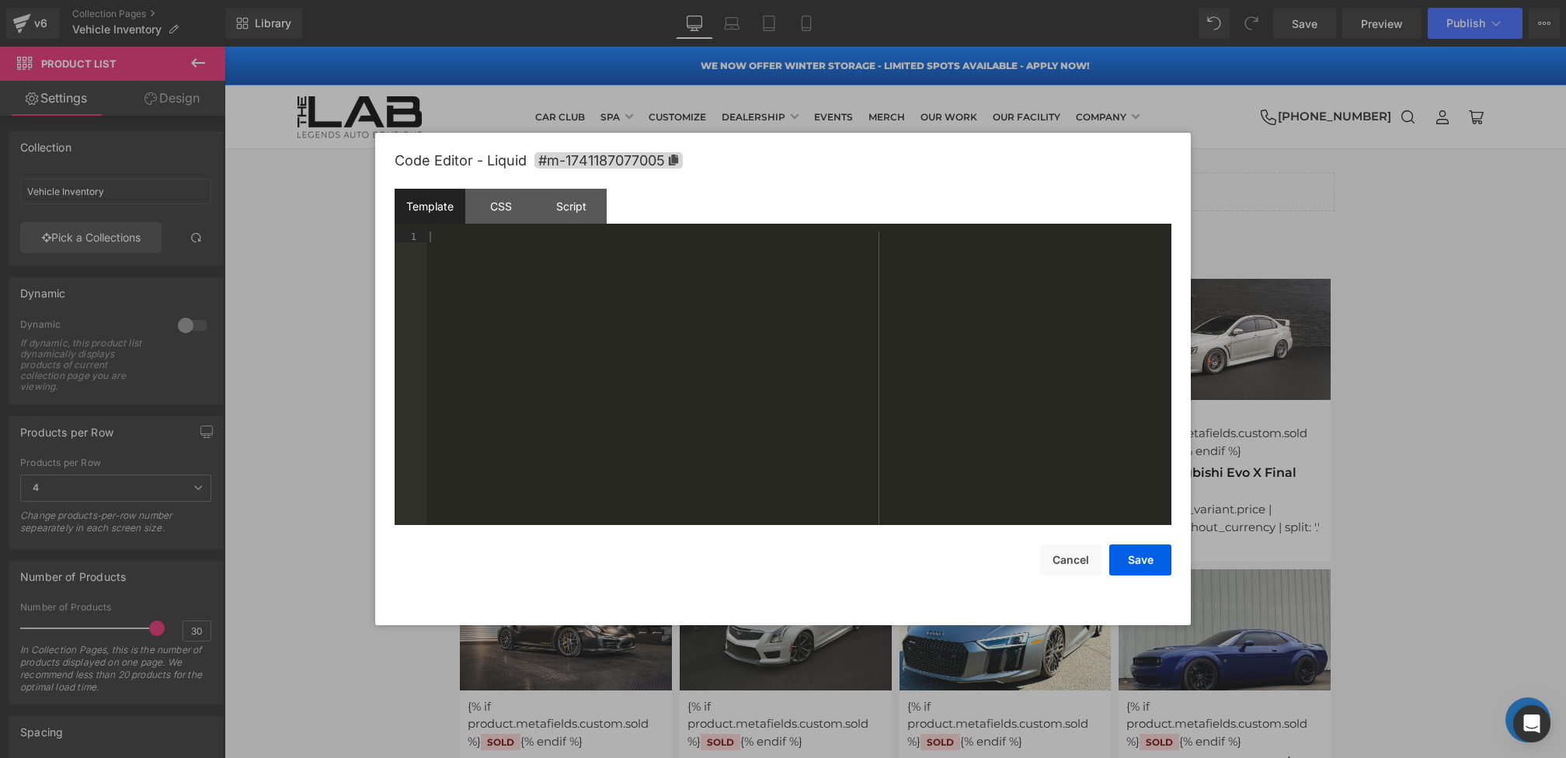
click at [776, 0] on div "Product List You are previewing how the will restyle your page. You can not edi…" at bounding box center [783, 0] width 1566 height 0
click at [485, 207] on div "CSS" at bounding box center [500, 206] width 71 height 35
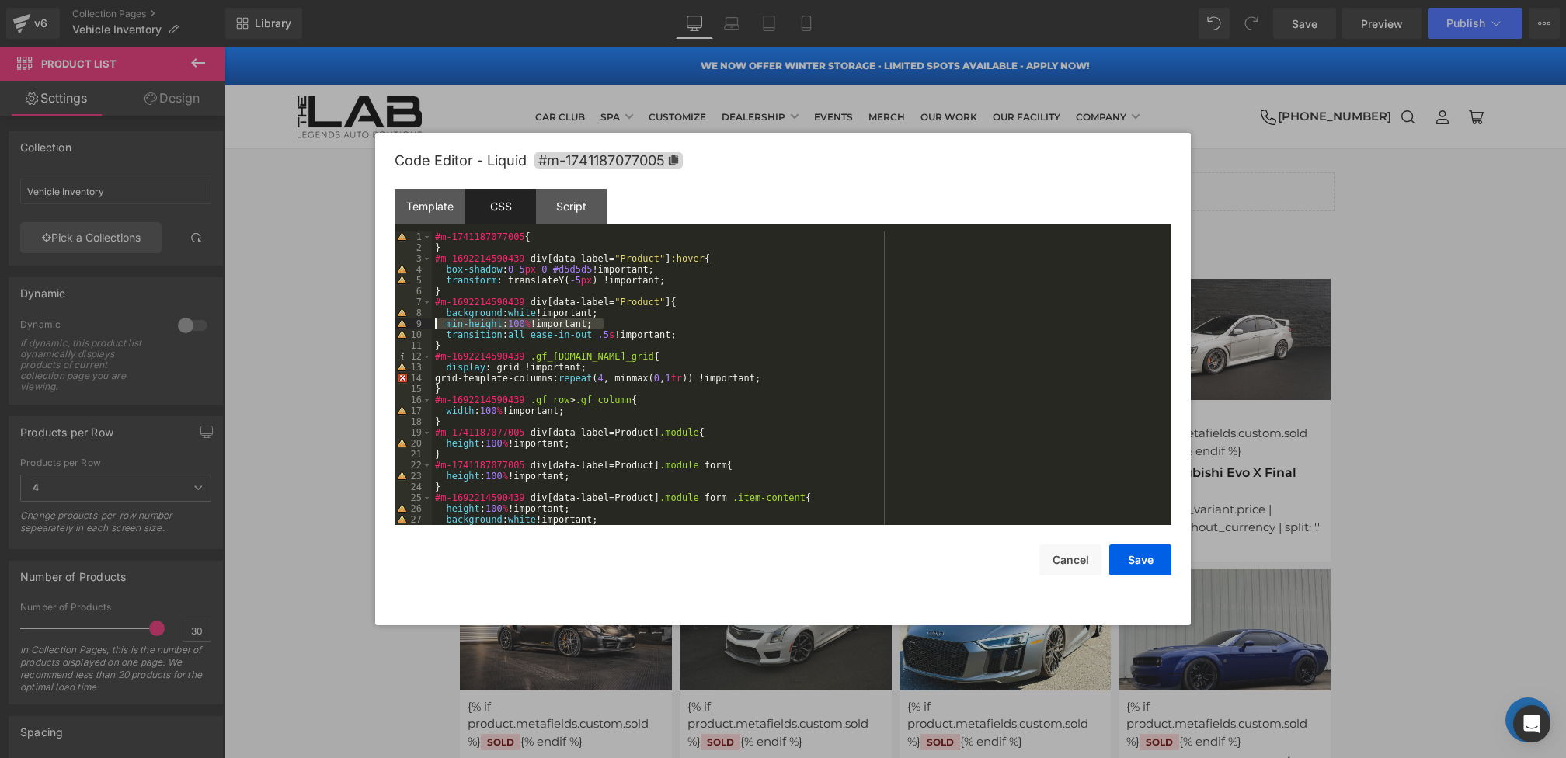
drag, startPoint x: 628, startPoint y: 325, endPoint x: 317, endPoint y: 325, distance: 310.6
click at [317, 325] on body "Product List You are previewing how the will restyle your page. You can not edi…" at bounding box center [783, 379] width 1566 height 758
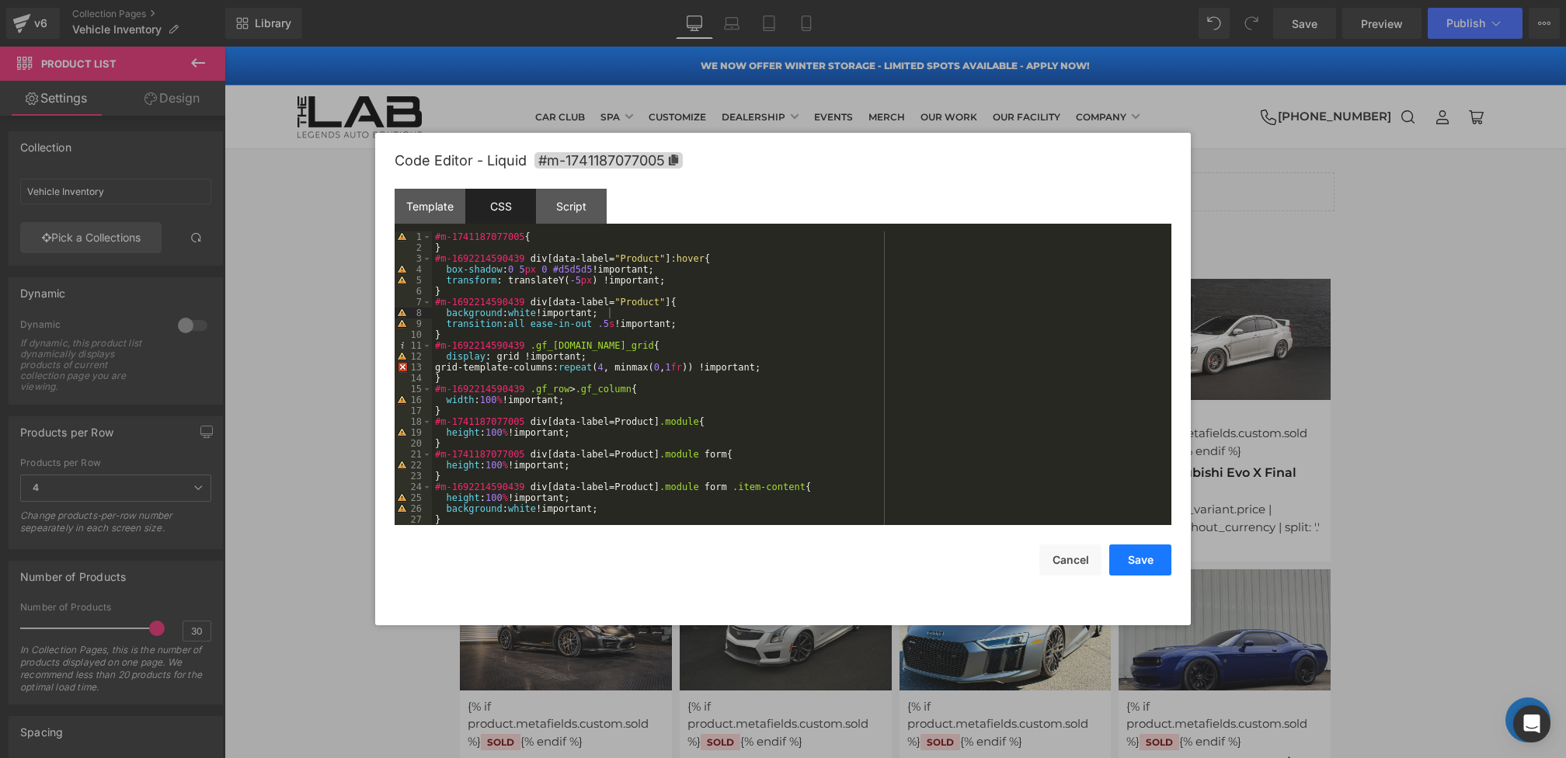
click at [1108, 555] on div "Save Cancel" at bounding box center [783, 550] width 777 height 50
click at [1132, 556] on button "Save" at bounding box center [1140, 559] width 62 height 31
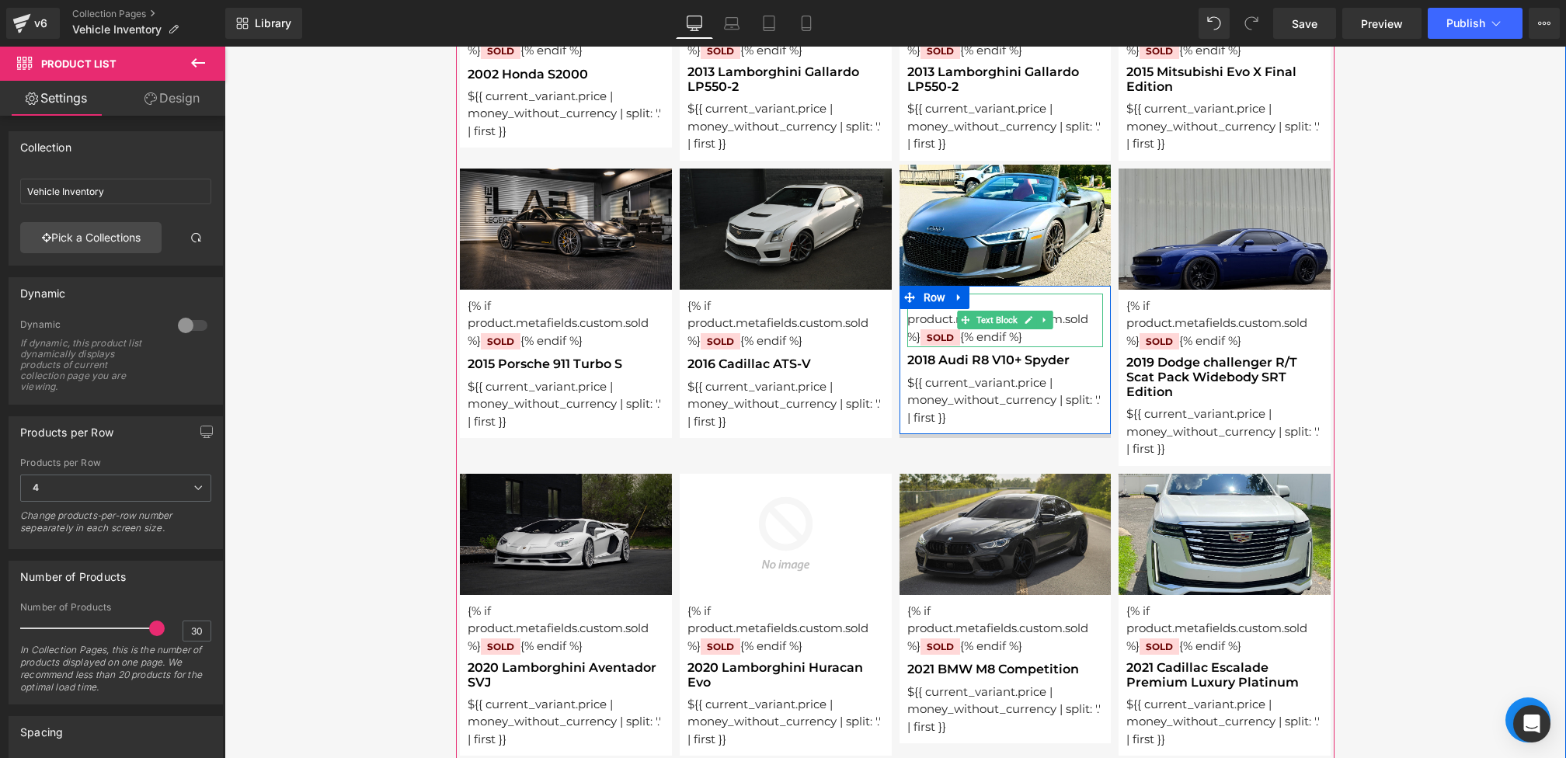
scroll to position [451, 0]
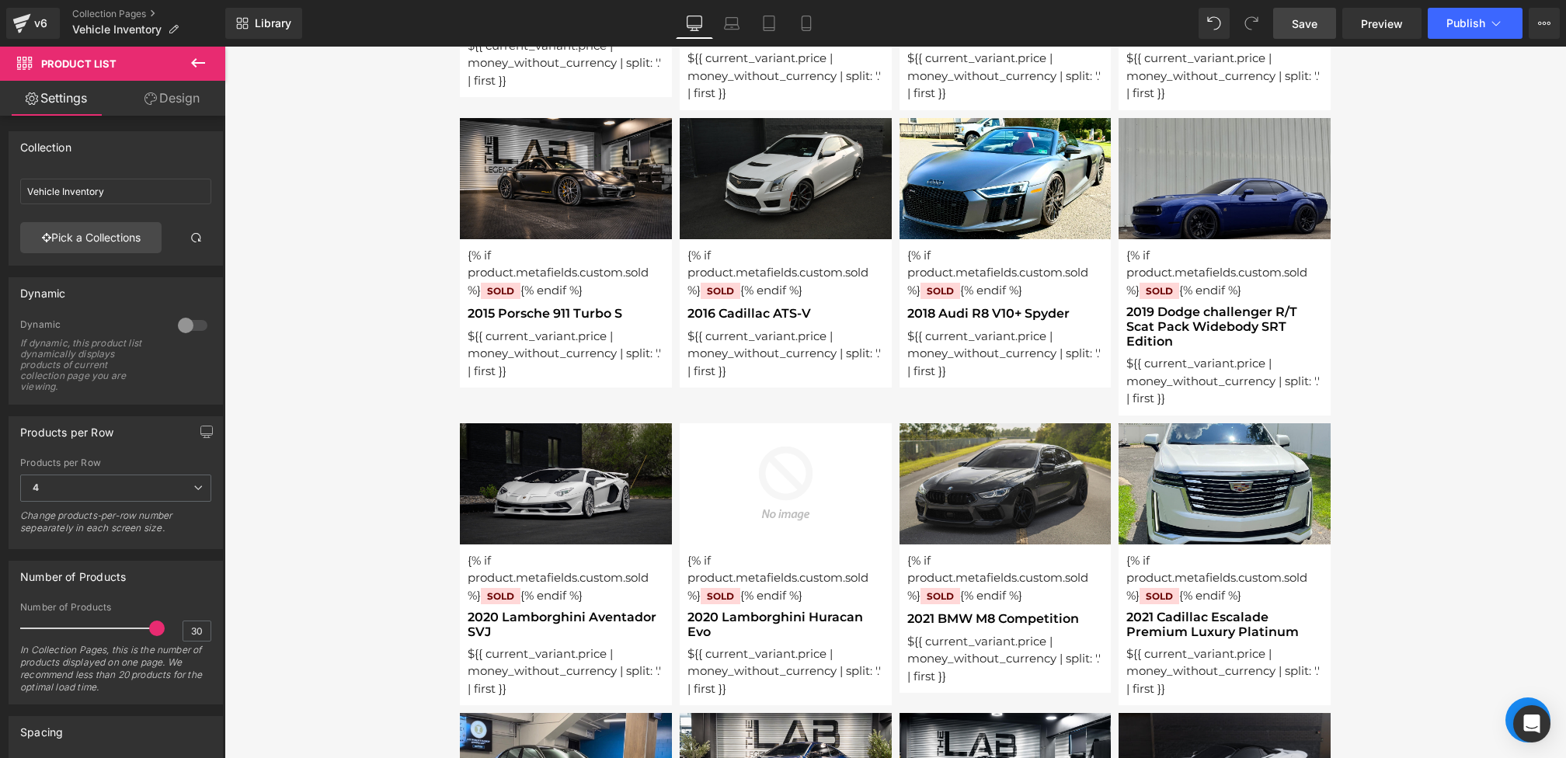
click at [1293, 11] on link "Save" at bounding box center [1304, 23] width 63 height 31
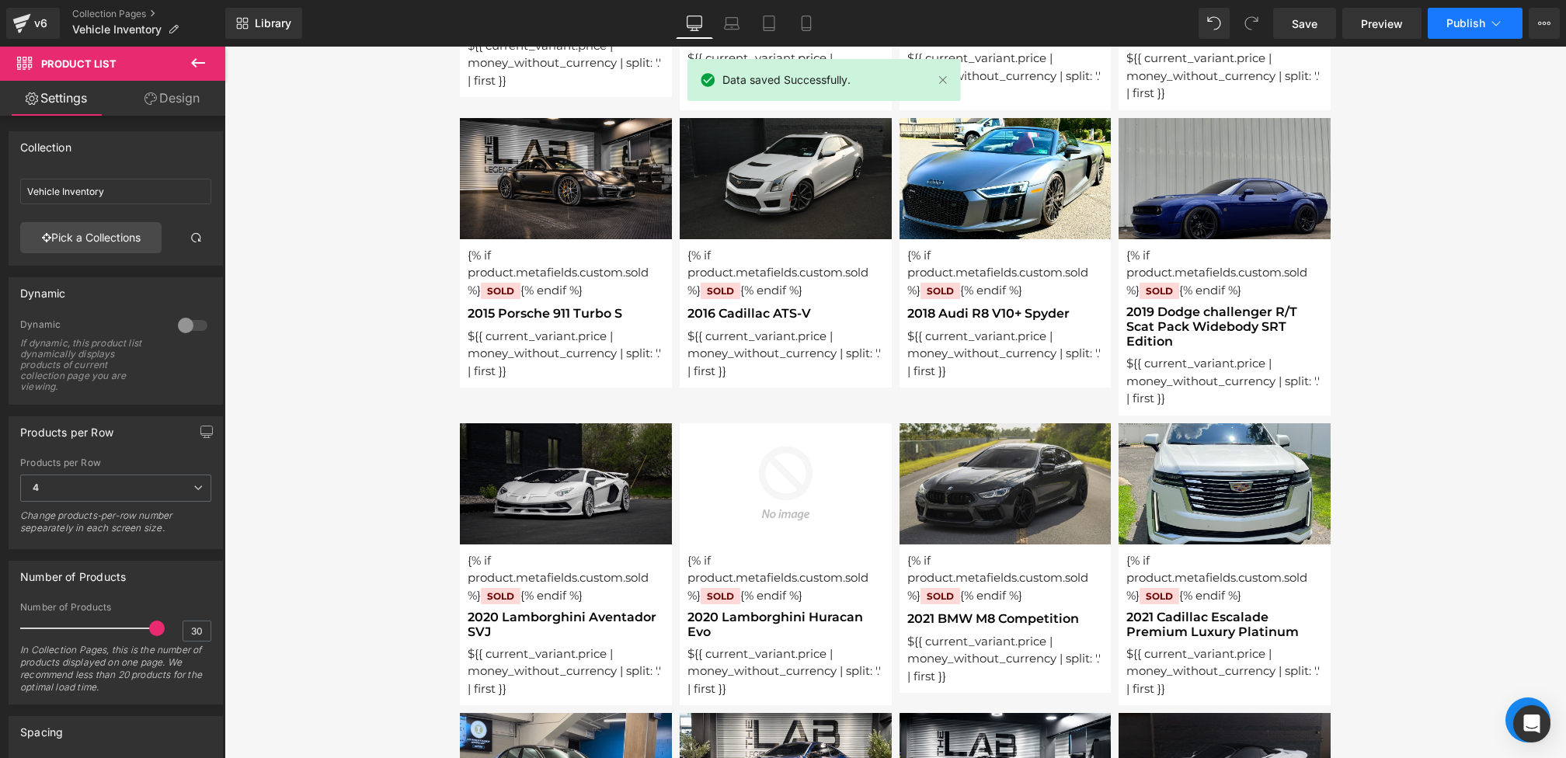
click at [1476, 12] on button "Publish" at bounding box center [1474, 23] width 95 height 31
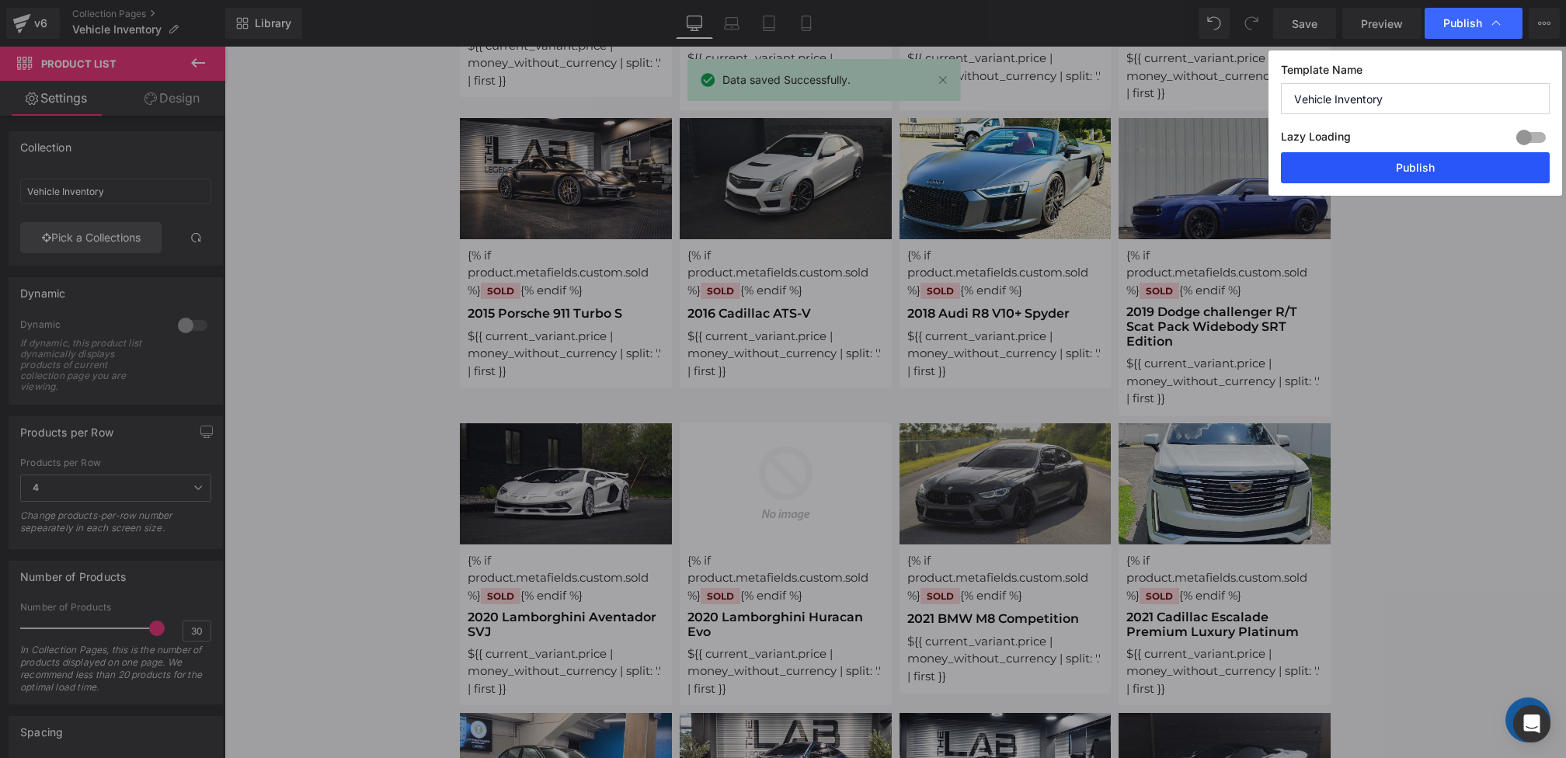
click at [1416, 169] on button "Publish" at bounding box center [1415, 167] width 269 height 31
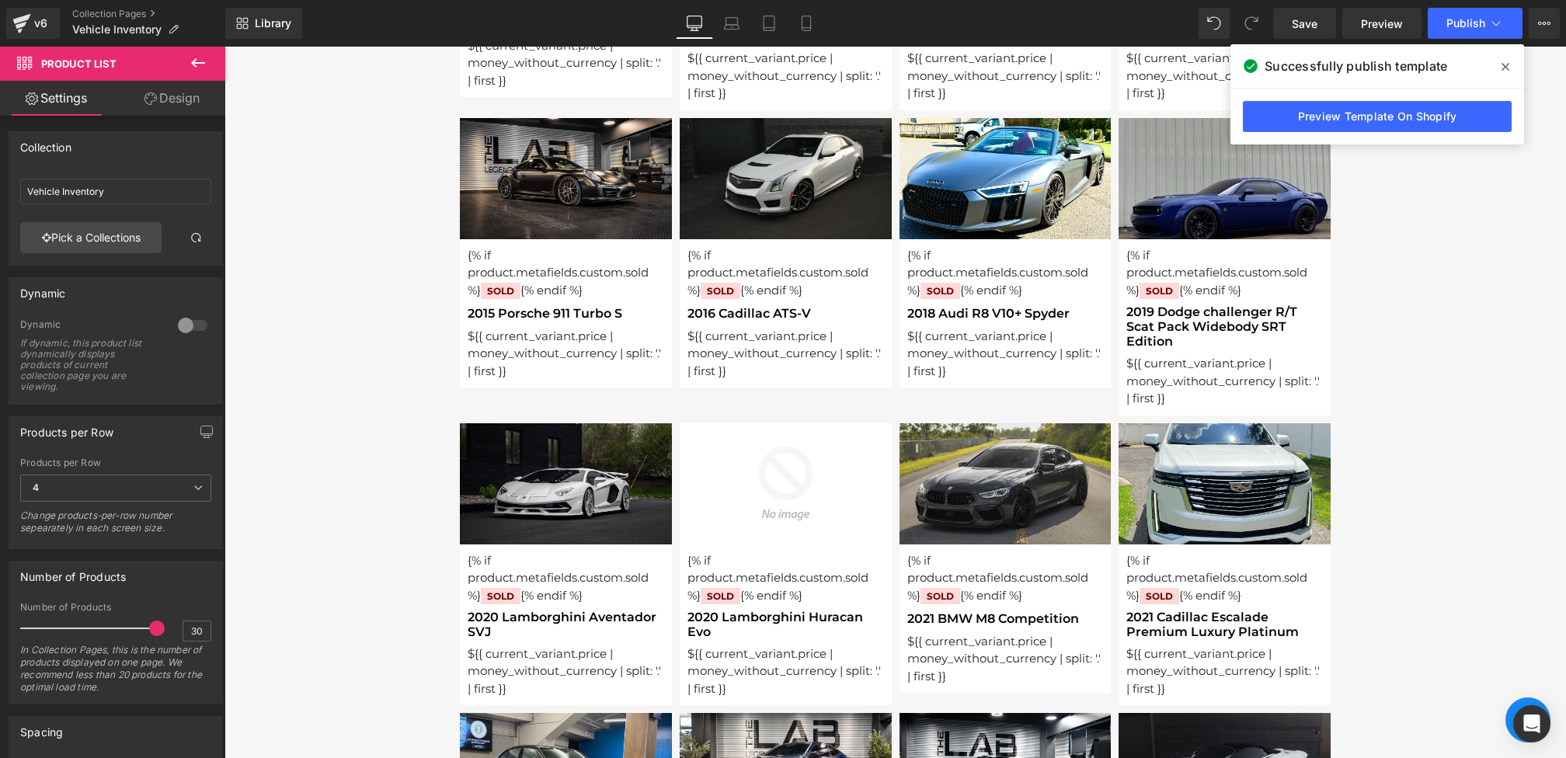
click at [1501, 71] on icon at bounding box center [1505, 67] width 8 height 12
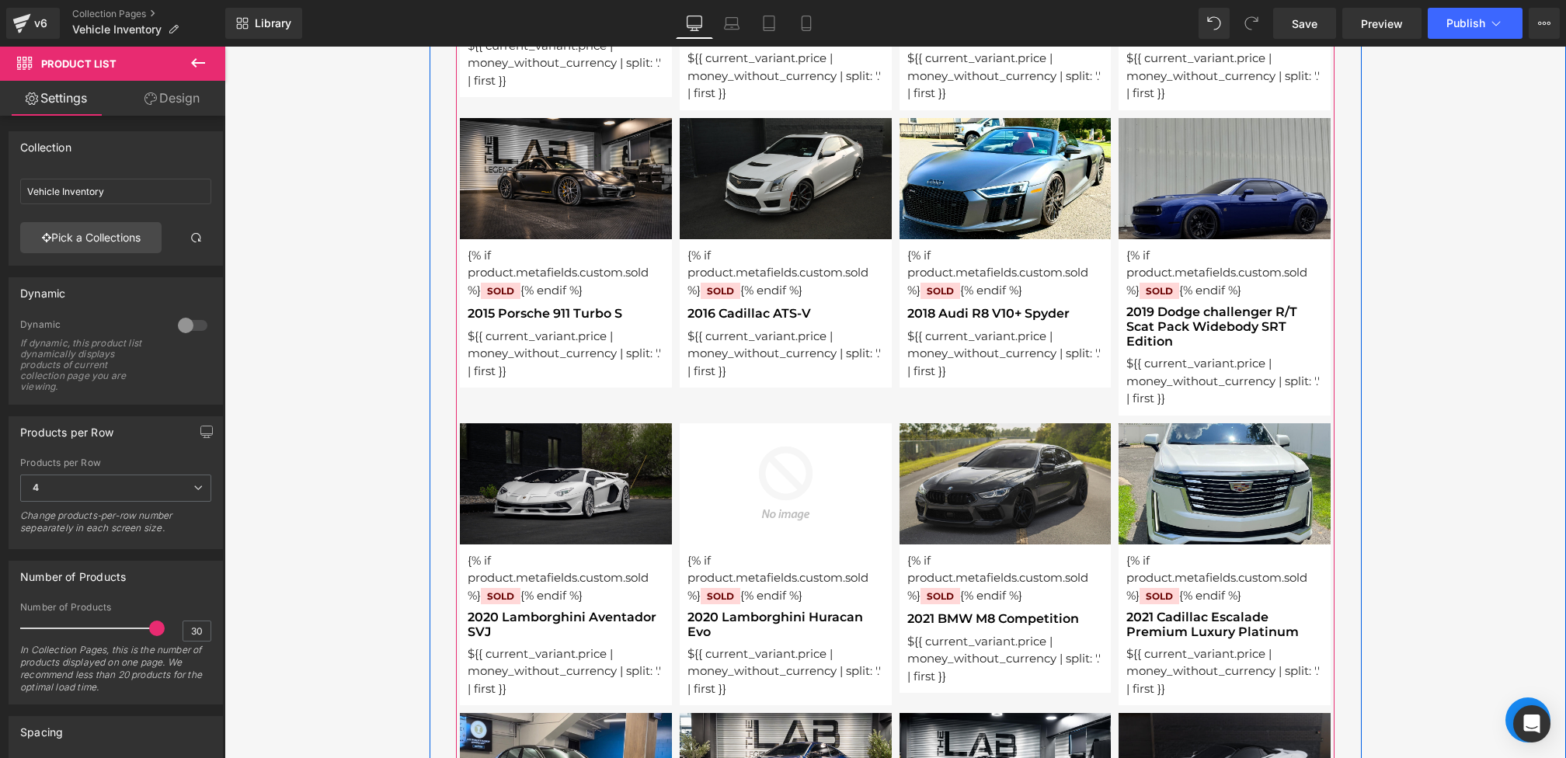
scroll to position [0, 0]
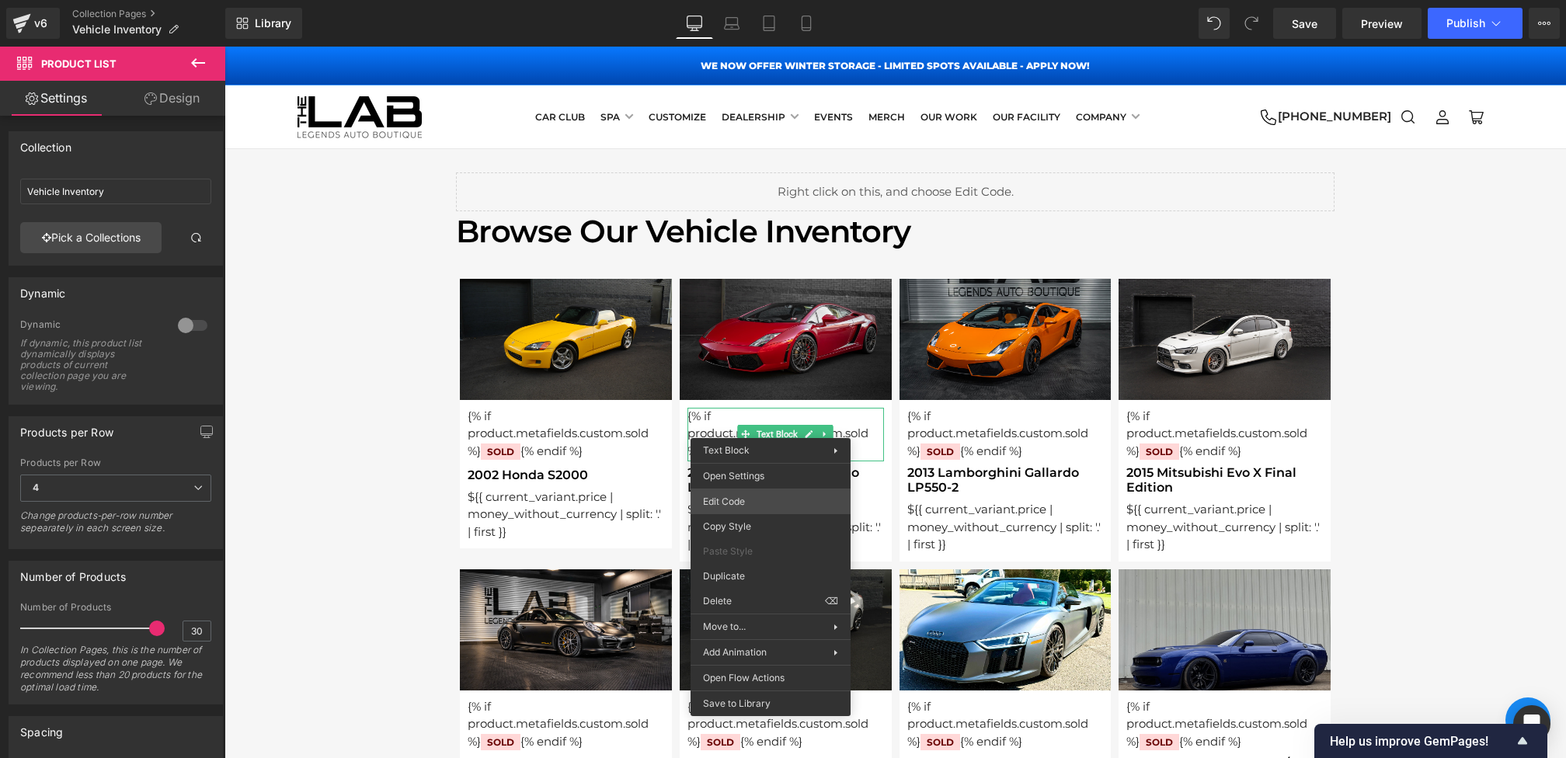
click at [737, 0] on div "Product List You are previewing how the will restyle your page. You can not edi…" at bounding box center [783, 0] width 1566 height 0
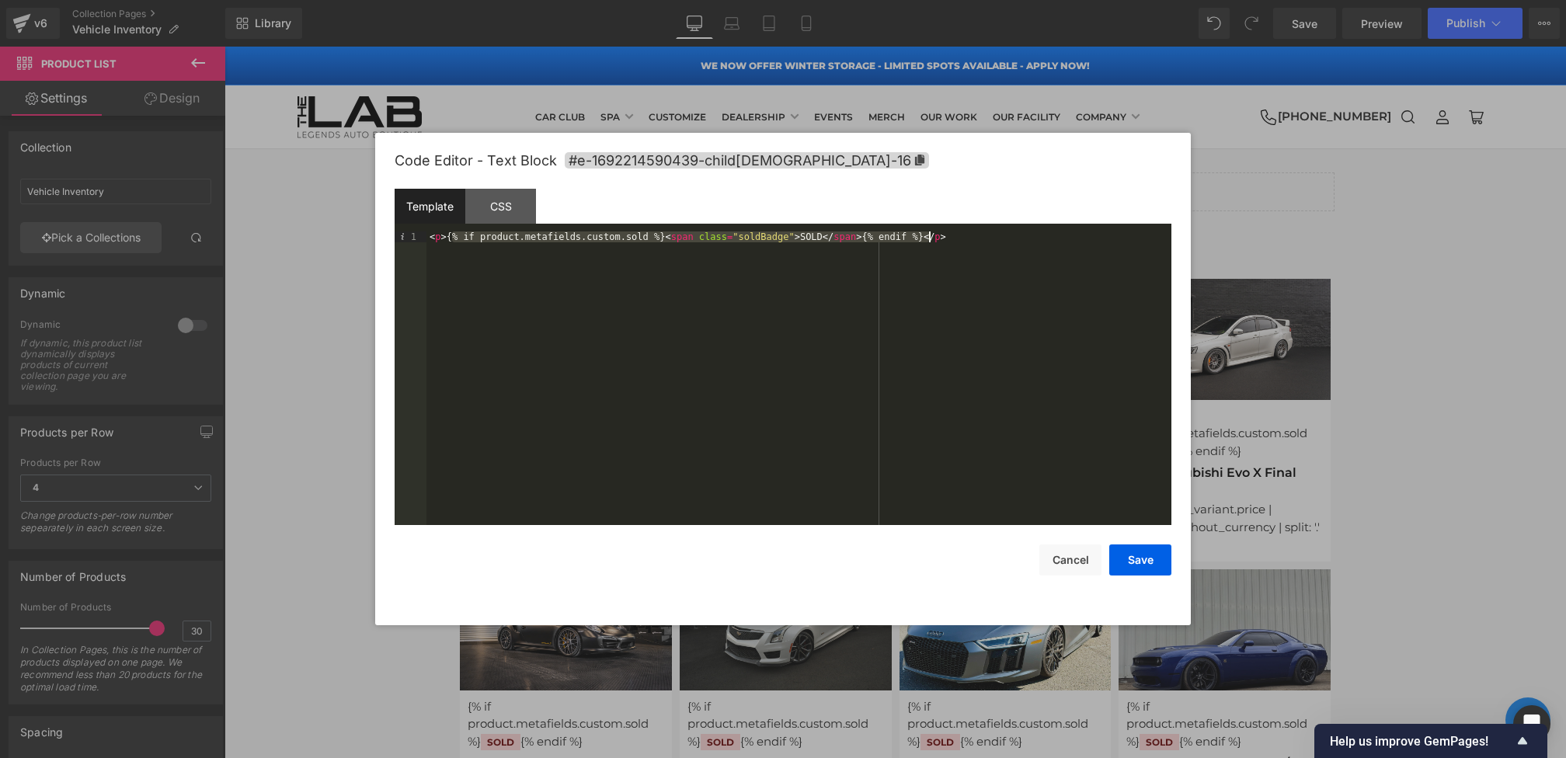
drag, startPoint x: 458, startPoint y: 238, endPoint x: 930, endPoint y: 236, distance: 472.2
click at [930, 236] on div "< p > {% if product.metafields.custom.sold %} < span class = "soldBadge" > SOLD…" at bounding box center [798, 388] width 745 height 315
click at [532, 201] on div "CSS" at bounding box center [500, 206] width 71 height 35
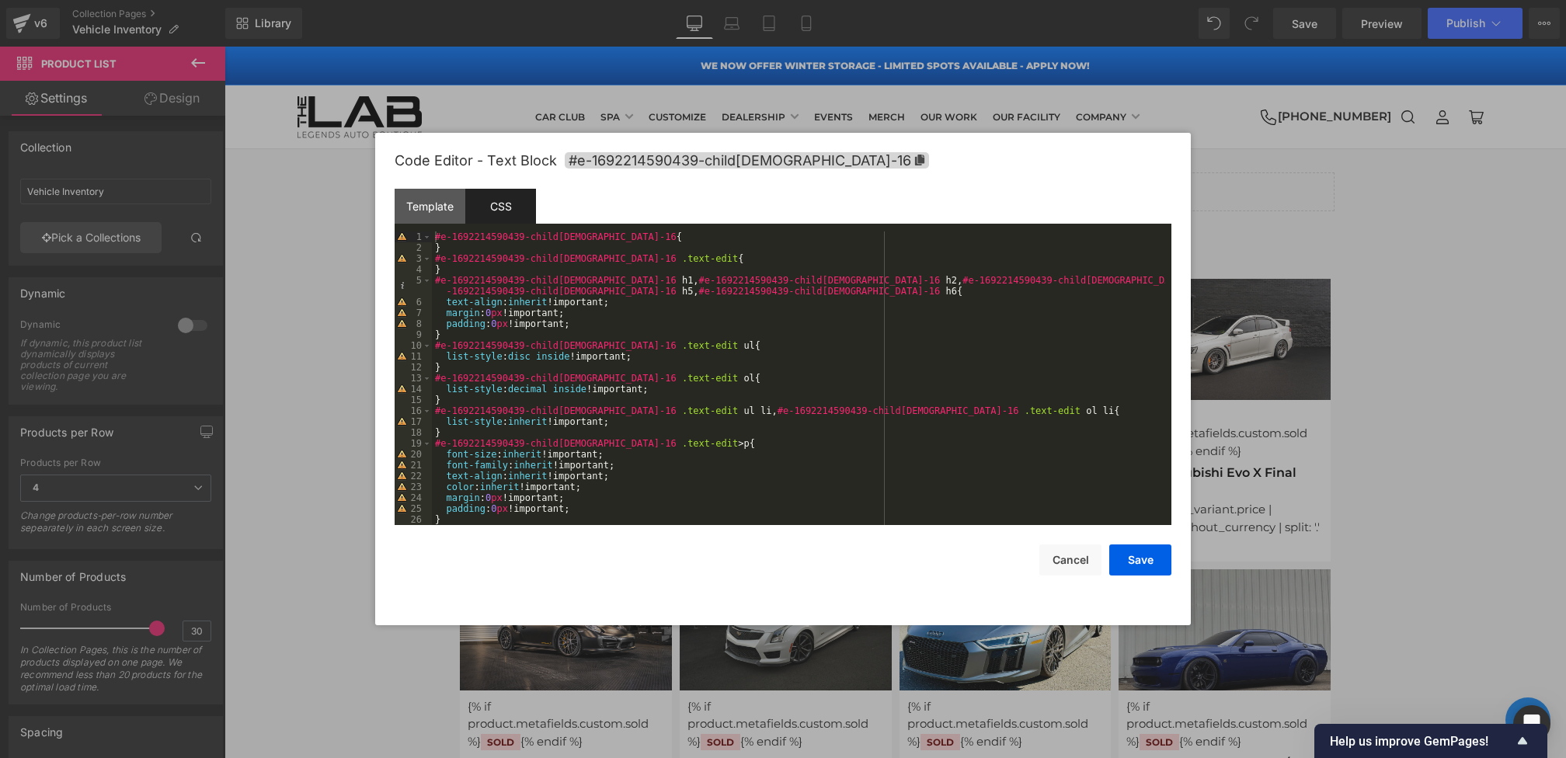
click at [1027, 551] on div "Save Cancel" at bounding box center [783, 550] width 777 height 50
click at [1051, 554] on button "Cancel" at bounding box center [1070, 559] width 62 height 31
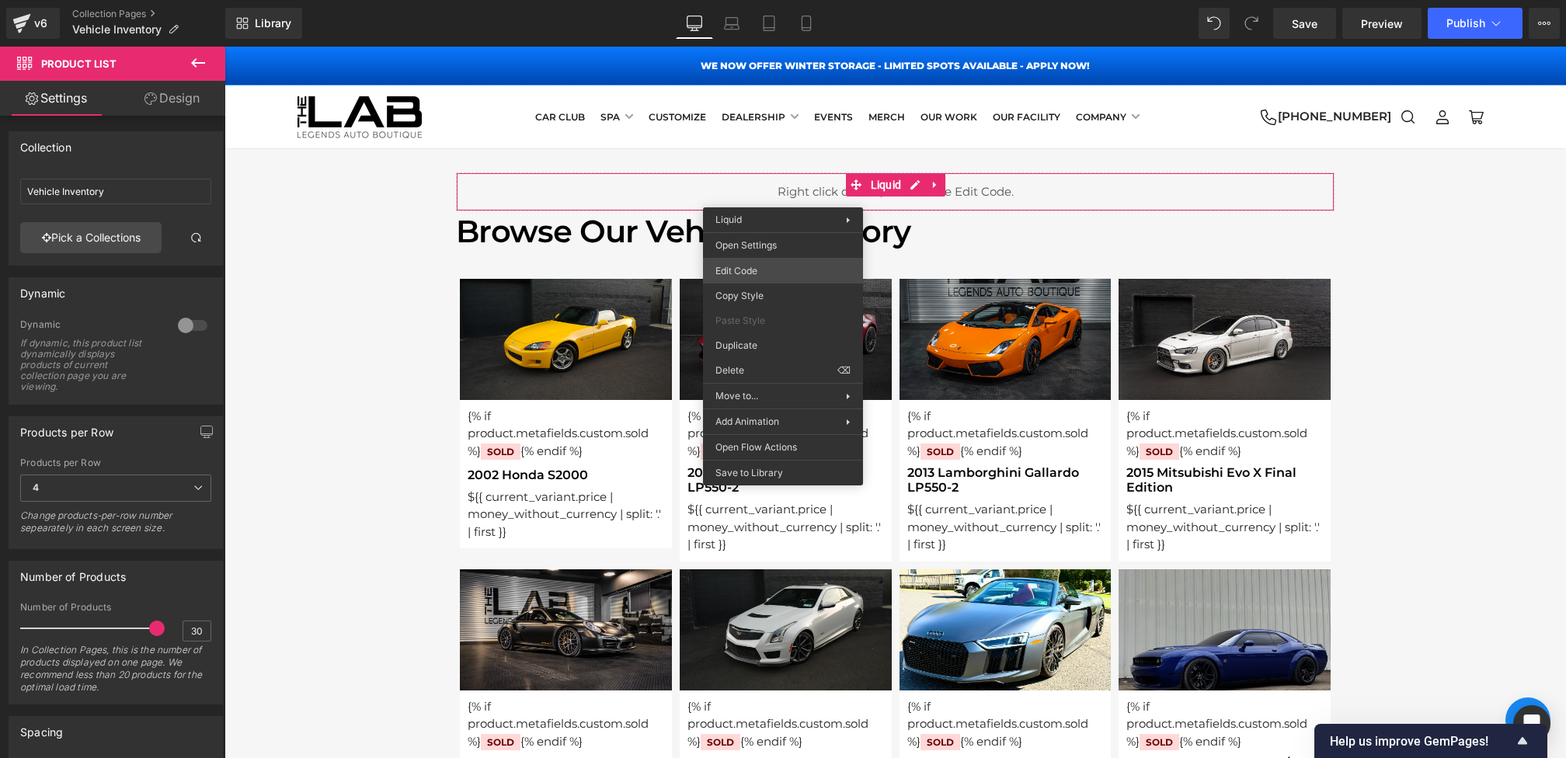
click at [750, 0] on div "Product List You are previewing how the will restyle your page. You can not edi…" at bounding box center [783, 0] width 1566 height 0
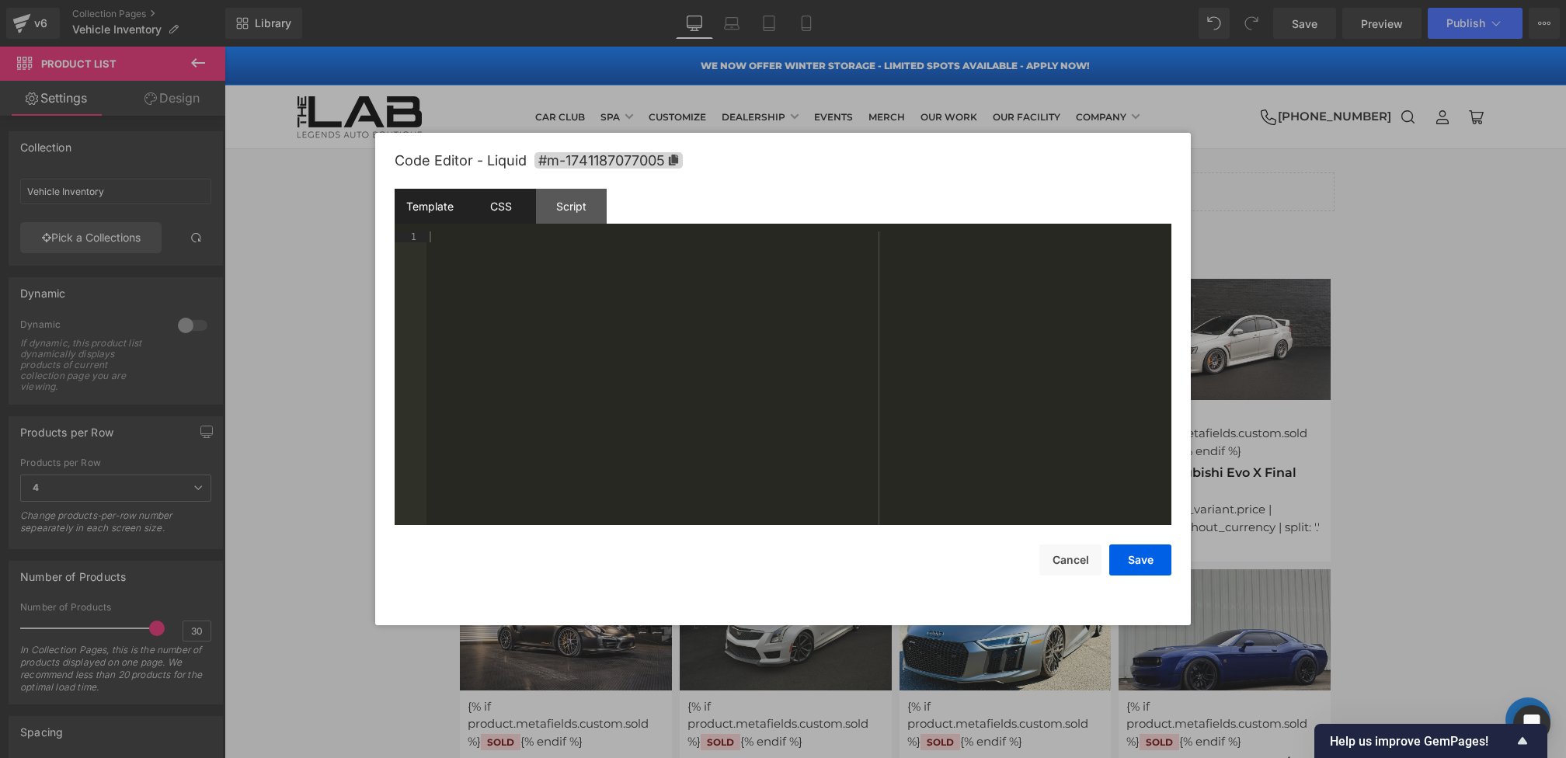
click at [510, 214] on div "CSS" at bounding box center [500, 206] width 71 height 35
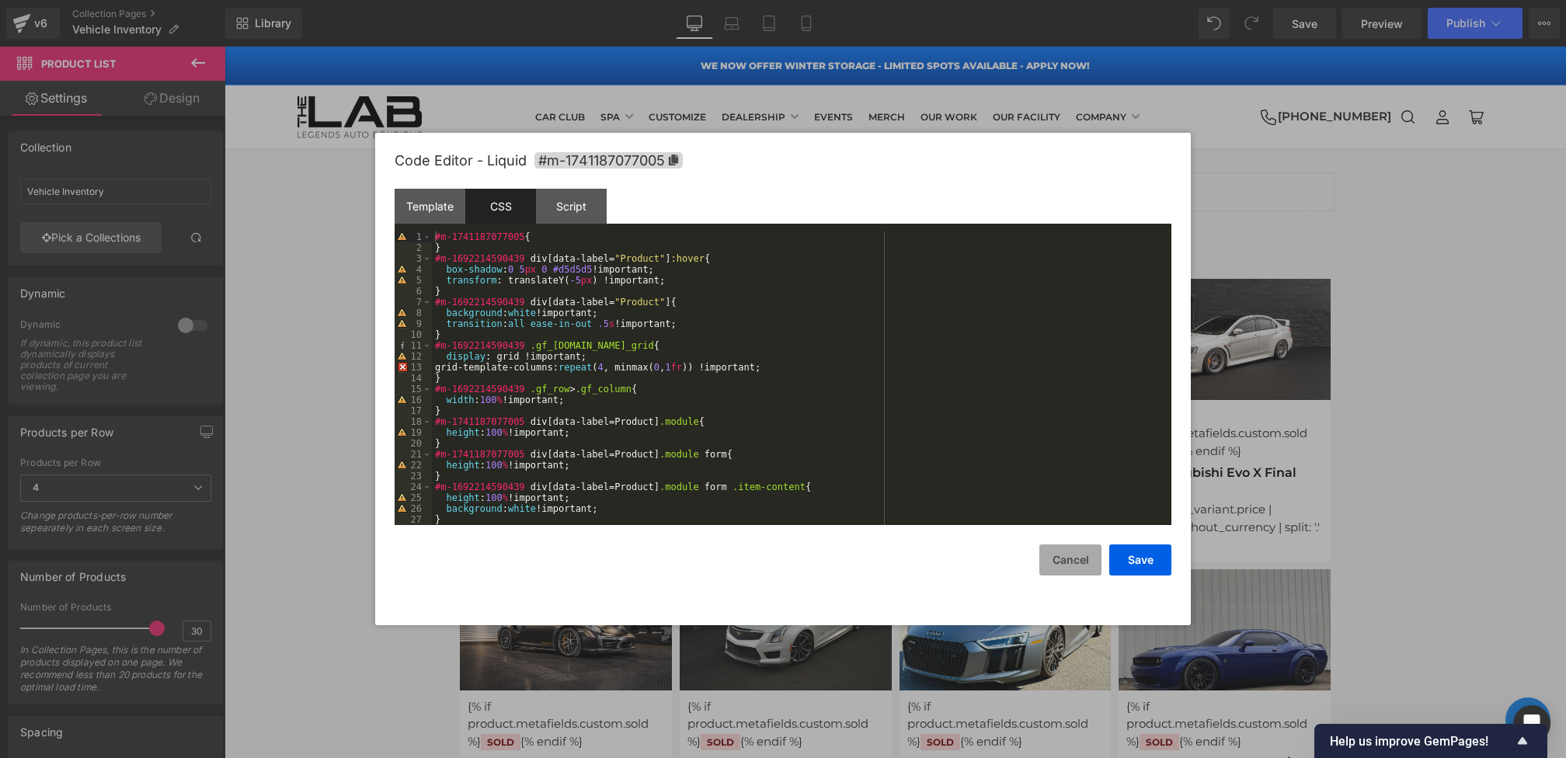
click at [1078, 566] on button "Cancel" at bounding box center [1070, 559] width 62 height 31
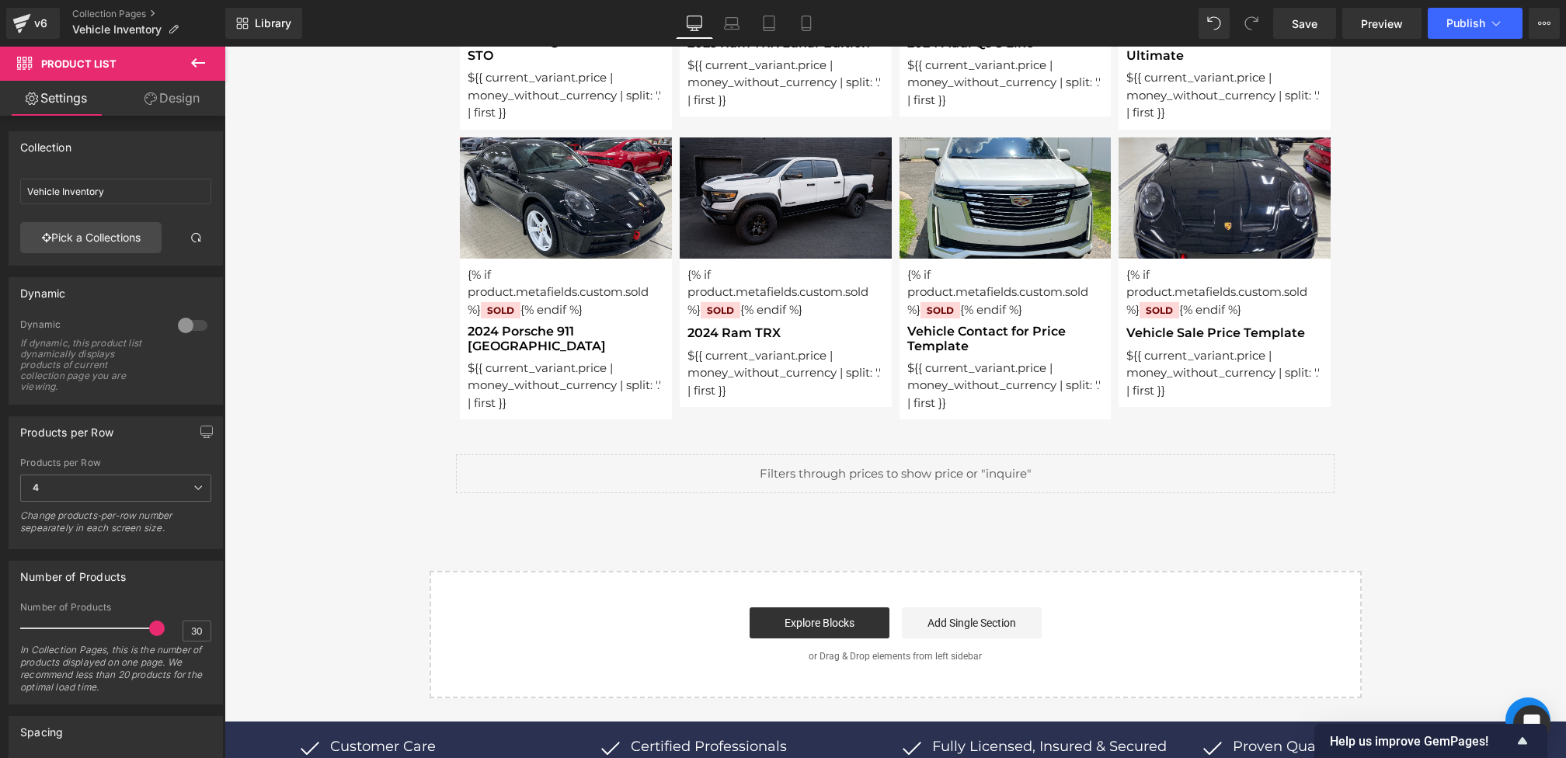
scroll to position [1945, 0]
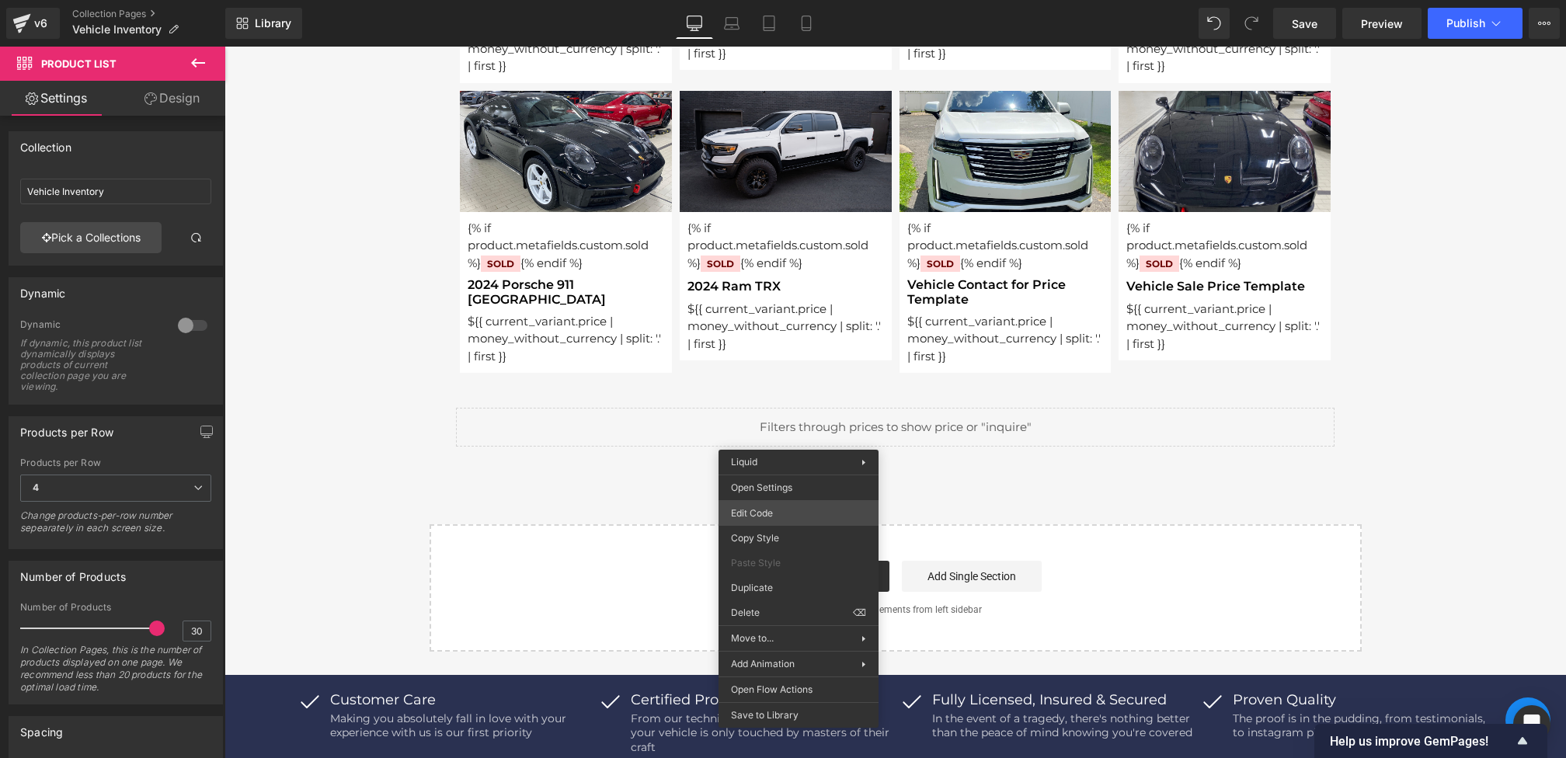
click at [758, 0] on div "Product List You are previewing how the will restyle your page. You can not edi…" at bounding box center [783, 0] width 1566 height 0
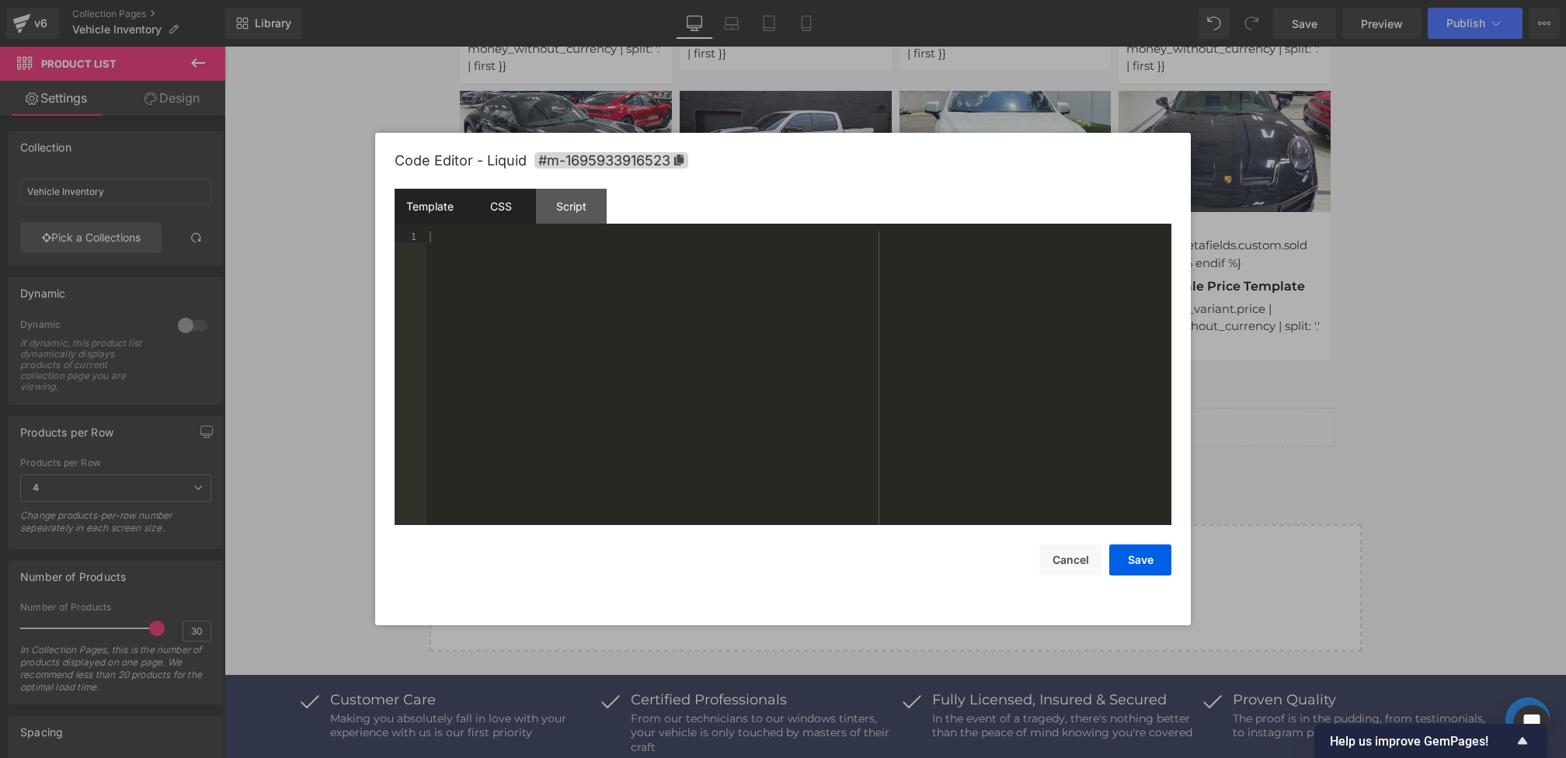
click at [506, 212] on div "CSS" at bounding box center [500, 206] width 71 height 35
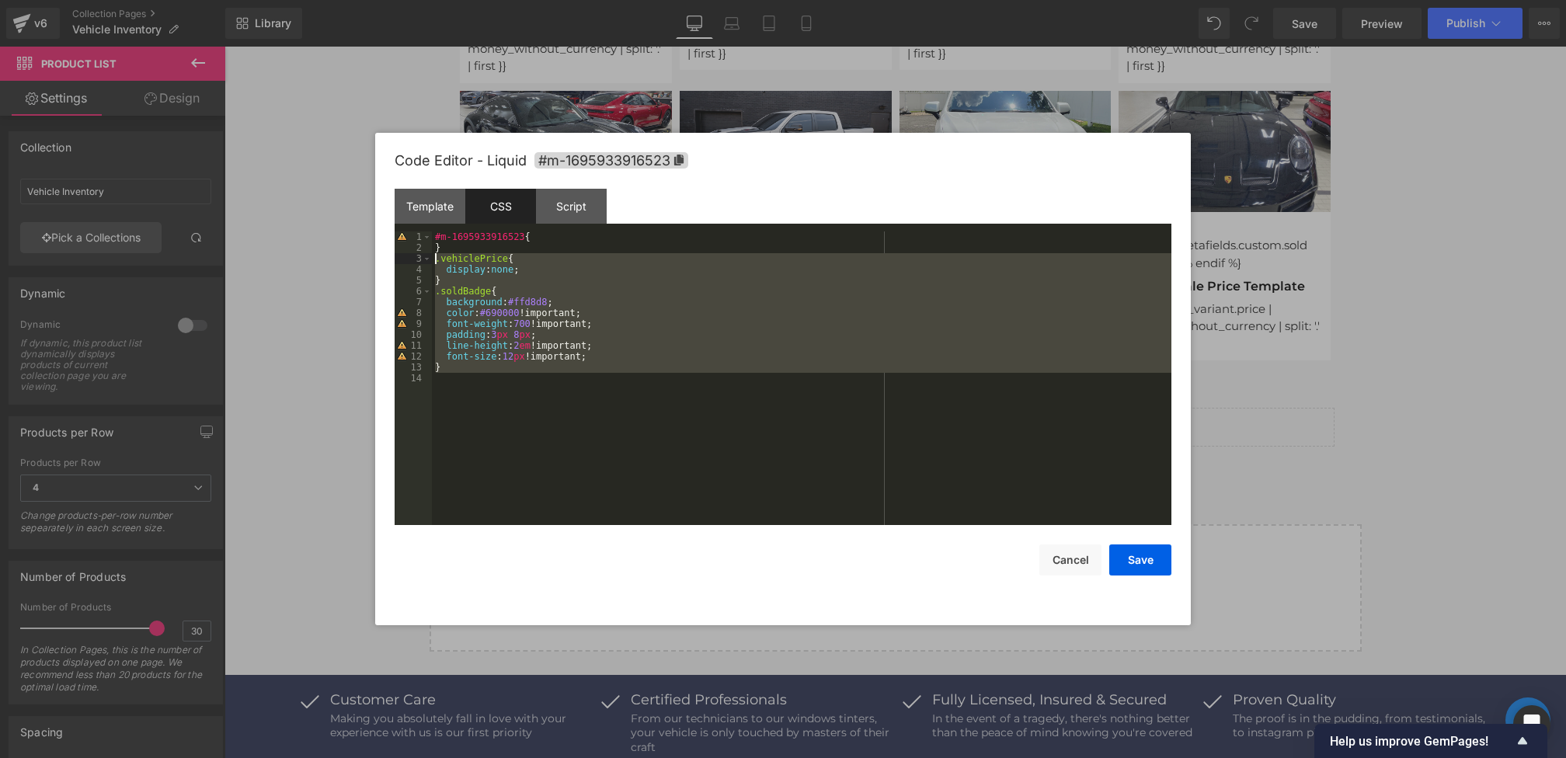
drag, startPoint x: 512, startPoint y: 402, endPoint x: 406, endPoint y: 260, distance: 177.1
click at [406, 260] on pre "1 2 3 4 5 6 7 8 9 10 11 12 13 14 #m-1695933916523 { } .vehiclePrice { display :…" at bounding box center [783, 378] width 777 height 294
click at [1090, 568] on button "Cancel" at bounding box center [1070, 559] width 62 height 31
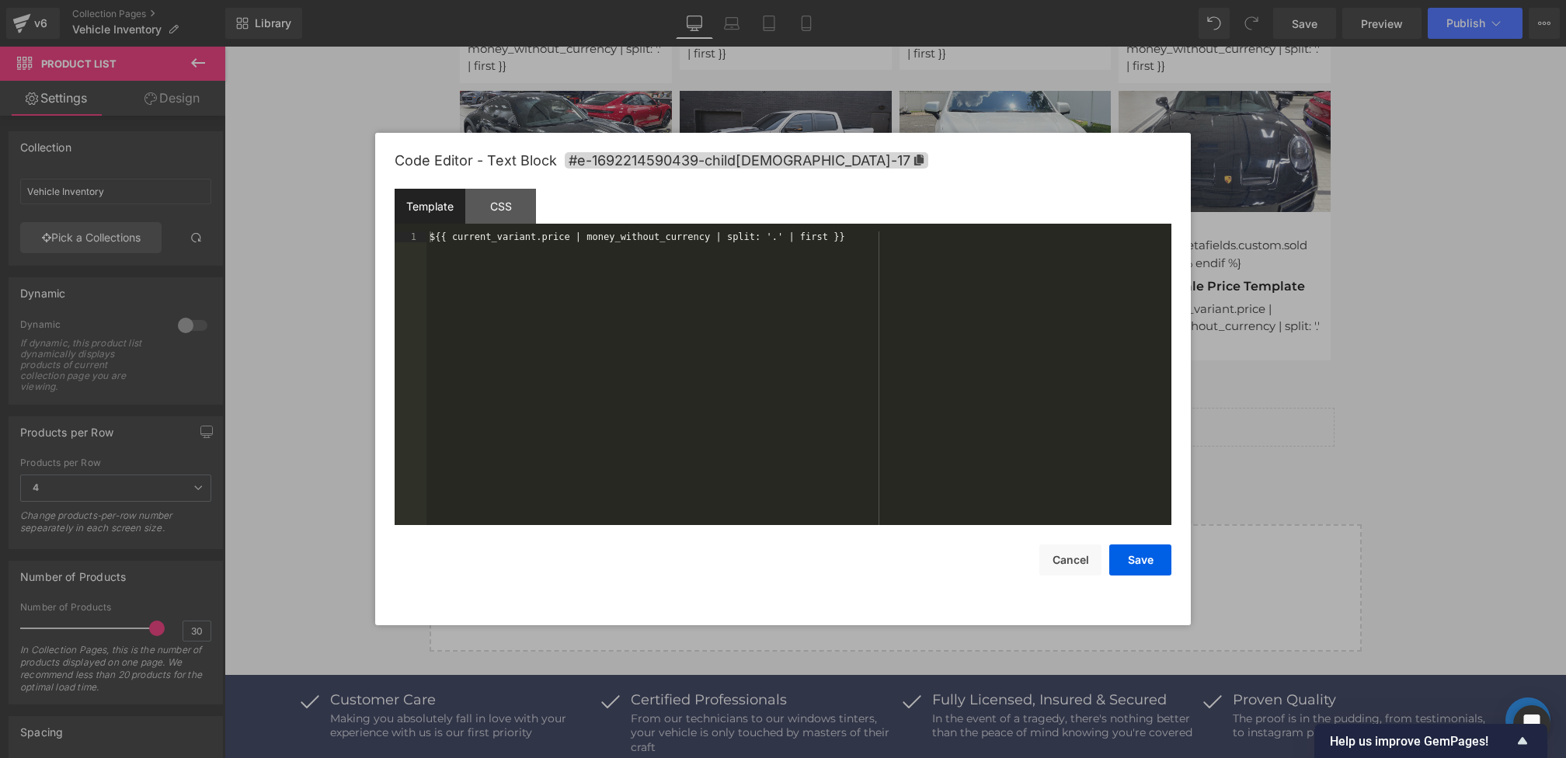
click at [525, 0] on div "Product List You are previewing how the will restyle your page. You can not edi…" at bounding box center [783, 0] width 1566 height 0
drag, startPoint x: 430, startPoint y: 237, endPoint x: 882, endPoint y: 238, distance: 452.0
click at [882, 238] on div "${{ current_variant.price | money_without_currency | split: '.' | first }}" at bounding box center [798, 388] width 745 height 315
click at [1077, 557] on button "Cancel" at bounding box center [1070, 559] width 62 height 31
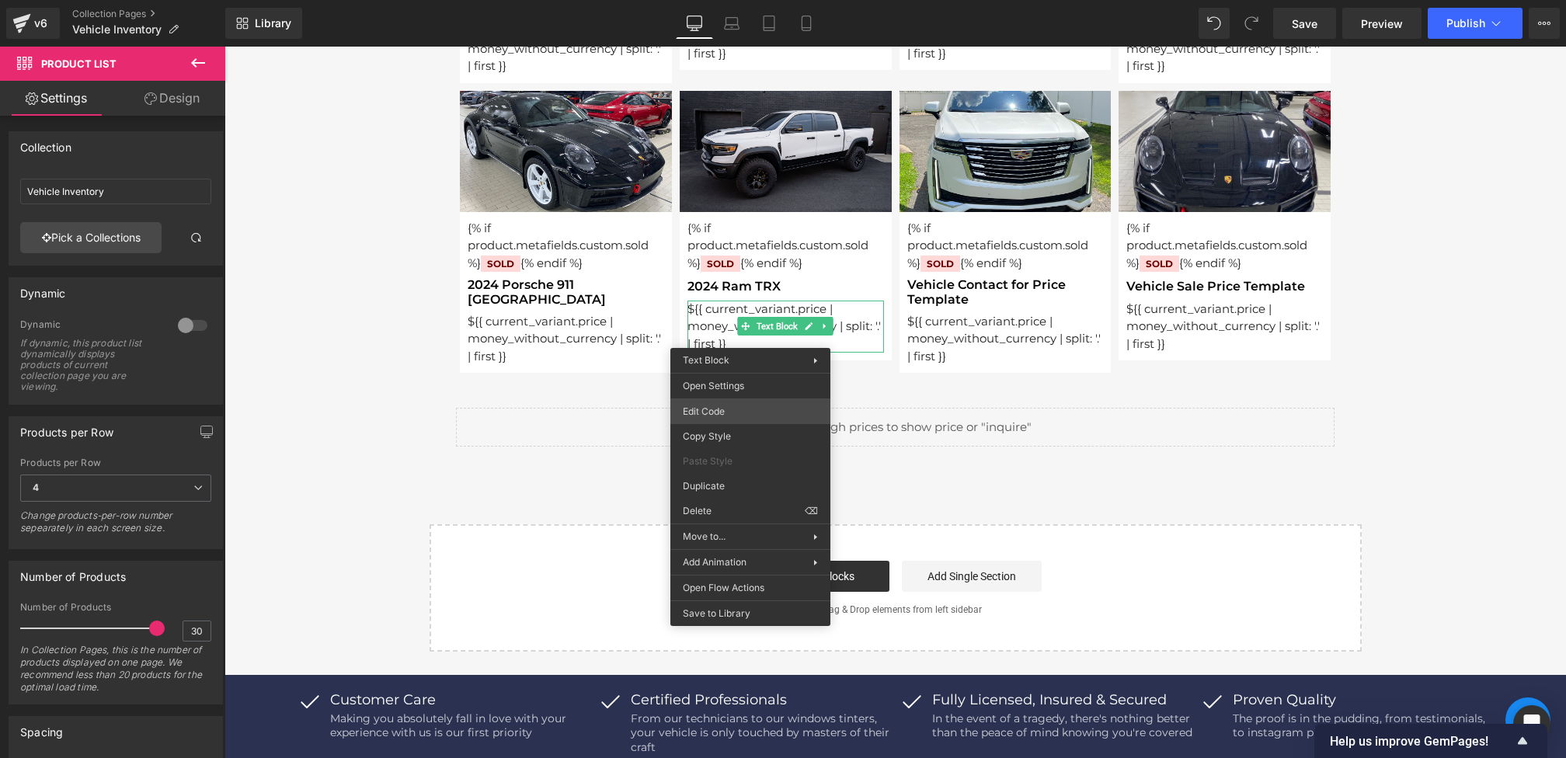
click at [707, 0] on div "Product List You are previewing how the will restyle your page. You can not edi…" at bounding box center [783, 0] width 1566 height 0
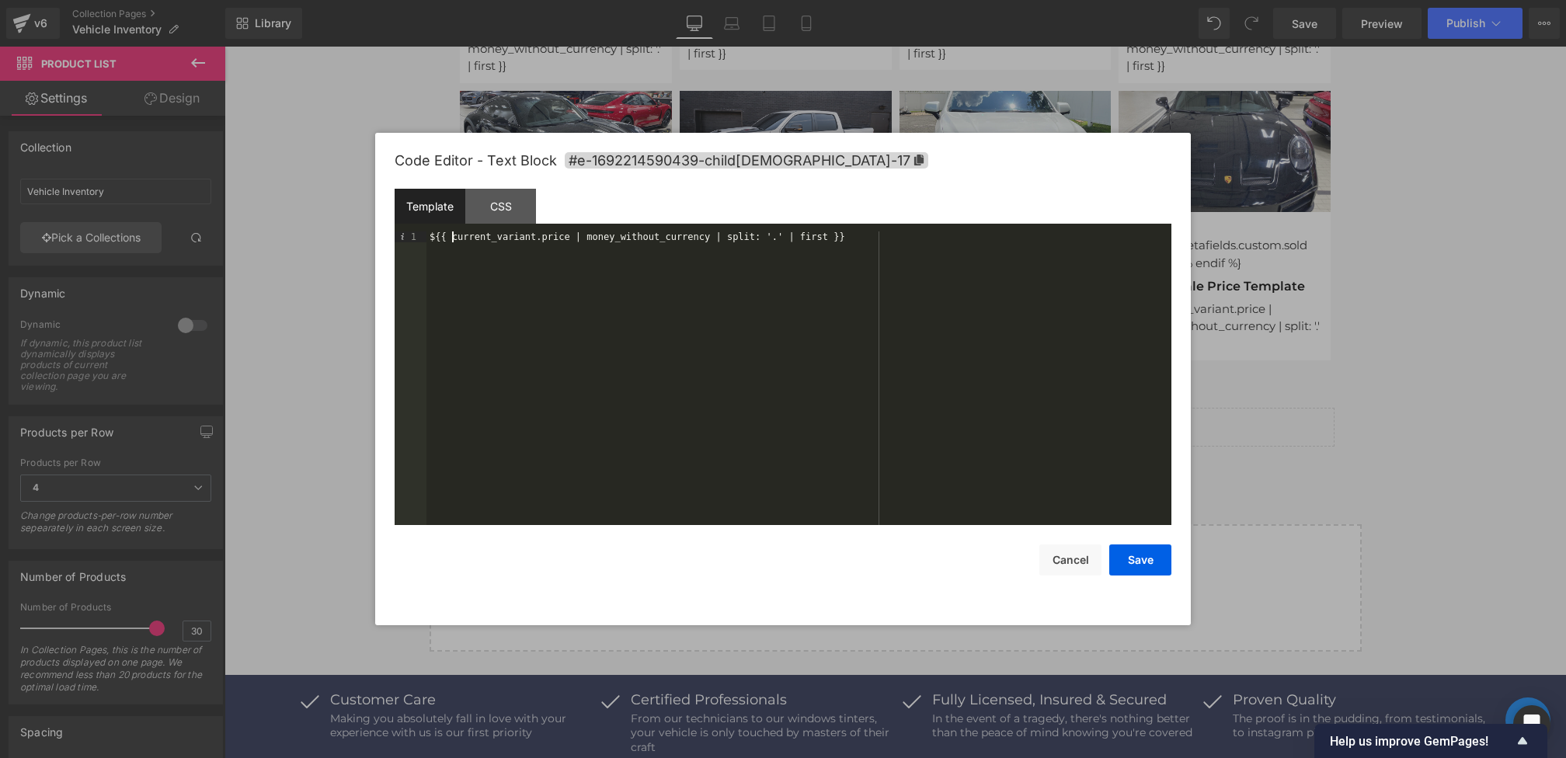
click at [452, 238] on div "${{ current_variant.price | money_without_currency | split: '.' | first }}" at bounding box center [798, 388] width 745 height 315
drag, startPoint x: 538, startPoint y: 238, endPoint x: 832, endPoint y: 238, distance: 293.6
click at [832, 238] on div "${{ current_variant.price | money_without_currency | split: '.' | first }}" at bounding box center [798, 388] width 745 height 315
